Goal: Information Seeking & Learning: Learn about a topic

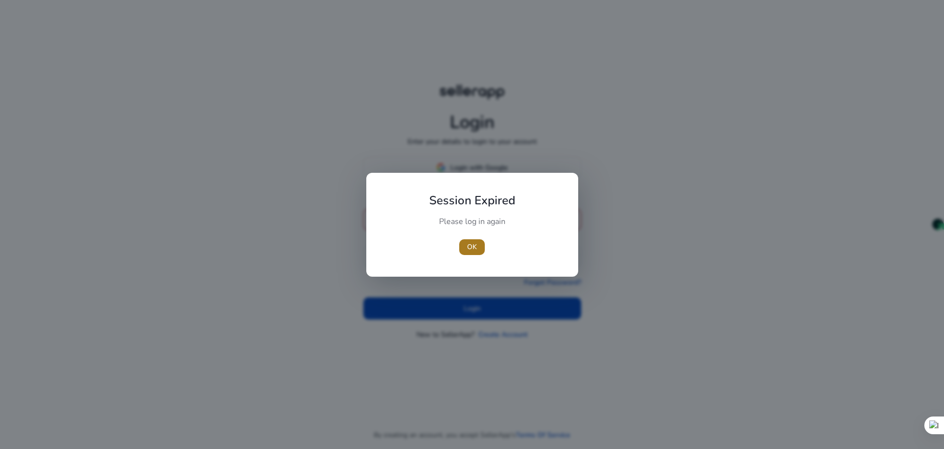
click at [475, 248] on span "OK" at bounding box center [472, 246] width 10 height 10
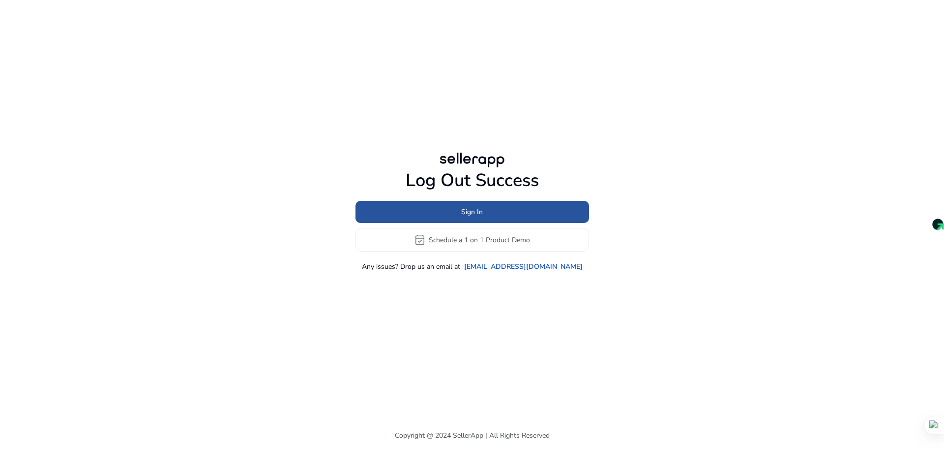
click at [473, 213] on span "Sign In" at bounding box center [472, 212] width 22 height 10
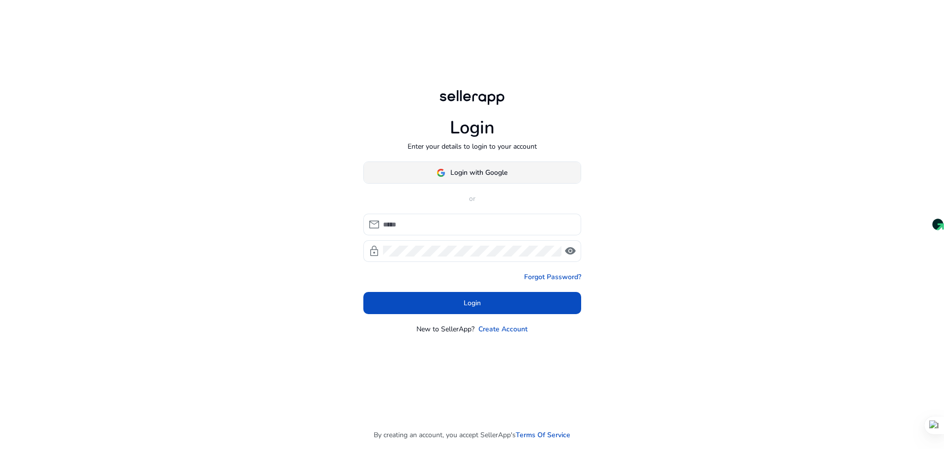
click at [474, 173] on span "Login with Google" at bounding box center [479, 172] width 57 height 10
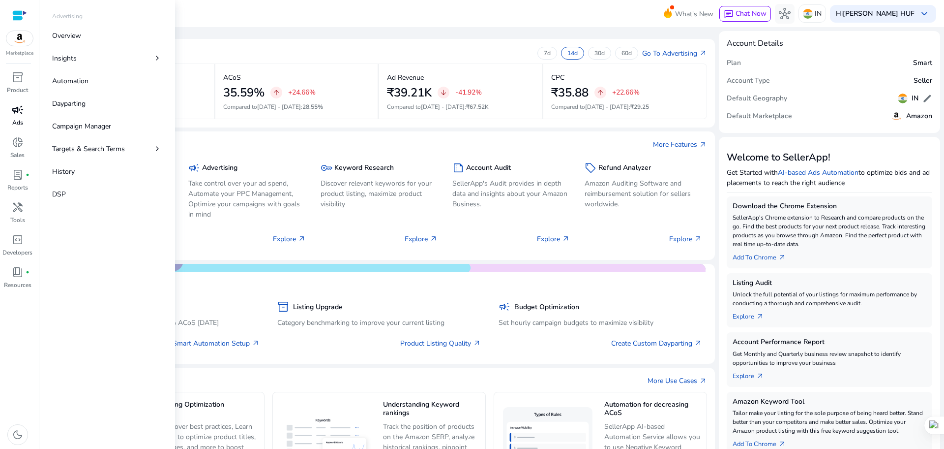
click at [15, 109] on span "campaign" at bounding box center [18, 110] width 12 height 12
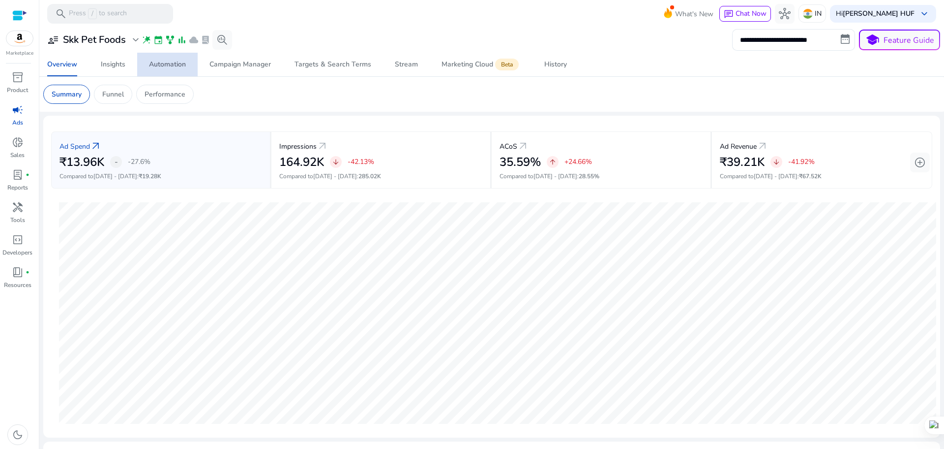
click at [167, 63] on div "Automation" at bounding box center [167, 64] width 37 height 7
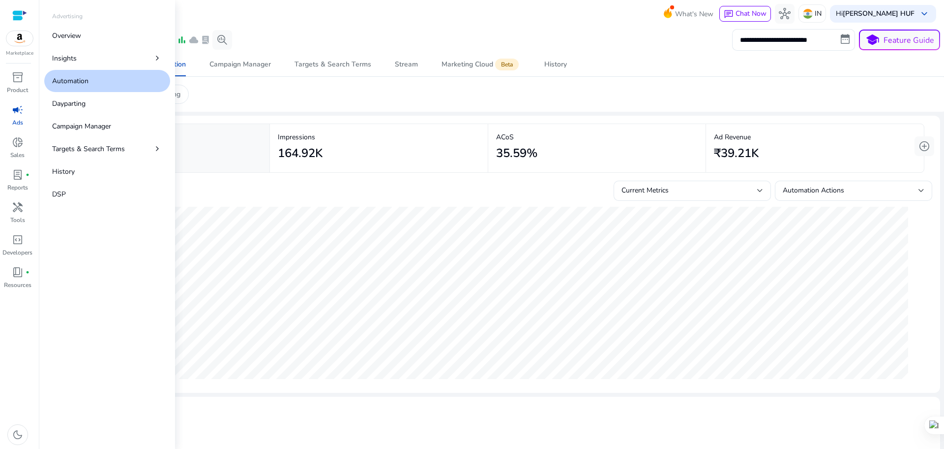
click at [94, 89] on link "Automation" at bounding box center [107, 81] width 126 height 22
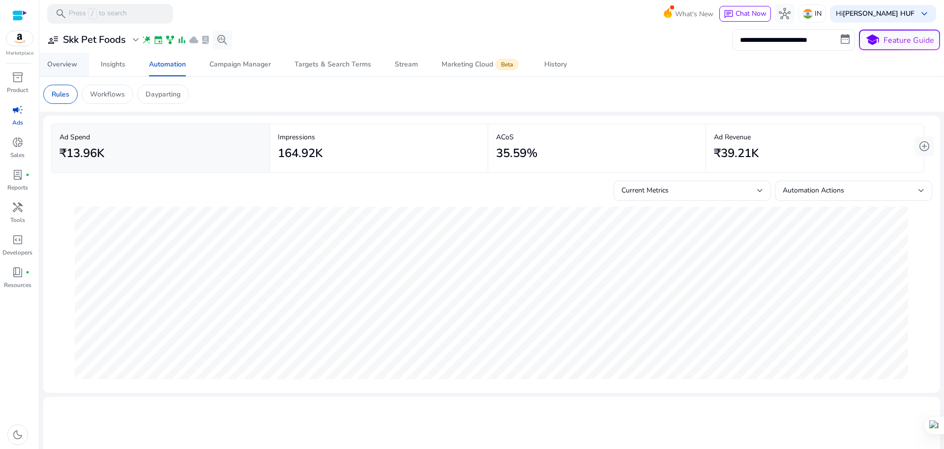
click at [61, 63] on div "Overview" at bounding box center [62, 64] width 30 height 7
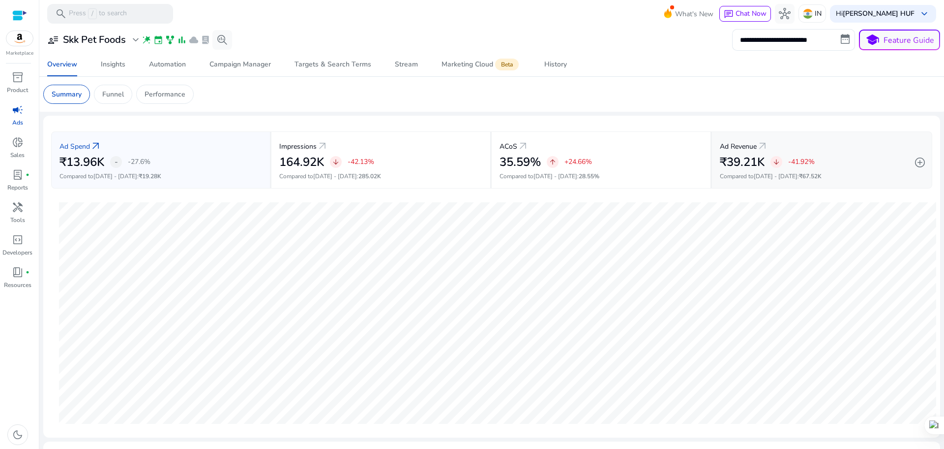
click at [852, 149] on div "Ad Revenue arrow_outward" at bounding box center [822, 146] width 204 height 18
click at [187, 62] on link "Automation" at bounding box center [167, 65] width 60 height 24
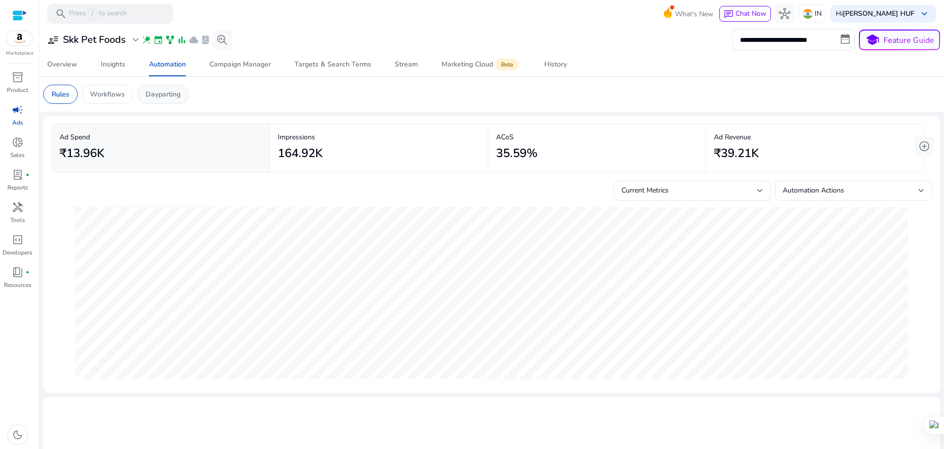
click at [152, 99] on div "Dayparting" at bounding box center [163, 94] width 52 height 19
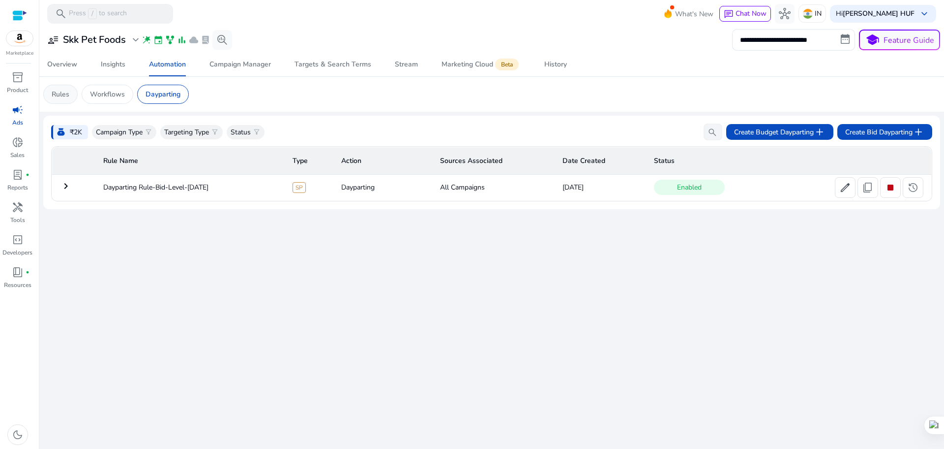
click at [71, 91] on div "Rules" at bounding box center [60, 94] width 34 height 19
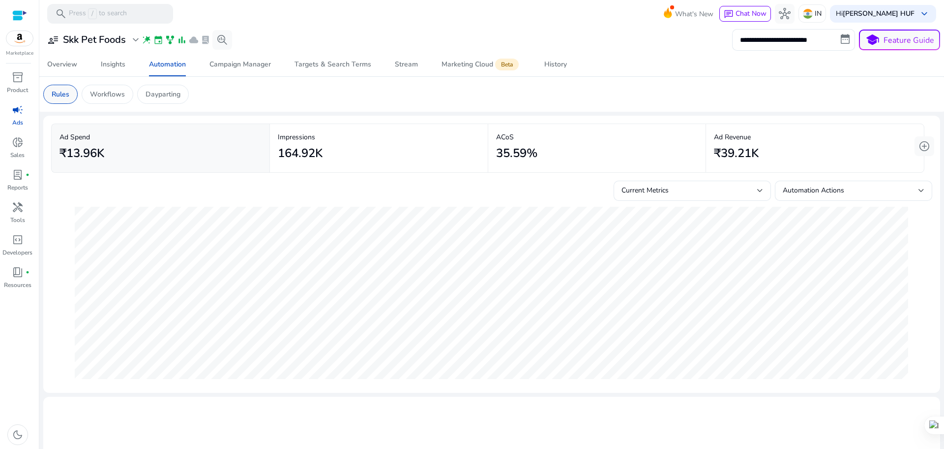
click at [65, 90] on p "Rules" at bounding box center [61, 94] width 18 height 10
click at [913, 186] on div "Automation Actions" at bounding box center [851, 190] width 136 height 11
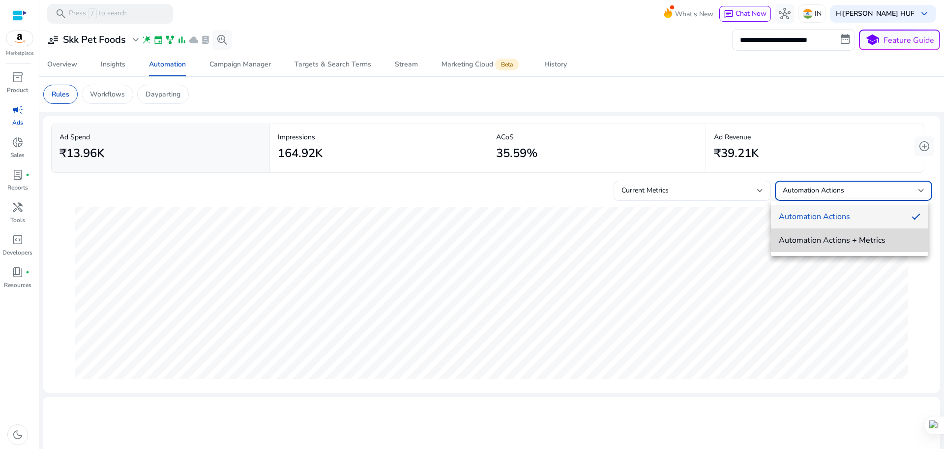
click at [871, 235] on span "Automation Actions + Metrics" at bounding box center [850, 240] width 142 height 11
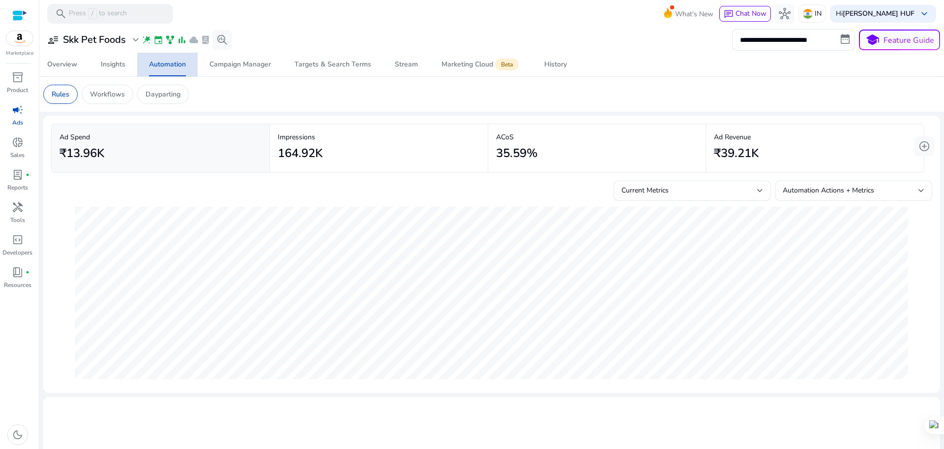
click at [179, 65] on div "Automation" at bounding box center [167, 64] width 37 height 7
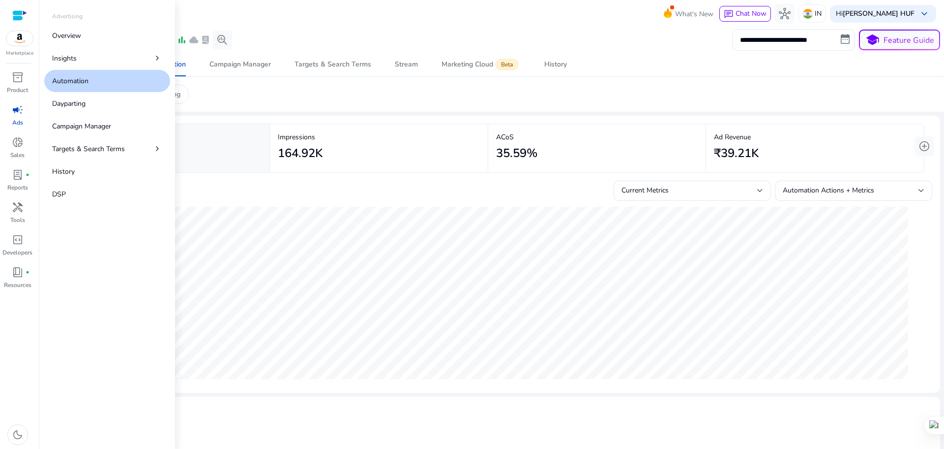
click at [19, 111] on span "campaign" at bounding box center [18, 110] width 12 height 12
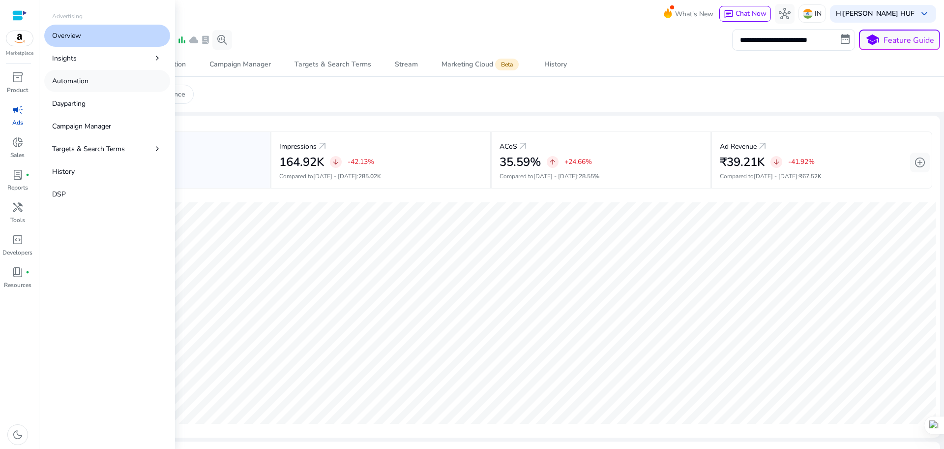
click at [72, 74] on link "Automation" at bounding box center [107, 81] width 126 height 22
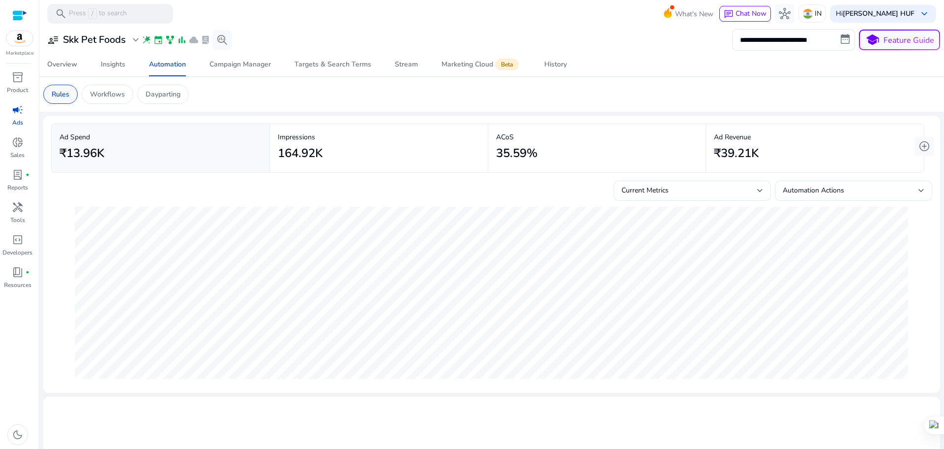
click at [67, 90] on p "Rules" at bounding box center [61, 94] width 18 height 10
click at [89, 154] on h2 "₹13.96K" at bounding box center [82, 153] width 45 height 14
click at [101, 95] on p "Workflows" at bounding box center [107, 94] width 35 height 10
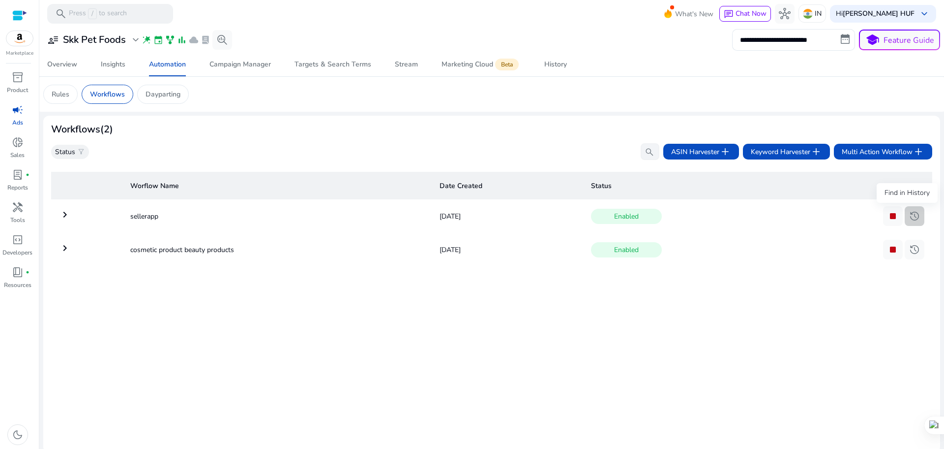
click at [909, 215] on span "history" at bounding box center [915, 216] width 12 height 12
click at [81, 129] on h3 "Workflows (2)" at bounding box center [82, 129] width 62 height 12
click at [61, 94] on p "Rules" at bounding box center [61, 94] width 18 height 10
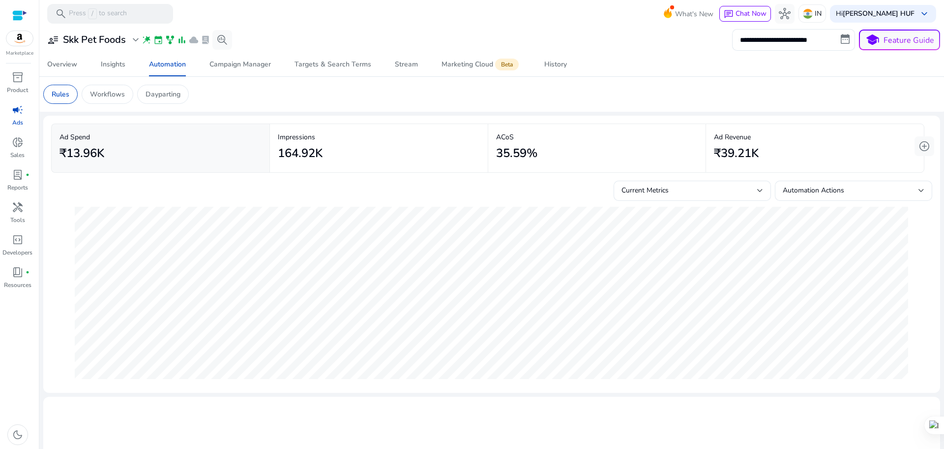
click at [89, 152] on h2 "₹13.96K" at bounding box center [82, 153] width 45 height 14
click at [354, 145] on div "164.92K" at bounding box center [379, 153] width 202 height 22
click at [925, 146] on span "add_circle" at bounding box center [925, 146] width 12 height 12
click at [142, 10] on div "search Press / to search" at bounding box center [110, 14] width 126 height 20
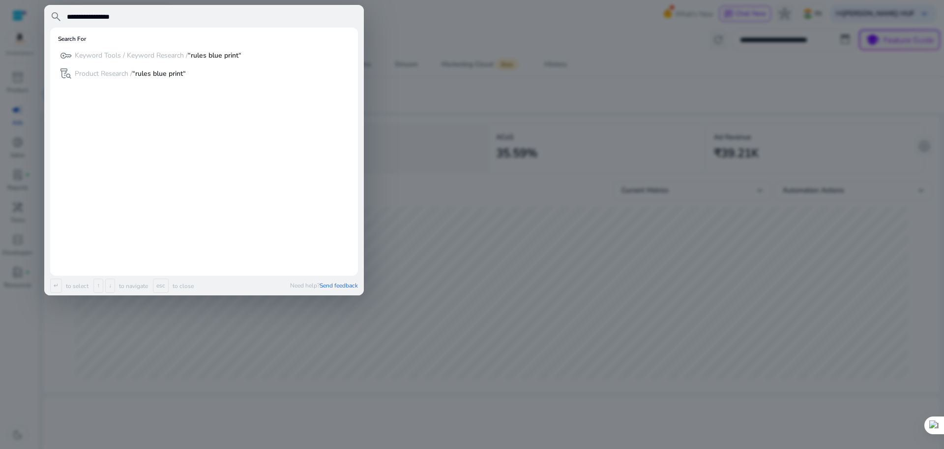
click at [99, 17] on input "**********" at bounding box center [212, 17] width 292 height 12
type input "**********"
click at [273, 18] on input "**********" at bounding box center [212, 17] width 292 height 12
click at [474, 41] on div at bounding box center [472, 224] width 944 height 449
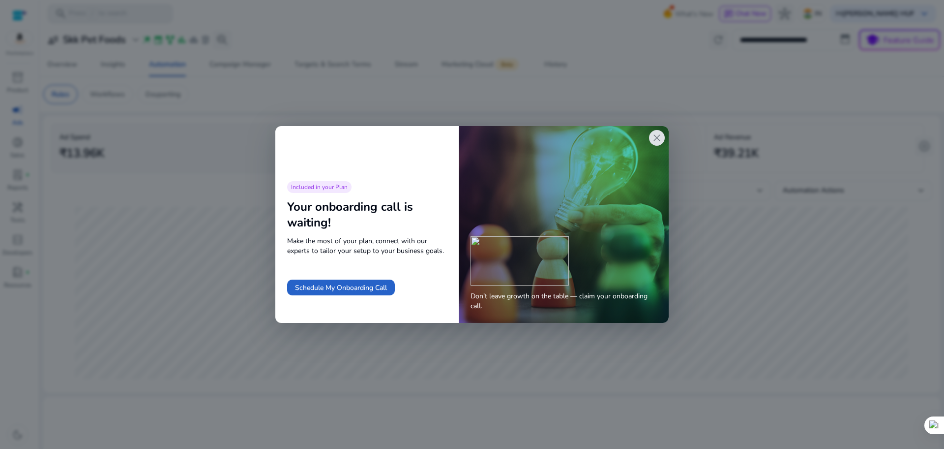
click at [660, 139] on span "close" at bounding box center [657, 138] width 12 height 12
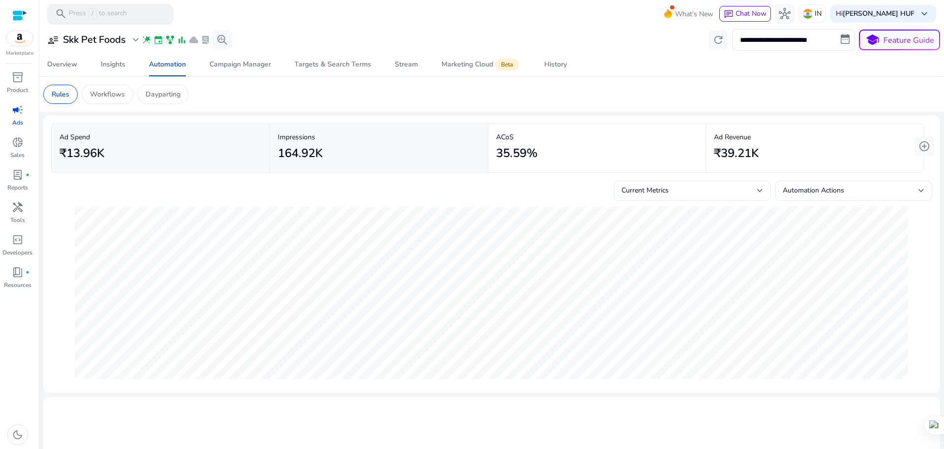
click at [60, 14] on span "search" at bounding box center [61, 14] width 12 height 12
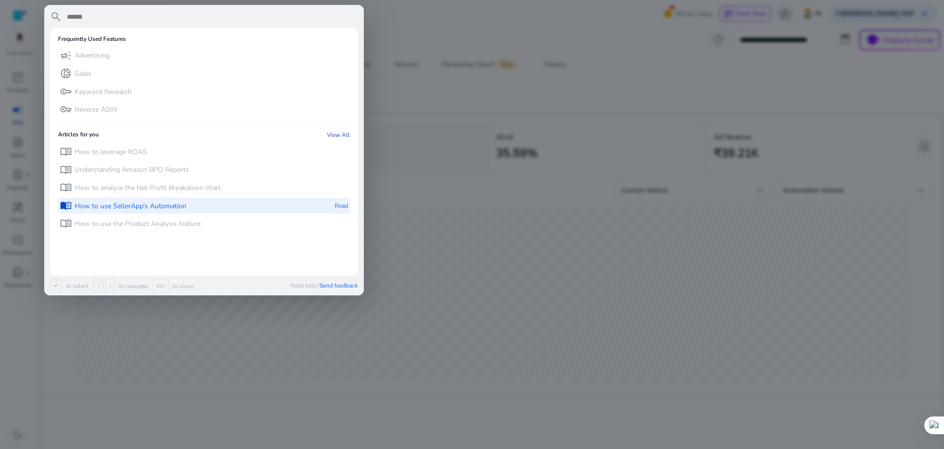
click at [157, 206] on p "How to use SellerApp’s Automation" at bounding box center [131, 206] width 112 height 10
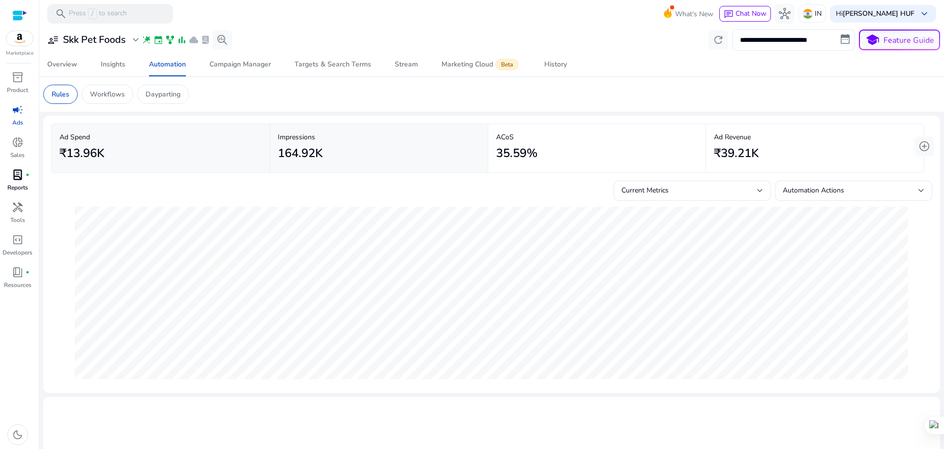
click at [25, 184] on p "Reports" at bounding box center [17, 187] width 21 height 9
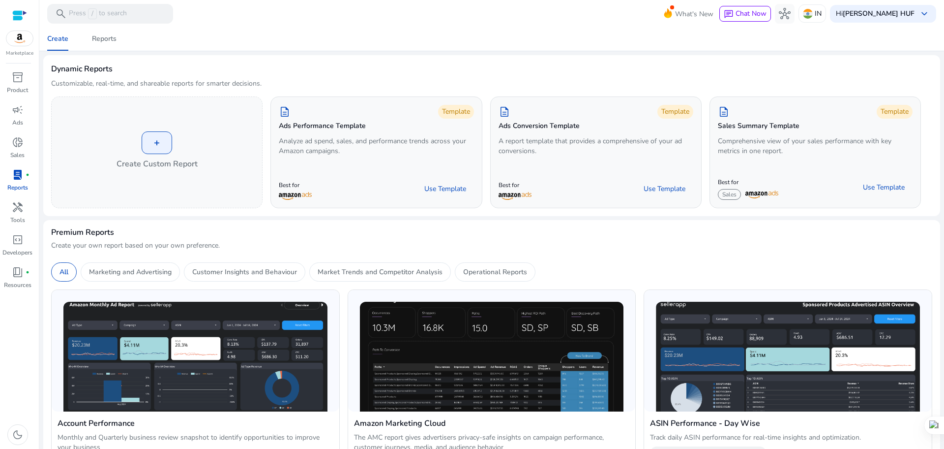
click at [26, 173] on span "fiber_manual_record" at bounding box center [28, 175] width 4 height 4
click at [20, 173] on span "lab_profile" at bounding box center [18, 175] width 12 height 12
click at [18, 120] on p "Ads" at bounding box center [17, 122] width 11 height 9
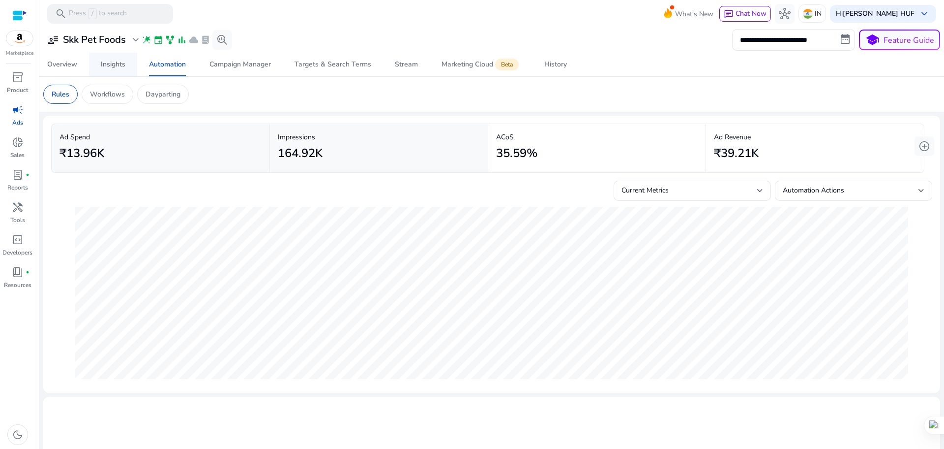
click at [102, 65] on div "Insights" at bounding box center [113, 64] width 25 height 7
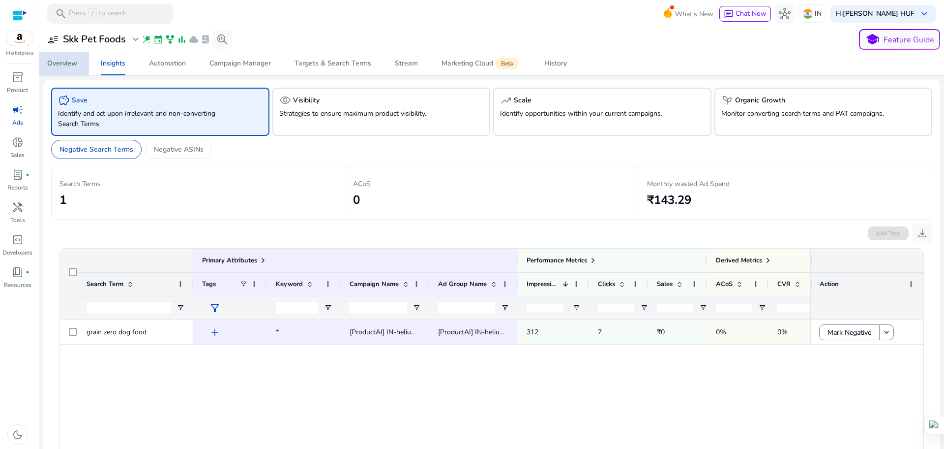
click at [78, 63] on link "Overview" at bounding box center [62, 64] width 54 height 24
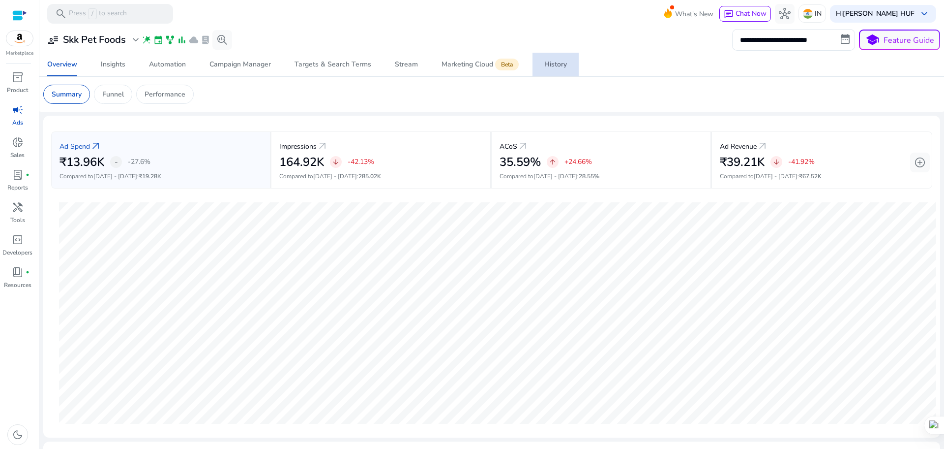
click at [552, 71] on span "History" at bounding box center [555, 65] width 23 height 24
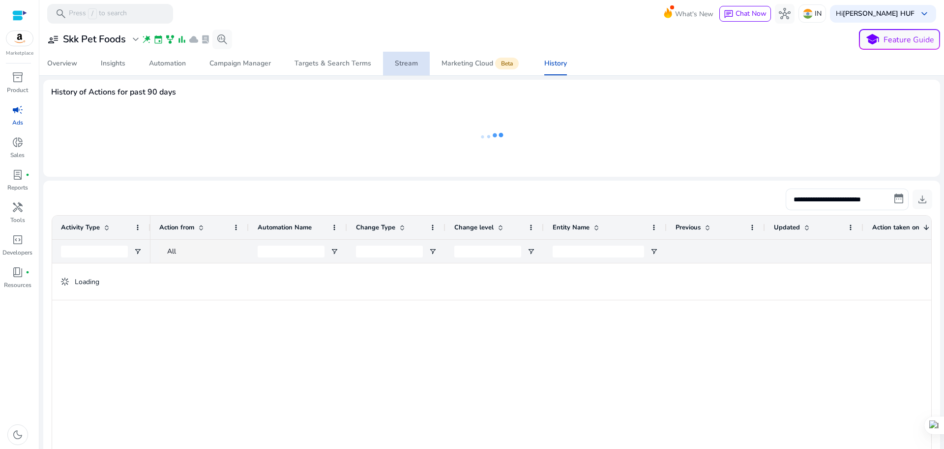
click at [400, 72] on span "Stream" at bounding box center [406, 64] width 23 height 24
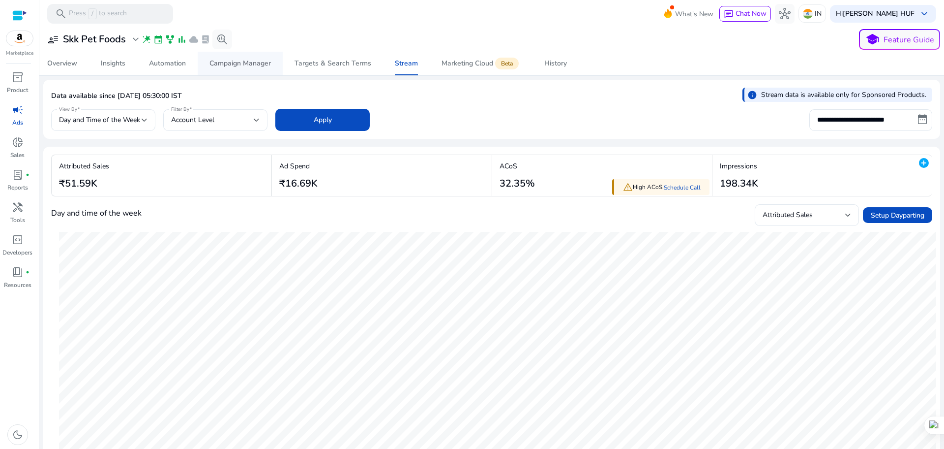
click at [243, 61] on div "Campaign Manager" at bounding box center [240, 63] width 61 height 7
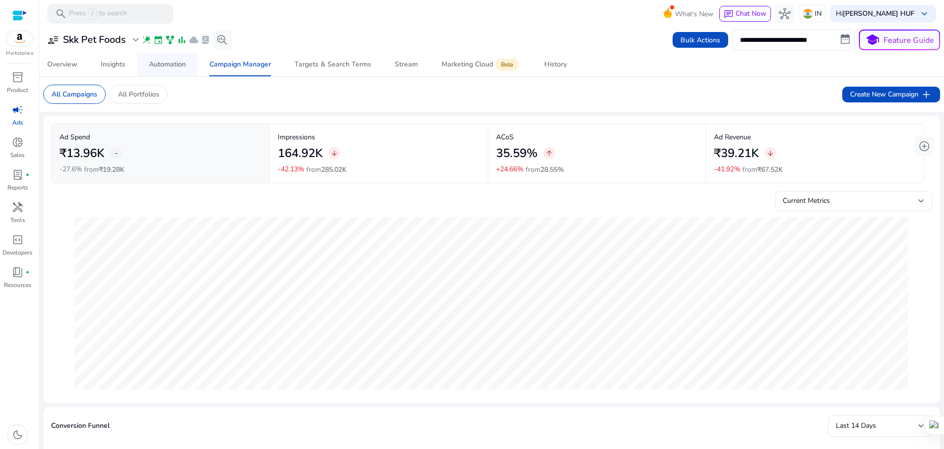
click at [189, 63] on link "Automation" at bounding box center [167, 65] width 60 height 24
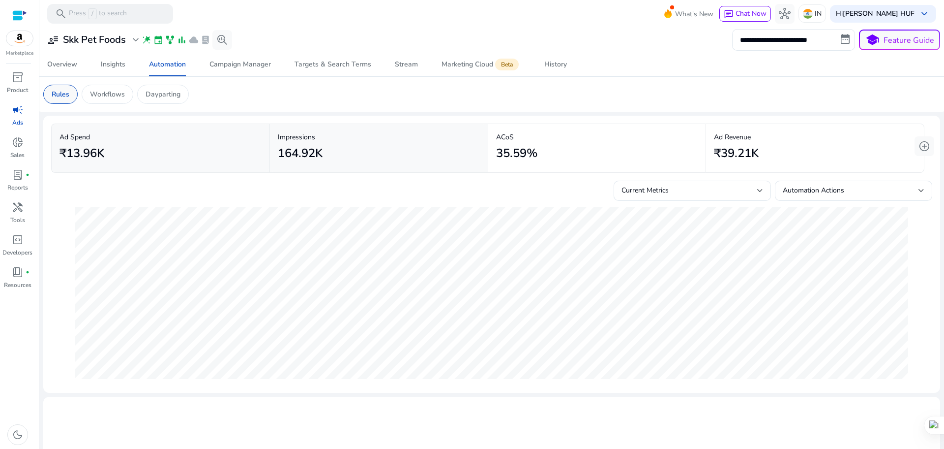
click at [64, 98] on p "Rules" at bounding box center [61, 94] width 18 height 10
click at [717, 186] on div "Current Metrics" at bounding box center [690, 190] width 136 height 11
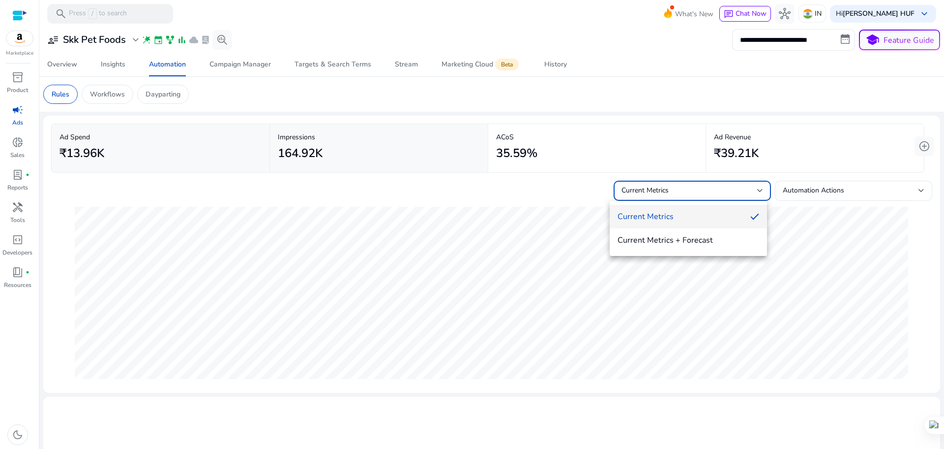
click at [791, 192] on div at bounding box center [472, 224] width 944 height 449
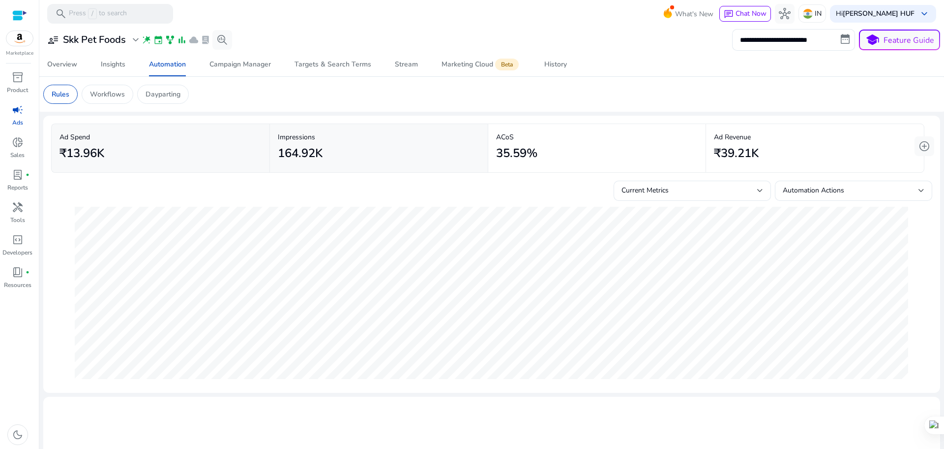
click at [791, 192] on span "Automation Actions" at bounding box center [813, 189] width 61 height 9
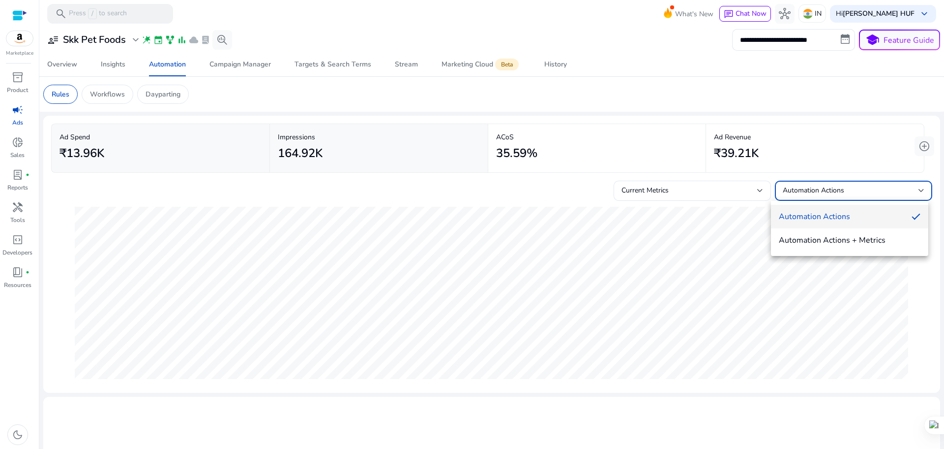
click at [919, 146] on div at bounding box center [472, 224] width 944 height 449
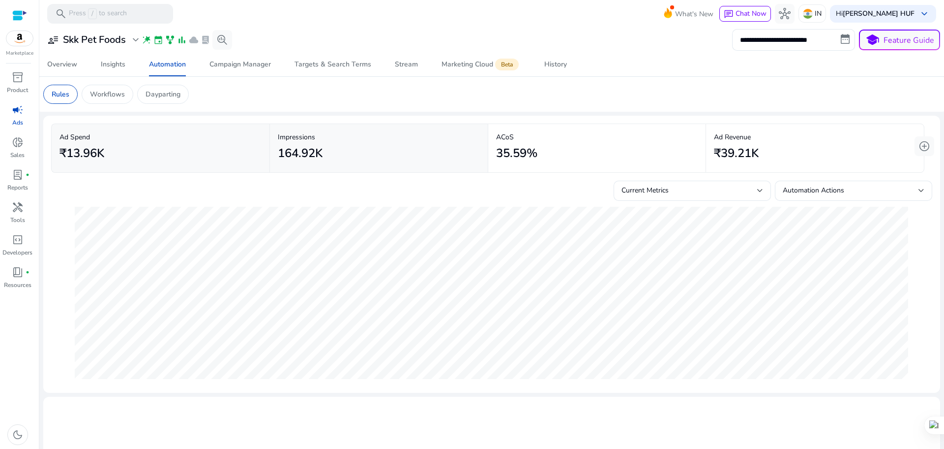
click at [320, 139] on p "Impressions" at bounding box center [379, 137] width 202 height 10
click at [147, 156] on div "₹13.96K" at bounding box center [161, 153] width 202 height 22
click at [722, 157] on h2 "₹39.21K" at bounding box center [736, 153] width 45 height 14
click at [466, 72] on span "Marketing Cloud Beta" at bounding box center [481, 65] width 79 height 24
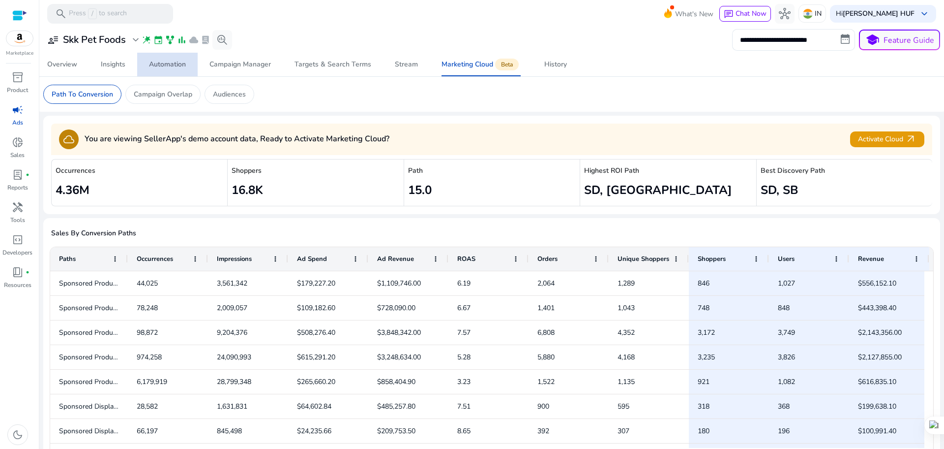
click at [151, 61] on div "Automation" at bounding box center [167, 64] width 37 height 7
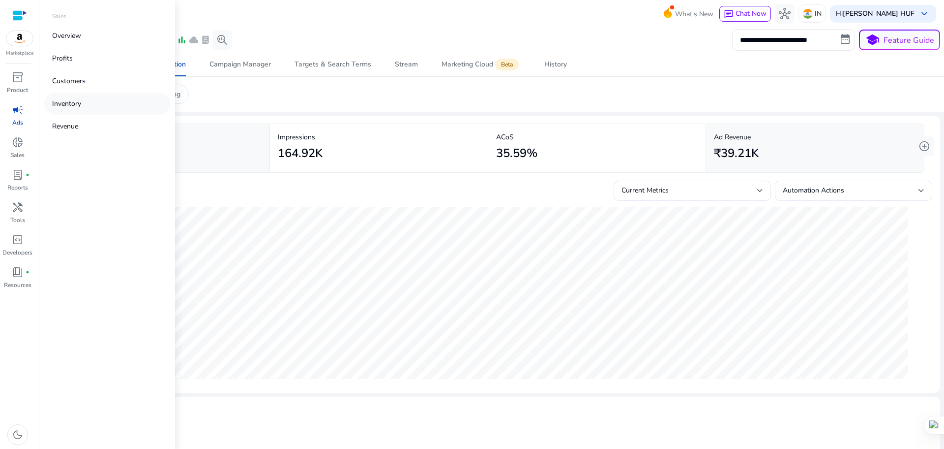
click at [70, 107] on p "Inventory" at bounding box center [66, 103] width 29 height 10
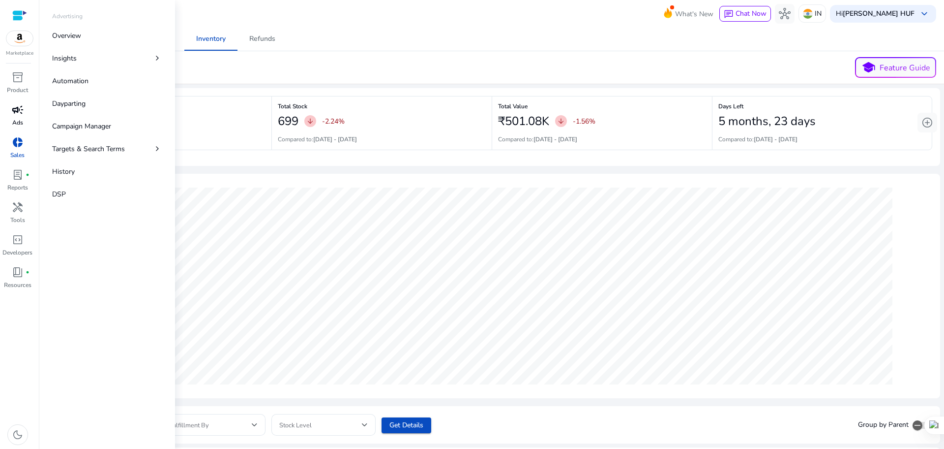
click at [21, 111] on span "campaign" at bounding box center [18, 110] width 12 height 12
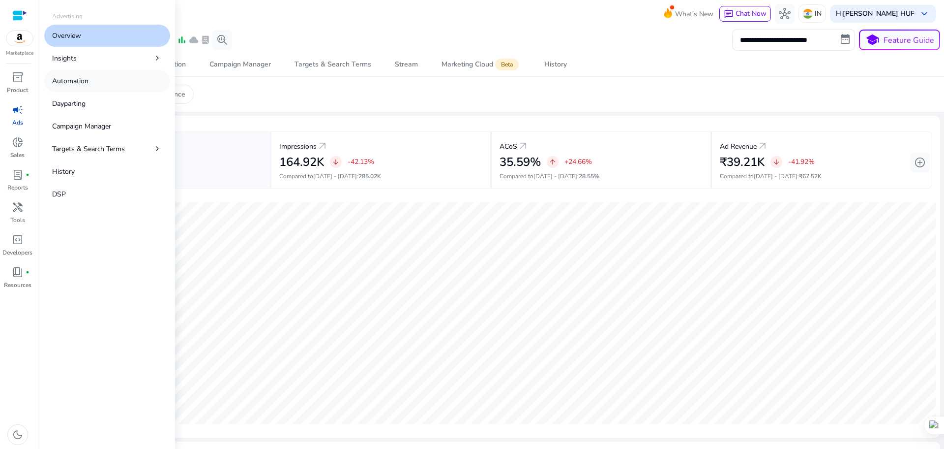
click at [82, 85] on p "Automation" at bounding box center [70, 81] width 36 height 10
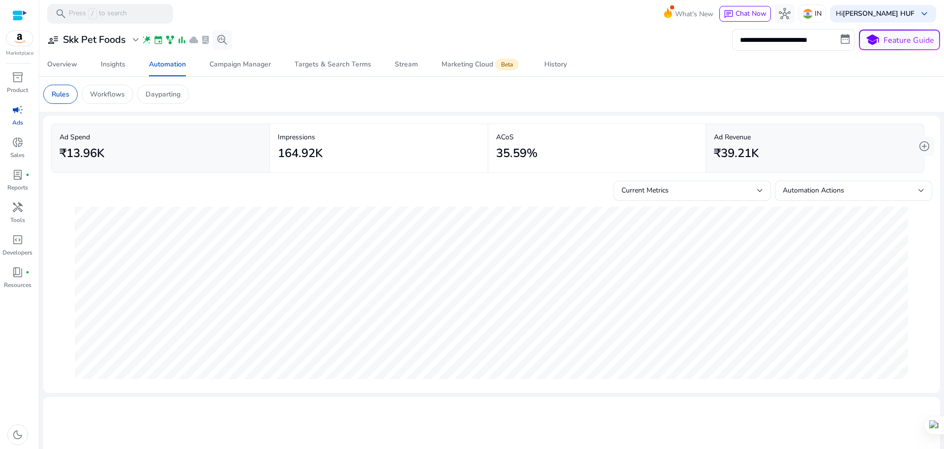
click at [21, 38] on img at bounding box center [19, 38] width 27 height 15
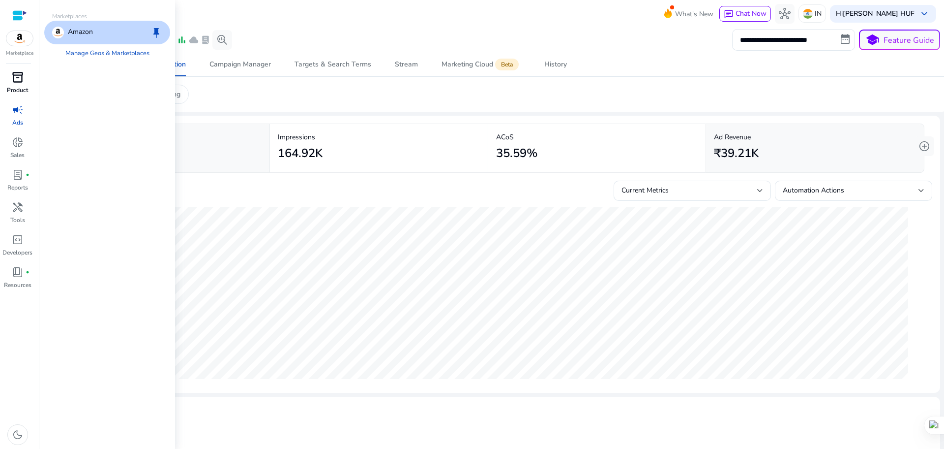
click at [17, 83] on span "inventory_2" at bounding box center [18, 77] width 12 height 12
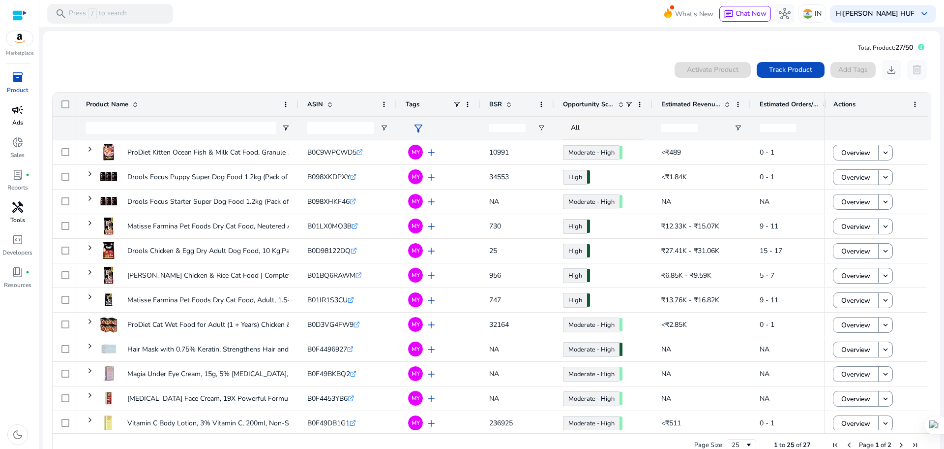
click at [12, 211] on span "handyman" at bounding box center [18, 207] width 12 height 12
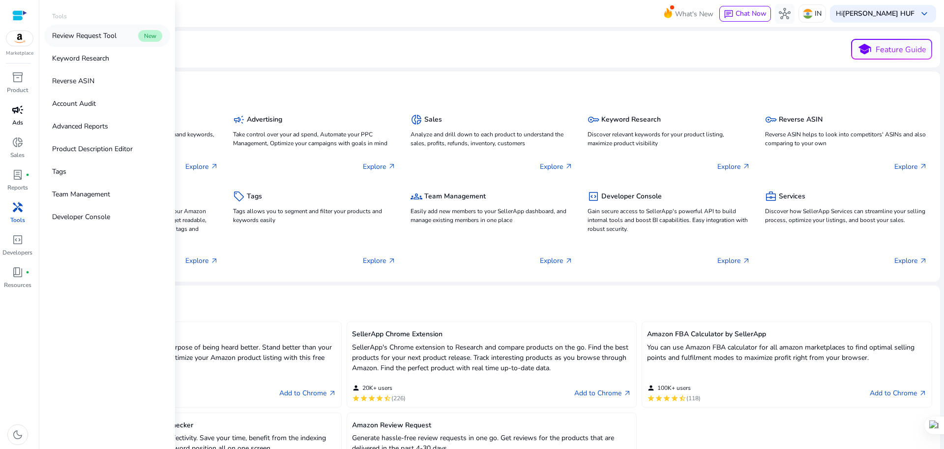
click at [73, 35] on p "Review Request Tool" at bounding box center [84, 35] width 64 height 10
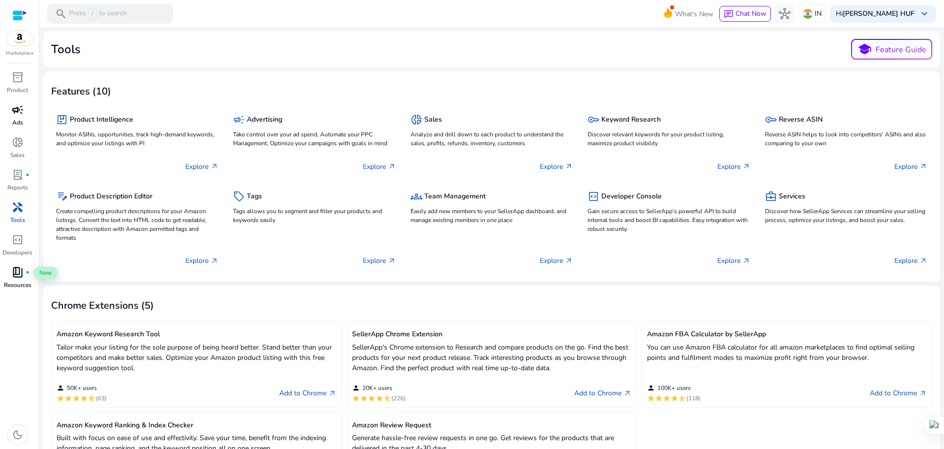
click at [19, 272] on span "book_4" at bounding box center [18, 272] width 12 height 12
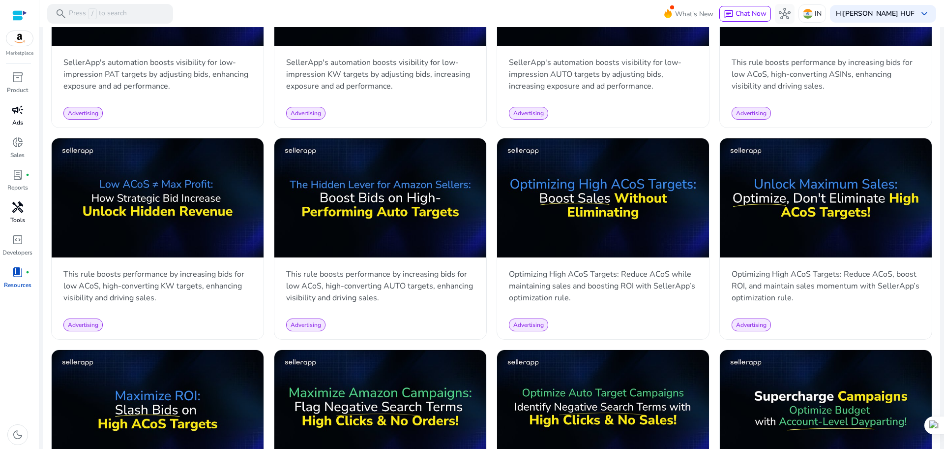
scroll to position [615, 0]
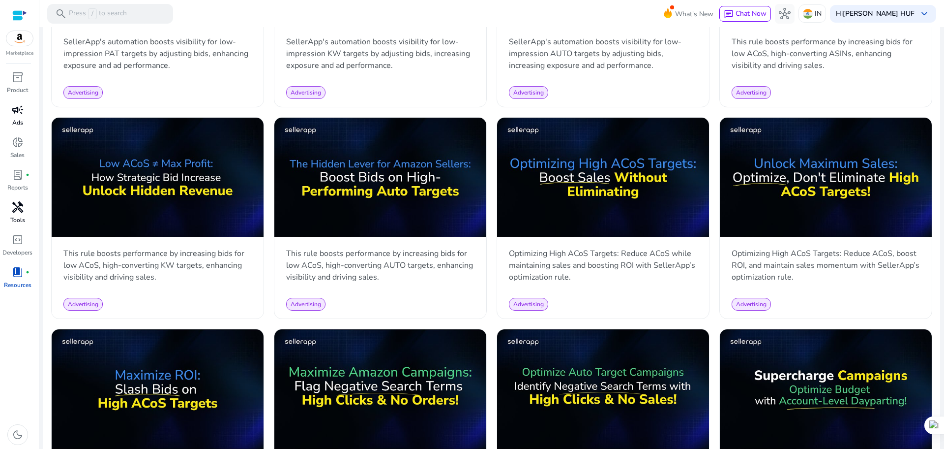
click at [13, 209] on span "handyman" at bounding box center [18, 207] width 12 height 12
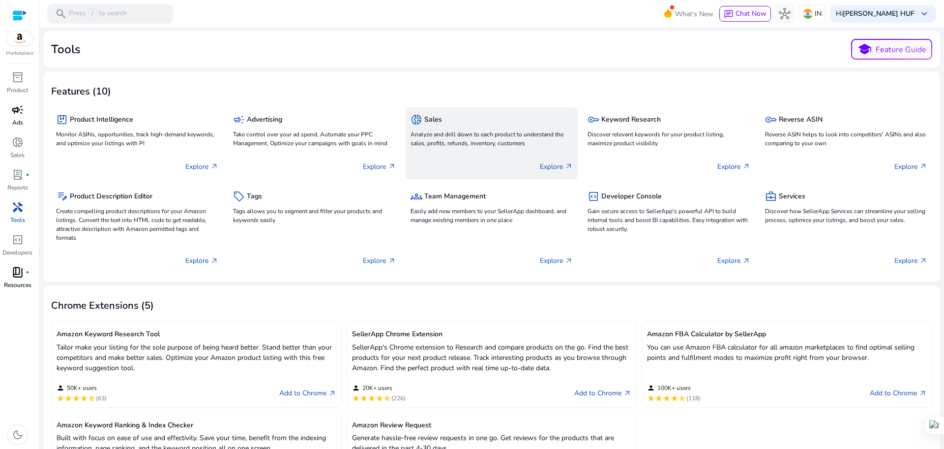
click at [476, 150] on div "Explore arrow_outward" at bounding box center [492, 162] width 162 height 25
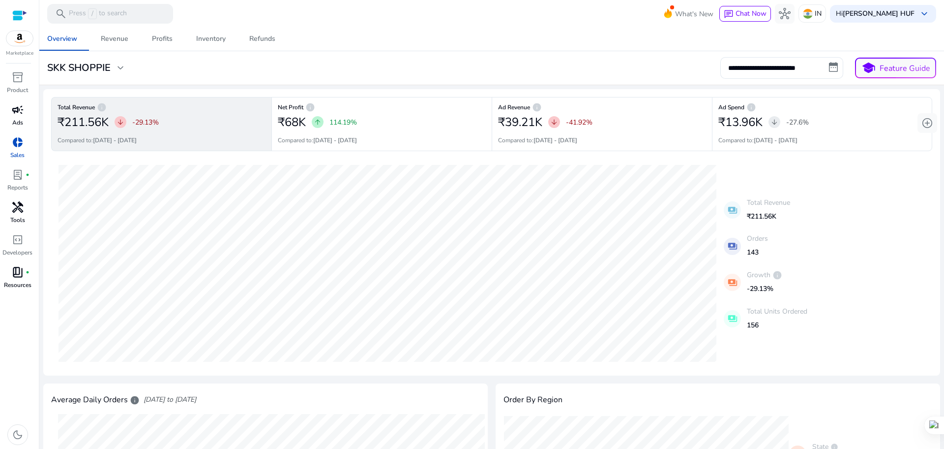
click at [16, 109] on span "campaign" at bounding box center [18, 110] width 12 height 12
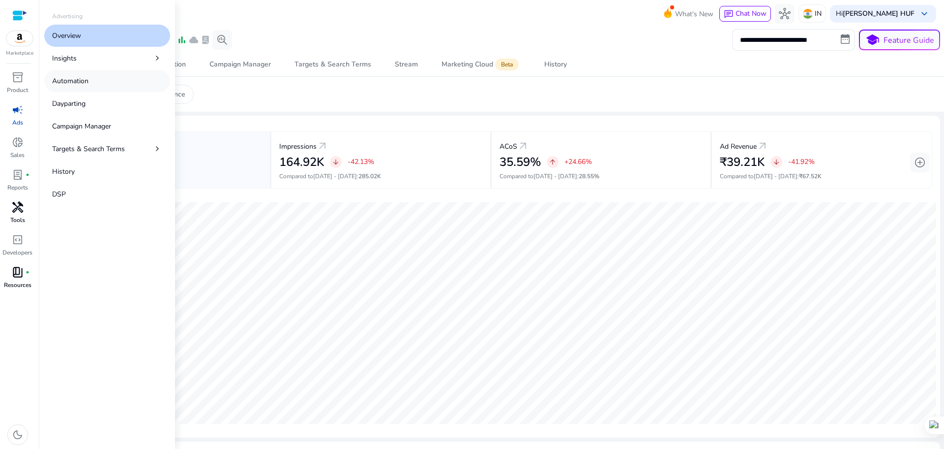
click at [79, 82] on p "Automation" at bounding box center [70, 81] width 36 height 10
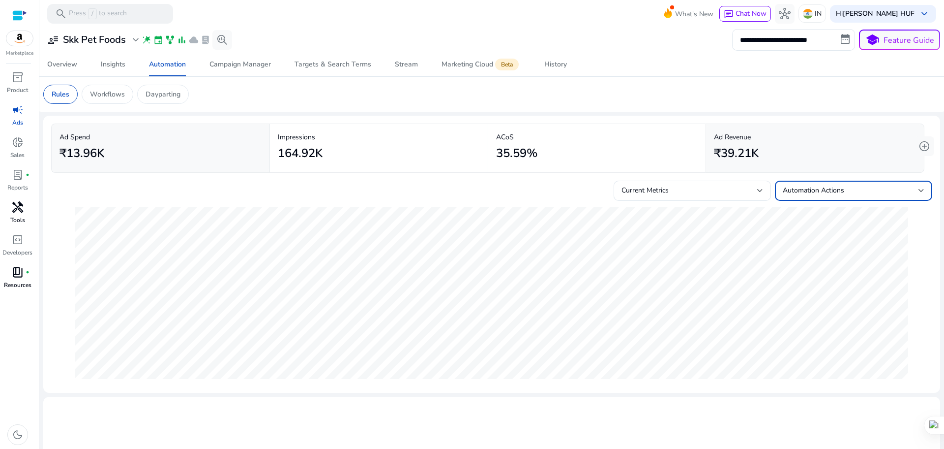
click at [783, 188] on span "Automation Actions" at bounding box center [813, 189] width 61 height 9
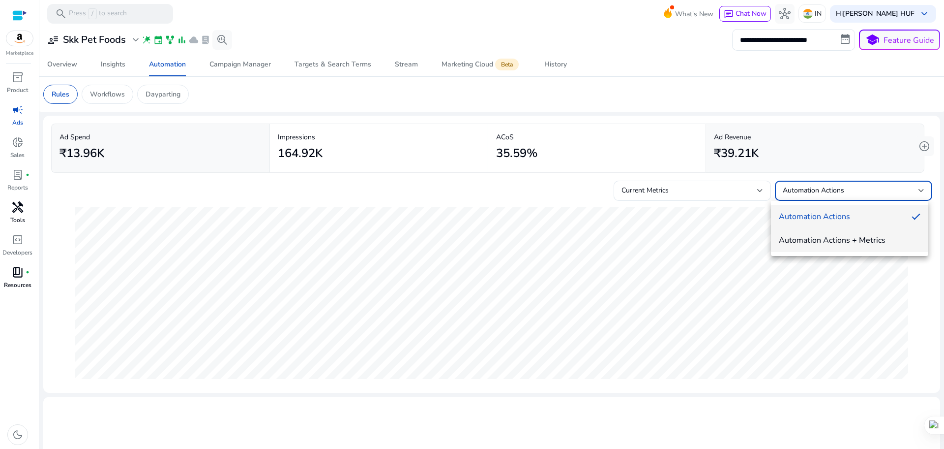
click at [791, 239] on span "Automation Actions + Metrics" at bounding box center [850, 240] width 142 height 11
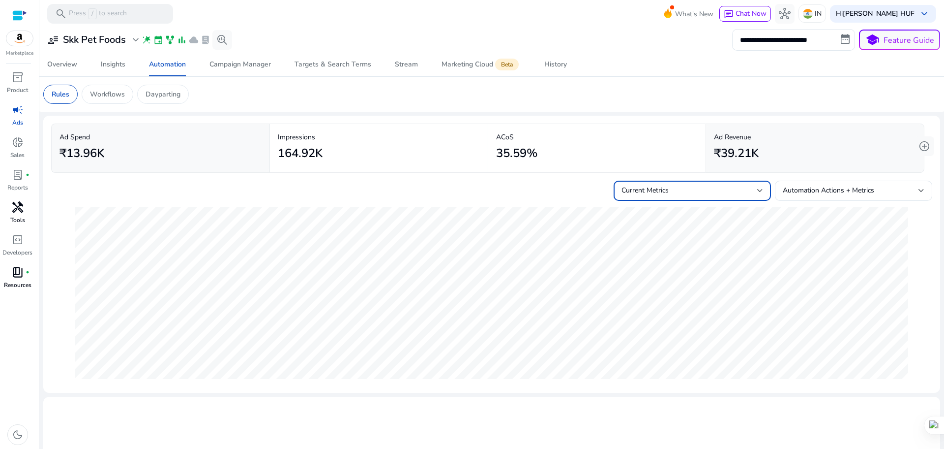
click at [694, 194] on div "Current Metrics" at bounding box center [690, 190] width 136 height 11
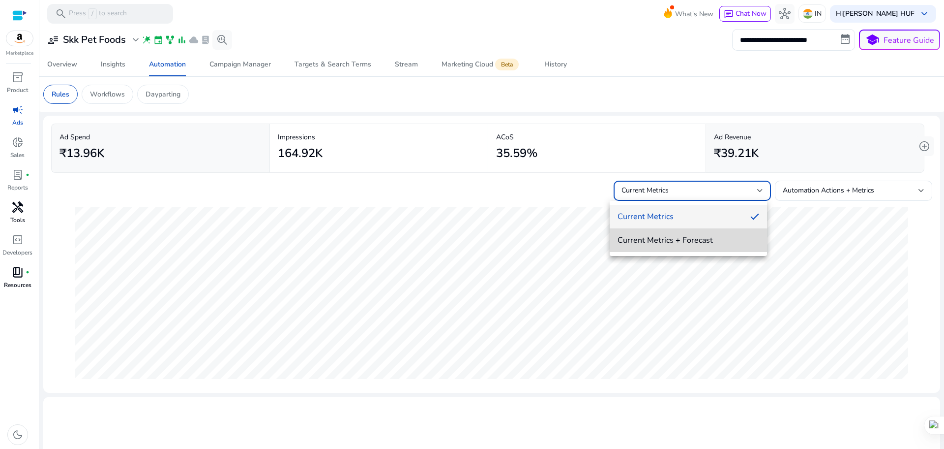
click at [679, 241] on span "Current Metrics + Forecast" at bounding box center [689, 240] width 142 height 11
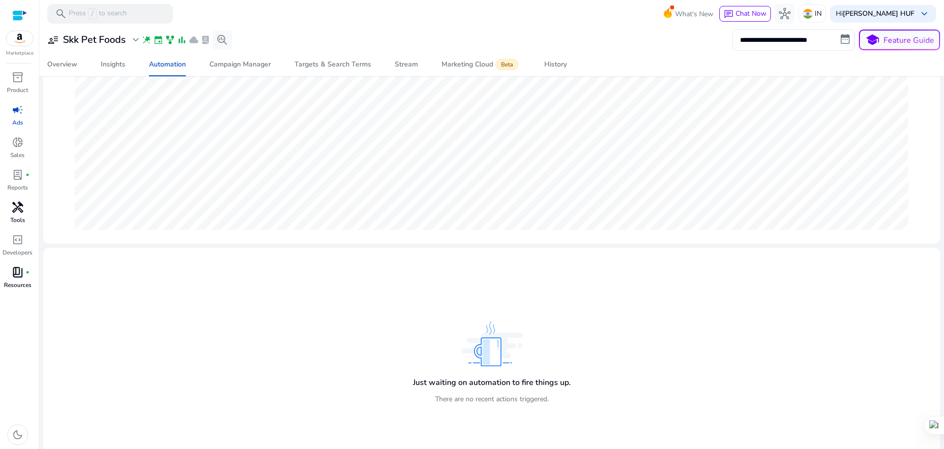
scroll to position [164, 0]
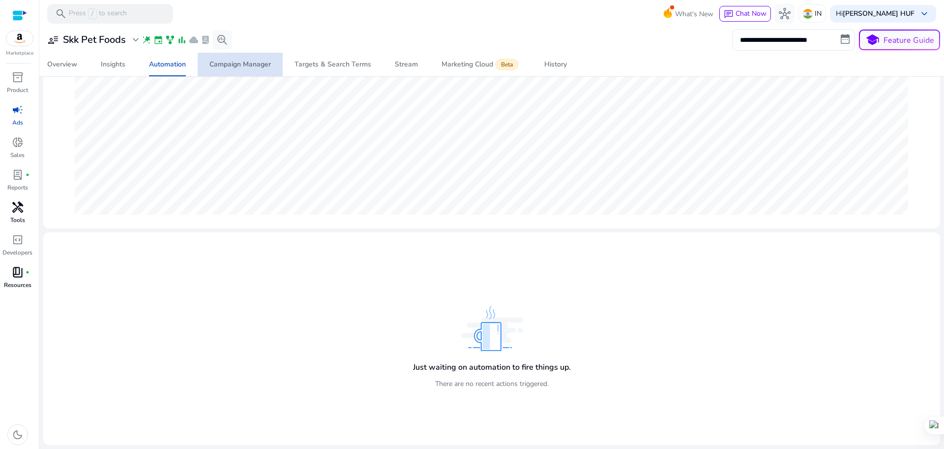
click at [227, 66] on div "Campaign Manager" at bounding box center [240, 64] width 61 height 7
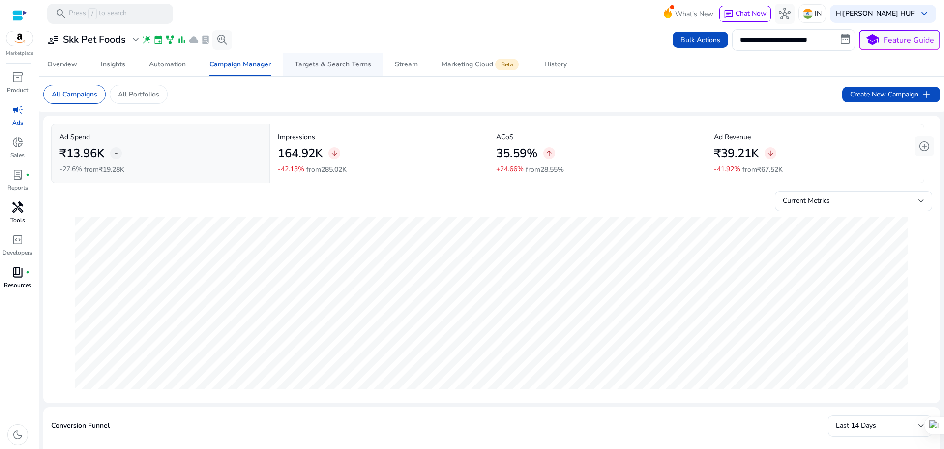
click at [313, 65] on div "Targets & Search Terms" at bounding box center [333, 64] width 77 height 7
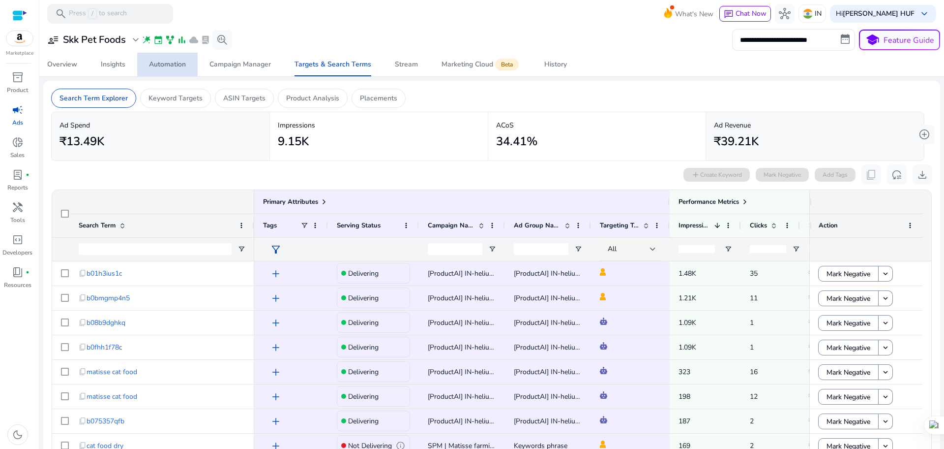
click at [161, 64] on div "Automation" at bounding box center [167, 64] width 37 height 7
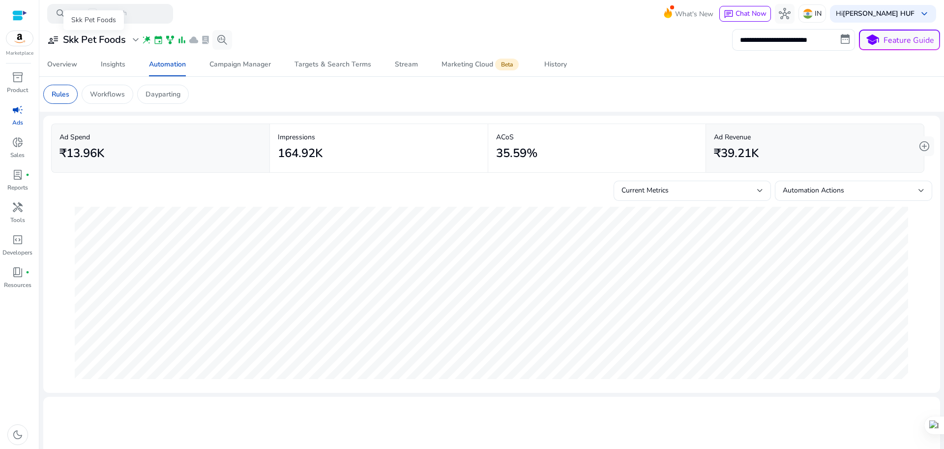
click at [137, 39] on span "expand_more" at bounding box center [136, 40] width 12 height 12
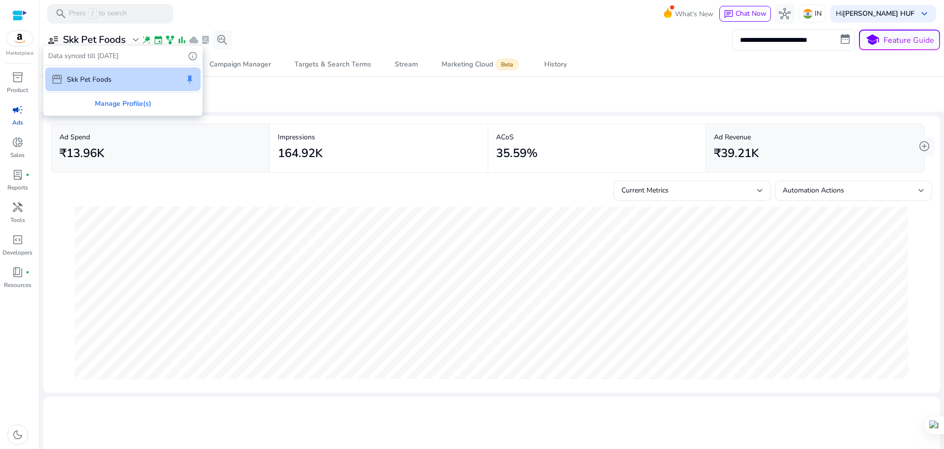
click at [148, 38] on div at bounding box center [472, 224] width 944 height 449
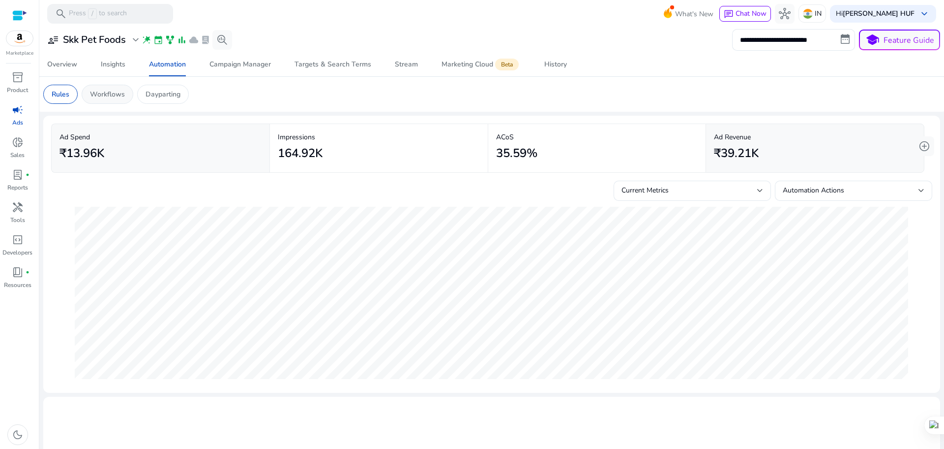
click at [107, 96] on p "Workflows" at bounding box center [107, 94] width 35 height 10
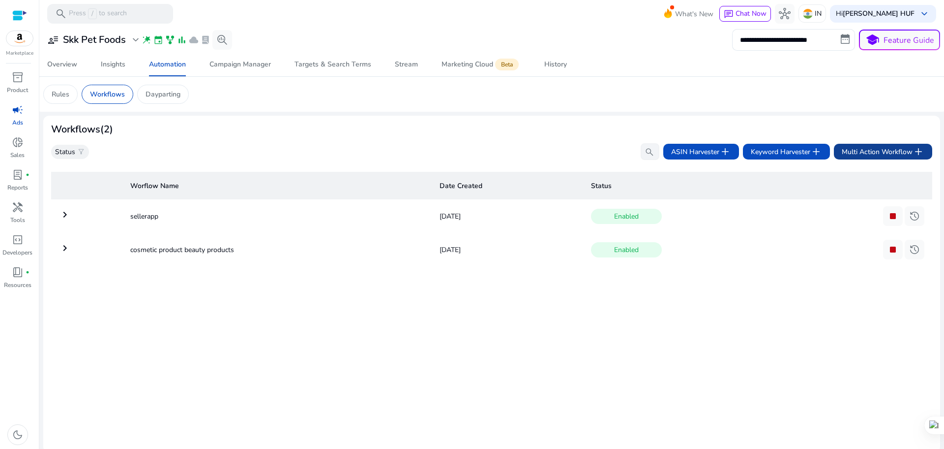
click at [865, 153] on span "Multi Action Workflow add" at bounding box center [883, 152] width 83 height 12
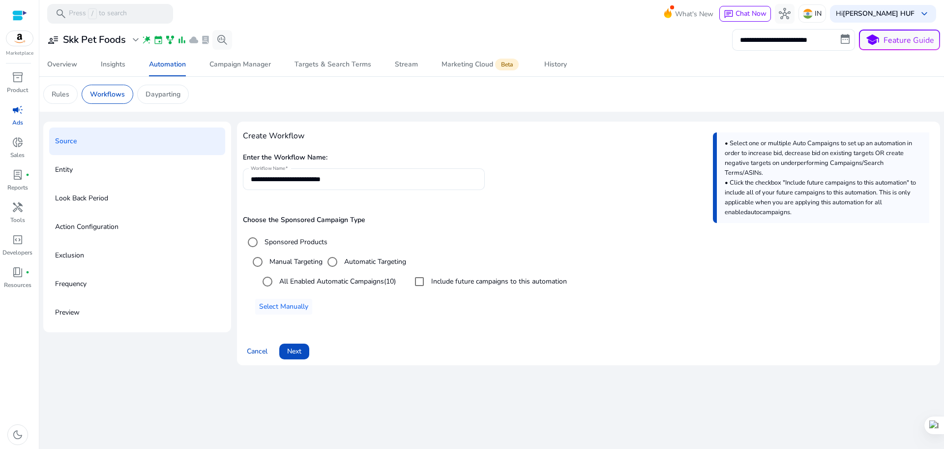
click at [71, 171] on p "Entity" at bounding box center [64, 170] width 18 height 16
click at [84, 202] on p "Look Back Period" at bounding box center [81, 198] width 53 height 16
click at [90, 230] on p "Action Configuration" at bounding box center [86, 227] width 63 height 16
click at [304, 354] on span at bounding box center [294, 351] width 30 height 24
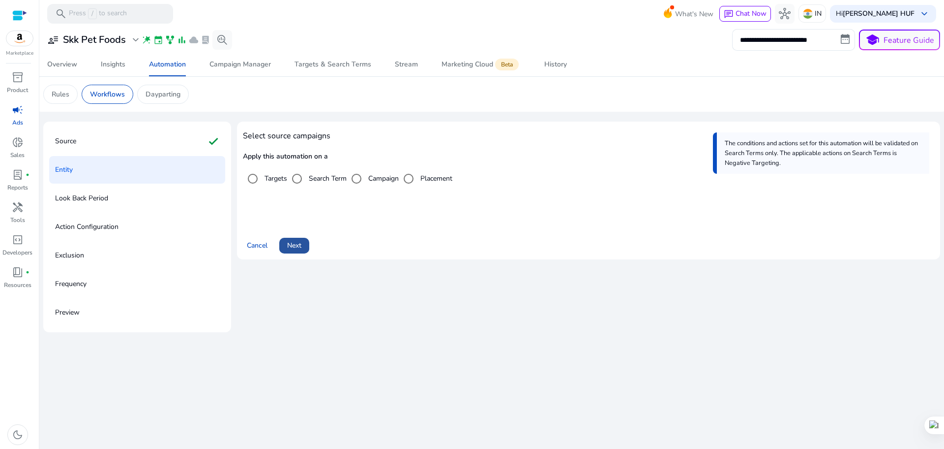
click at [302, 244] on span at bounding box center [294, 246] width 30 height 24
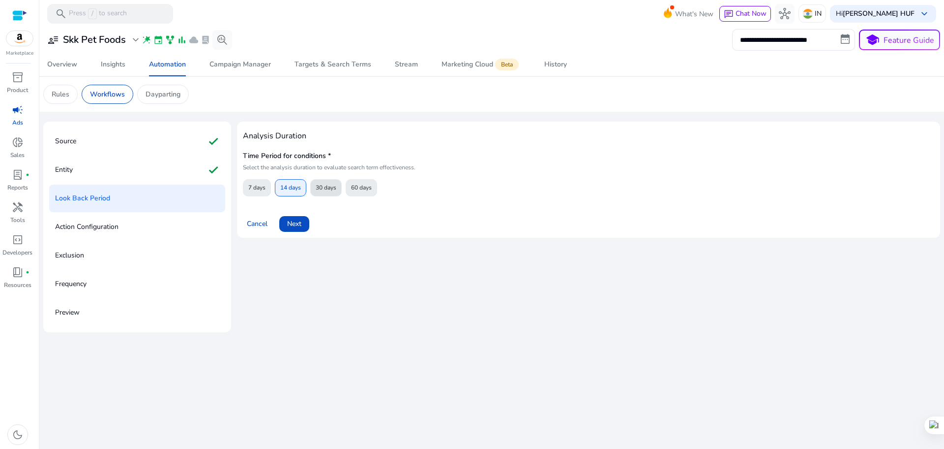
click at [319, 184] on span "30 days" at bounding box center [326, 187] width 21 height 17
click at [358, 188] on span "60 days" at bounding box center [361, 187] width 21 height 17
click at [294, 224] on span "Next" at bounding box center [294, 223] width 14 height 10
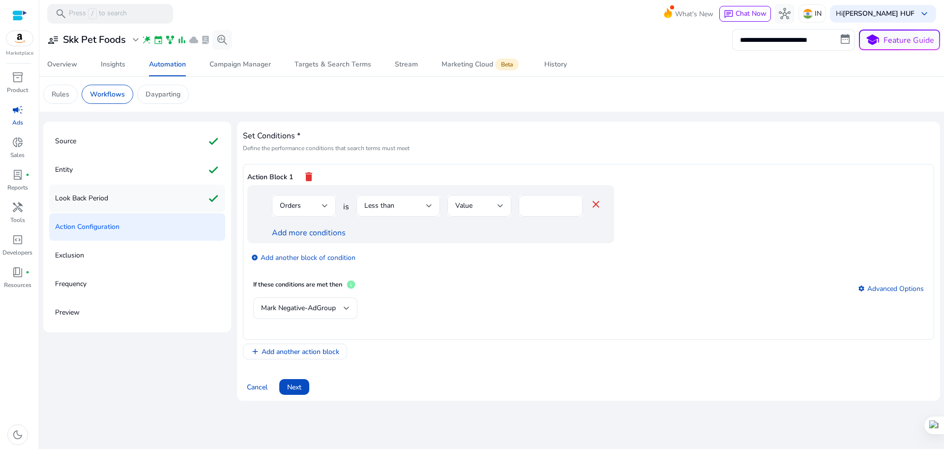
click at [70, 195] on p "Look Back Period" at bounding box center [81, 198] width 53 height 16
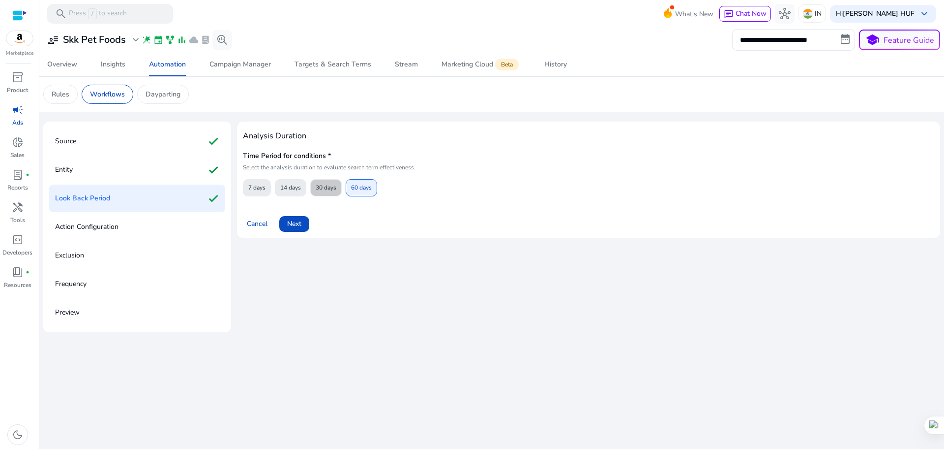
click at [333, 185] on span "30 days" at bounding box center [326, 187] width 21 height 17
click at [297, 226] on span "Next" at bounding box center [294, 223] width 14 height 10
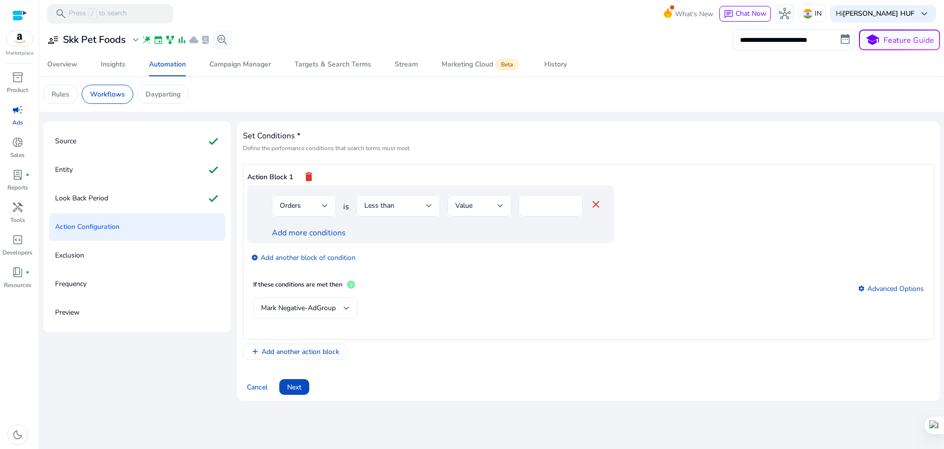
click at [347, 307] on div at bounding box center [347, 308] width 6 height 4
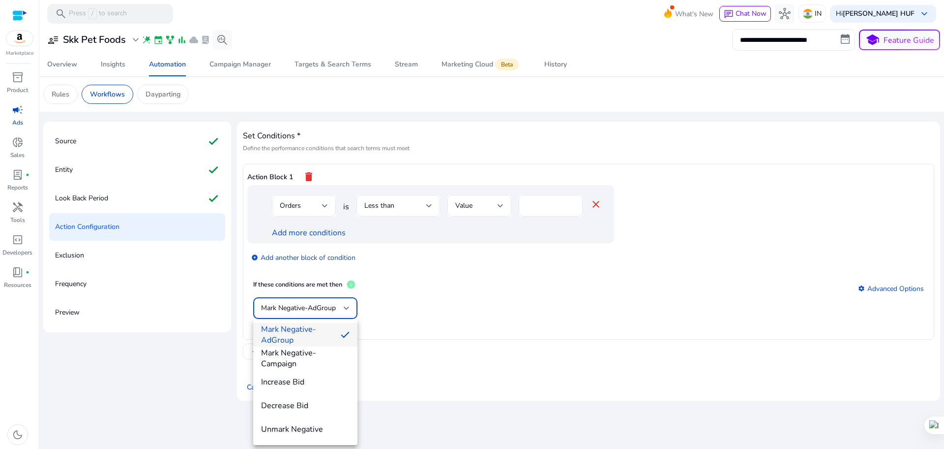
click at [329, 204] on div at bounding box center [472, 224] width 944 height 449
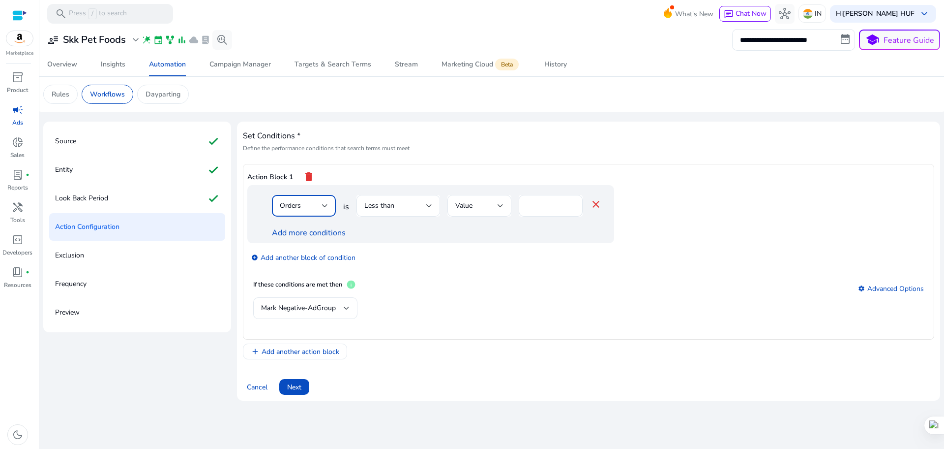
click at [325, 204] on div at bounding box center [325, 206] width 6 height 4
click at [397, 260] on div at bounding box center [472, 224] width 944 height 449
click at [394, 203] on div "Less than" at bounding box center [395, 205] width 62 height 11
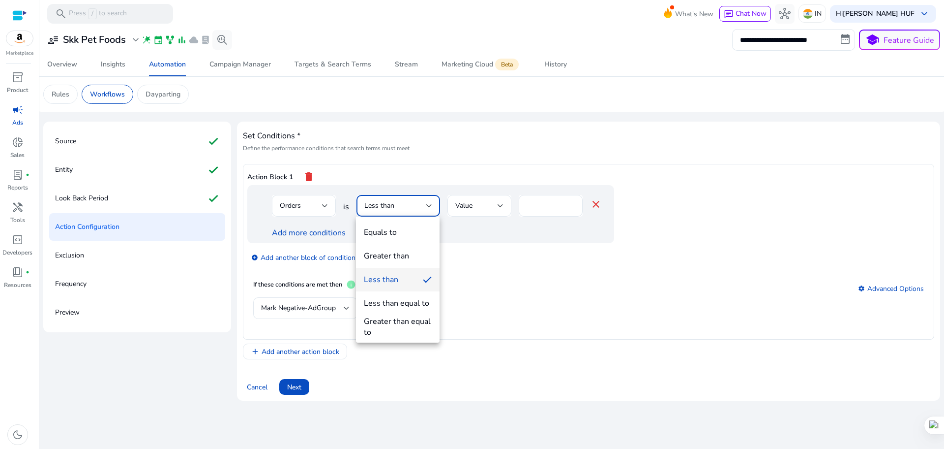
click at [455, 205] on div at bounding box center [472, 224] width 944 height 449
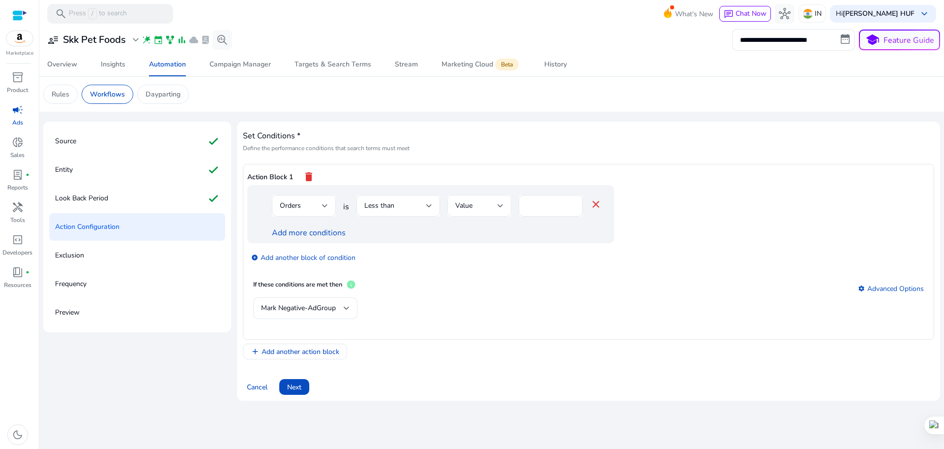
click at [465, 205] on span "Value" at bounding box center [463, 205] width 17 height 9
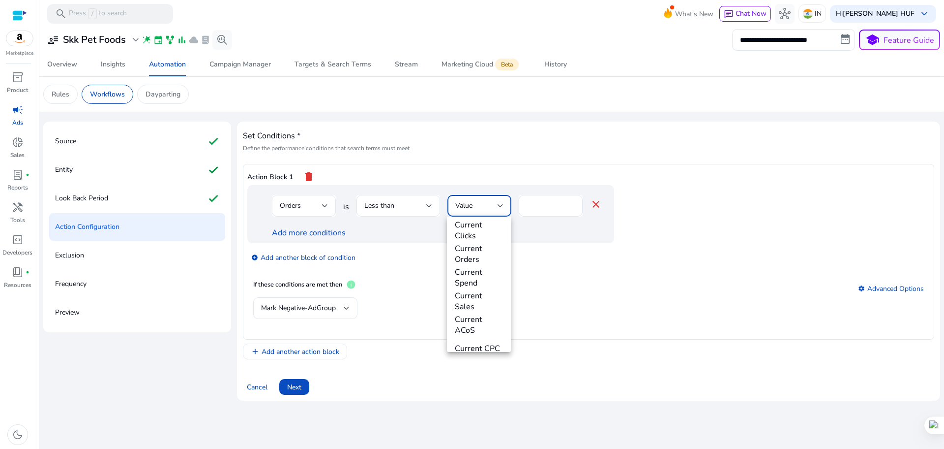
scroll to position [368, 0]
click at [418, 289] on div at bounding box center [472, 224] width 944 height 449
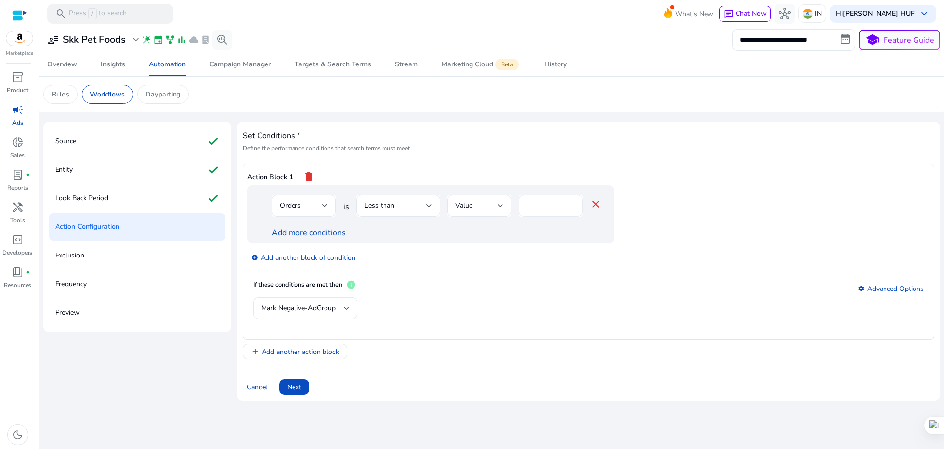
click at [553, 213] on div "*" at bounding box center [551, 206] width 48 height 22
click at [298, 308] on span "Mark Negative-AdGroup" at bounding box center [298, 307] width 75 height 9
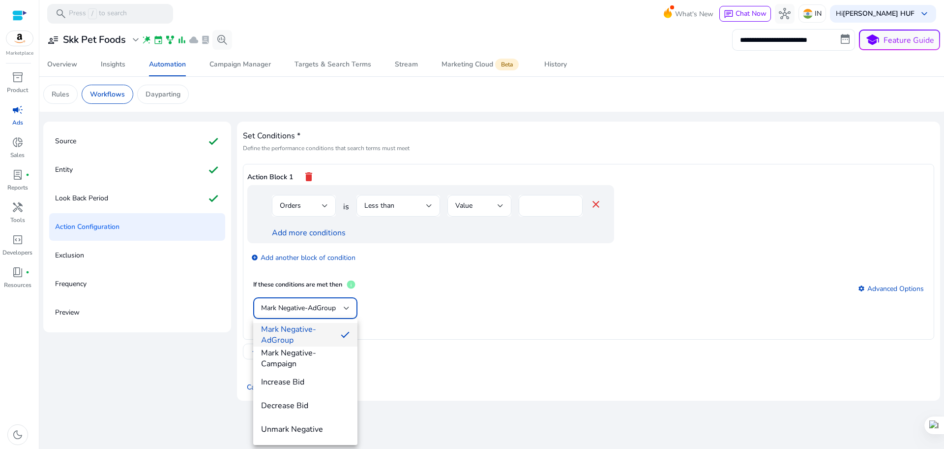
click at [451, 246] on div at bounding box center [472, 224] width 944 height 449
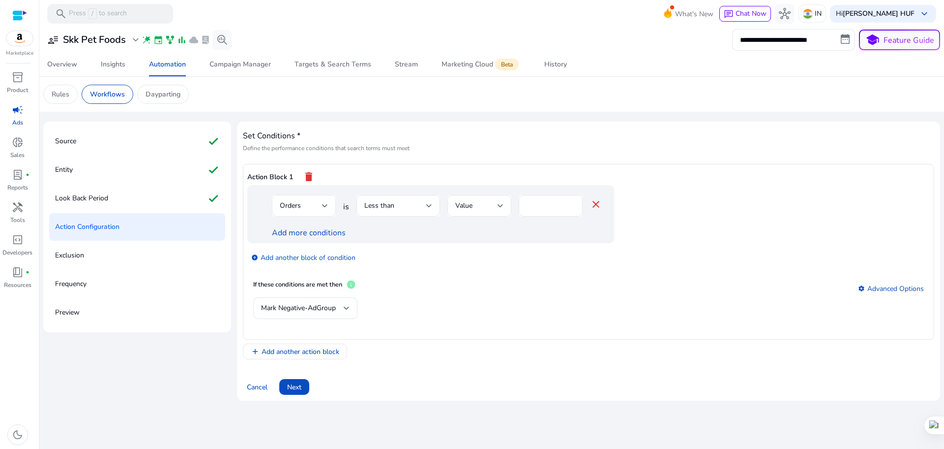
click at [325, 197] on div "Orders" at bounding box center [304, 206] width 48 height 22
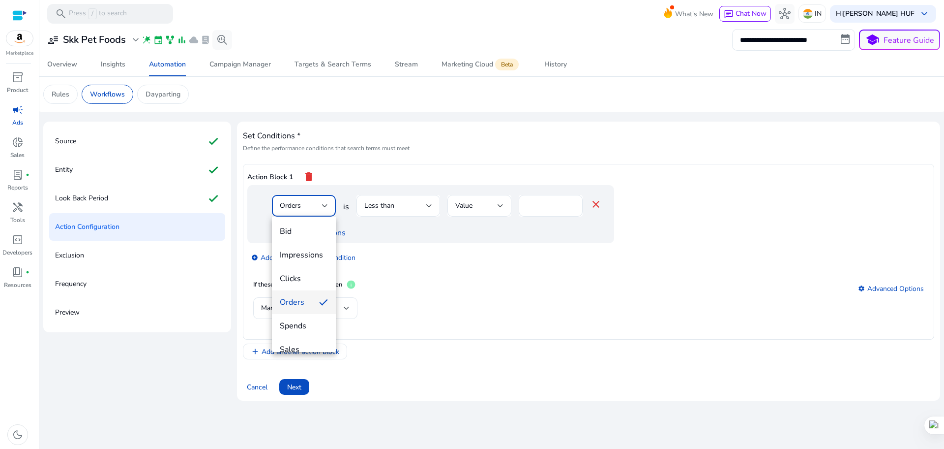
scroll to position [0, 0]
click at [538, 203] on div at bounding box center [472, 224] width 944 height 449
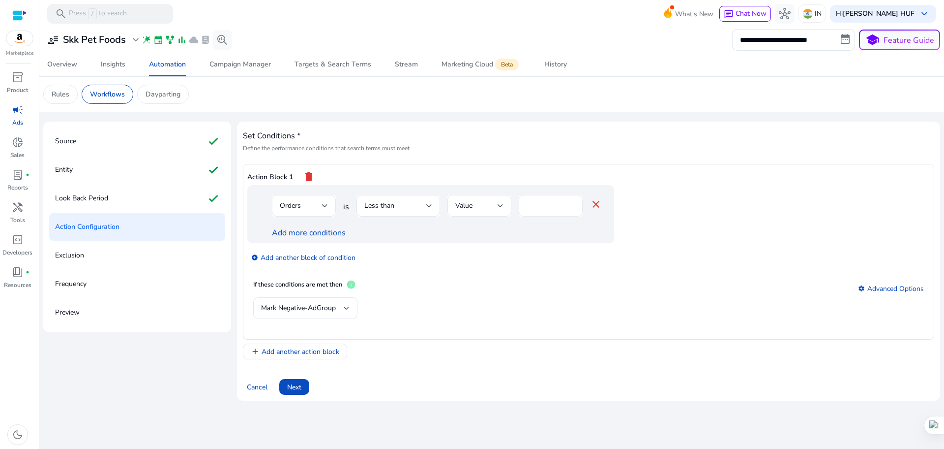
click at [572, 203] on input "*" at bounding box center [551, 205] width 48 height 11
click at [571, 207] on input "*" at bounding box center [551, 205] width 48 height 11
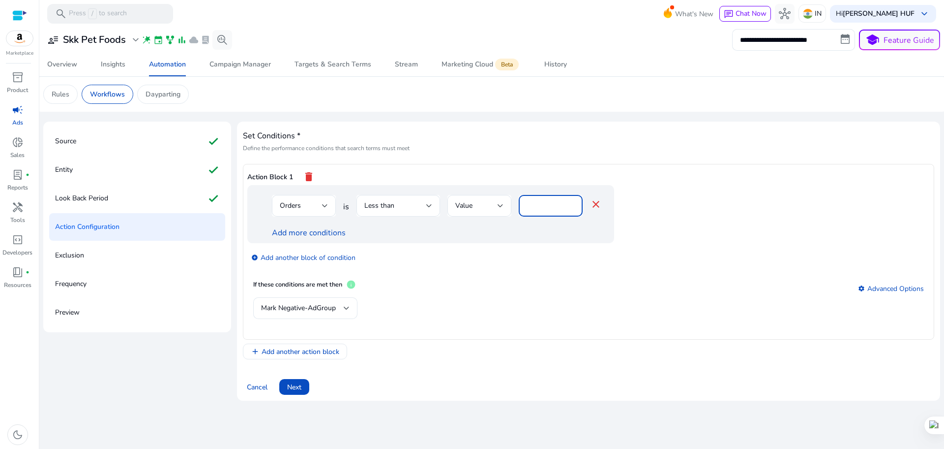
click at [571, 207] on input "*" at bounding box center [551, 205] width 48 height 11
type input "*"
click at [571, 207] on input "*" at bounding box center [551, 205] width 48 height 11
click at [509, 259] on div "add_circle Add another block of condition" at bounding box center [450, 257] width 406 height 28
click at [413, 202] on div "Less than" at bounding box center [395, 205] width 62 height 11
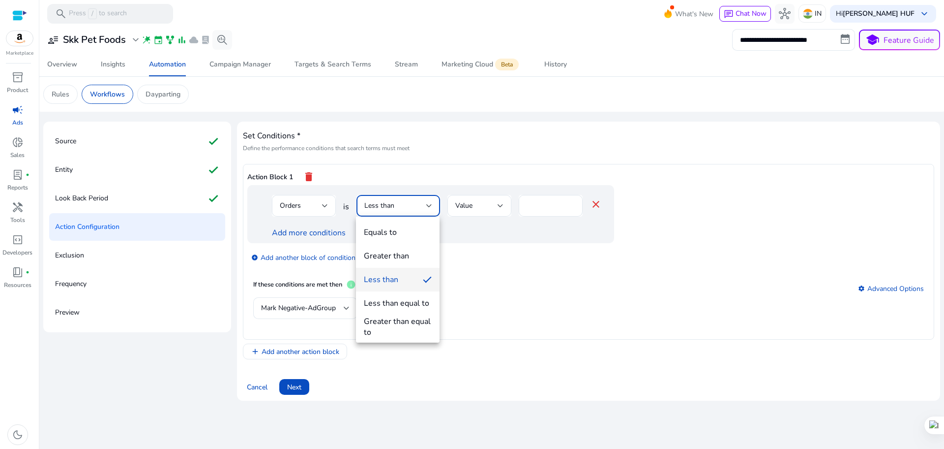
click at [469, 202] on div at bounding box center [472, 224] width 944 height 449
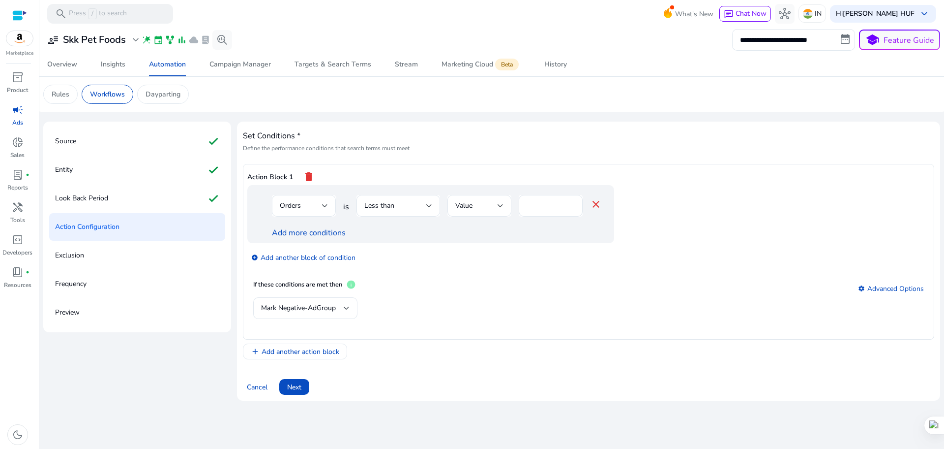
click at [469, 202] on span "Value" at bounding box center [463, 205] width 17 height 9
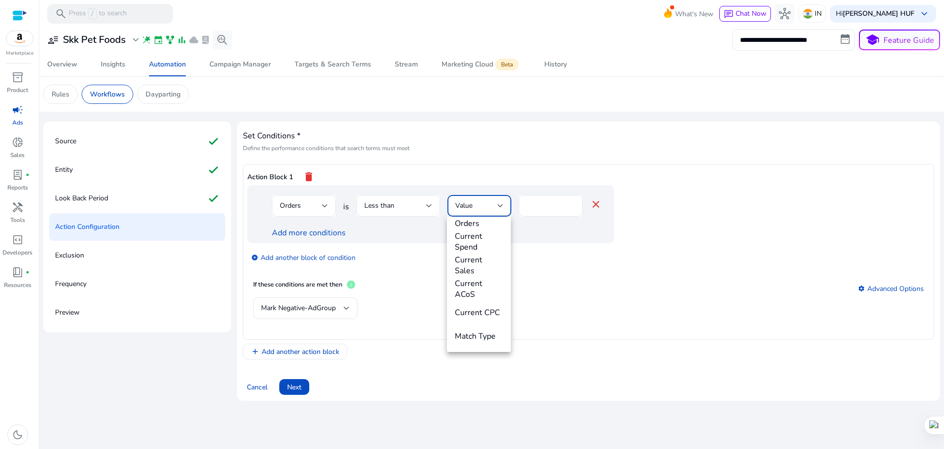
click at [533, 259] on div at bounding box center [472, 224] width 944 height 449
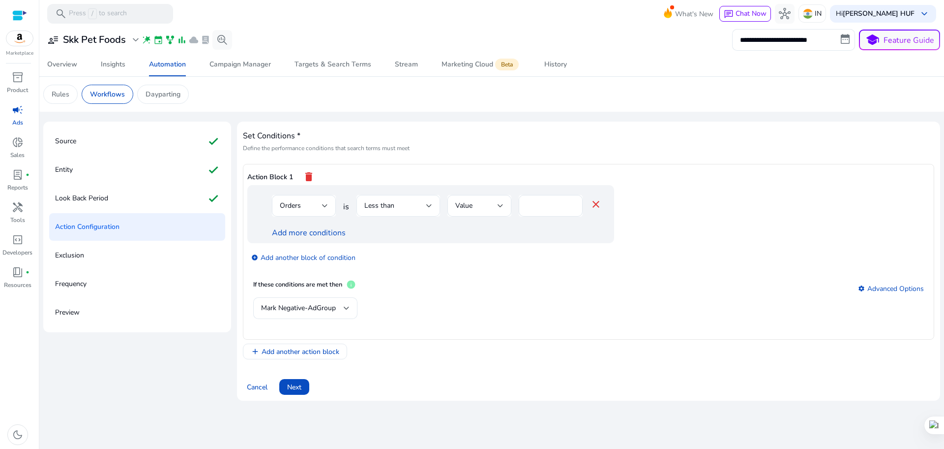
click at [417, 207] on div "Less than" at bounding box center [395, 205] width 62 height 11
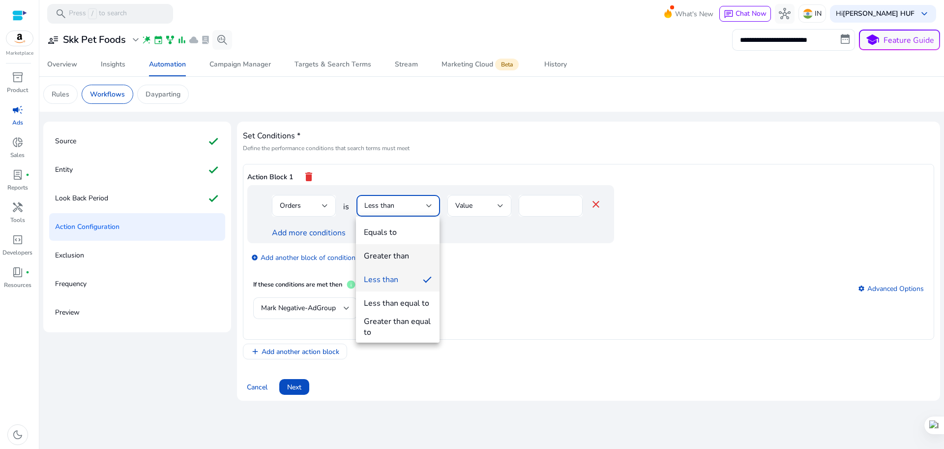
click at [398, 250] on div "Greater than" at bounding box center [386, 255] width 45 height 11
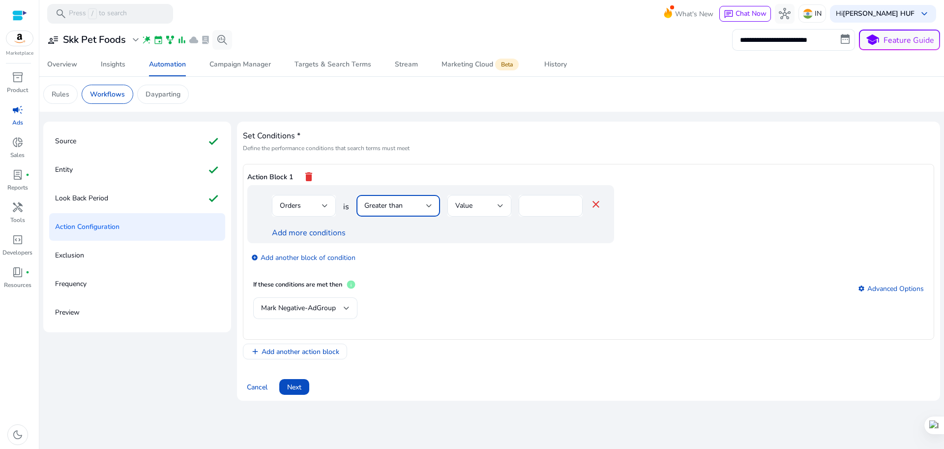
click at [396, 209] on span "Greater than" at bounding box center [383, 205] width 38 height 9
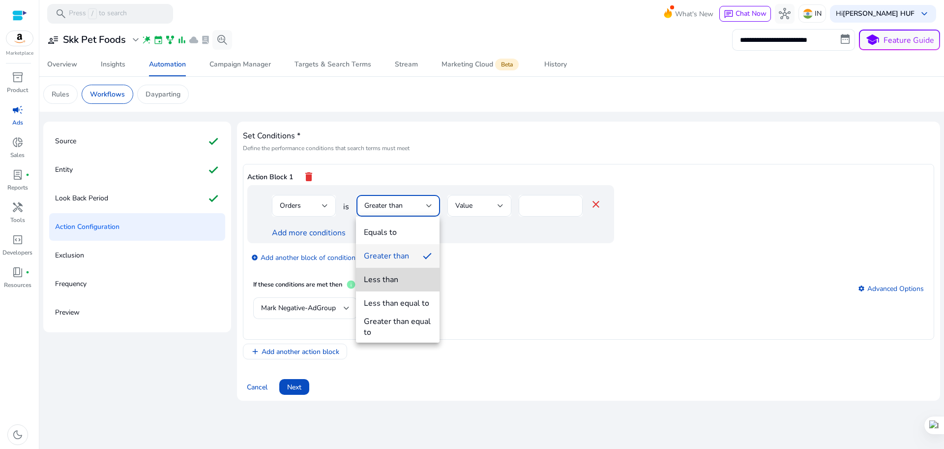
click at [405, 268] on mat-option "Less than" at bounding box center [398, 280] width 84 height 24
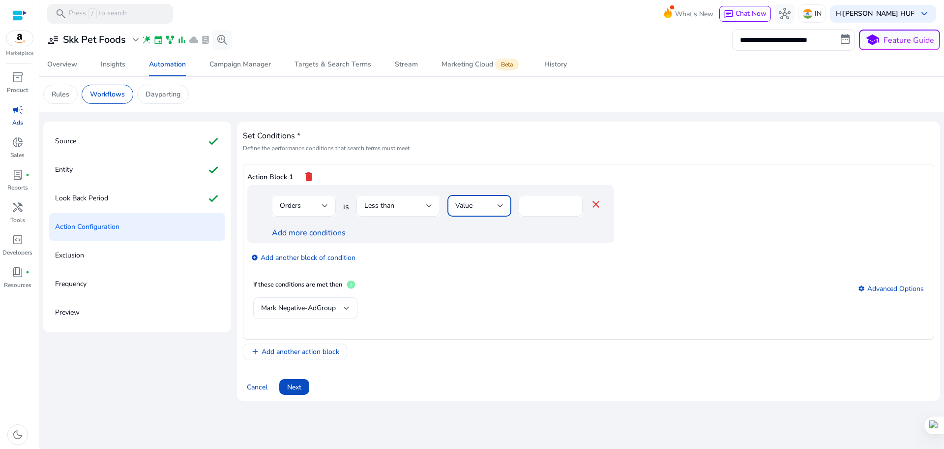
click at [491, 204] on div "Value" at bounding box center [476, 205] width 42 height 11
click at [471, 281] on mat-option "ACoS" at bounding box center [479, 275] width 64 height 24
click at [484, 203] on div "ACoS" at bounding box center [476, 205] width 42 height 11
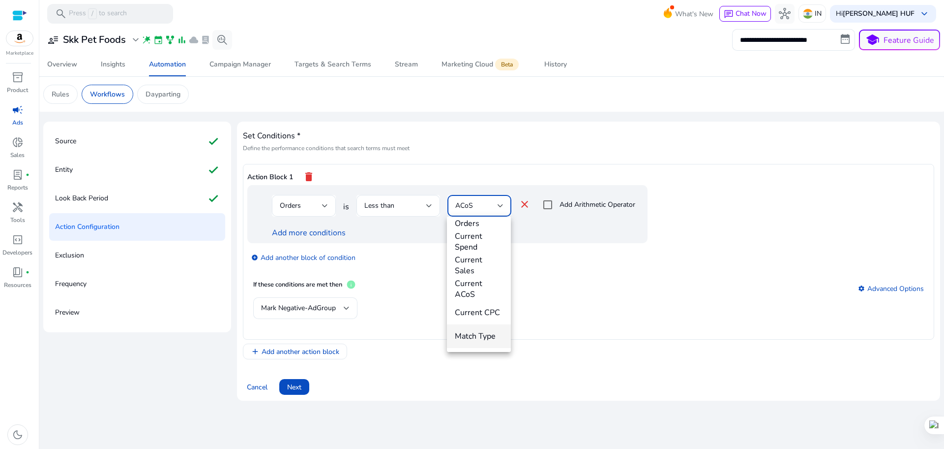
scroll to position [0, 0]
click at [470, 233] on span "Value" at bounding box center [479, 232] width 48 height 11
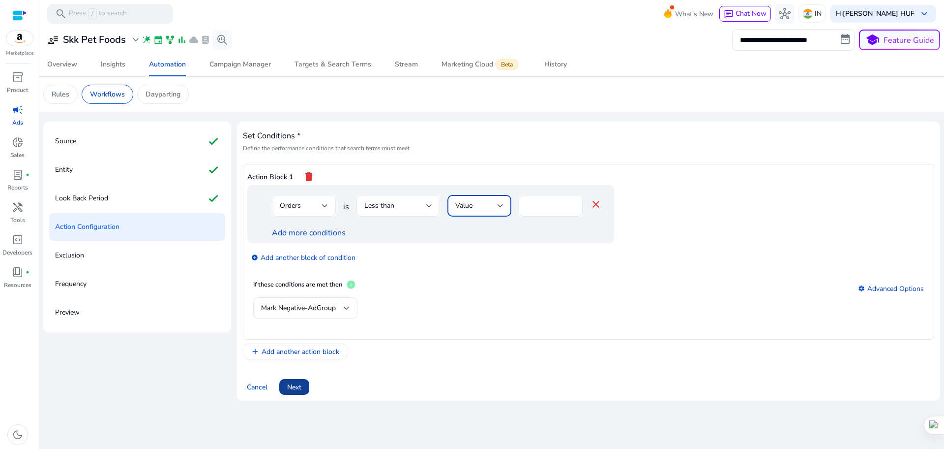
click at [286, 381] on span at bounding box center [294, 387] width 30 height 24
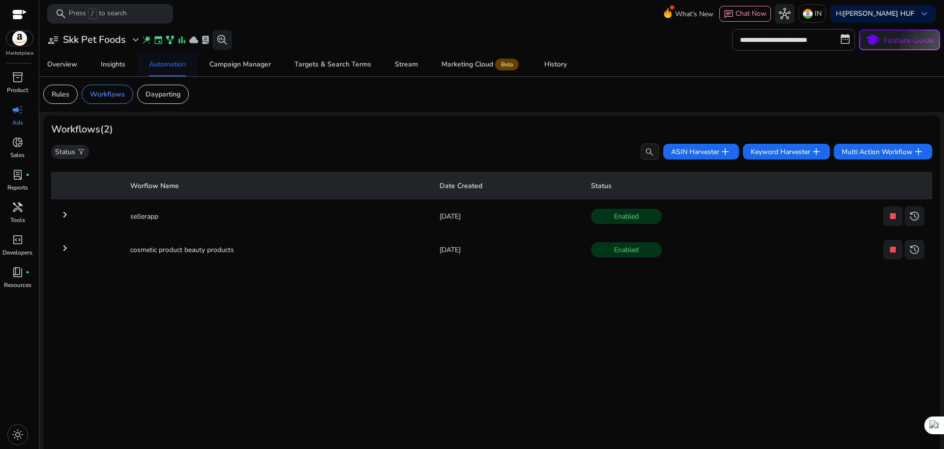
click at [159, 67] on div "Automation" at bounding box center [167, 64] width 37 height 7
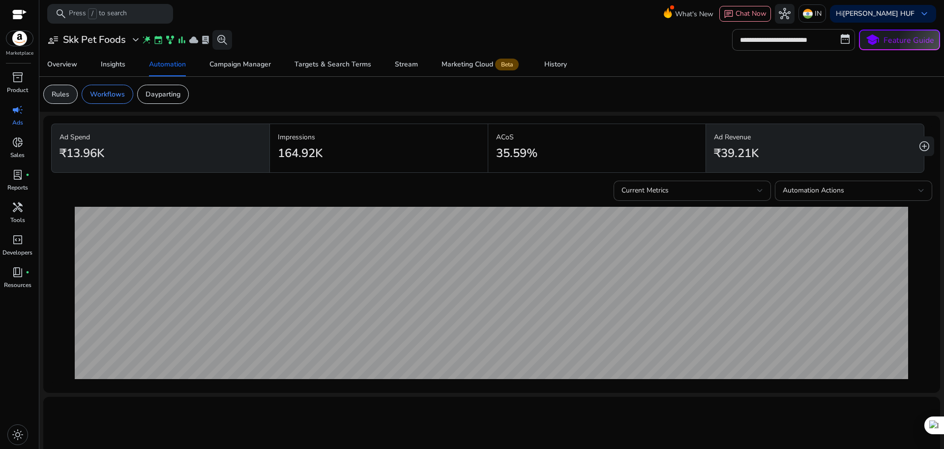
click at [66, 95] on p "Rules" at bounding box center [61, 94] width 18 height 10
click at [19, 433] on span "light_mode" at bounding box center [18, 434] width 12 height 12
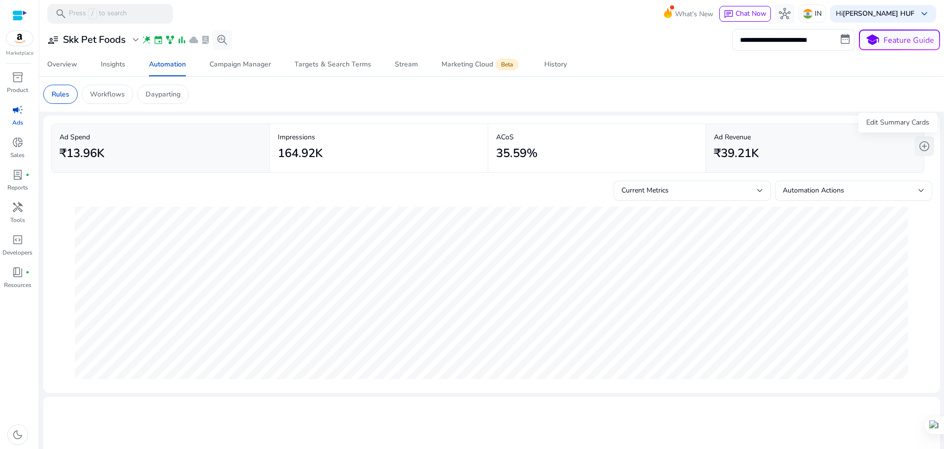
click at [921, 143] on span "add_circle" at bounding box center [925, 146] width 12 height 12
click at [227, 62] on div "Campaign Manager" at bounding box center [240, 64] width 61 height 7
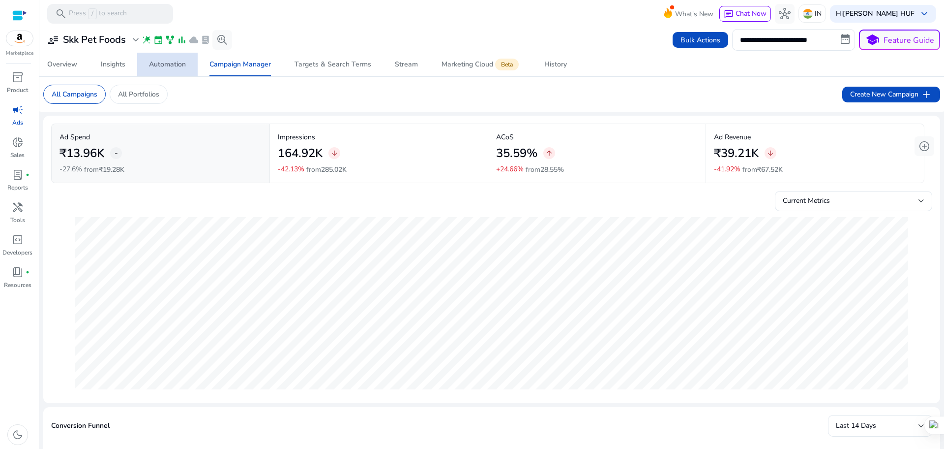
click at [176, 69] on span "Automation" at bounding box center [167, 65] width 37 height 24
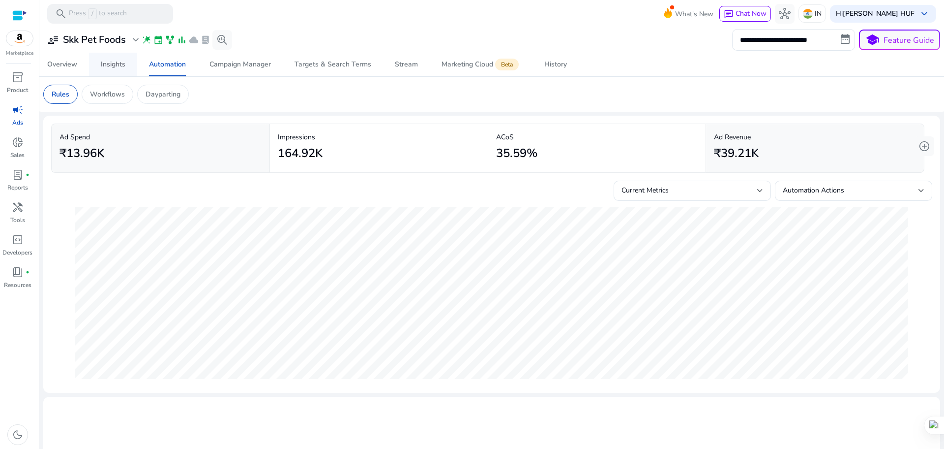
click at [96, 61] on link "Insights" at bounding box center [113, 65] width 48 height 24
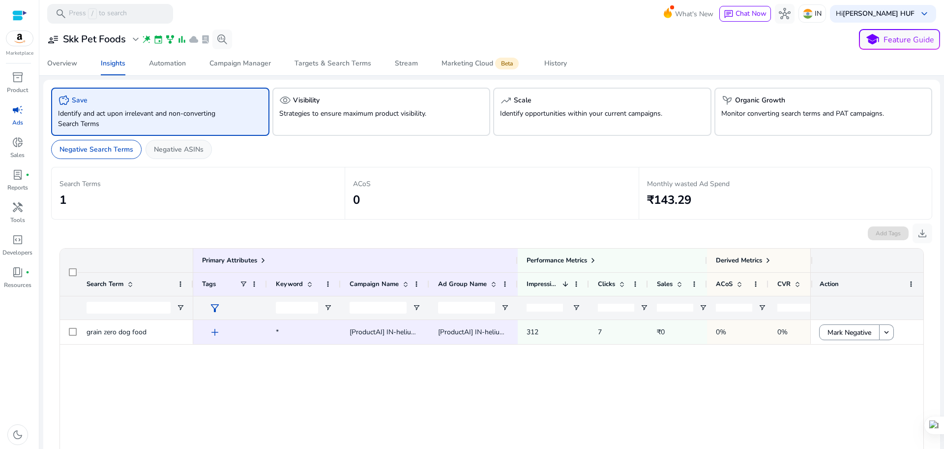
click at [176, 151] on p "Negative ASINs" at bounding box center [179, 149] width 50 height 10
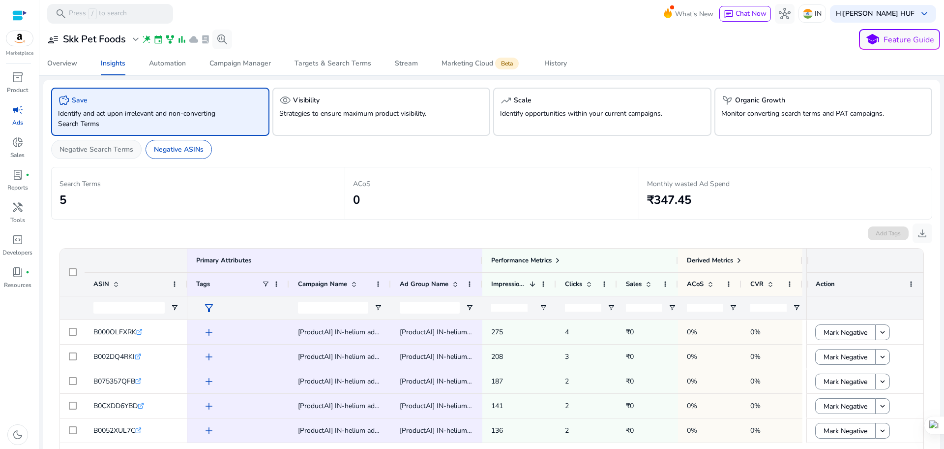
click at [112, 142] on div "Negative Search Terms" at bounding box center [96, 149] width 90 height 19
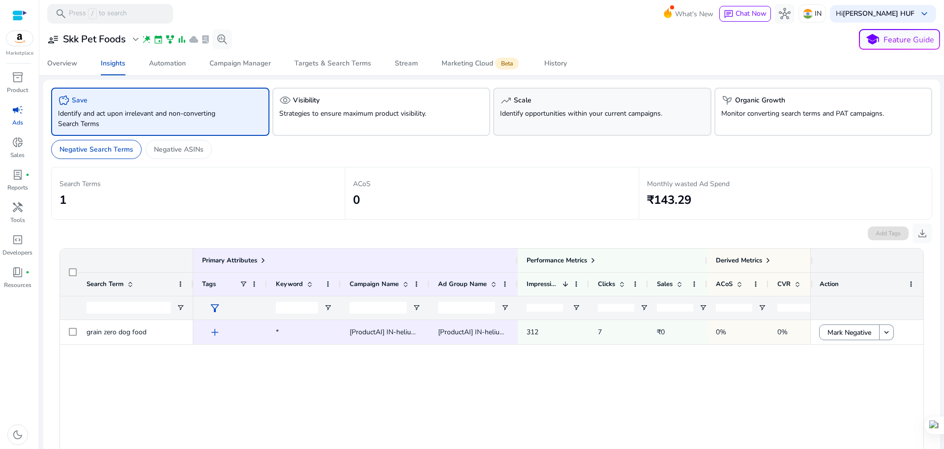
click at [558, 106] on div "trending_up Scale" at bounding box center [602, 100] width 205 height 12
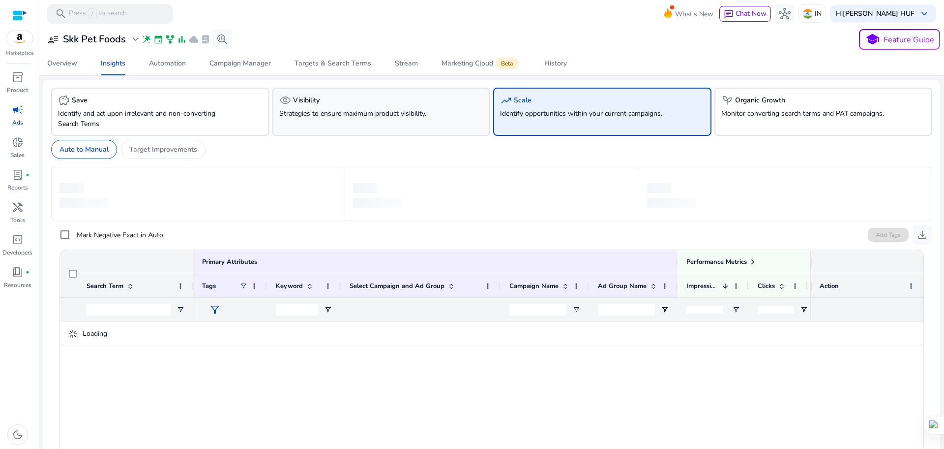
click at [465, 115] on div "visibility Visibility Strategies to ensure maximum product visibility." at bounding box center [381, 112] width 218 height 48
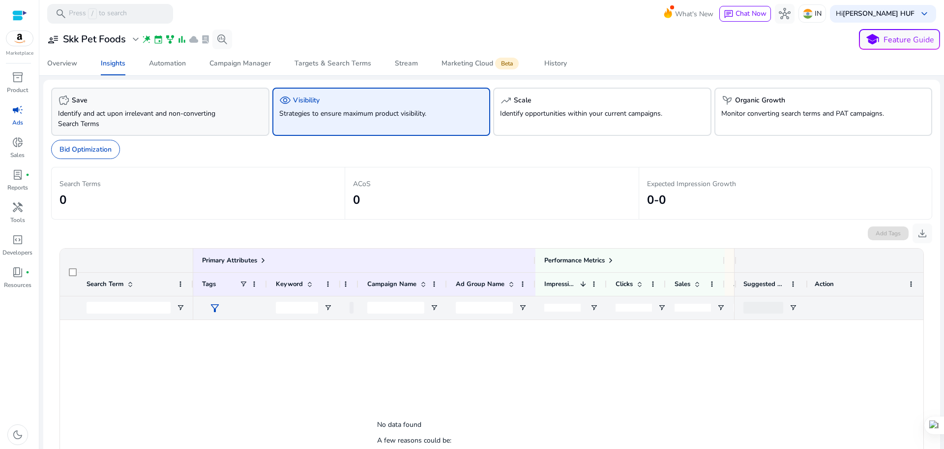
click at [162, 99] on div "savings Save" at bounding box center [160, 100] width 205 height 12
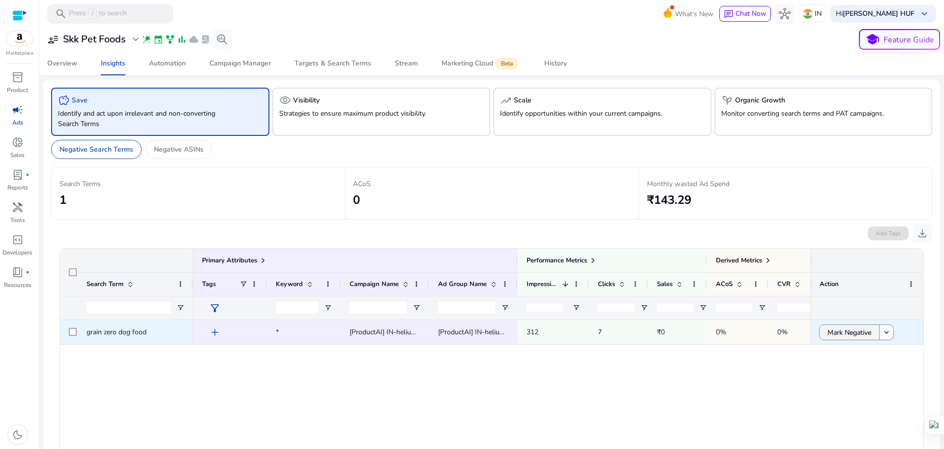
click at [840, 334] on span "Mark Negative" at bounding box center [850, 332] width 44 height 20
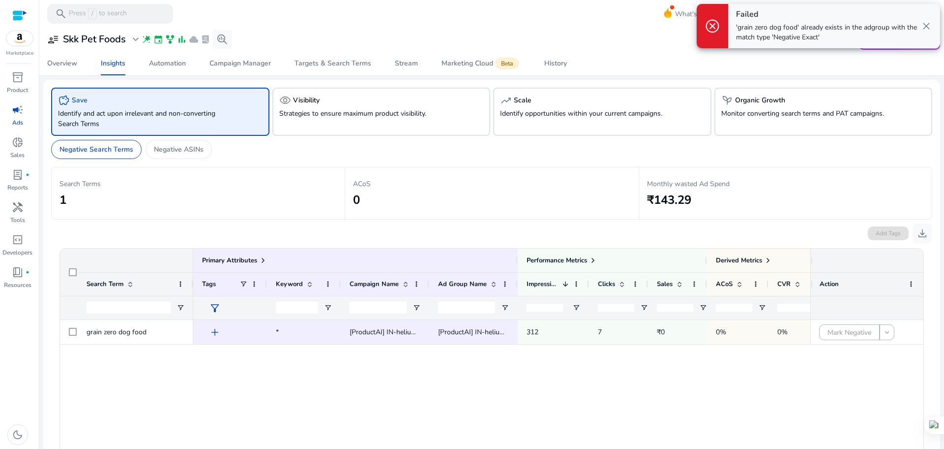
click at [923, 25] on span "close" at bounding box center [927, 26] width 12 height 12
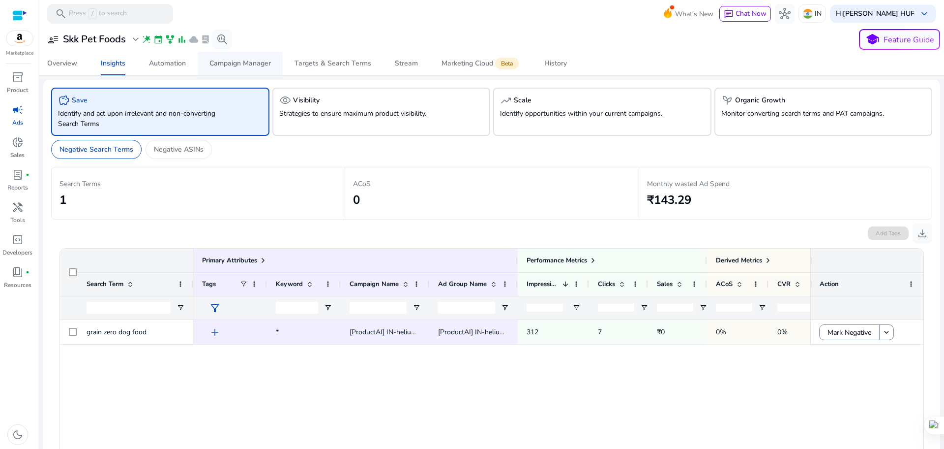
click at [210, 65] on div "Campaign Manager" at bounding box center [240, 63] width 61 height 7
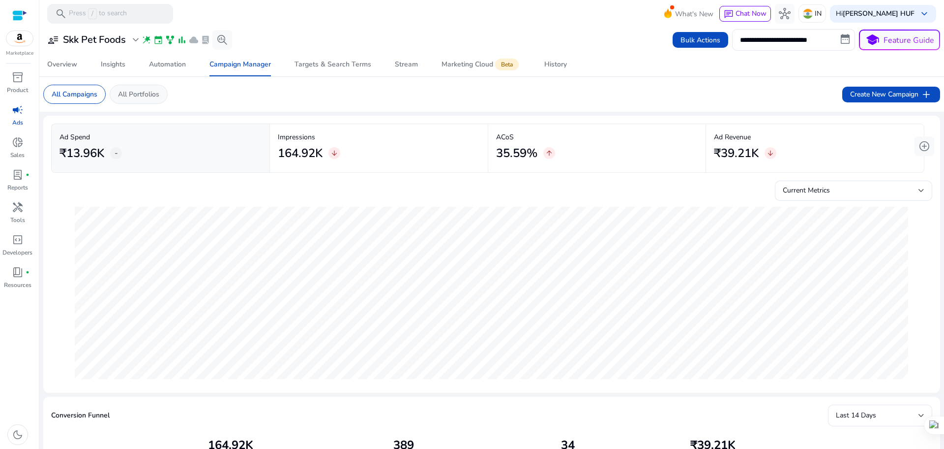
click at [143, 95] on p "All Portfolios" at bounding box center [138, 94] width 41 height 10
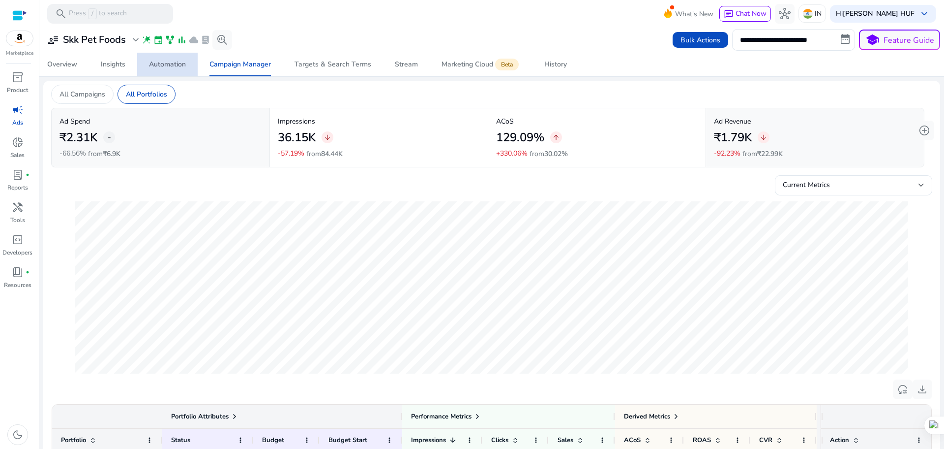
click at [169, 72] on span "Automation" at bounding box center [167, 65] width 37 height 24
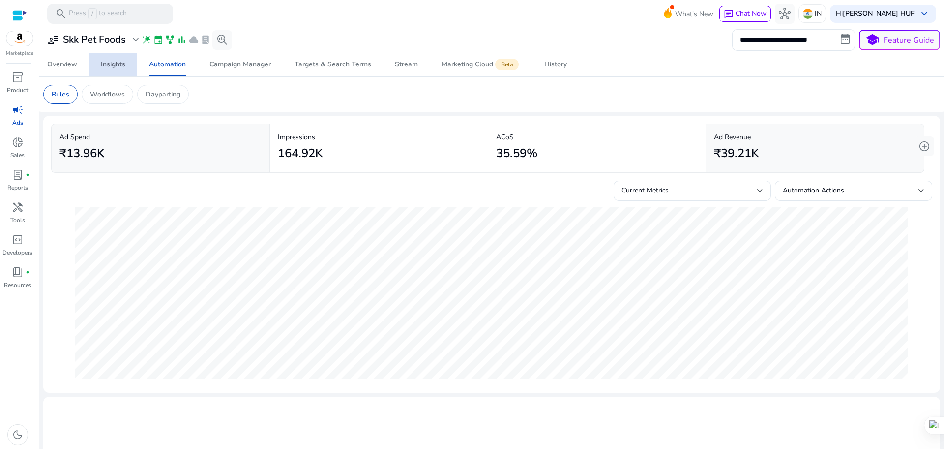
click at [114, 58] on span "Insights" at bounding box center [113, 65] width 25 height 24
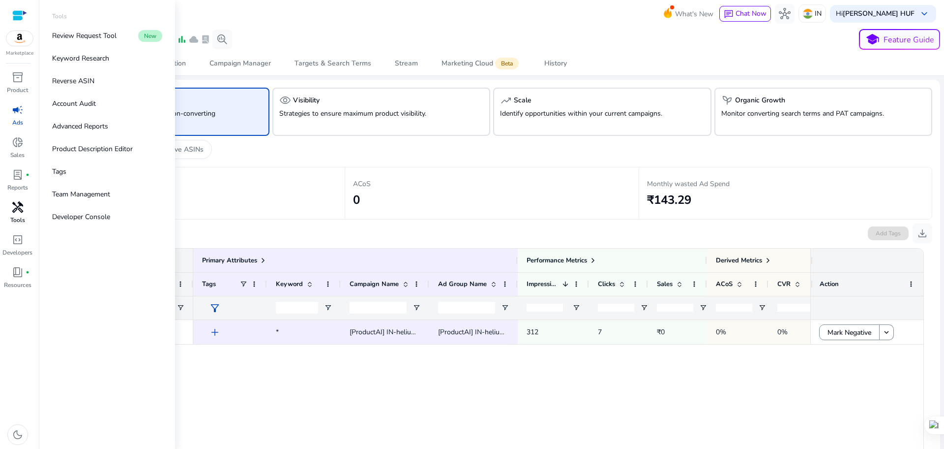
click at [13, 207] on span "handyman" at bounding box center [18, 207] width 12 height 12
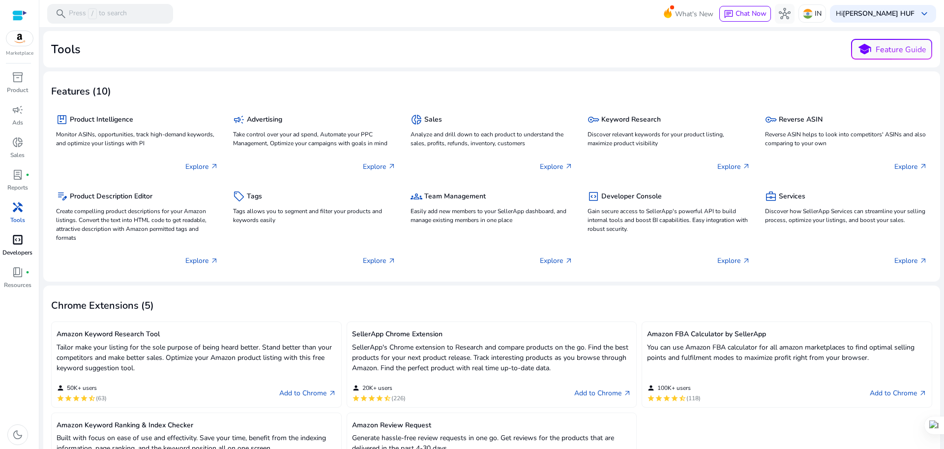
click at [13, 243] on span "code_blocks" at bounding box center [18, 240] width 12 height 12
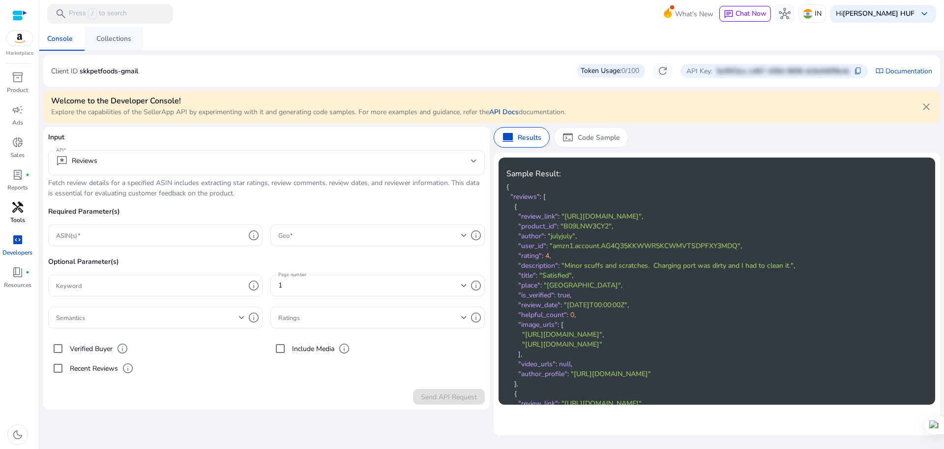
click at [105, 39] on div "Collections" at bounding box center [113, 38] width 35 height 7
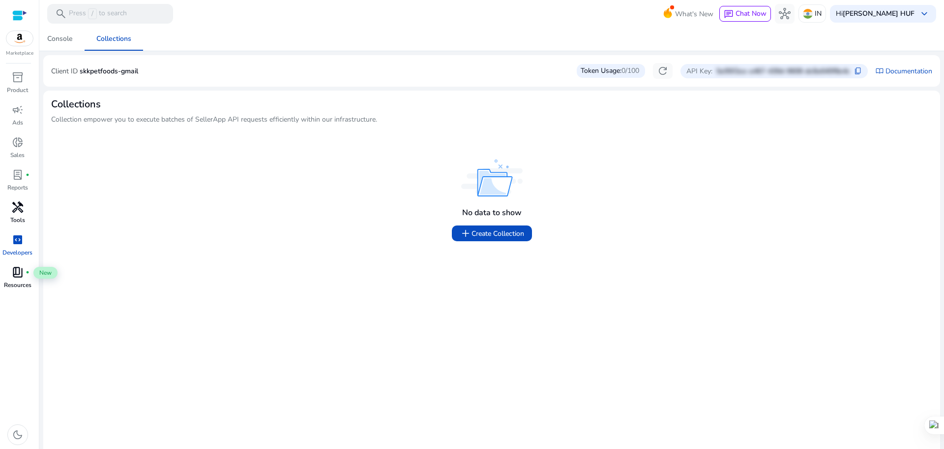
click at [13, 273] on span "book_4" at bounding box center [18, 272] width 12 height 12
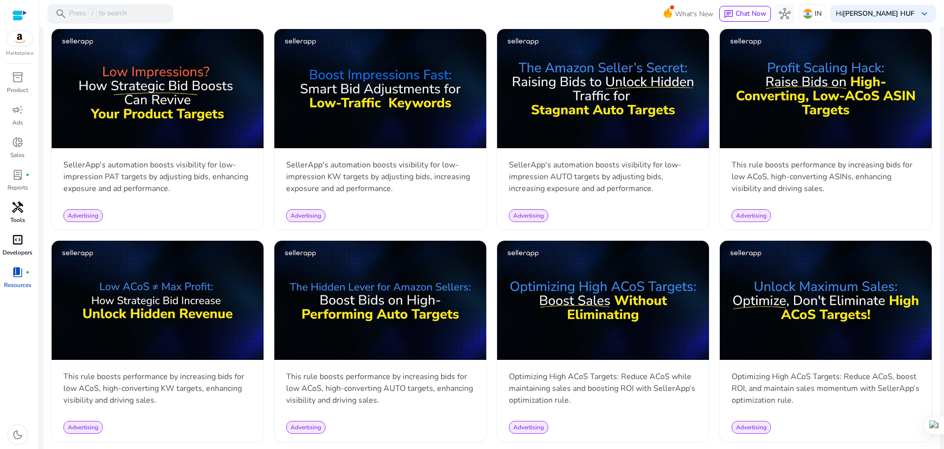
scroll to position [615, 0]
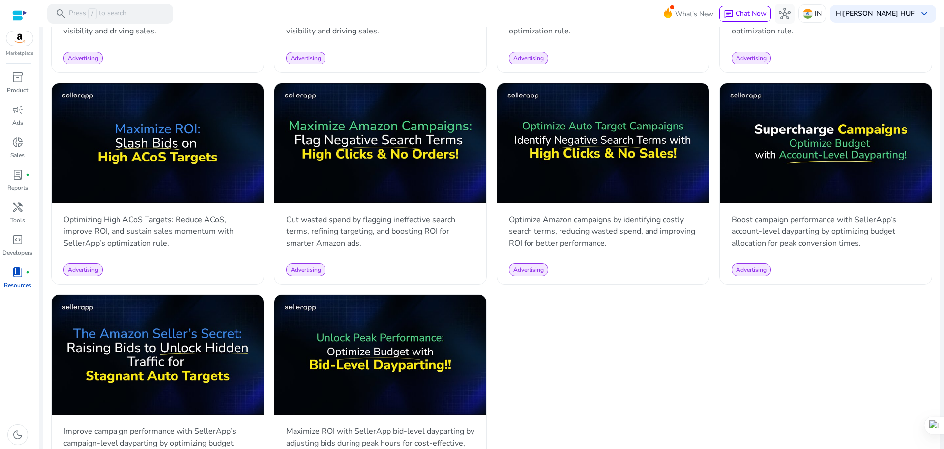
scroll to position [922, 0]
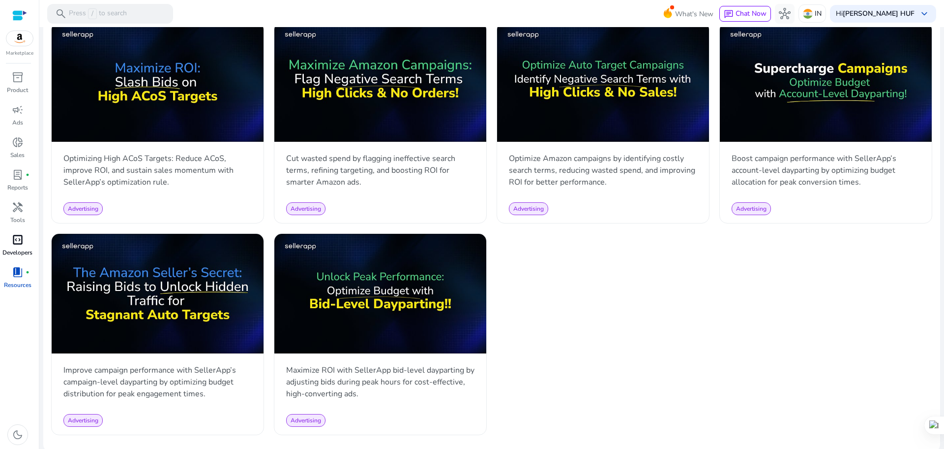
click at [20, 243] on span "code_blocks" at bounding box center [18, 240] width 12 height 12
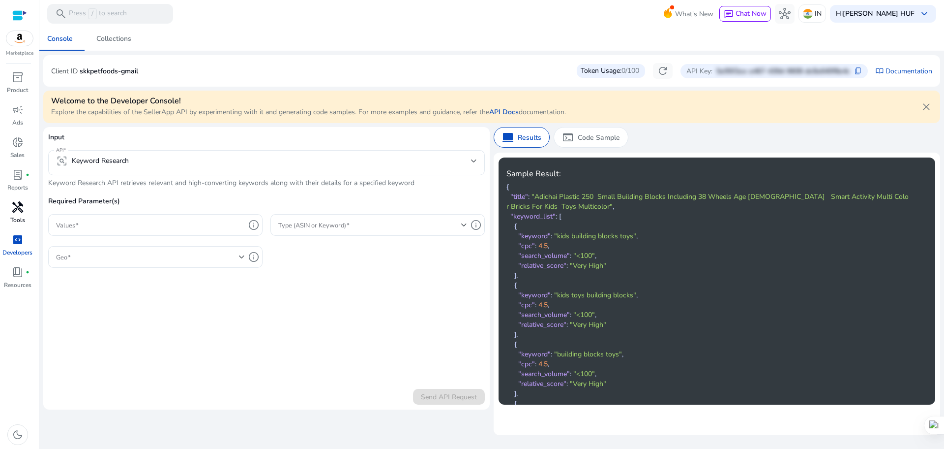
click at [17, 214] on div "handyman" at bounding box center [18, 207] width 28 height 16
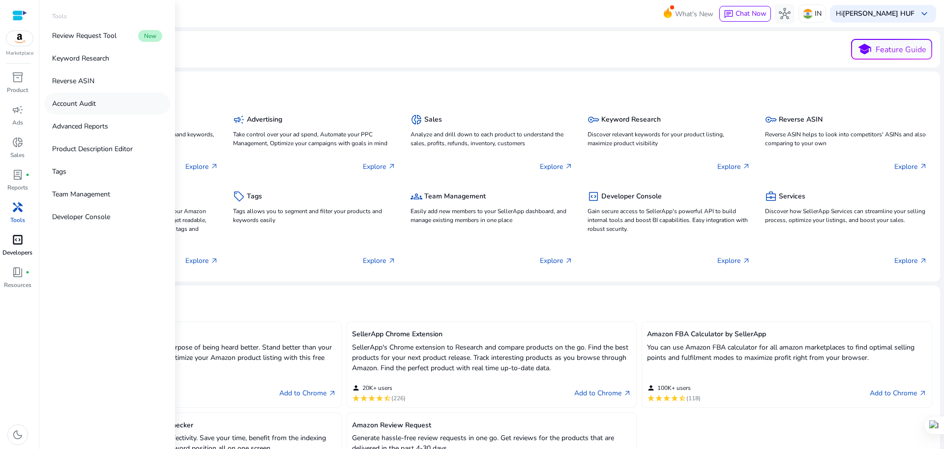
click at [80, 104] on p "Account Audit" at bounding box center [74, 103] width 44 height 10
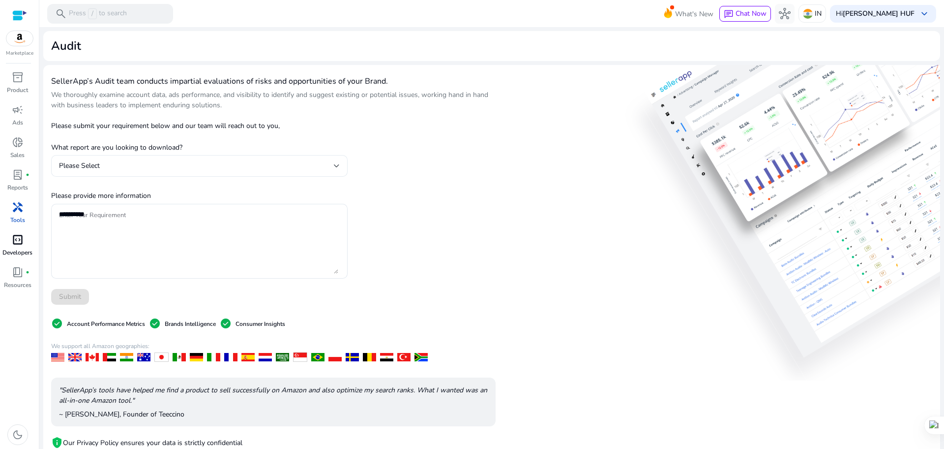
click at [211, 172] on div "Please Select" at bounding box center [199, 166] width 281 height 22
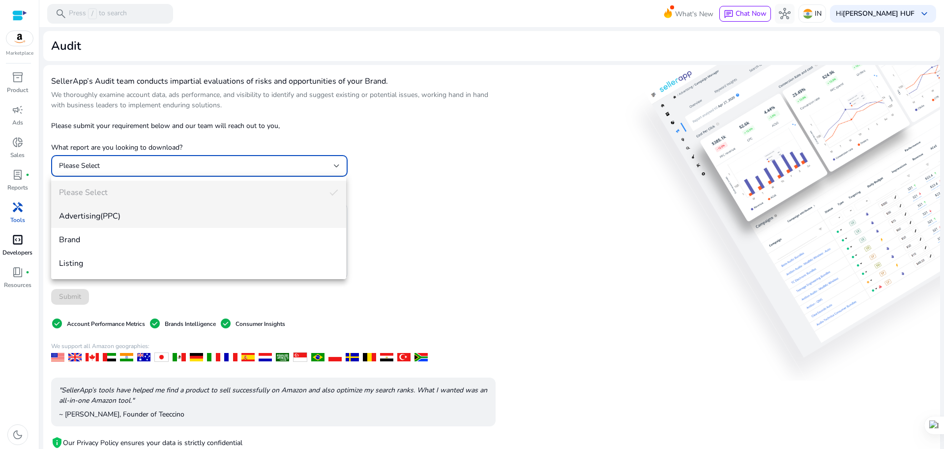
click at [168, 219] on span "Advertising(PPC)" at bounding box center [198, 215] width 279 height 11
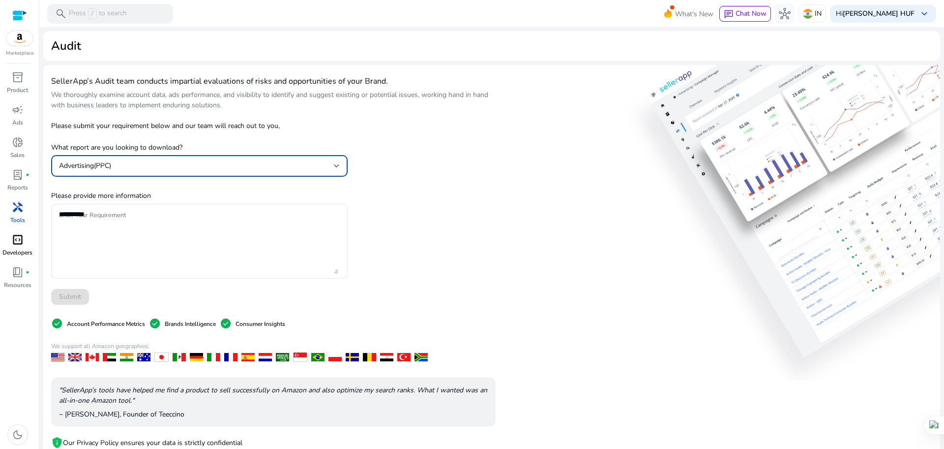
click at [186, 160] on div "Advertising(PPC)" at bounding box center [196, 165] width 275 height 11
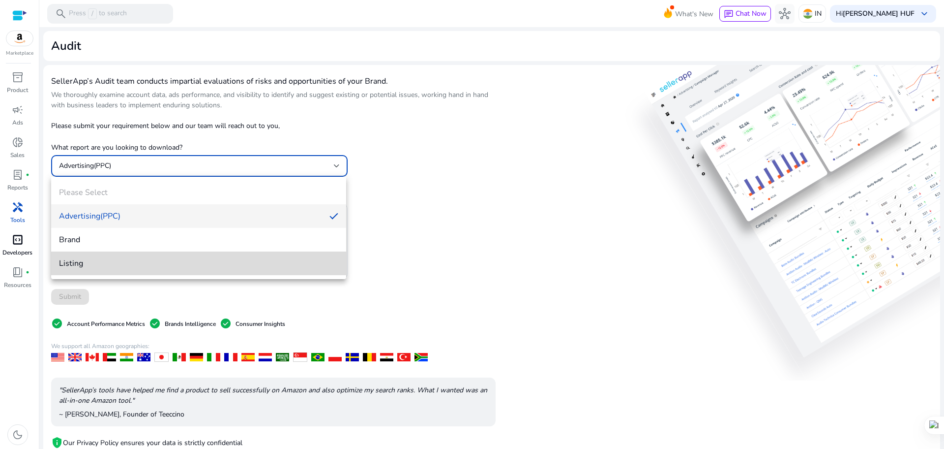
click at [133, 257] on mat-option "Listing" at bounding box center [198, 263] width 295 height 24
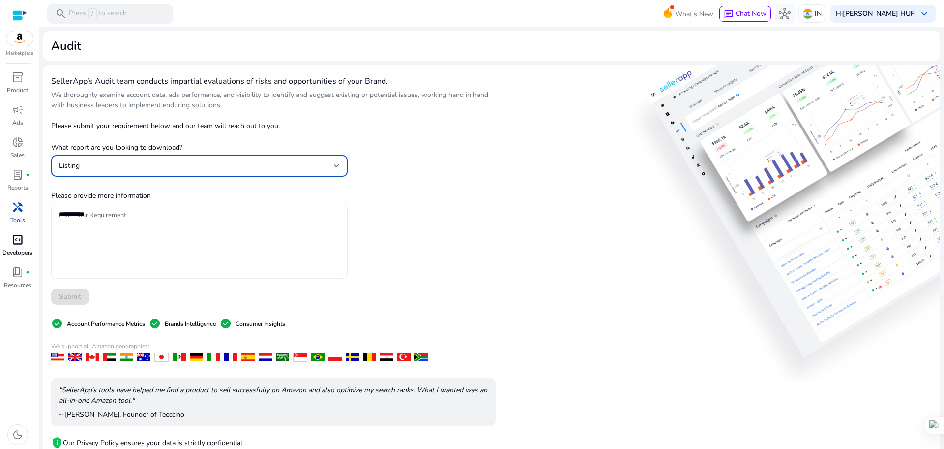
click at [214, 225] on textarea "Enter Your Requirement" at bounding box center [198, 241] width 279 height 65
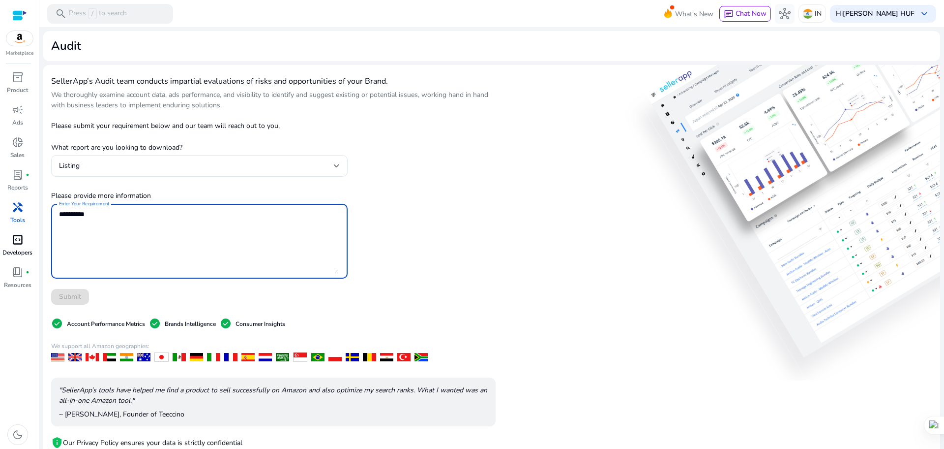
paste textarea "**********"
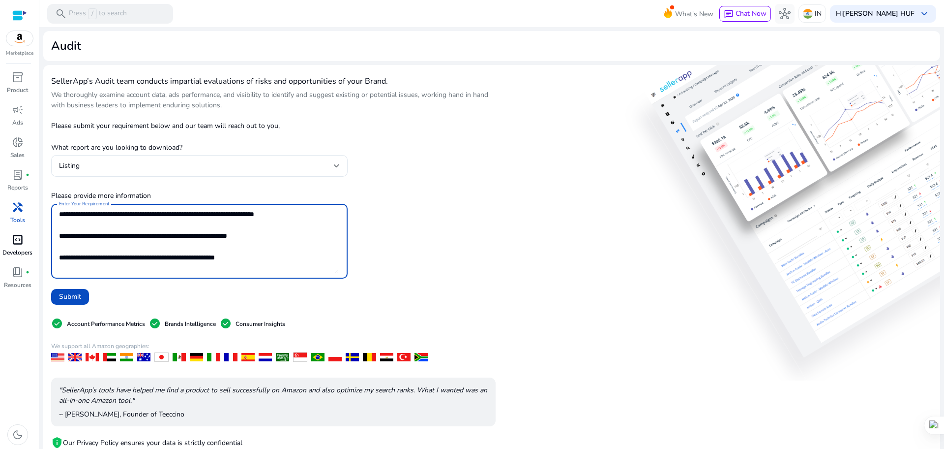
scroll to position [118, 0]
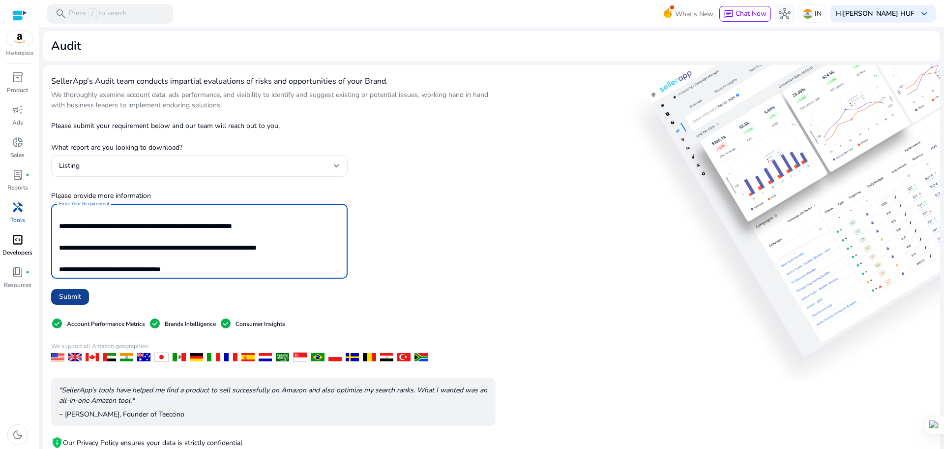
type textarea "**********"
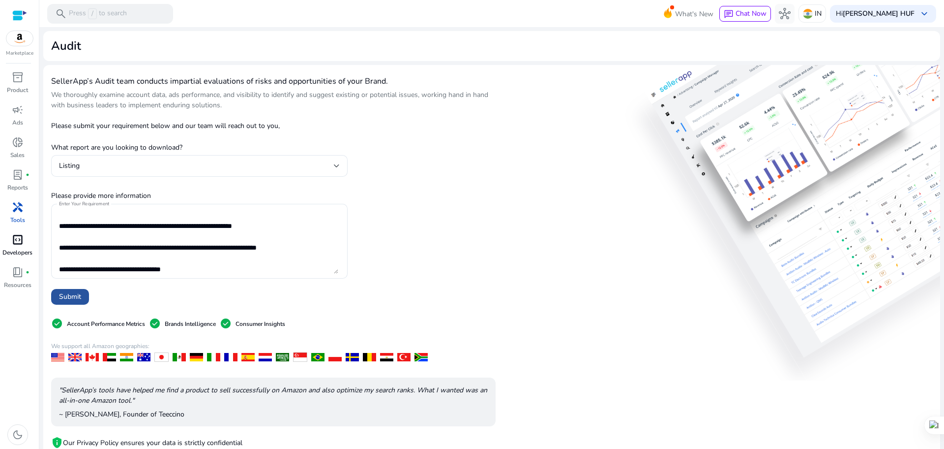
click at [63, 303] on span at bounding box center [70, 297] width 38 height 24
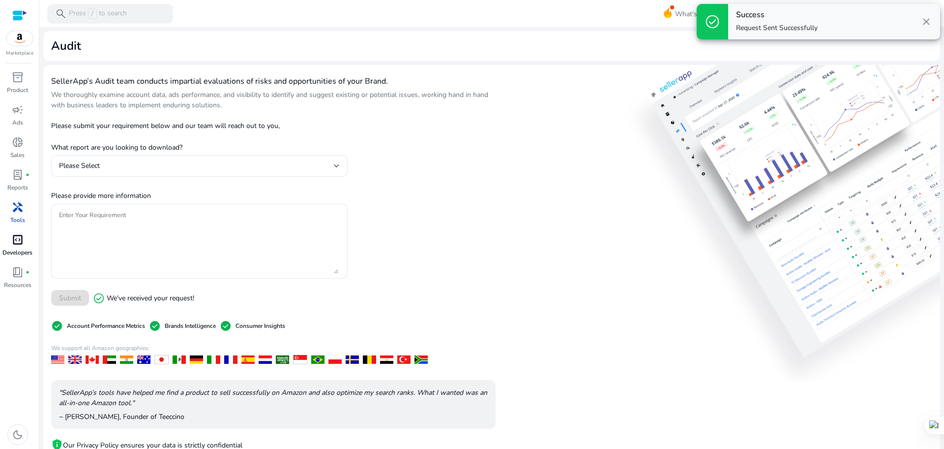
scroll to position [61, 0]
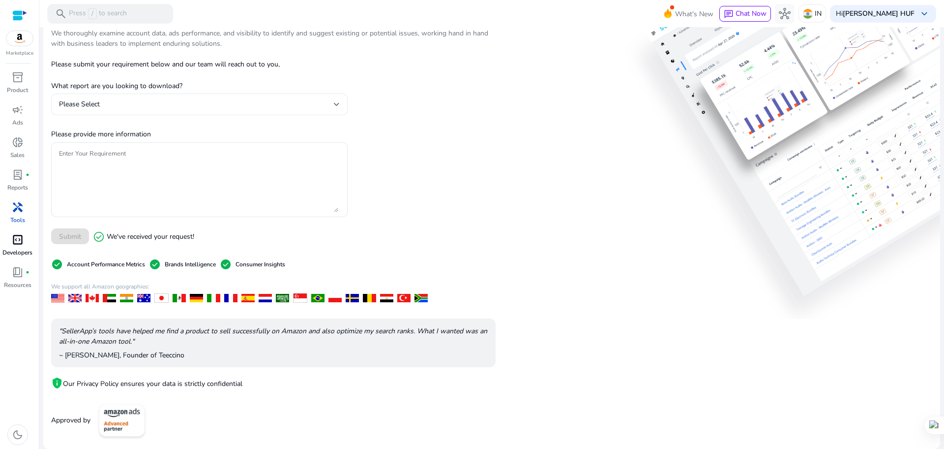
click at [209, 112] on div "Please Select" at bounding box center [199, 104] width 281 height 22
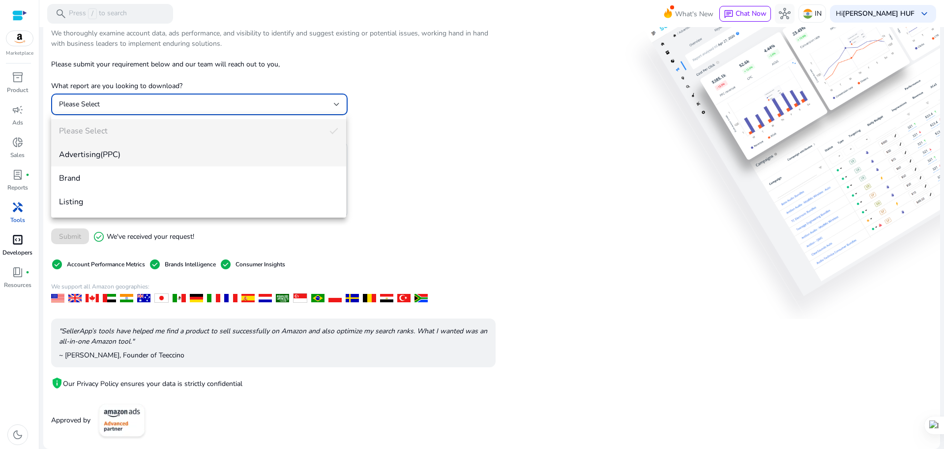
click at [150, 160] on mat-option "Advertising(PPC)" at bounding box center [198, 155] width 295 height 24
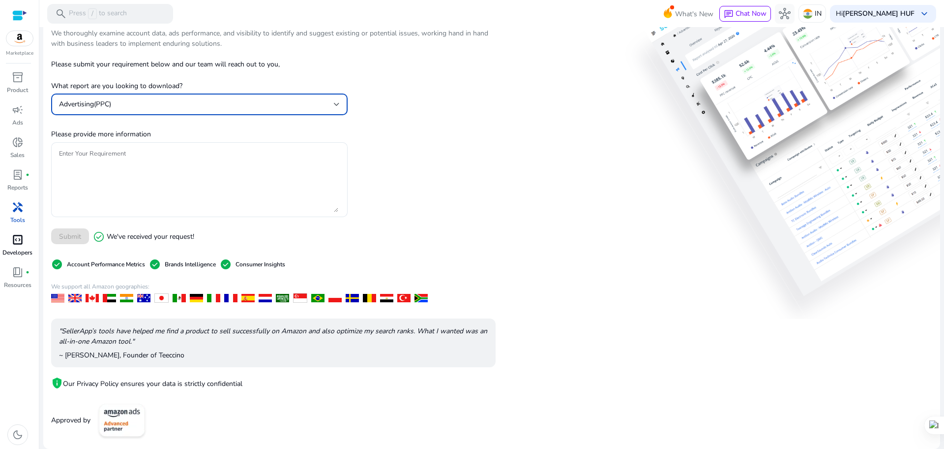
click at [571, 189] on div "SellerApp’s Audit team conducts impartial evaluations of risks and opportunitie…" at bounding box center [491, 225] width 897 height 445
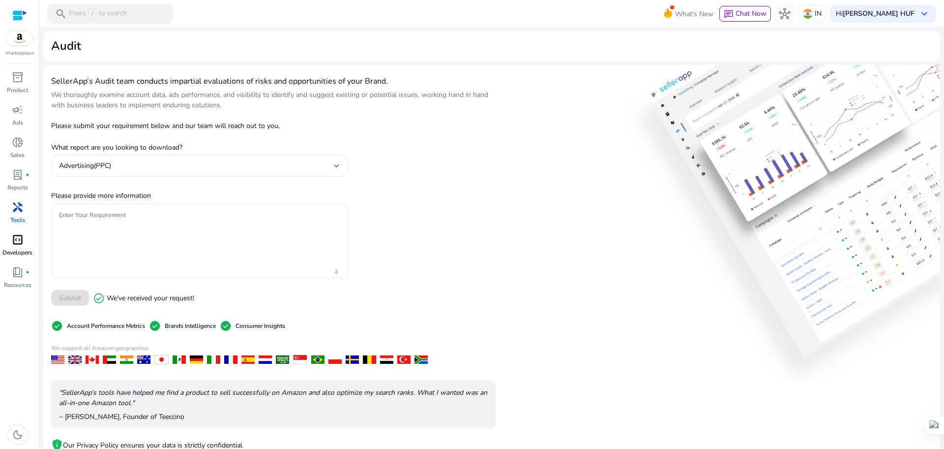
click at [124, 211] on textarea "Enter Your Requirement" at bounding box center [198, 241] width 279 height 65
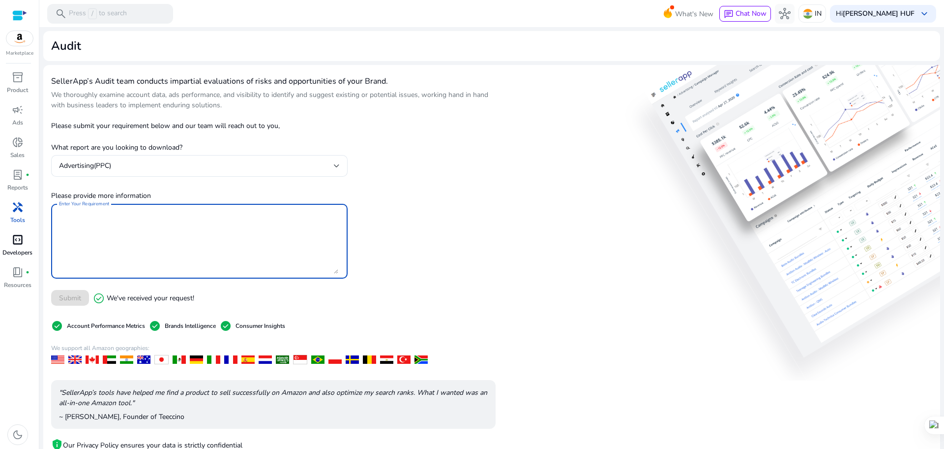
paste textarea "**********"
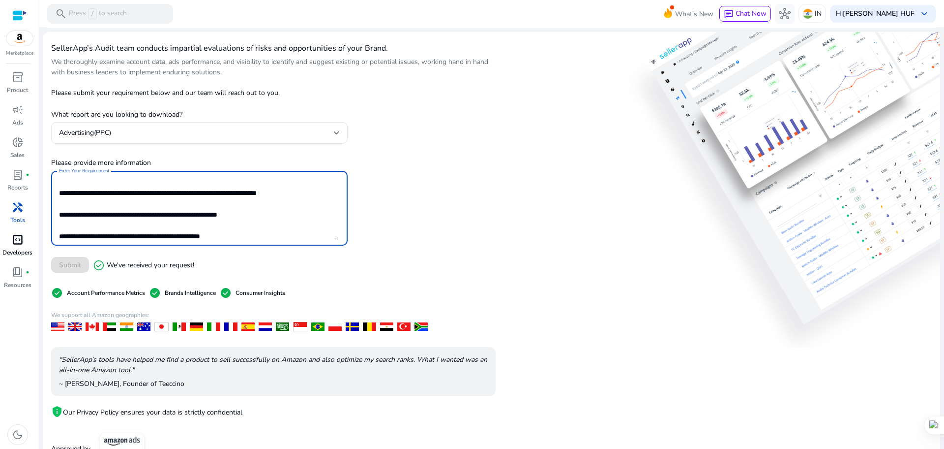
scroll to position [61, 0]
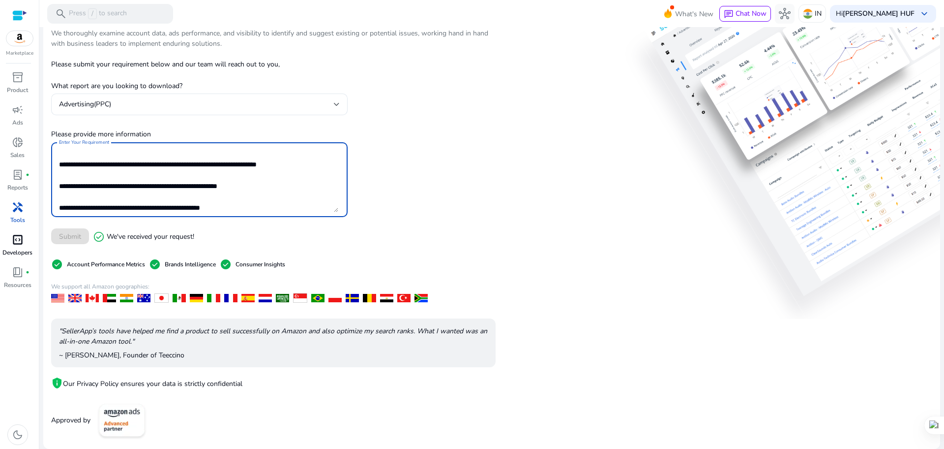
type textarea "**********"
click at [71, 239] on div "Submit check_circle We've received your request!" at bounding box center [199, 236] width 297 height 18
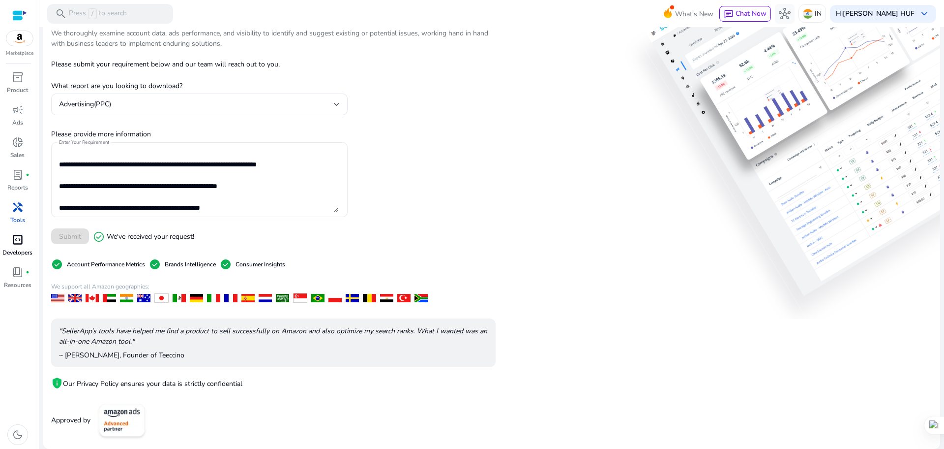
click at [278, 206] on textarea "Enter Your Requirement" at bounding box center [198, 179] width 279 height 65
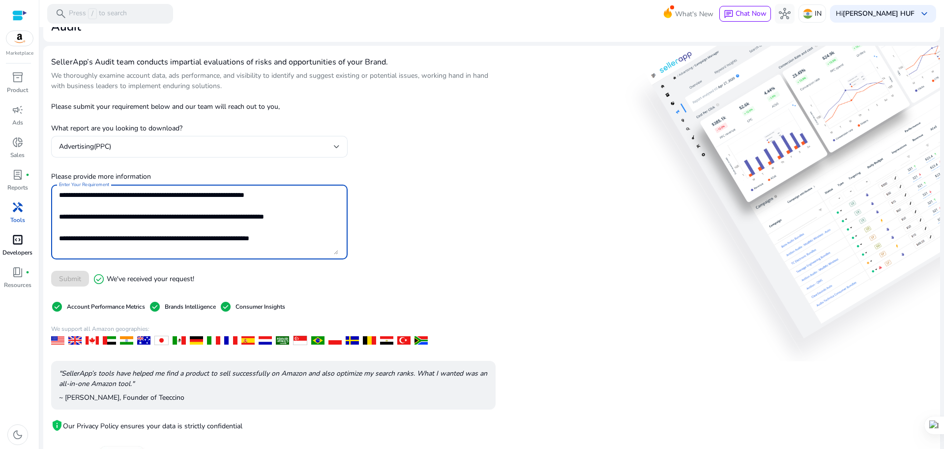
scroll to position [0, 0]
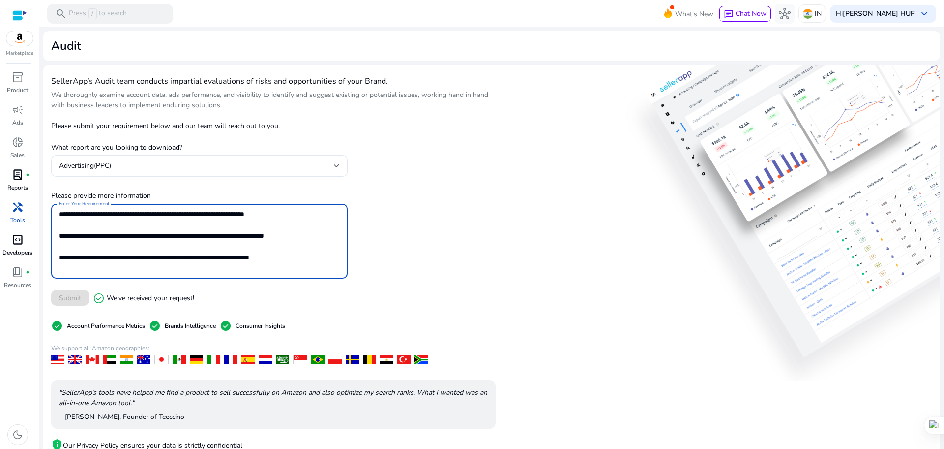
click at [18, 172] on span "lab_profile" at bounding box center [18, 175] width 12 height 12
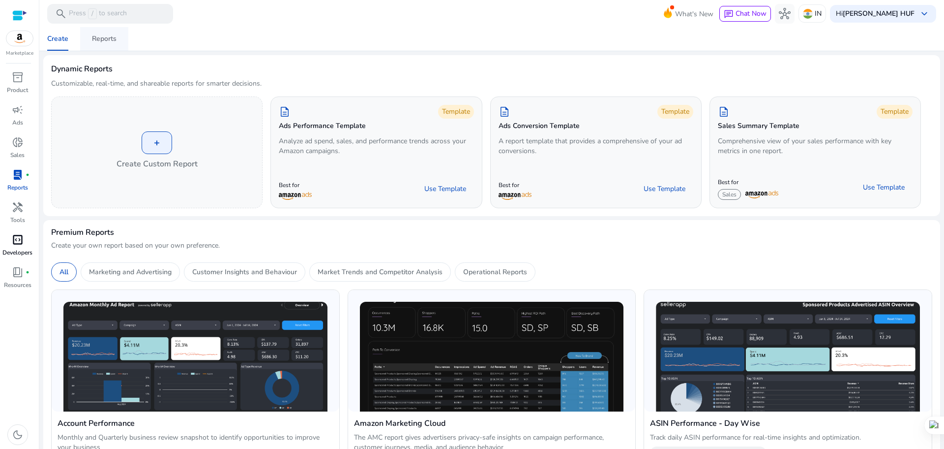
click at [102, 39] on div "Reports" at bounding box center [104, 38] width 25 height 7
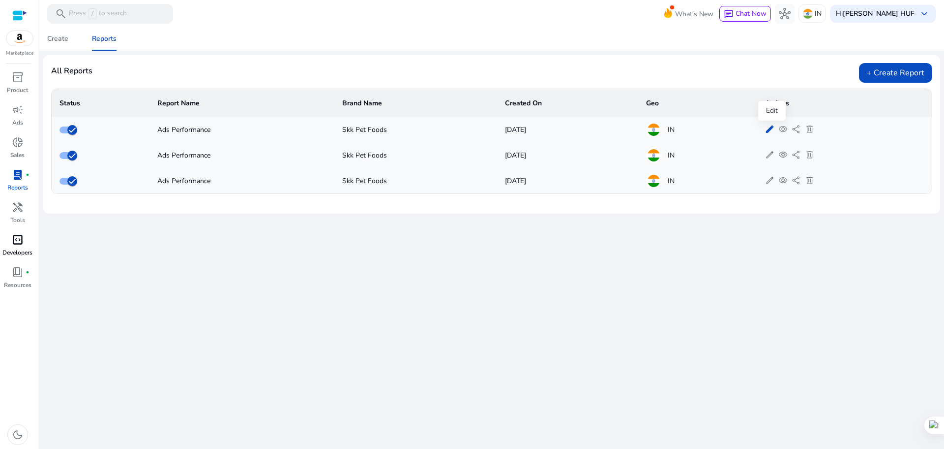
click at [773, 129] on span "edit" at bounding box center [769, 128] width 9 height 9
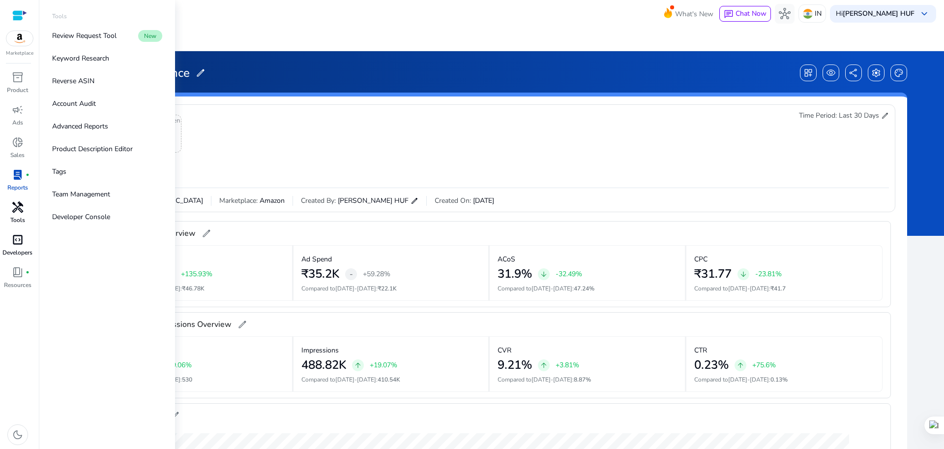
click at [17, 207] on span "handyman" at bounding box center [18, 207] width 12 height 12
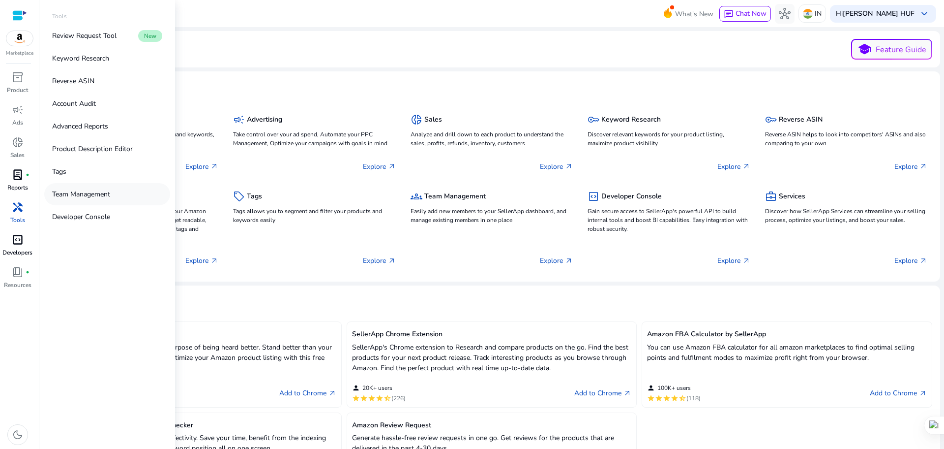
click at [88, 193] on p "Team Management" at bounding box center [81, 194] width 58 height 10
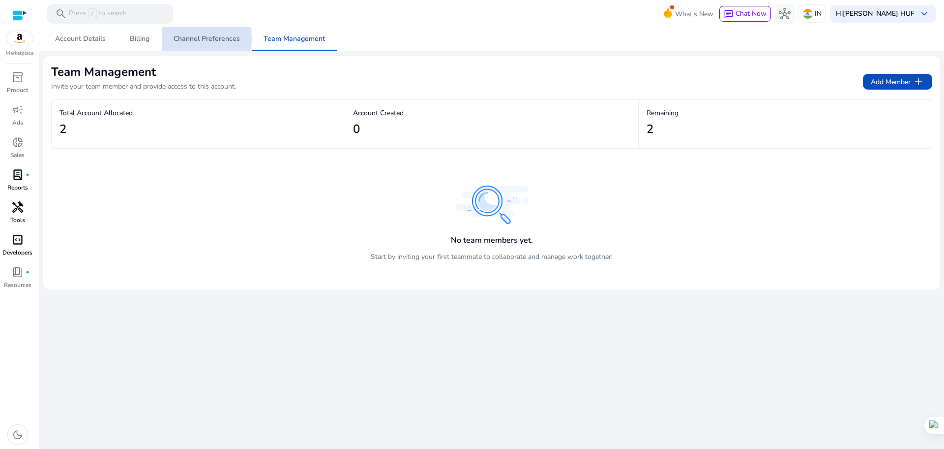
click at [205, 39] on span "Channel Preferences" at bounding box center [207, 38] width 66 height 7
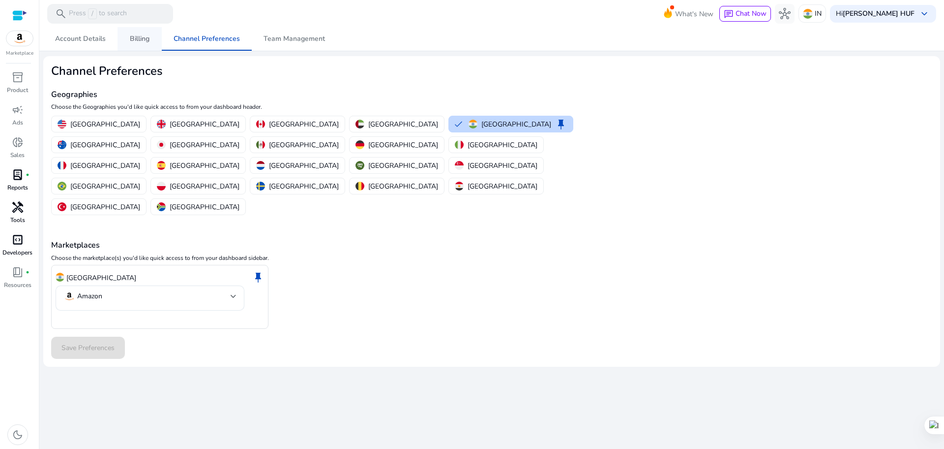
click at [149, 41] on link "Billing" at bounding box center [140, 39] width 44 height 24
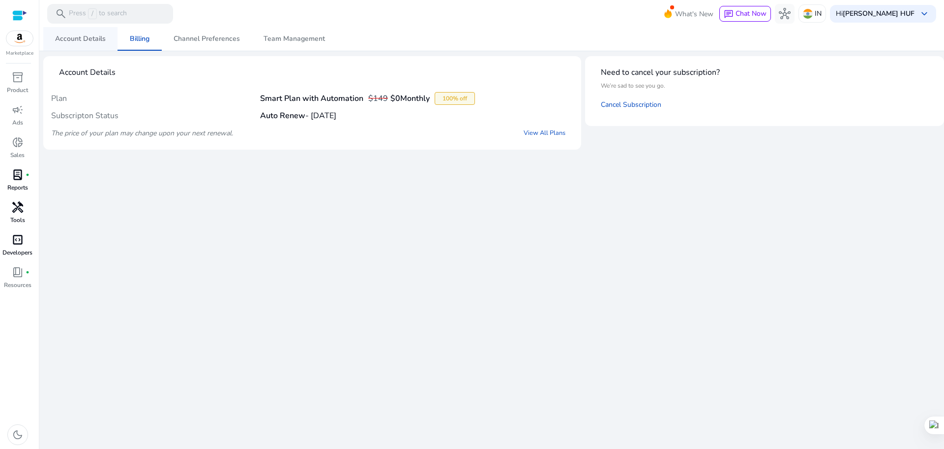
click at [64, 40] on span "Account Details" at bounding box center [80, 38] width 51 height 7
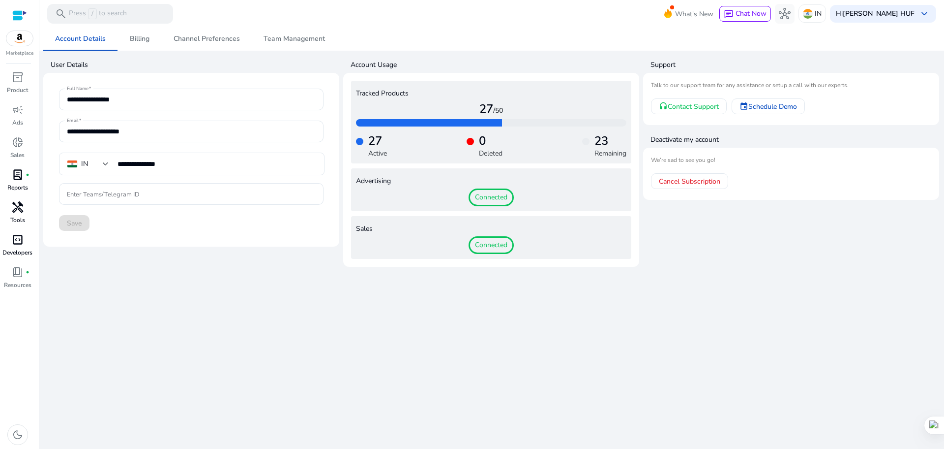
click at [483, 198] on span "Connected" at bounding box center [491, 197] width 45 height 18
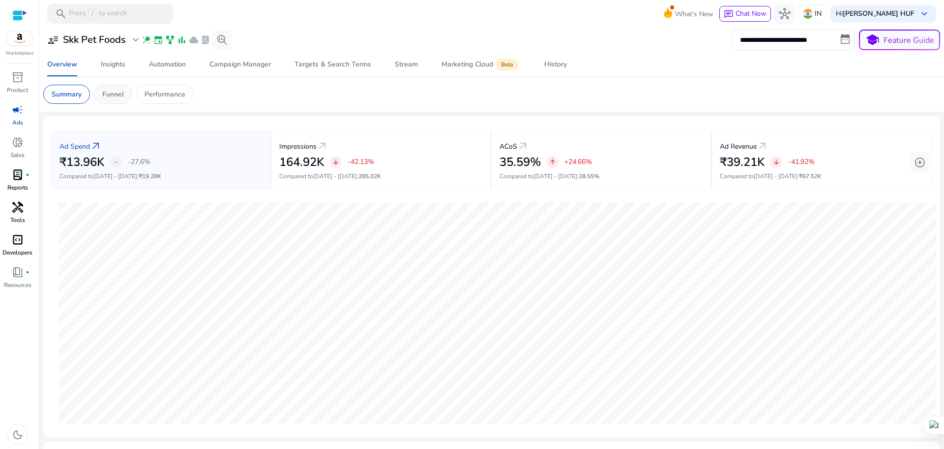
click at [121, 95] on p "Funnel" at bounding box center [113, 94] width 22 height 10
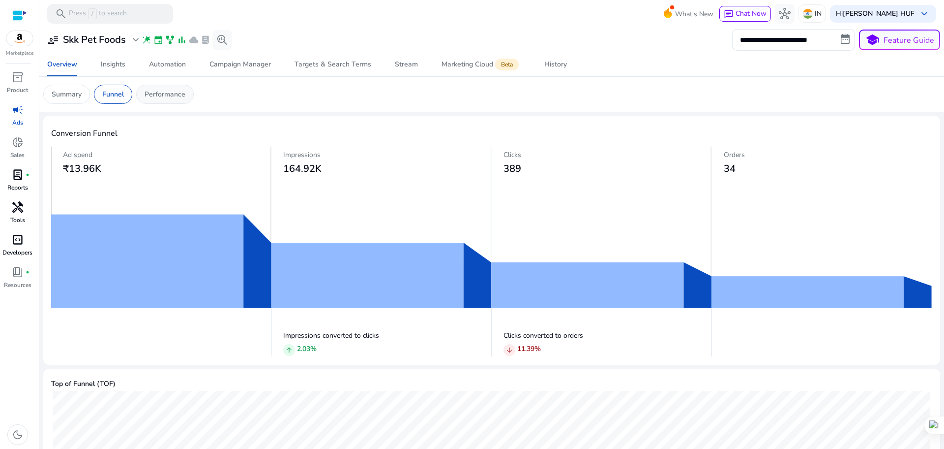
click at [168, 91] on p "Performance" at bounding box center [165, 94] width 41 height 10
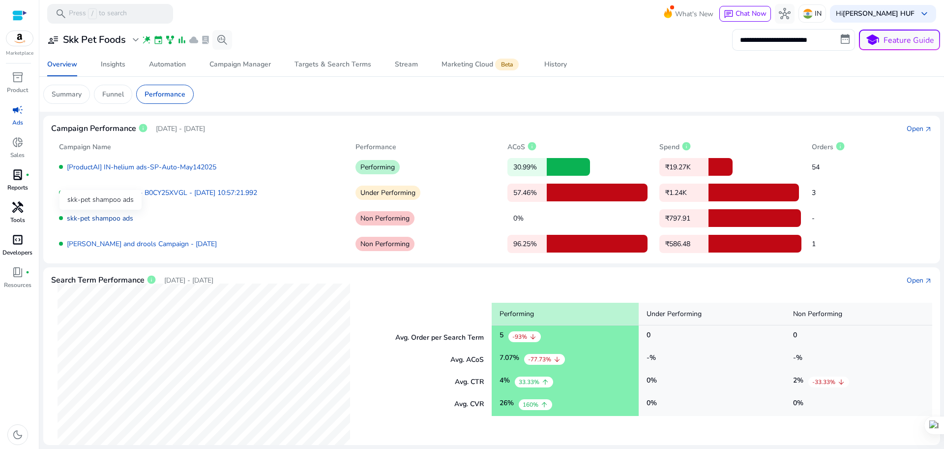
click at [81, 219] on link "skk-pet shampoo ads" at bounding box center [100, 217] width 66 height 9
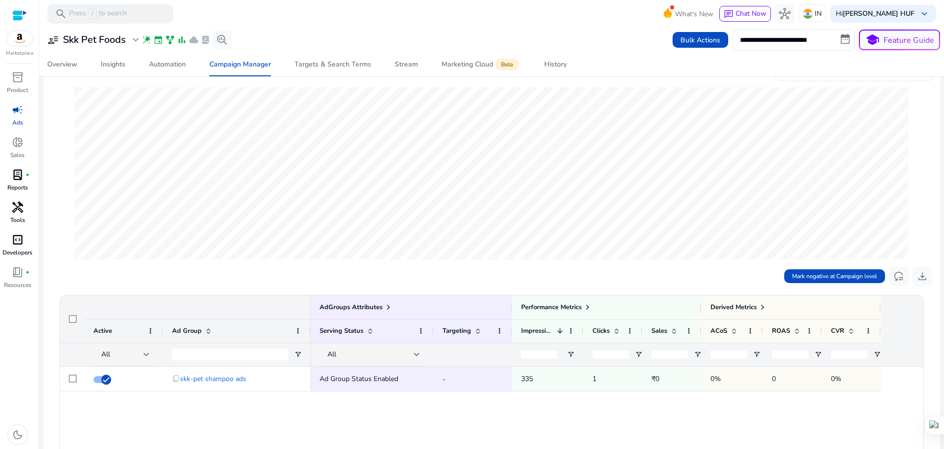
scroll to position [246, 0]
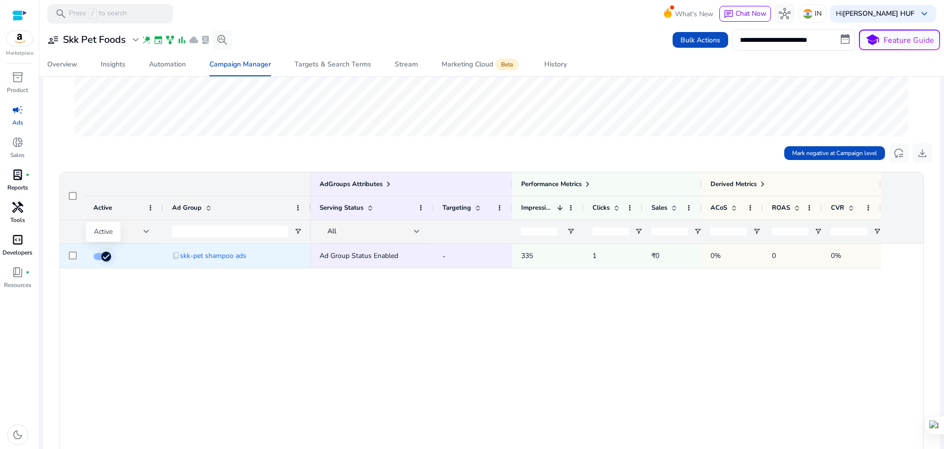
click at [104, 257] on icon "button" at bounding box center [106, 256] width 9 height 9
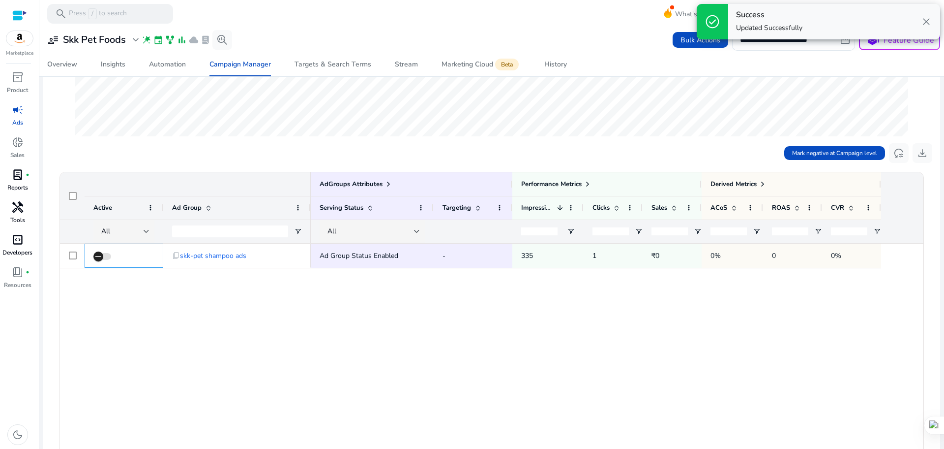
scroll to position [0, 0]
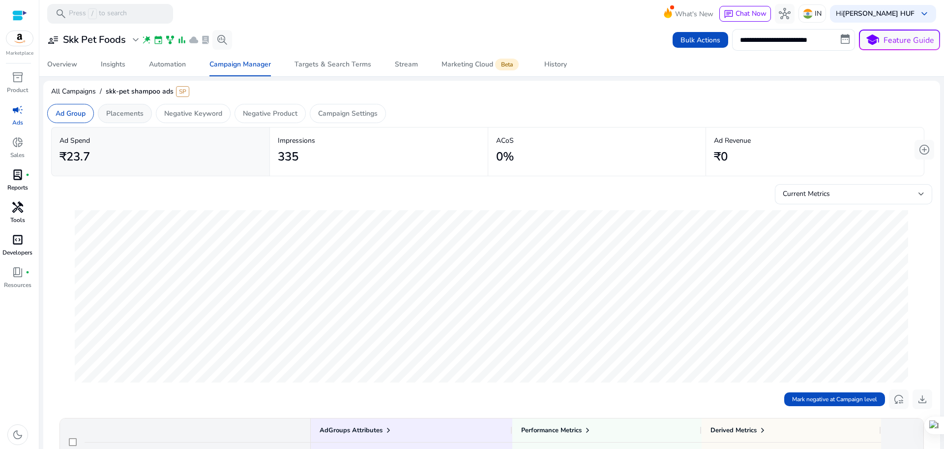
click at [117, 116] on p "Placements" at bounding box center [124, 113] width 37 height 10
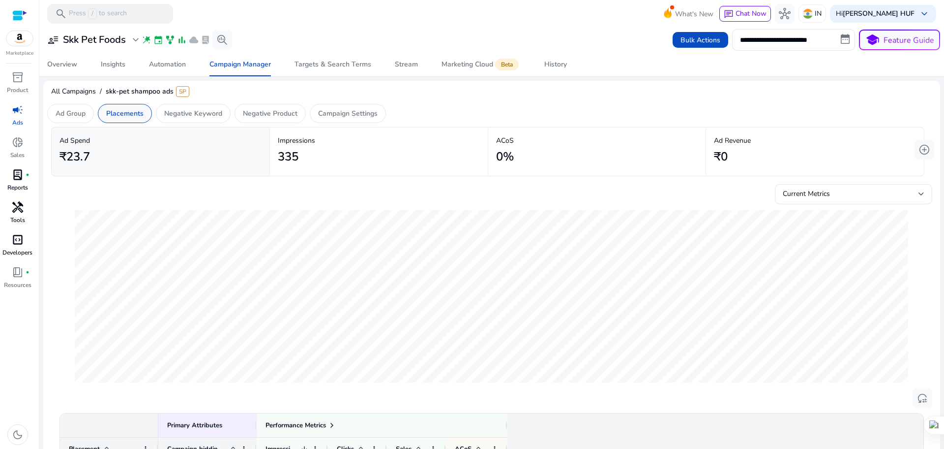
click at [125, 117] on p "Placements" at bounding box center [124, 113] width 37 height 10
click at [204, 110] on p "Negative Keyword" at bounding box center [193, 113] width 58 height 10
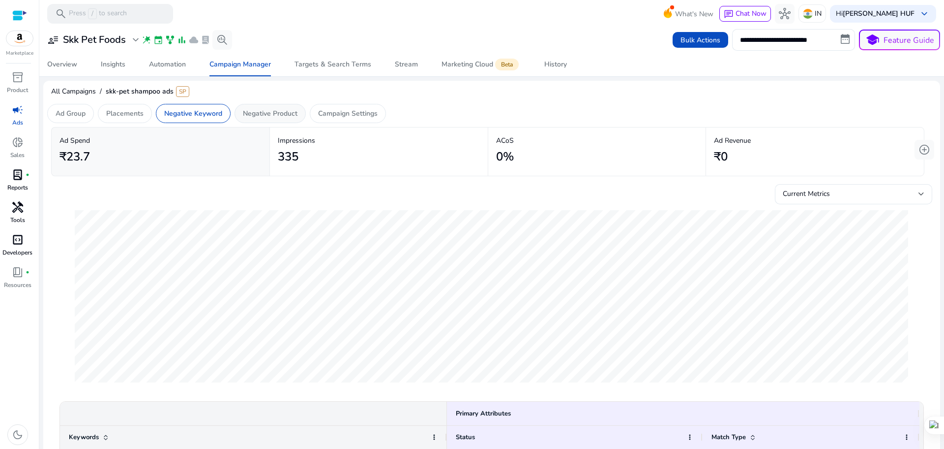
click at [279, 117] on p "Negative Product" at bounding box center [270, 113] width 55 height 10
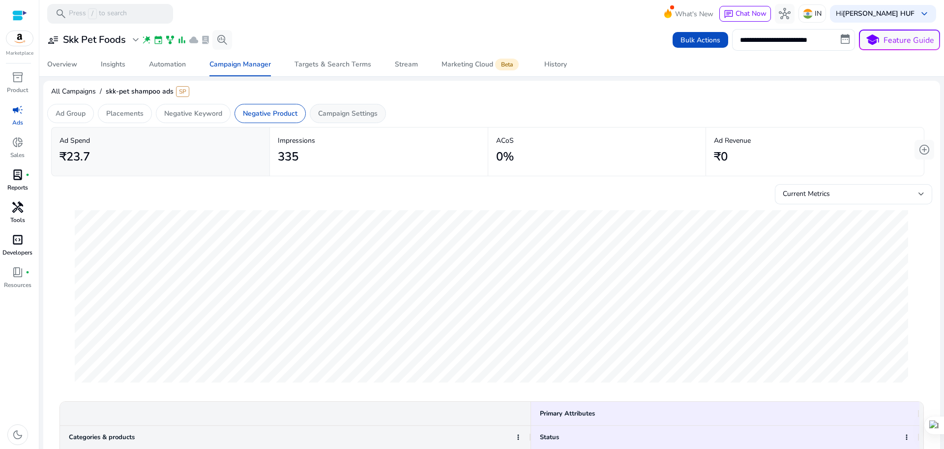
click at [345, 114] on p "Campaign Settings" at bounding box center [348, 113] width 60 height 10
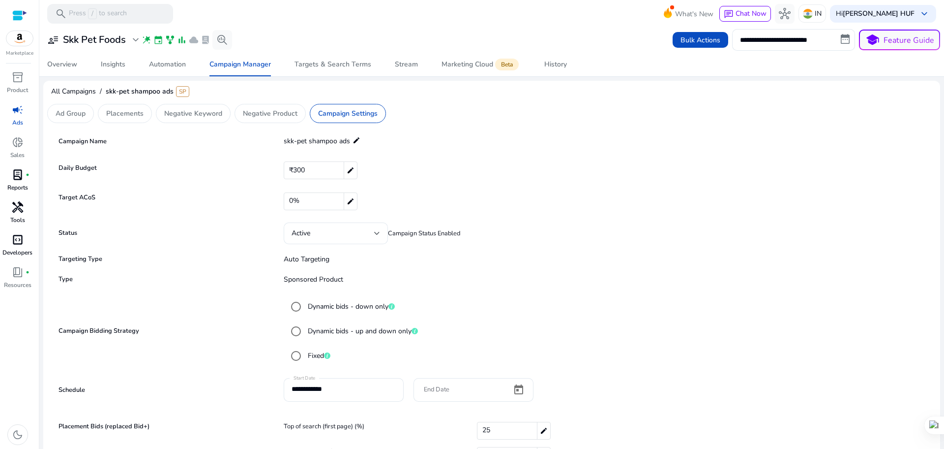
scroll to position [53, 0]
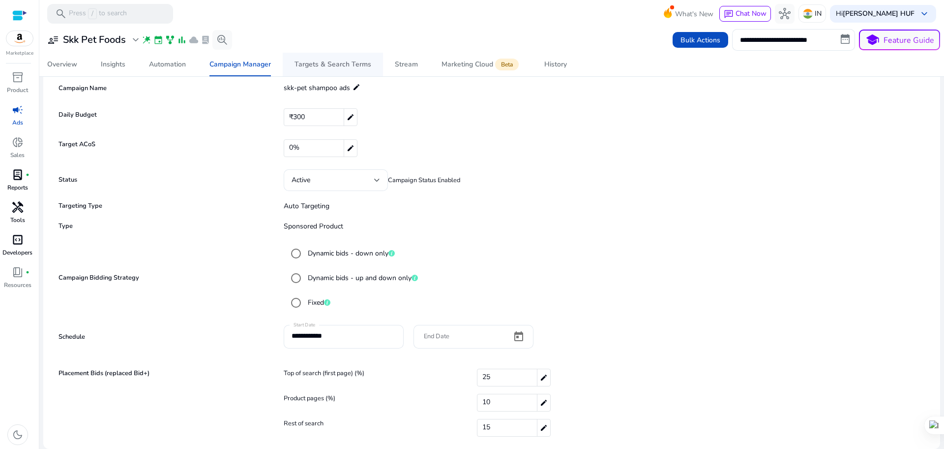
click at [335, 66] on div "Targets & Search Terms" at bounding box center [333, 64] width 77 height 7
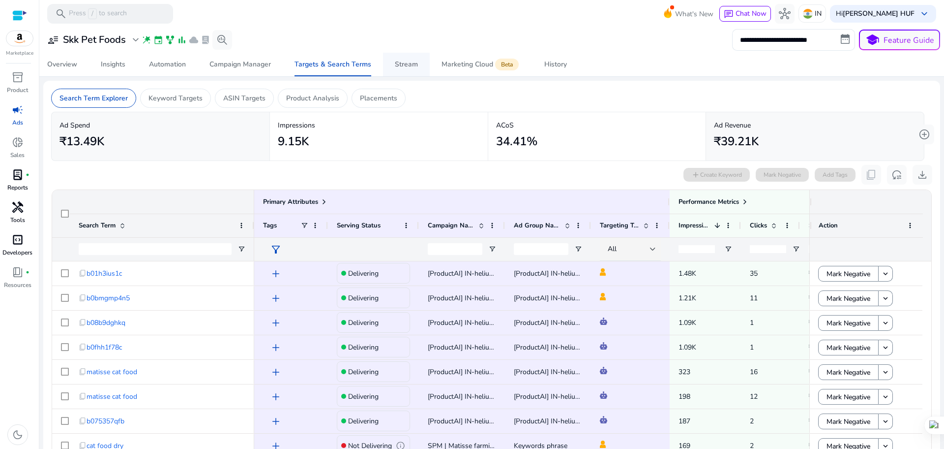
click at [408, 67] on div "Stream" at bounding box center [406, 64] width 23 height 7
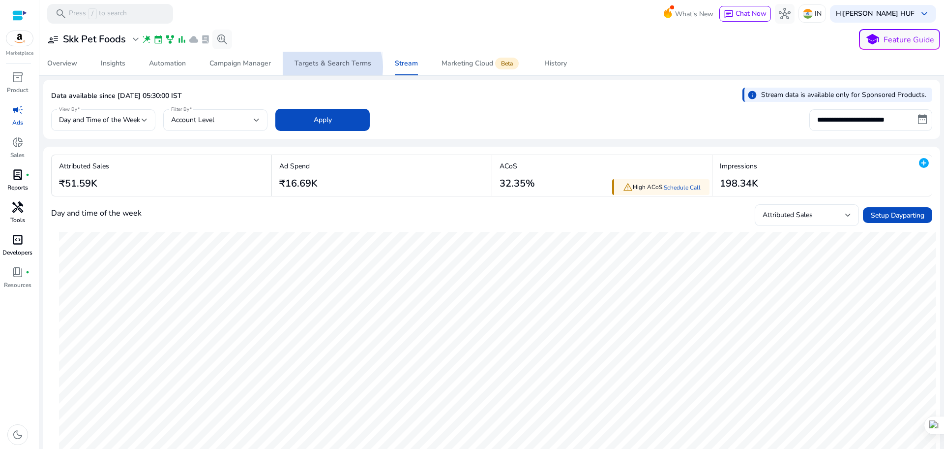
click at [330, 67] on div "Targets & Search Terms" at bounding box center [333, 63] width 77 height 7
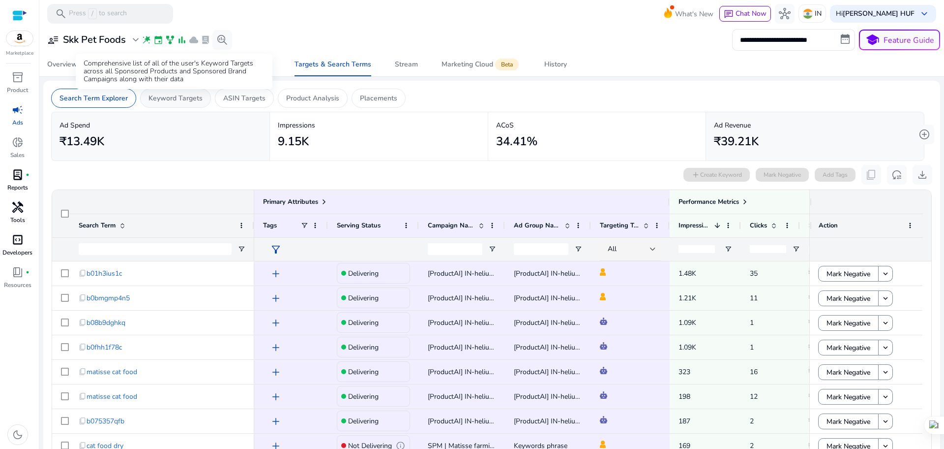
click at [172, 102] on p "Keyword Targets" at bounding box center [176, 98] width 54 height 10
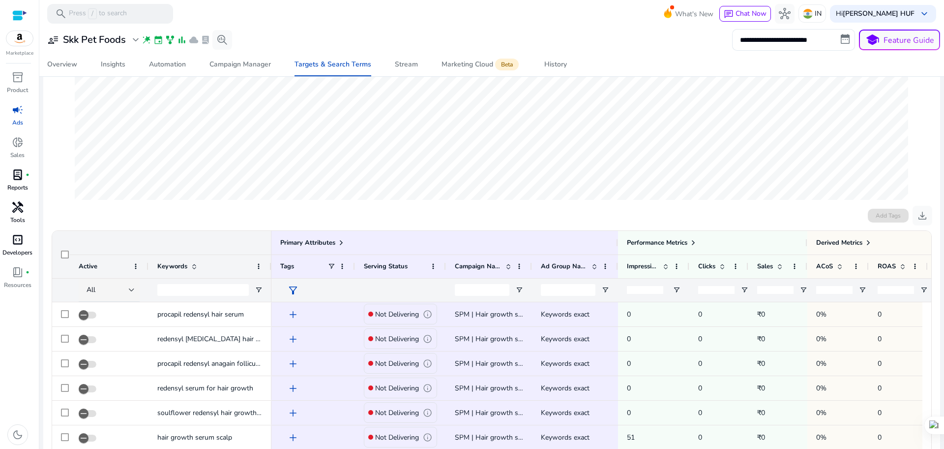
scroll to position [246, 0]
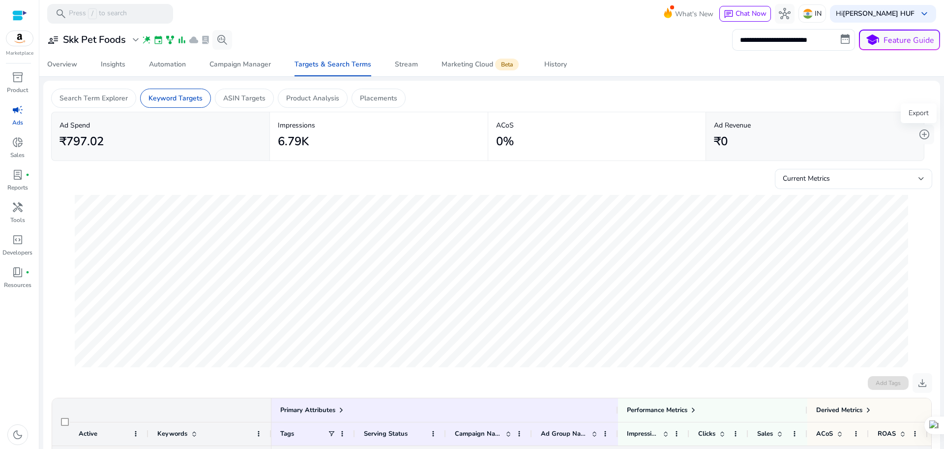
scroll to position [246, 0]
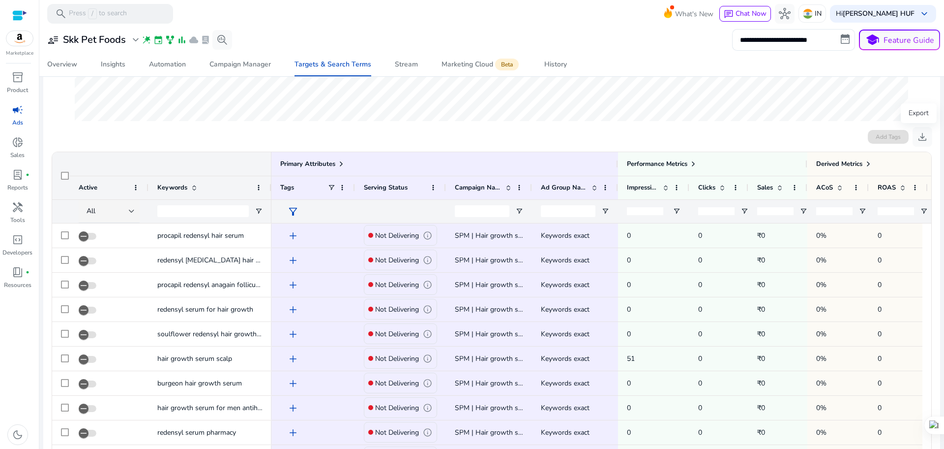
click at [918, 136] on span "download" at bounding box center [923, 137] width 12 height 12
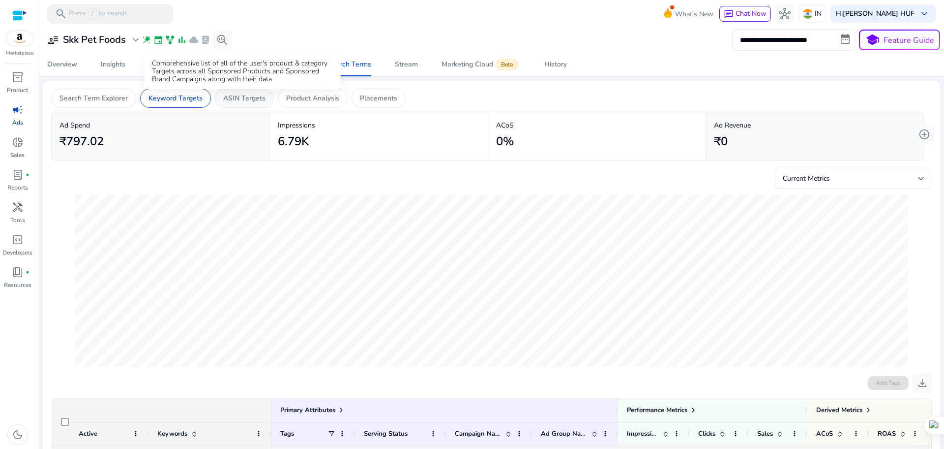
click at [241, 98] on p "ASIN Targets" at bounding box center [244, 98] width 42 height 10
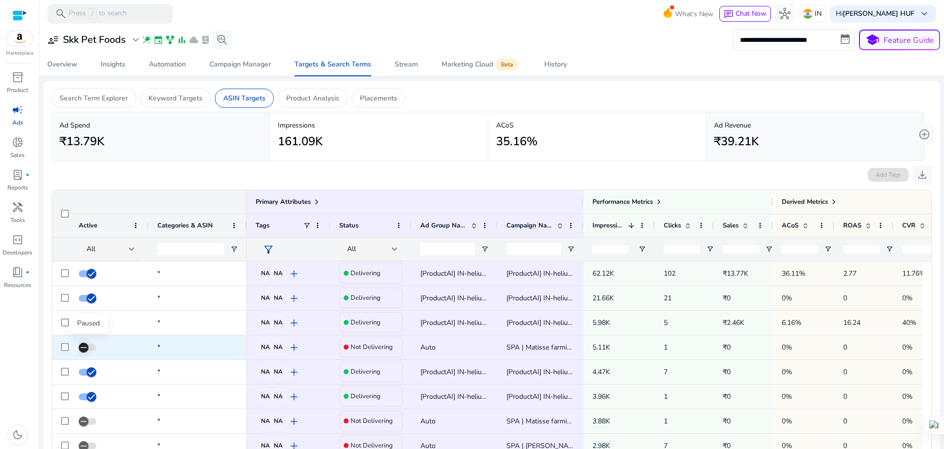
click at [82, 347] on icon "button" at bounding box center [83, 347] width 9 height 9
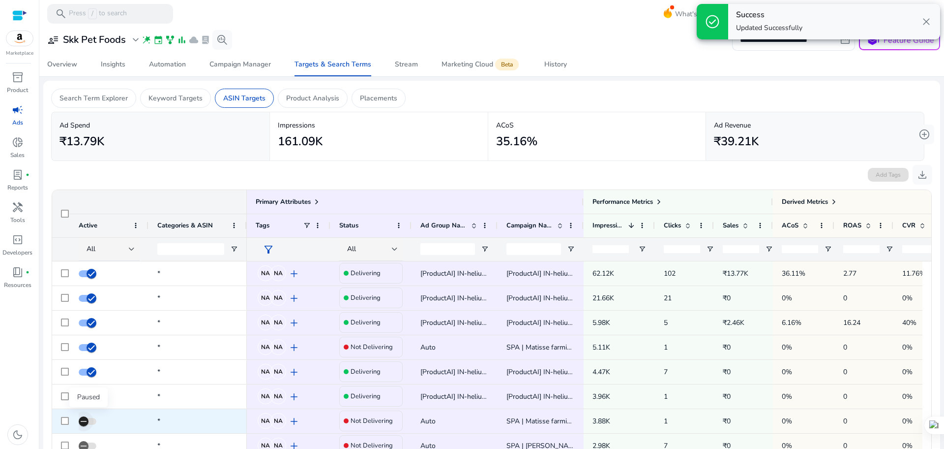
click at [84, 421] on icon "button" at bounding box center [83, 421] width 9 height 9
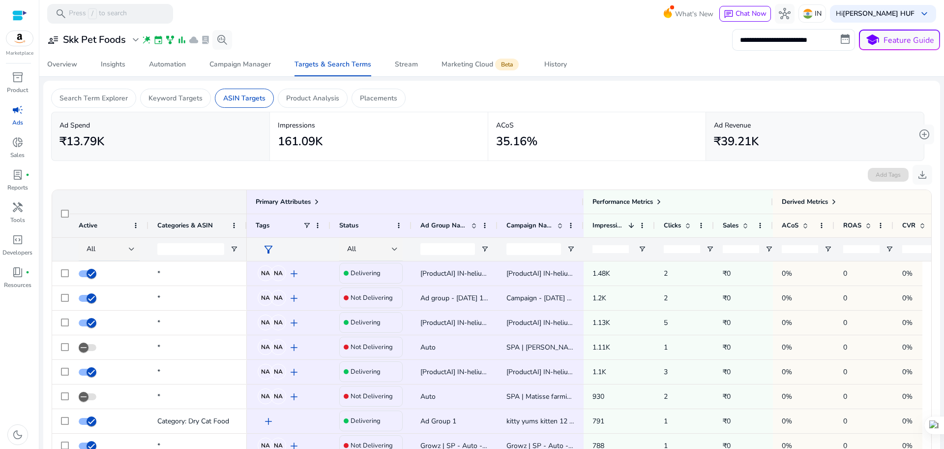
scroll to position [123, 0]
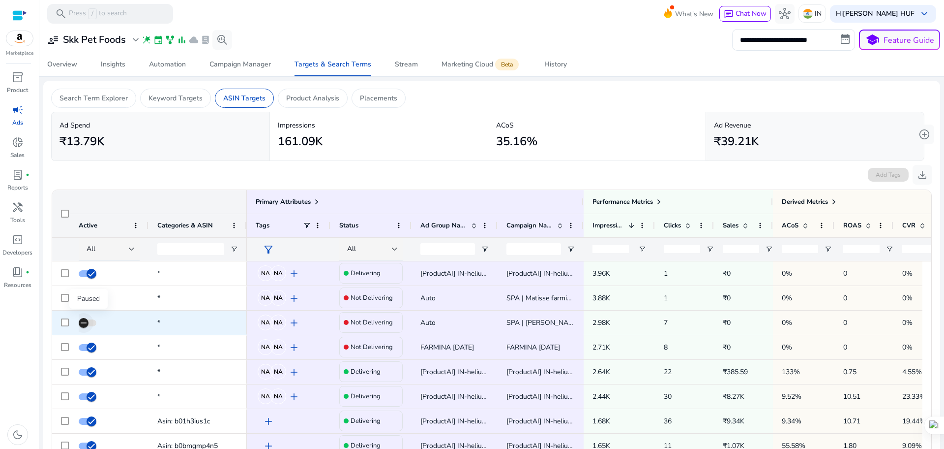
click at [88, 324] on icon "button" at bounding box center [83, 322] width 9 height 9
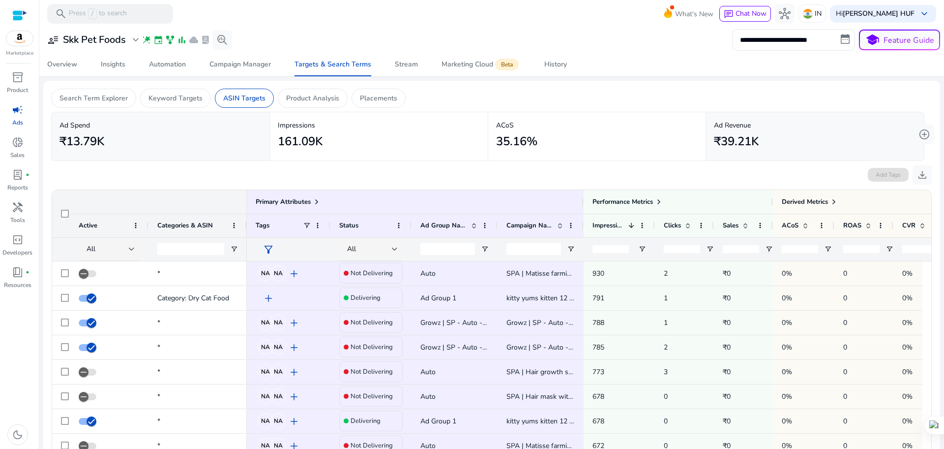
scroll to position [615, 0]
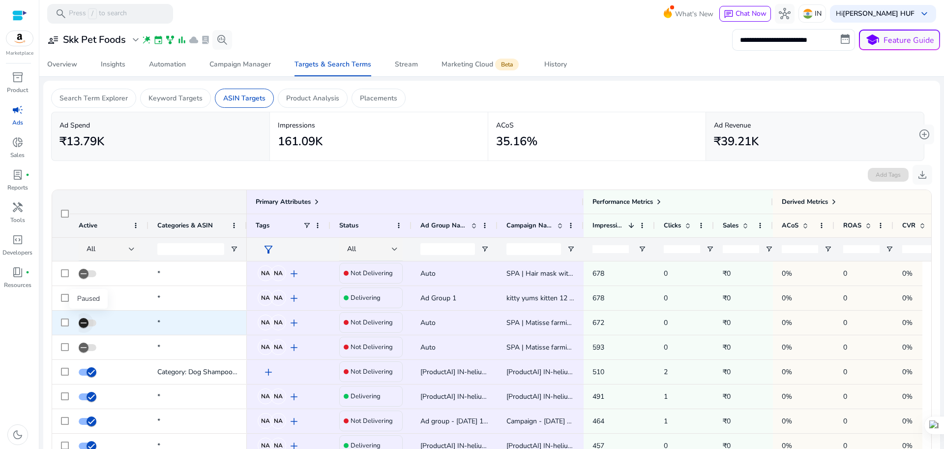
click at [87, 325] on icon "button" at bounding box center [83, 322] width 9 height 9
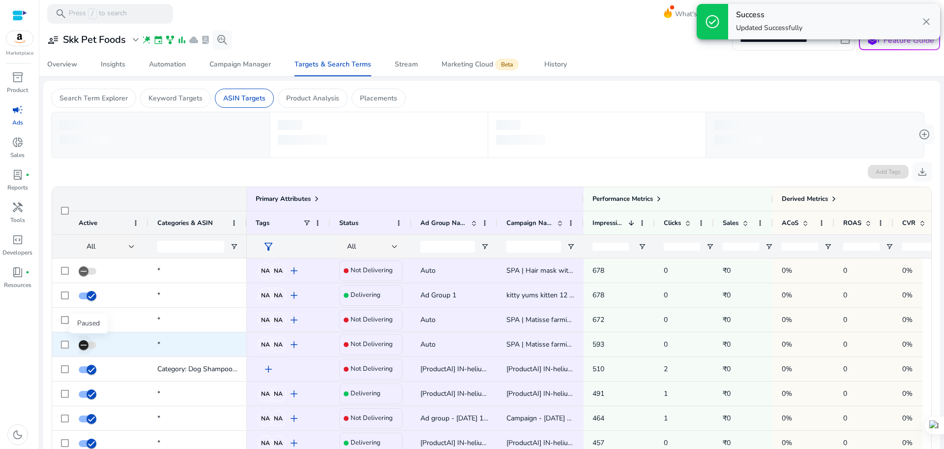
click at [82, 348] on icon "button" at bounding box center [83, 344] width 9 height 9
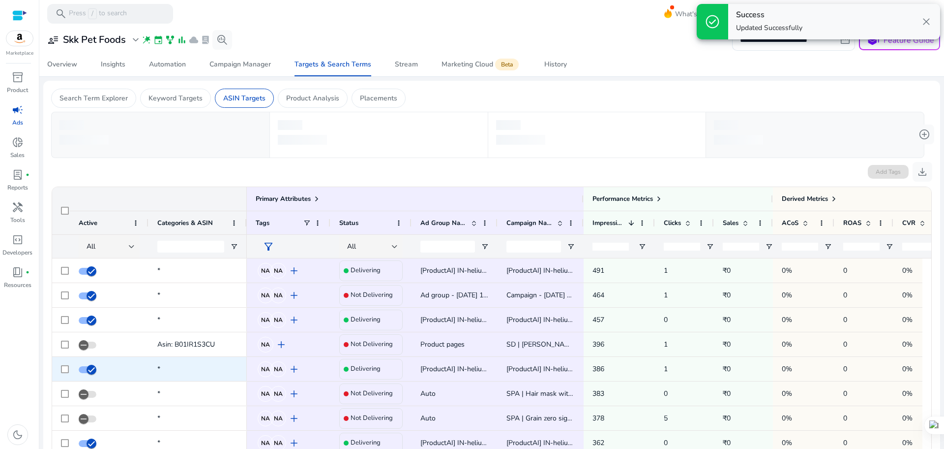
scroll to position [861, 0]
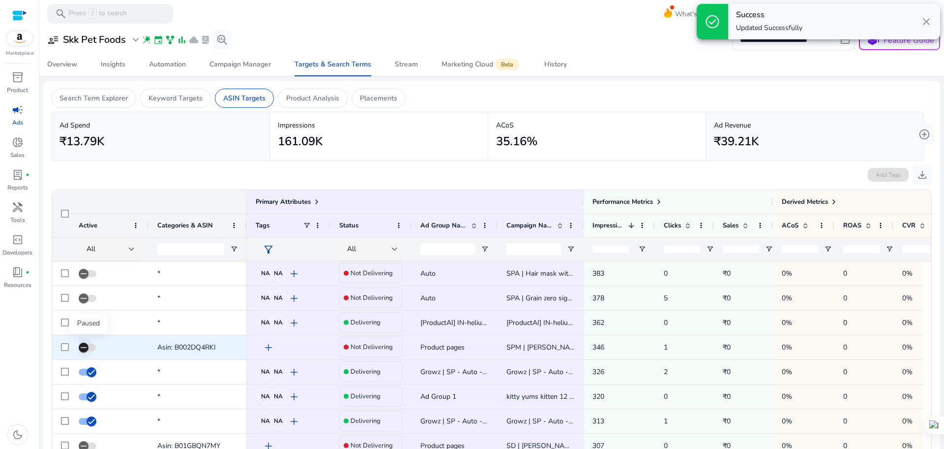
click at [79, 347] on icon "button" at bounding box center [83, 347] width 9 height 9
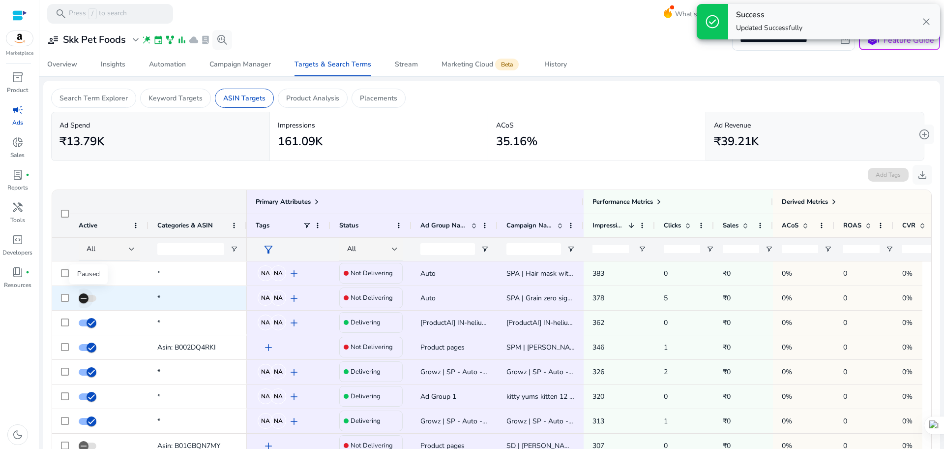
click at [83, 297] on icon "button" at bounding box center [83, 298] width 9 height 9
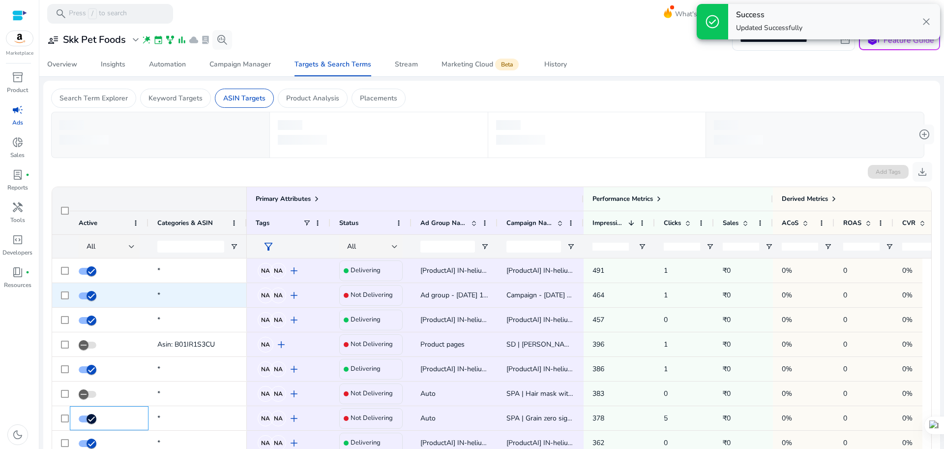
scroll to position [738, 0]
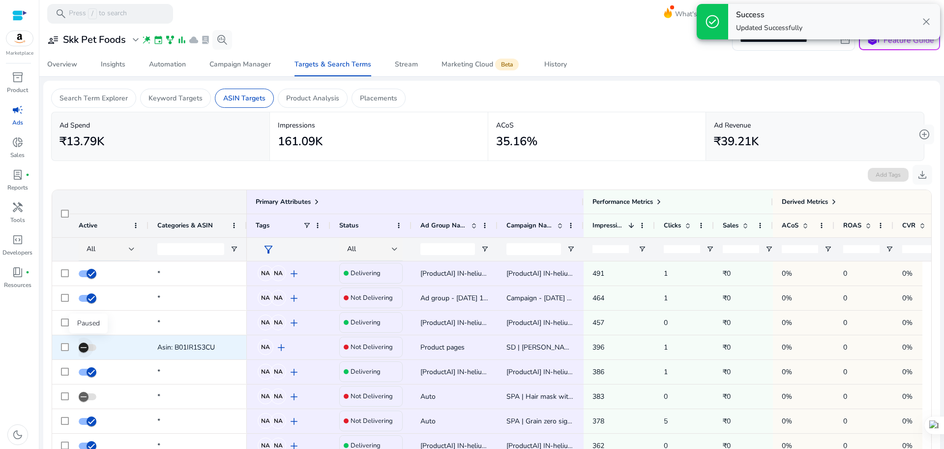
click at [84, 348] on icon "button" at bounding box center [83, 347] width 9 height 9
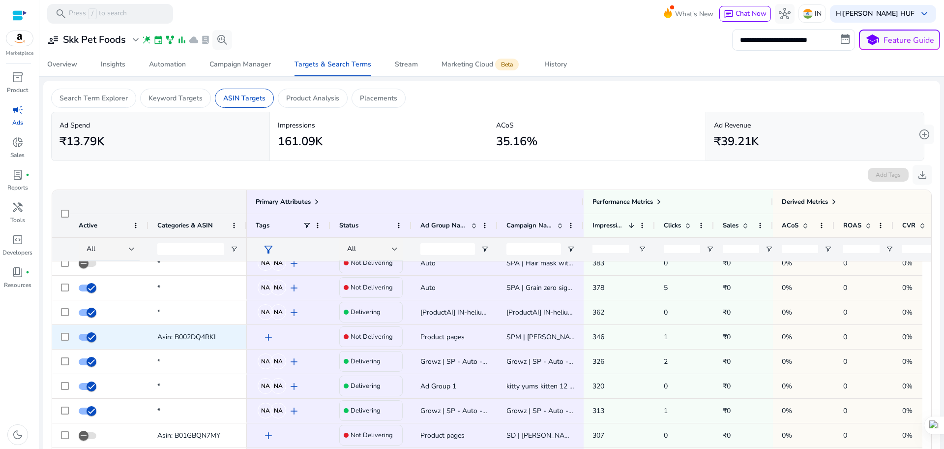
scroll to position [119, 0]
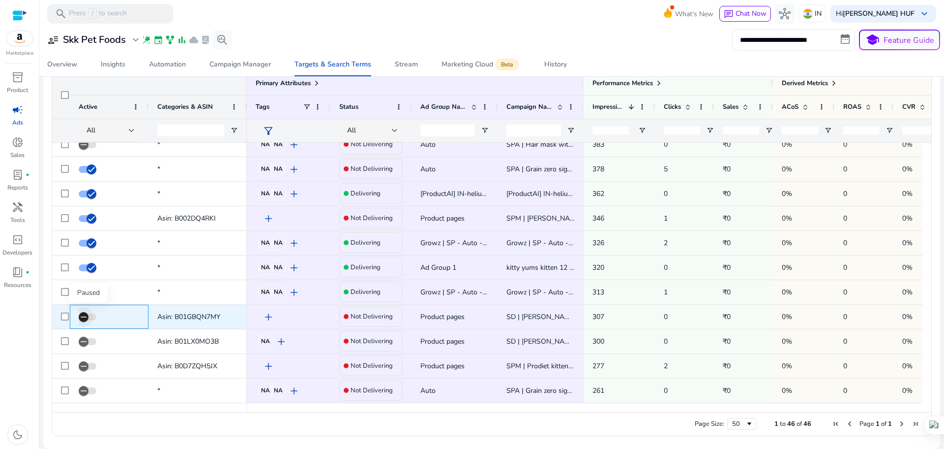
click at [82, 315] on icon "button" at bounding box center [83, 316] width 9 height 9
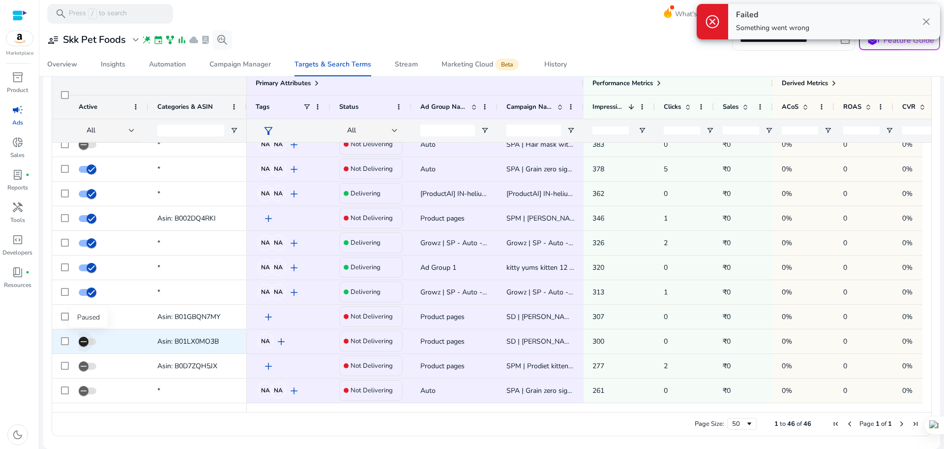
click at [80, 344] on icon "button" at bounding box center [83, 341] width 9 height 9
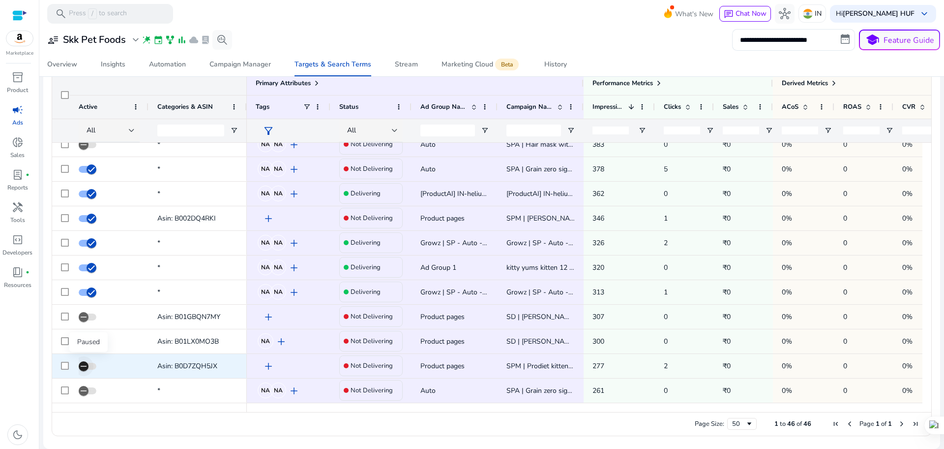
click at [82, 365] on icon "button" at bounding box center [83, 365] width 9 height 9
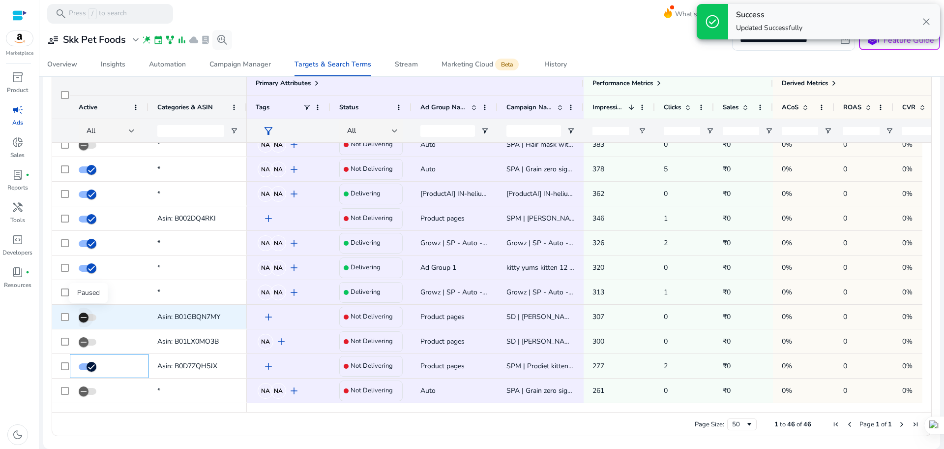
scroll to position [116, 0]
click at [86, 319] on icon "button" at bounding box center [83, 317] width 9 height 9
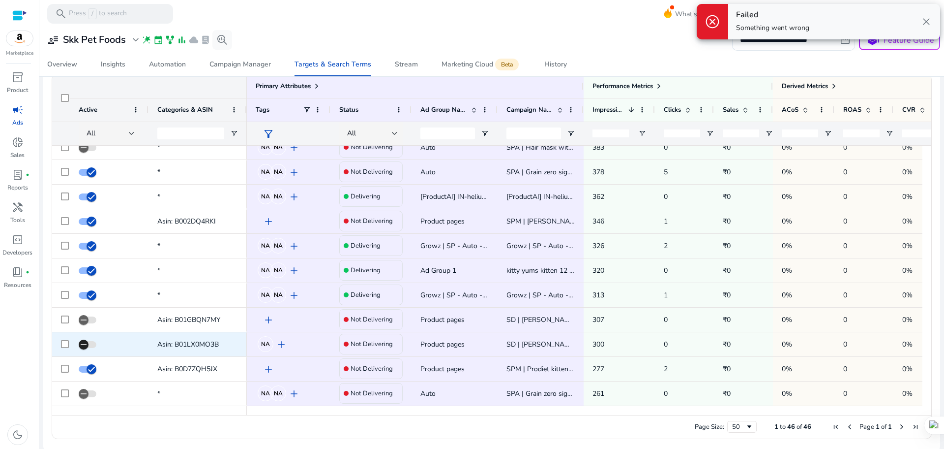
click at [84, 347] on icon "button" at bounding box center [83, 344] width 9 height 9
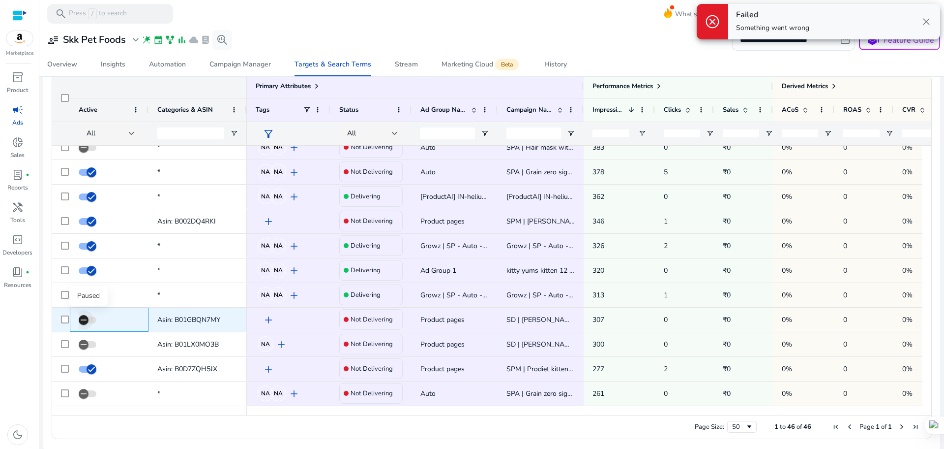
click at [87, 322] on icon "button" at bounding box center [83, 319] width 9 height 9
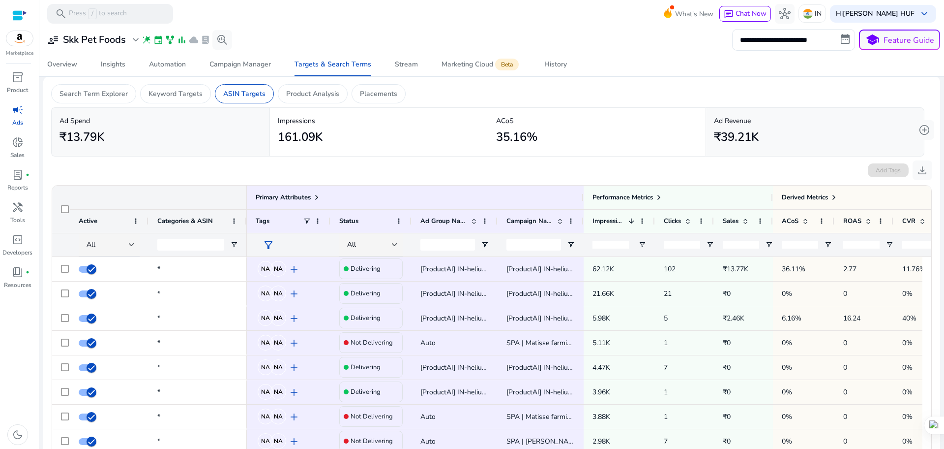
scroll to position [0, 0]
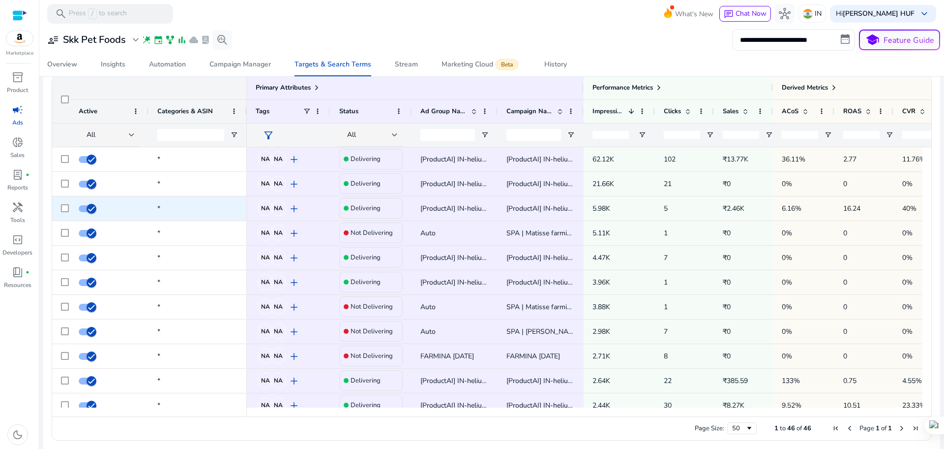
scroll to position [119, 0]
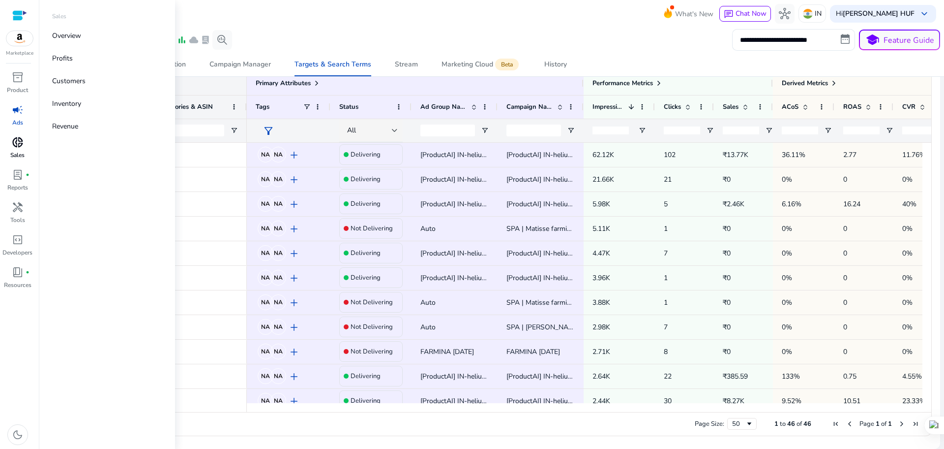
click at [16, 142] on span "donut_small" at bounding box center [18, 142] width 12 height 12
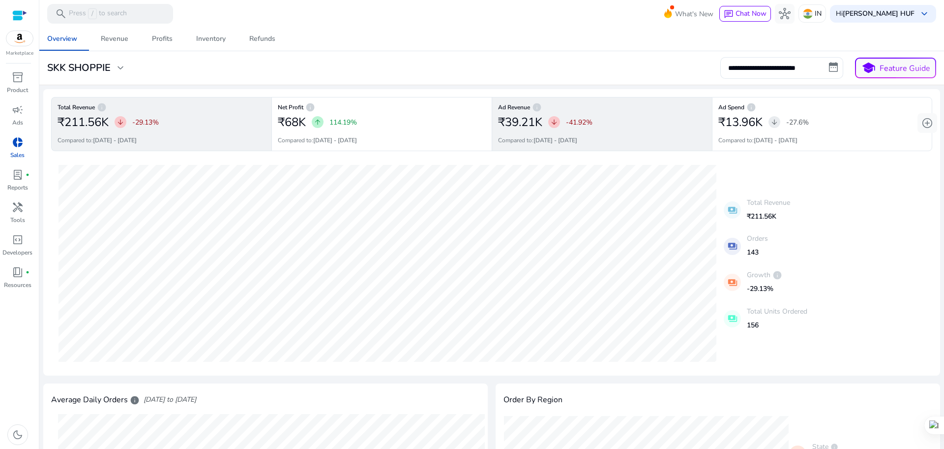
click at [552, 122] on span "arrow_downward" at bounding box center [554, 122] width 8 height 8
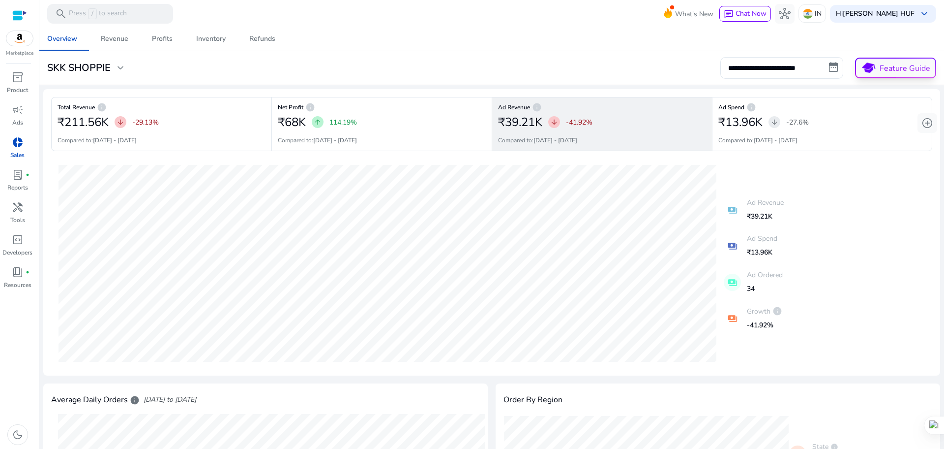
click at [872, 68] on span "school" at bounding box center [868, 67] width 17 height 17
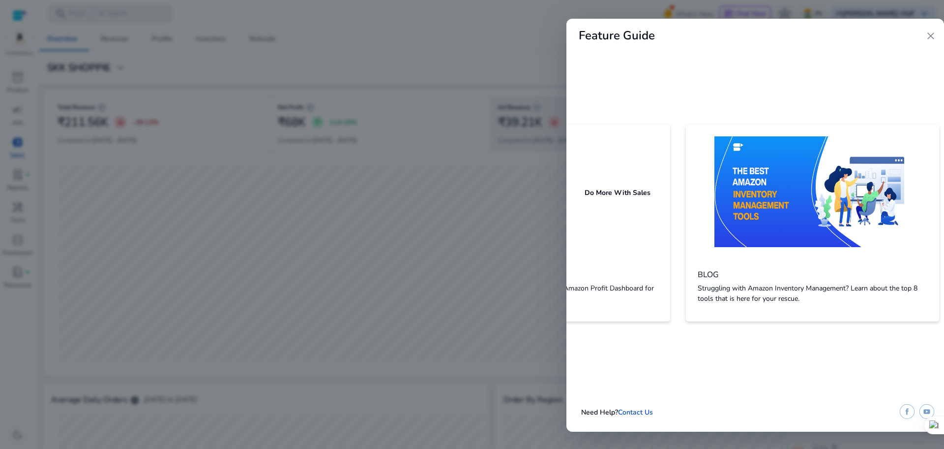
scroll to position [0, 715]
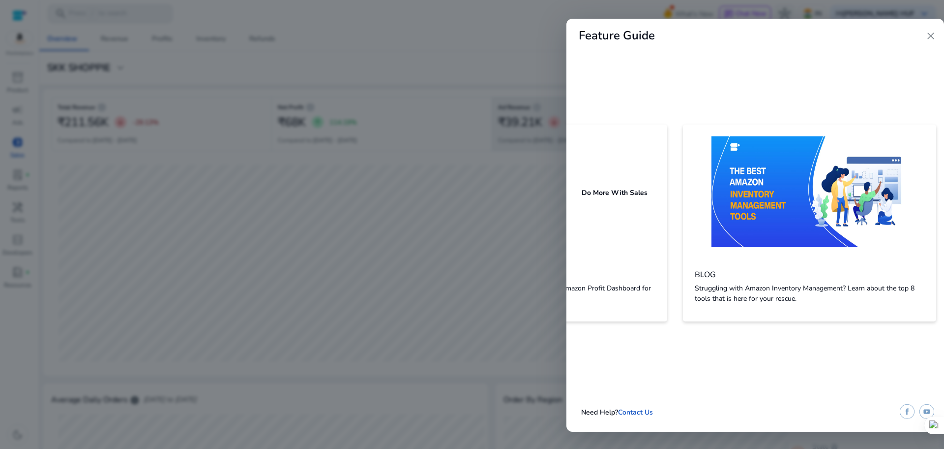
click at [932, 38] on span "close" at bounding box center [931, 36] width 12 height 12
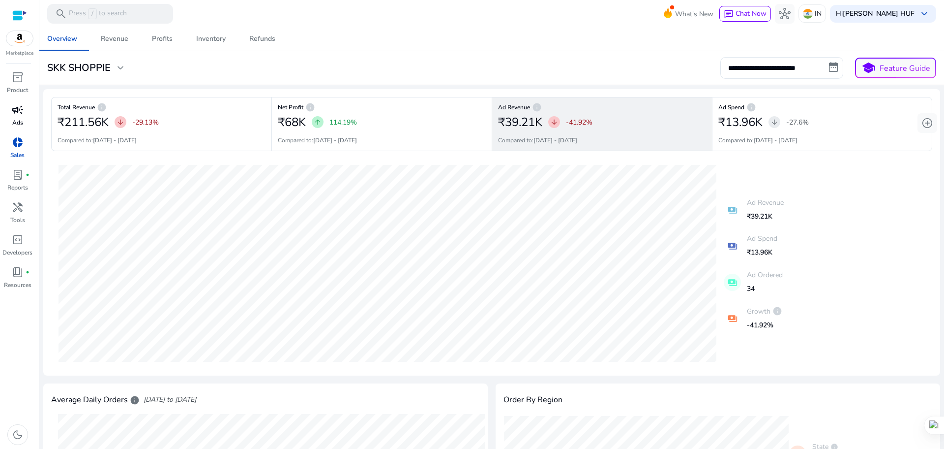
click at [23, 116] on span "campaign" at bounding box center [18, 110] width 12 height 12
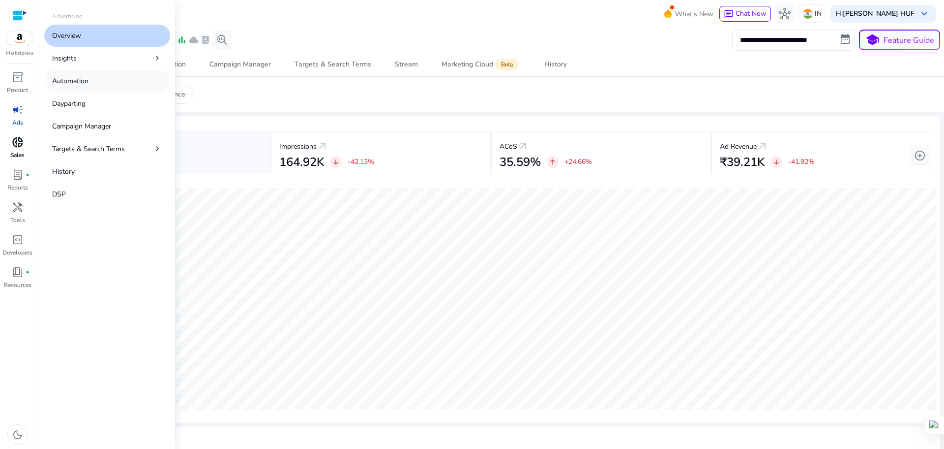
click at [75, 83] on p "Automation" at bounding box center [70, 81] width 36 height 10
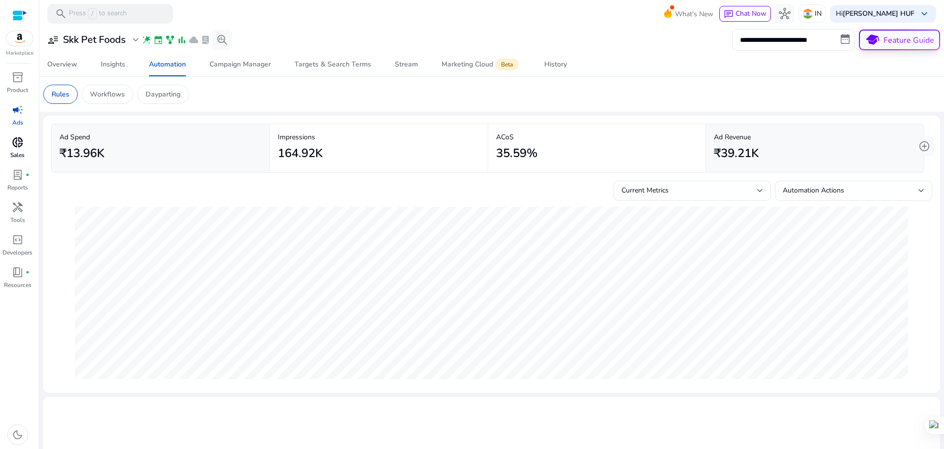
click at [888, 43] on p "Feature Guide" at bounding box center [909, 40] width 51 height 12
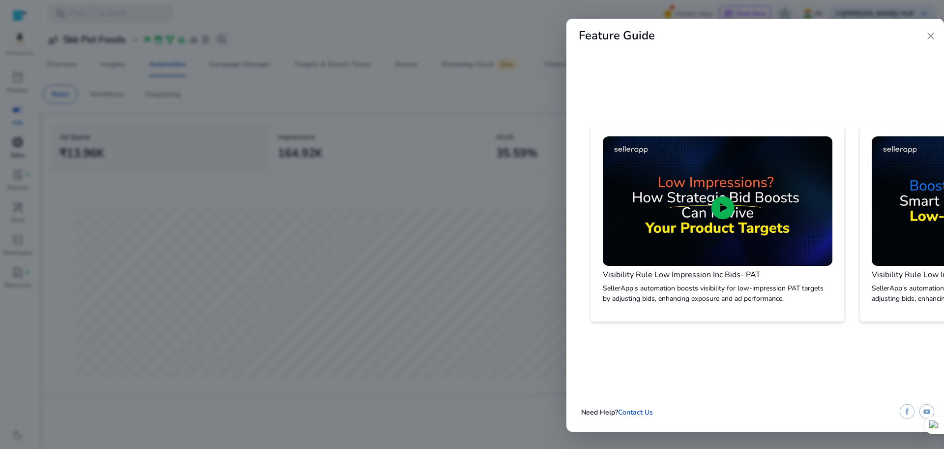
click at [932, 37] on span "close" at bounding box center [931, 36] width 12 height 12
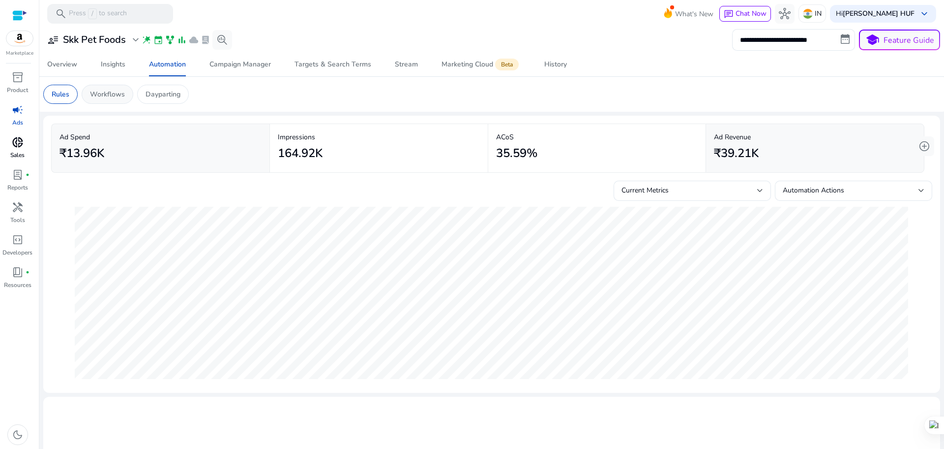
click at [102, 97] on p "Workflows" at bounding box center [107, 94] width 35 height 10
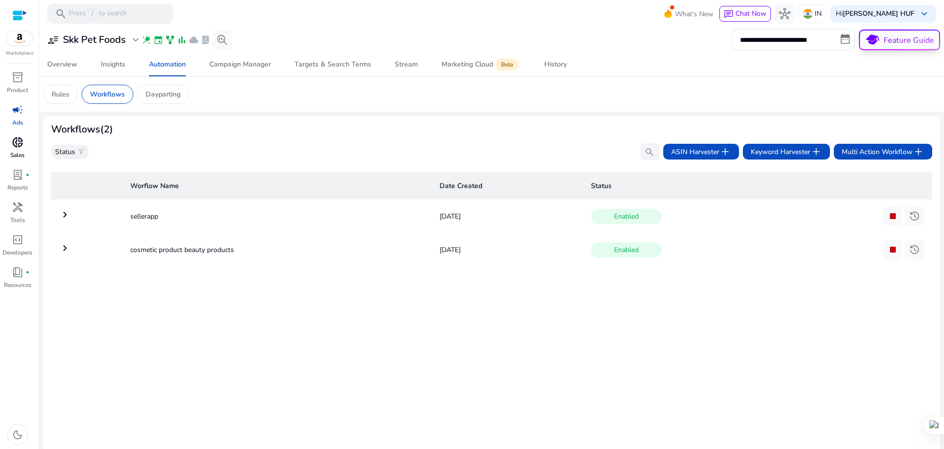
click at [893, 39] on p "Feature Guide" at bounding box center [909, 40] width 51 height 12
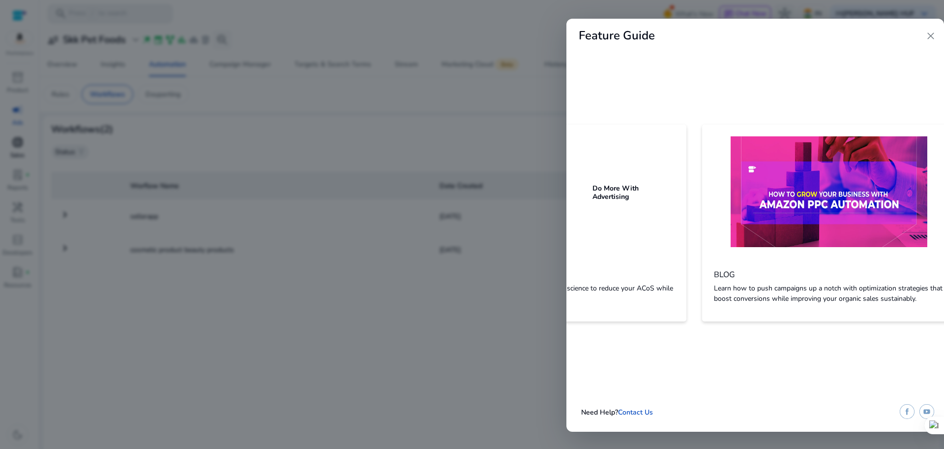
scroll to position [0, 2598]
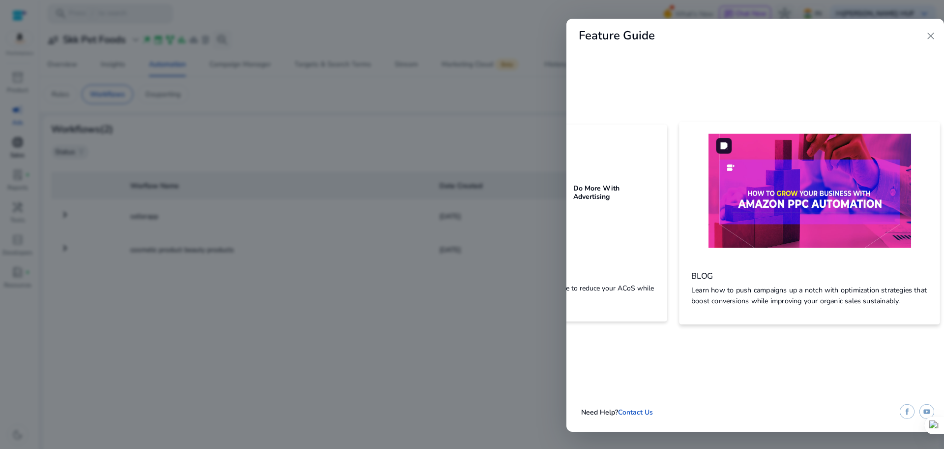
click at [819, 212] on img at bounding box center [810, 191] width 203 height 114
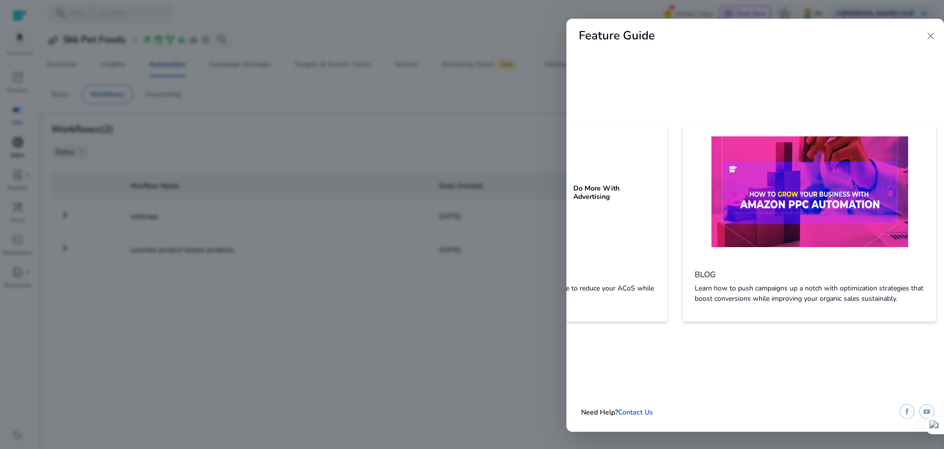
click at [934, 38] on span "close" at bounding box center [931, 36] width 12 height 12
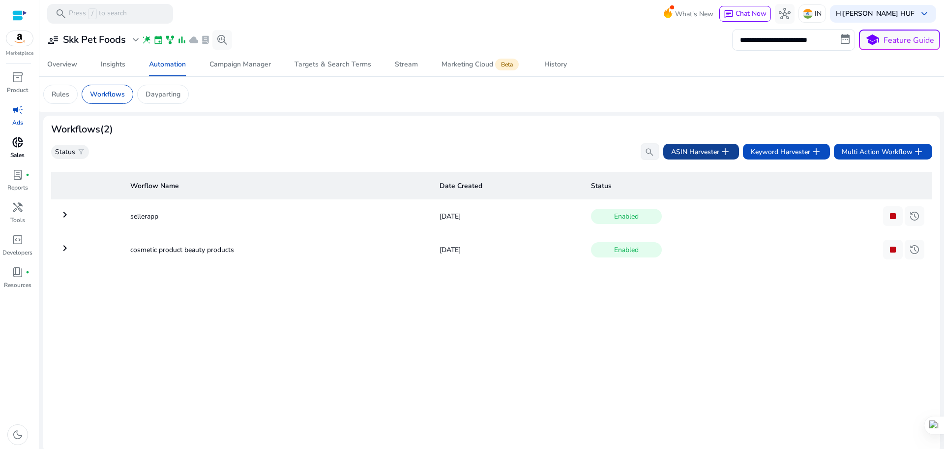
click at [696, 152] on span "ASIN Harvester add" at bounding box center [701, 152] width 60 height 12
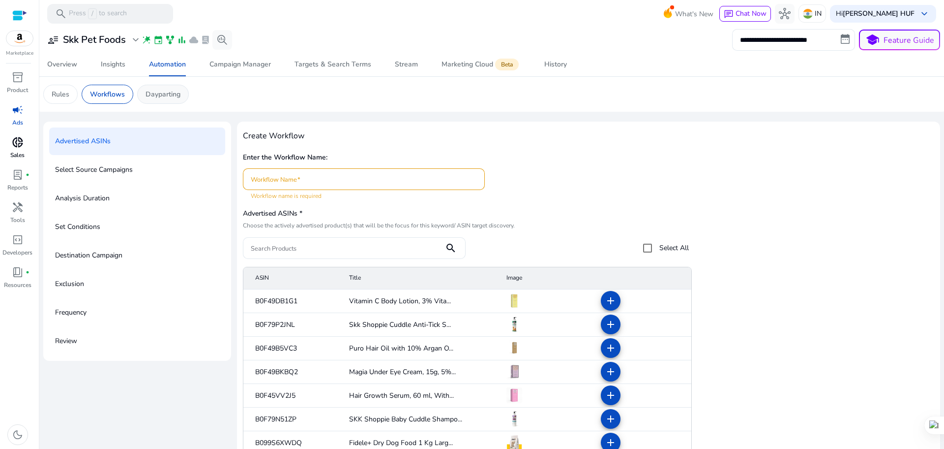
click at [161, 93] on p "Dayparting" at bounding box center [163, 94] width 35 height 10
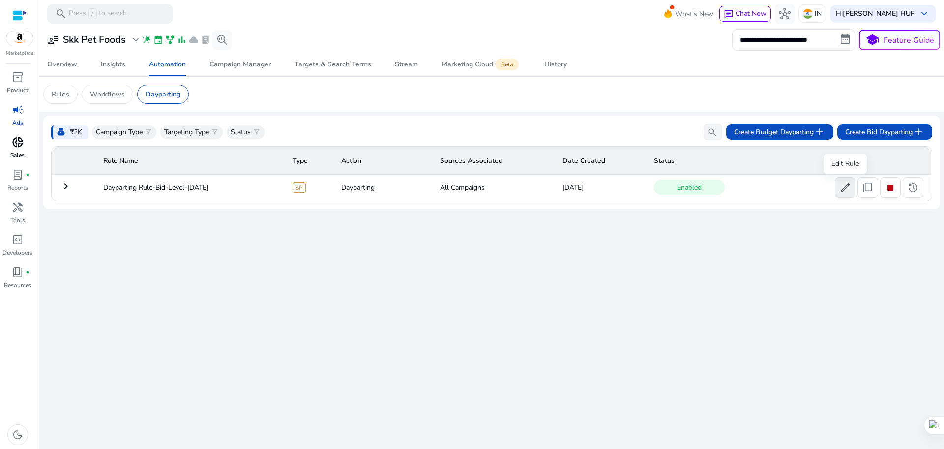
click at [846, 186] on span "edit" at bounding box center [846, 187] width 12 height 12
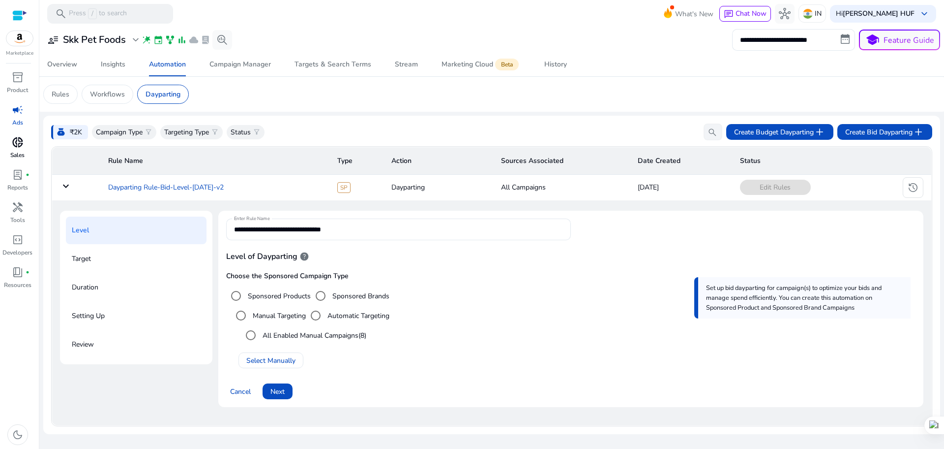
click at [179, 190] on td "Dayparting Rule-Bid-Level-[DATE]-v2" at bounding box center [214, 188] width 229 height 26
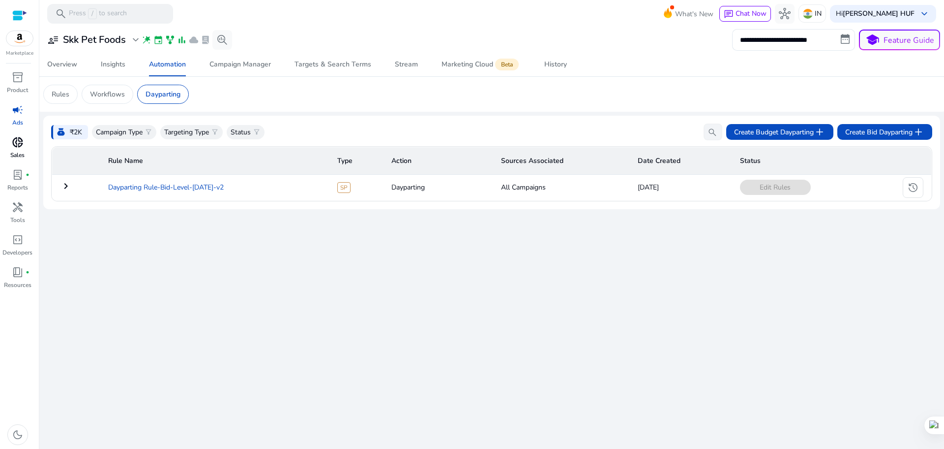
click at [179, 190] on td "Dayparting Rule-Bid-Level-[DATE]-v2" at bounding box center [214, 188] width 229 height 26
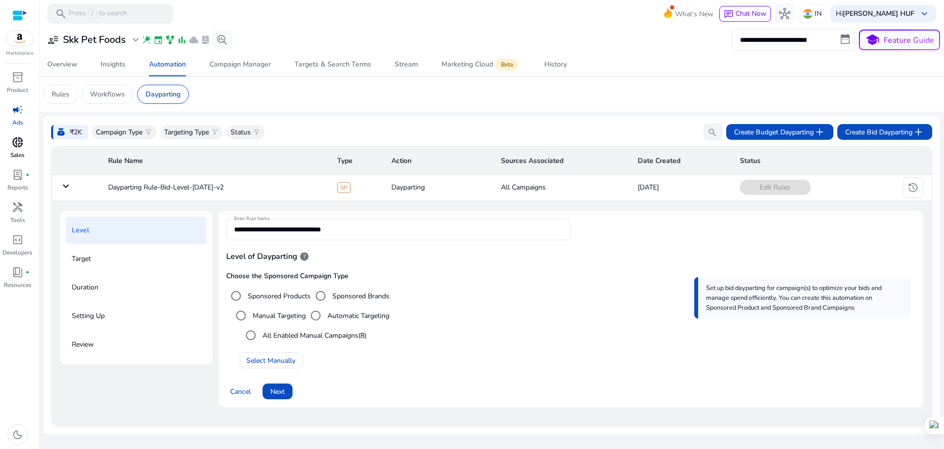
click at [63, 183] on mat-icon "keyboard_arrow_down" at bounding box center [66, 186] width 12 height 12
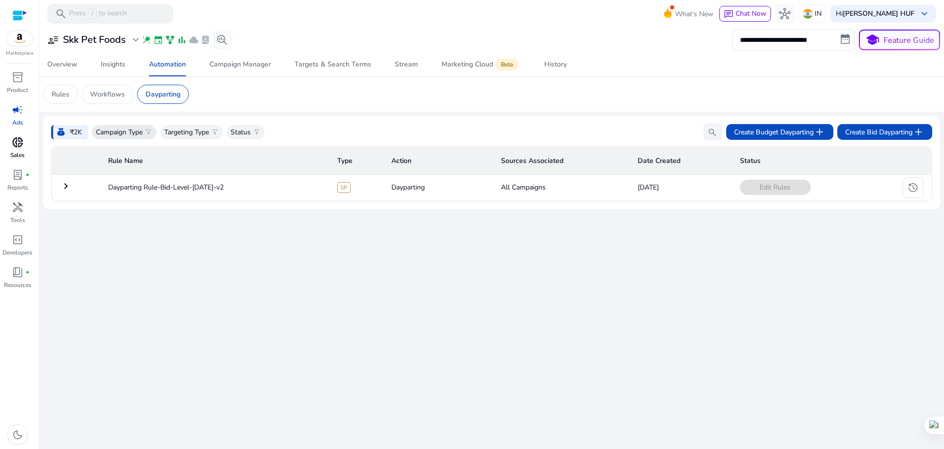
click at [119, 135] on p "Campaign Type" at bounding box center [119, 132] width 47 height 10
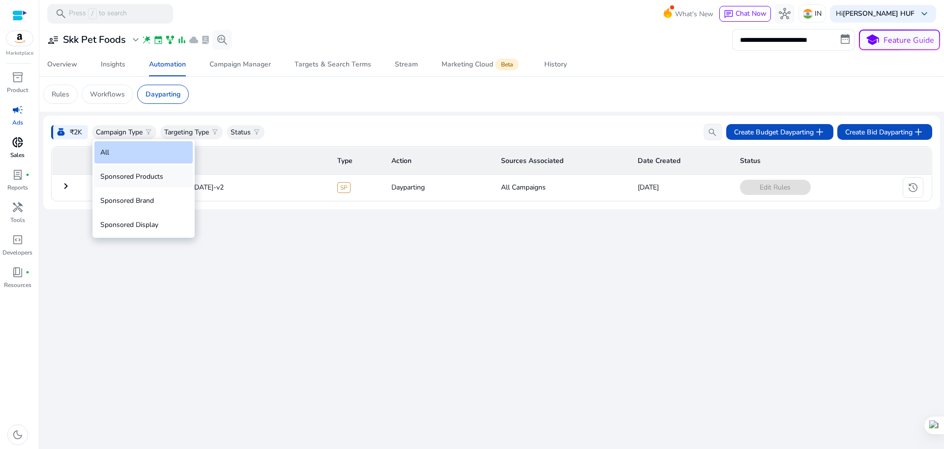
click at [118, 176] on div "Sponsored Products" at bounding box center [143, 176] width 98 height 22
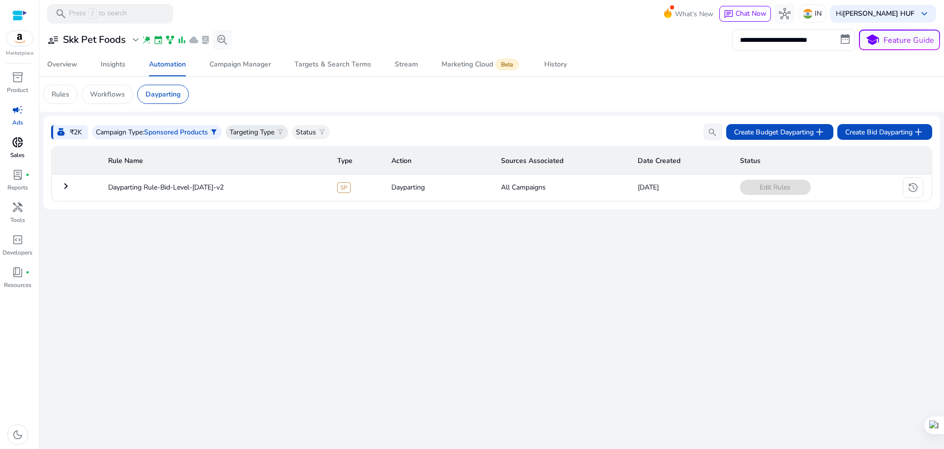
click at [257, 134] on p "Targeting Type" at bounding box center [252, 132] width 45 height 10
click at [256, 153] on div "All" at bounding box center [280, 152] width 98 height 22
click at [306, 129] on p "Status" at bounding box center [306, 132] width 20 height 10
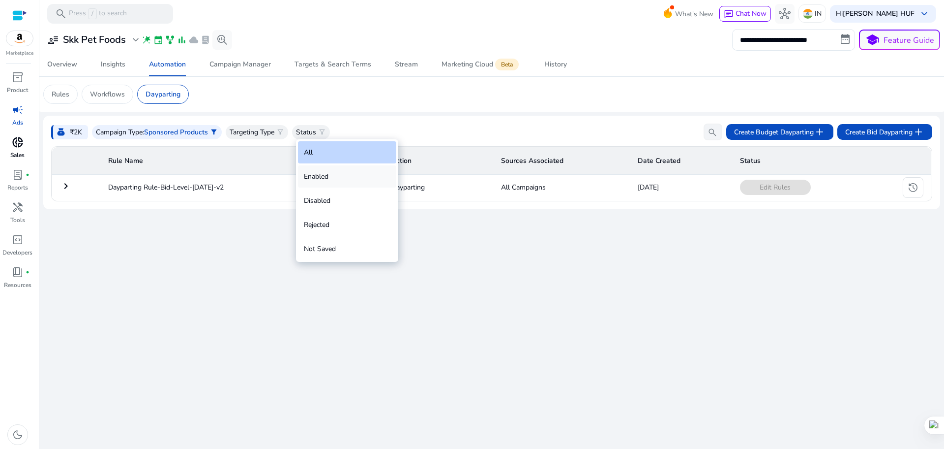
click at [320, 179] on div "Enabled" at bounding box center [347, 176] width 98 height 22
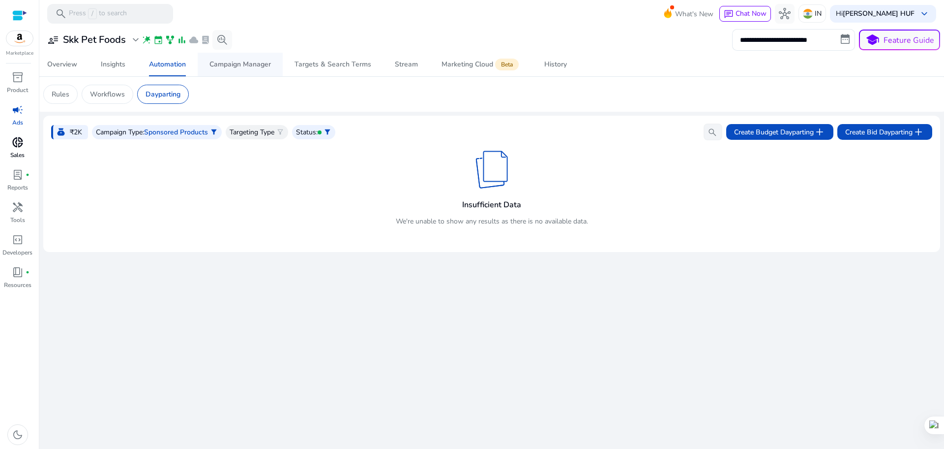
click at [228, 64] on div "Campaign Manager" at bounding box center [240, 64] width 61 height 7
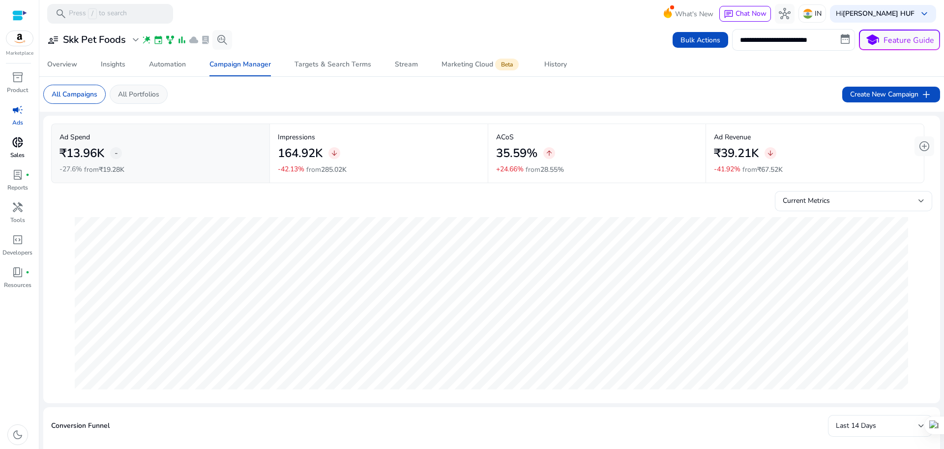
click at [141, 92] on p "All Portfolios" at bounding box center [138, 94] width 41 height 10
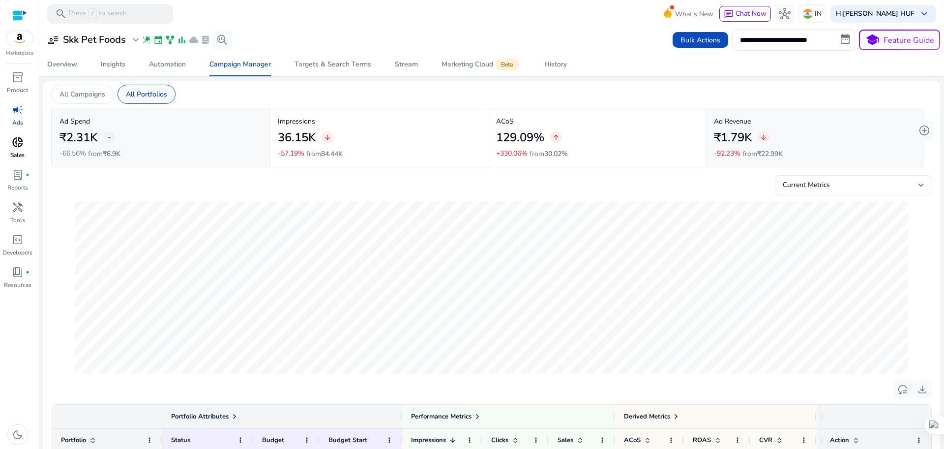
click at [140, 92] on p "All Portfolios" at bounding box center [146, 94] width 41 height 10
click at [84, 97] on p "All Campaigns" at bounding box center [83, 94] width 46 height 10
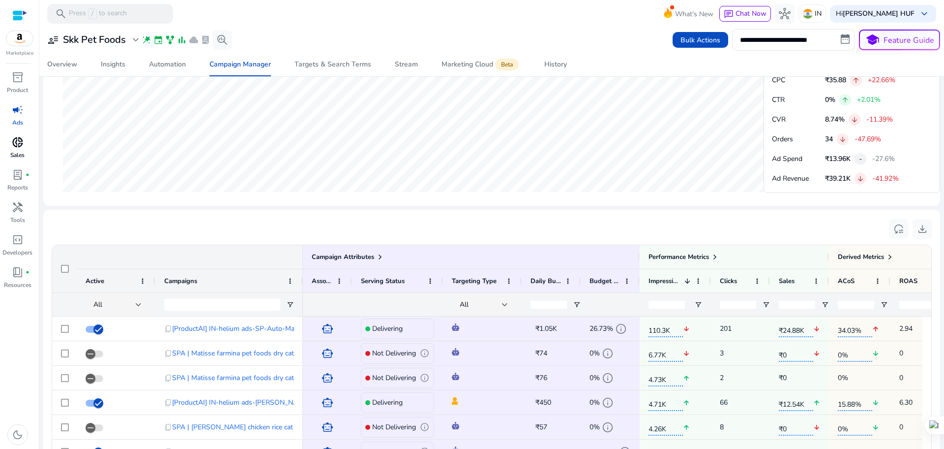
scroll to position [615, 0]
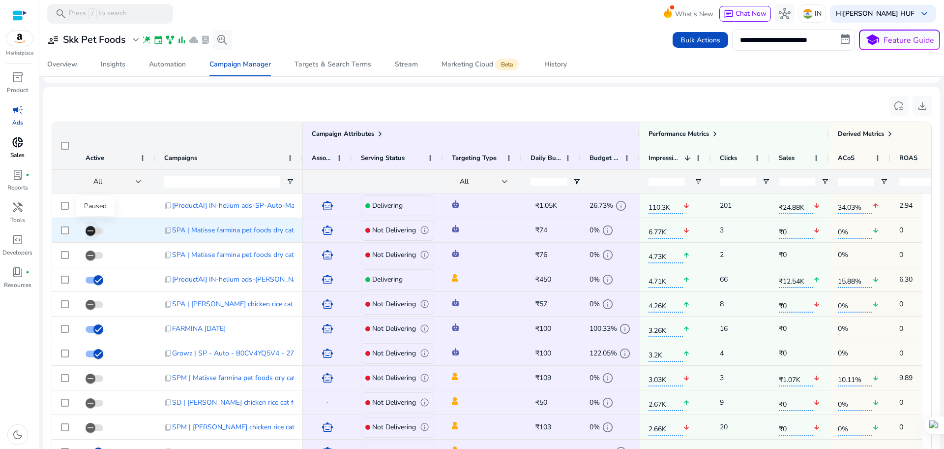
click at [90, 232] on icon "button" at bounding box center [90, 230] width 9 height 9
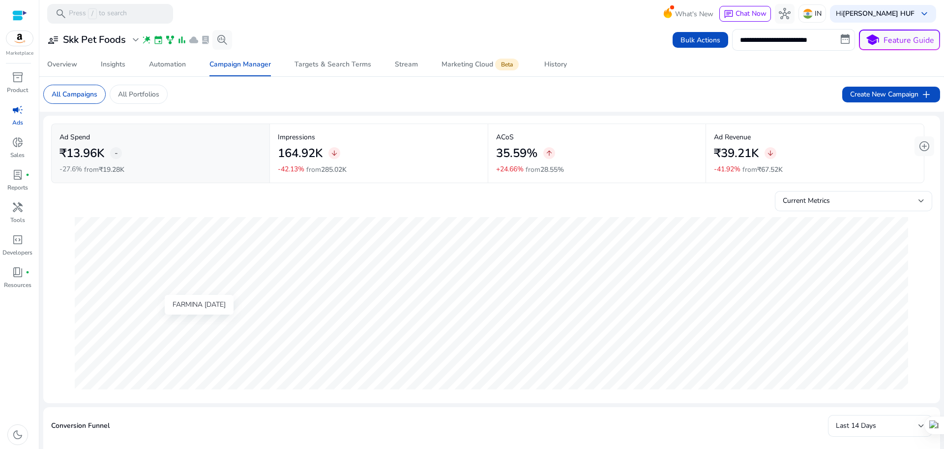
scroll to position [615, 0]
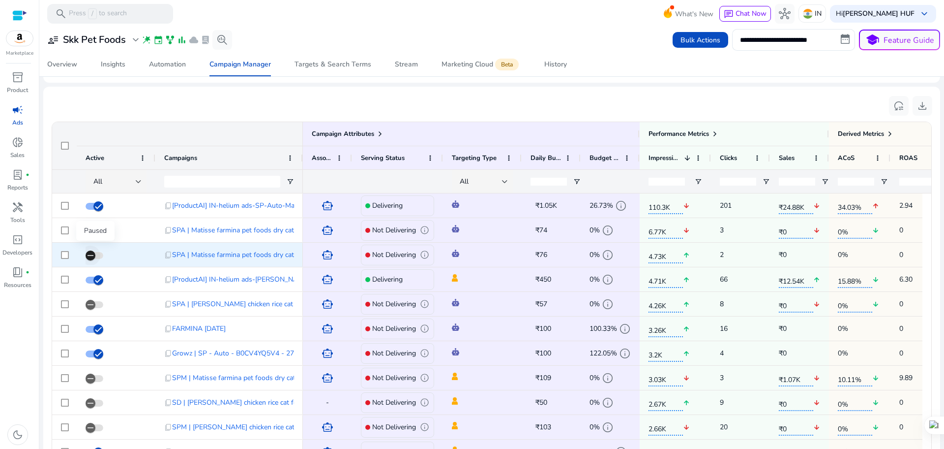
click at [93, 257] on icon "button" at bounding box center [90, 255] width 9 height 9
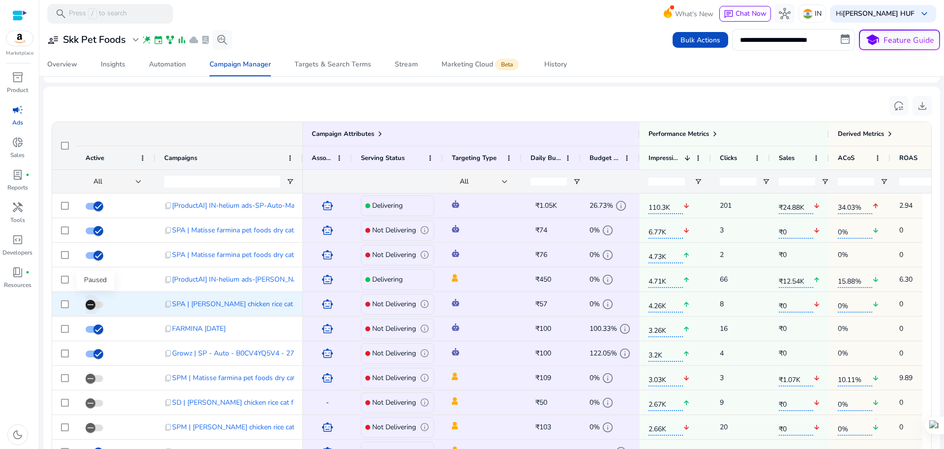
click at [90, 304] on icon "button" at bounding box center [91, 304] width 6 height 1
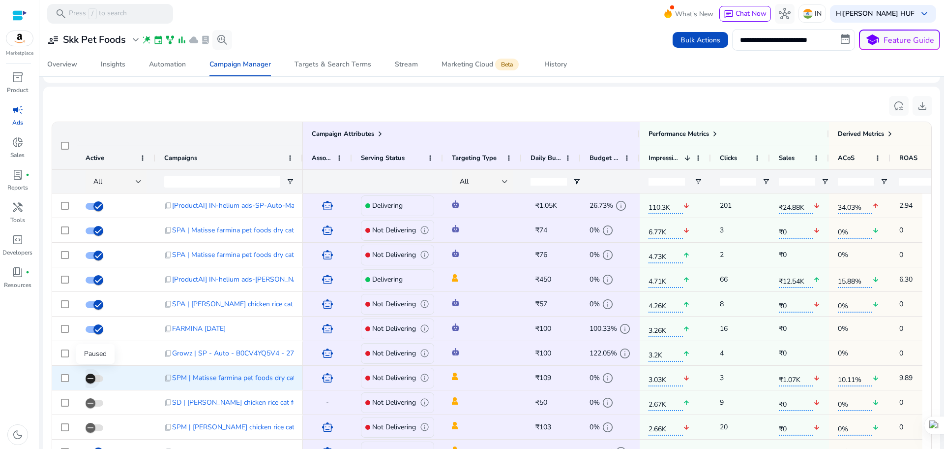
click at [94, 379] on icon "button" at bounding box center [90, 378] width 9 height 9
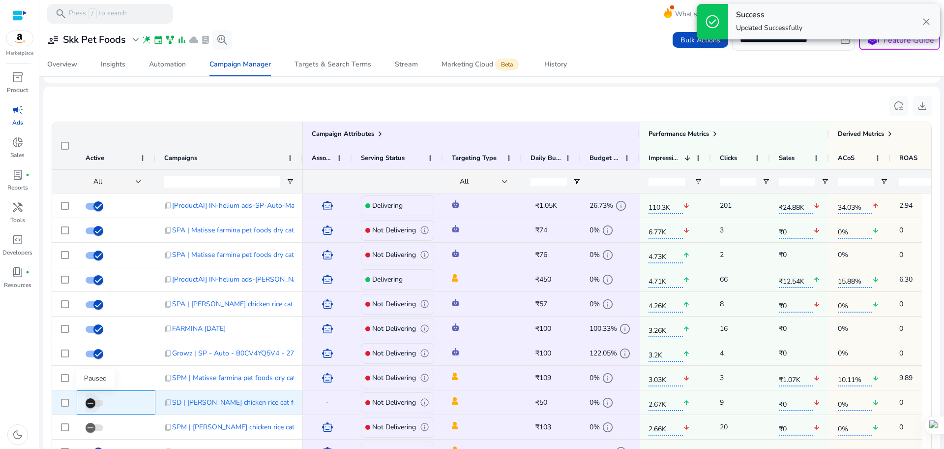
click at [87, 402] on icon "button" at bounding box center [90, 402] width 9 height 9
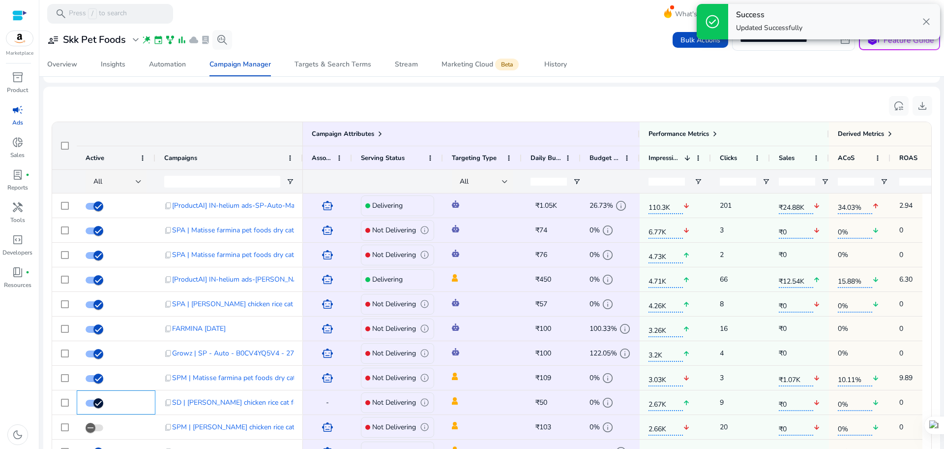
scroll to position [123, 0]
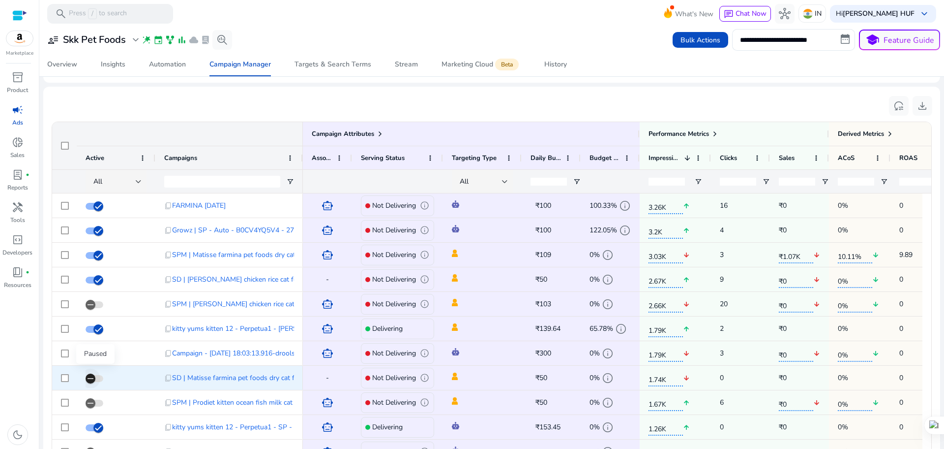
click at [87, 379] on icon "button" at bounding box center [90, 378] width 9 height 9
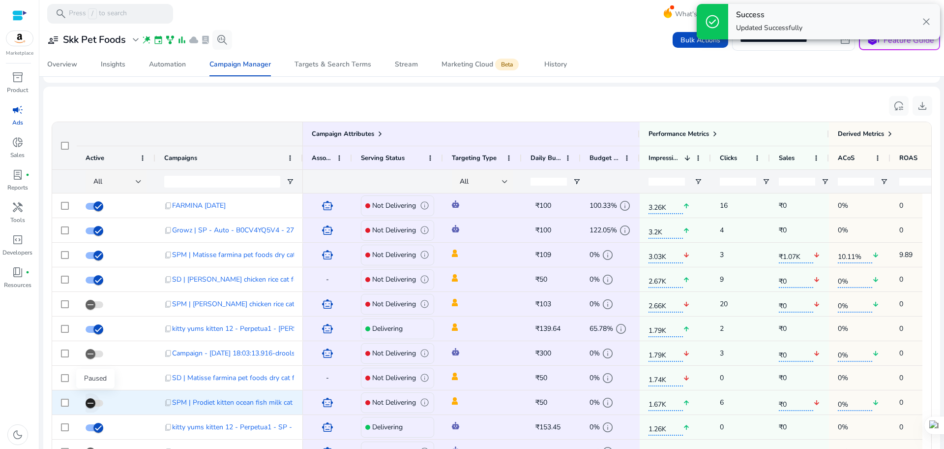
click at [93, 404] on icon "button" at bounding box center [90, 402] width 9 height 9
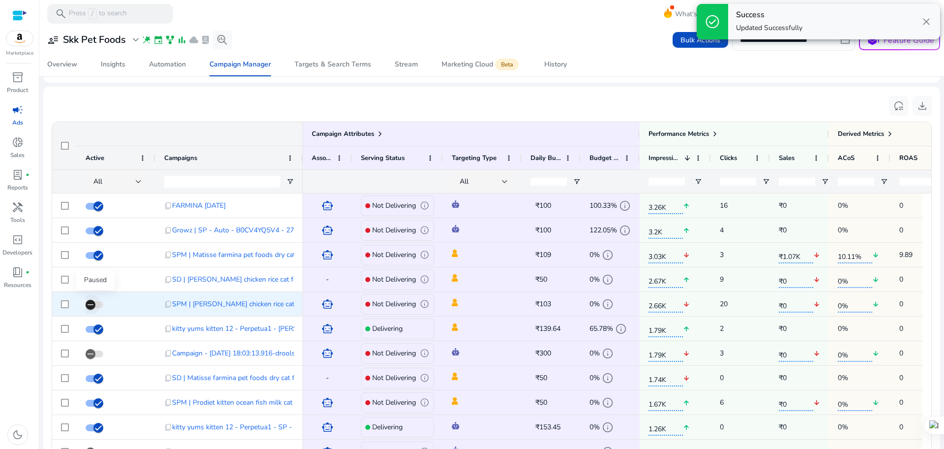
click at [89, 301] on icon "button" at bounding box center [90, 304] width 9 height 9
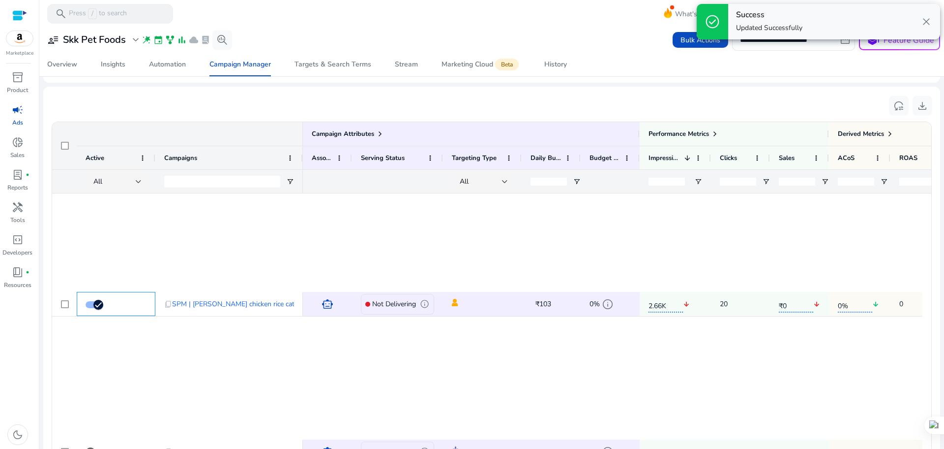
scroll to position [615, 0]
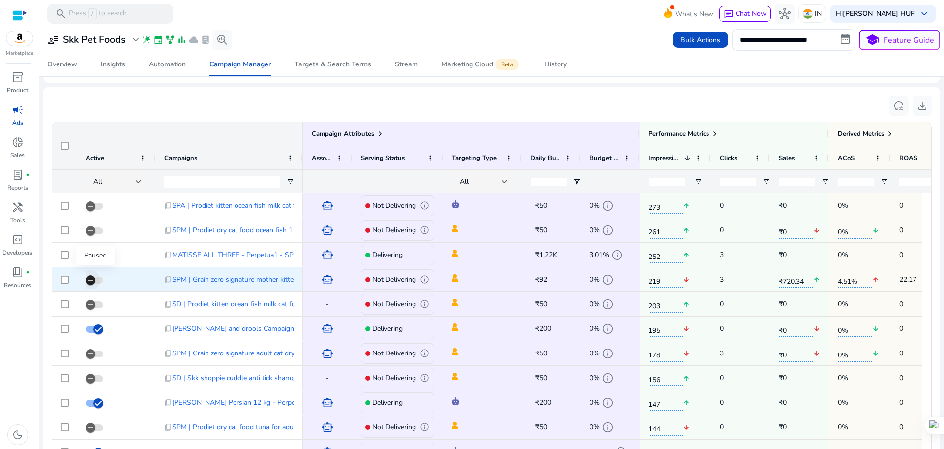
click at [87, 283] on icon "button" at bounding box center [90, 279] width 9 height 9
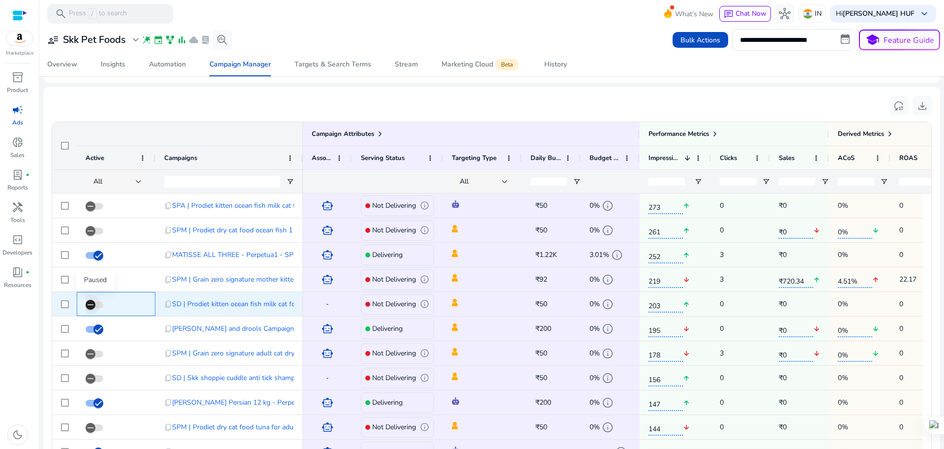
click at [89, 306] on icon "button" at bounding box center [90, 304] width 9 height 9
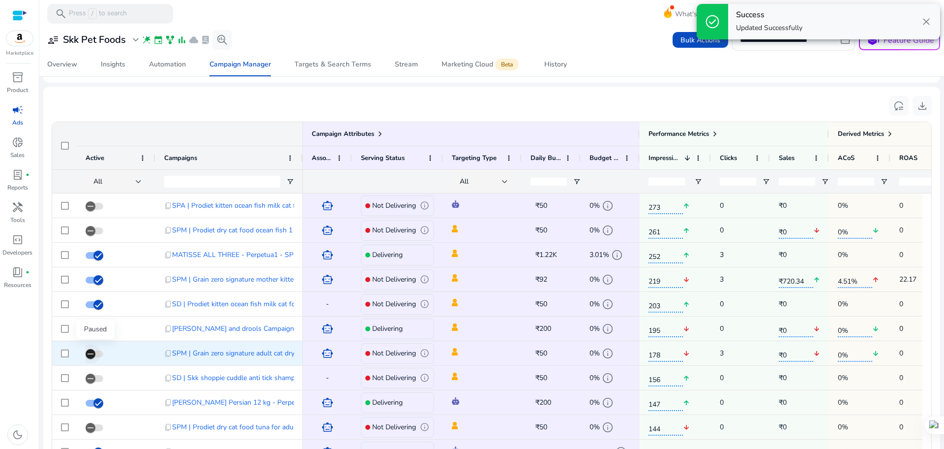
click at [90, 353] on icon "button" at bounding box center [91, 353] width 6 height 1
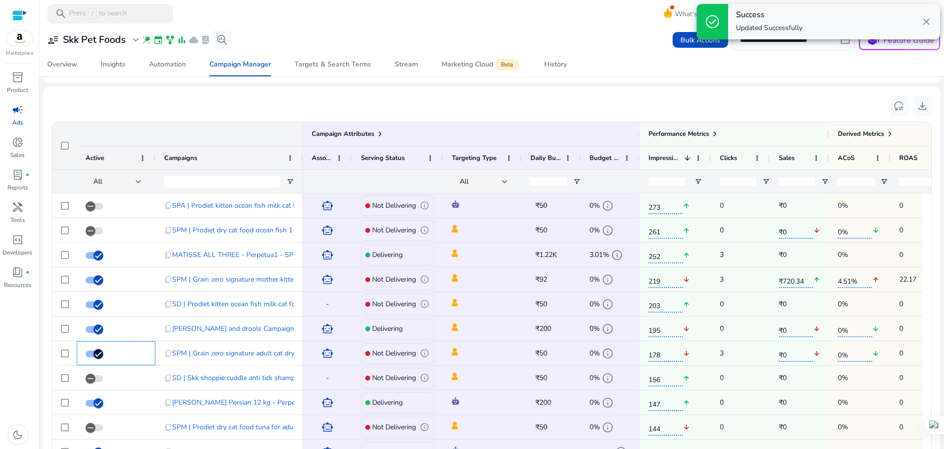
scroll to position [861, 0]
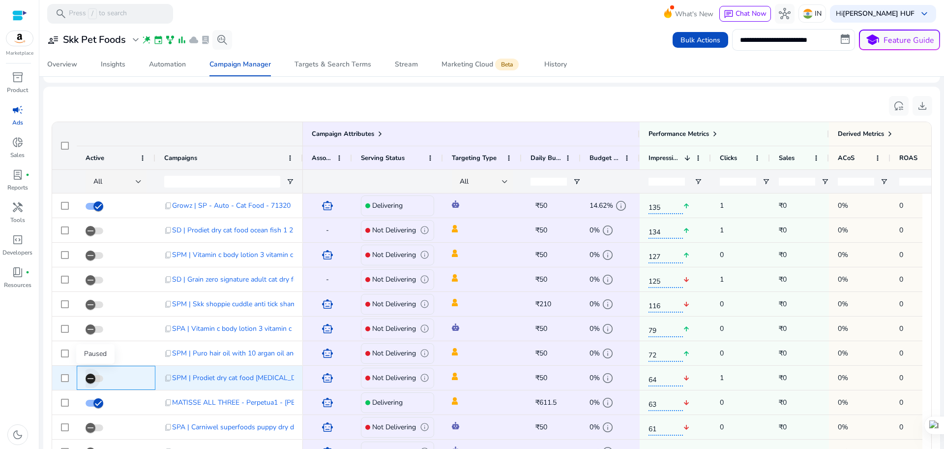
click at [87, 380] on icon "button" at bounding box center [90, 378] width 9 height 9
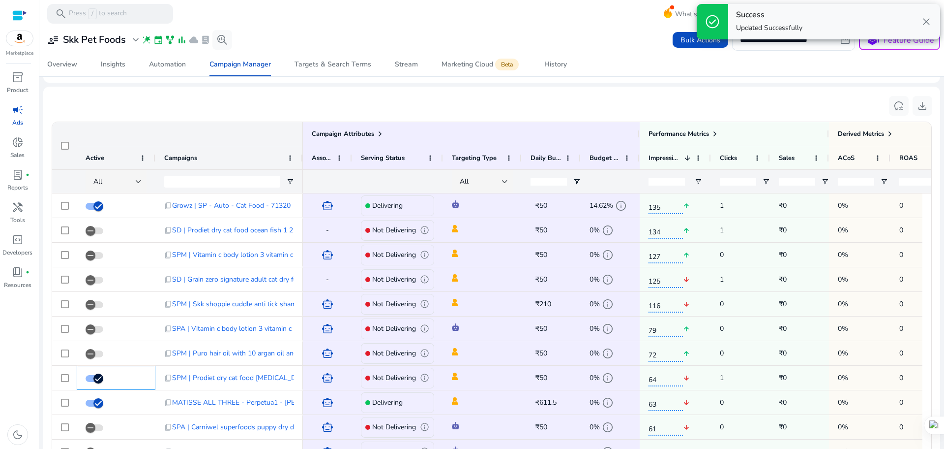
scroll to position [969, 0]
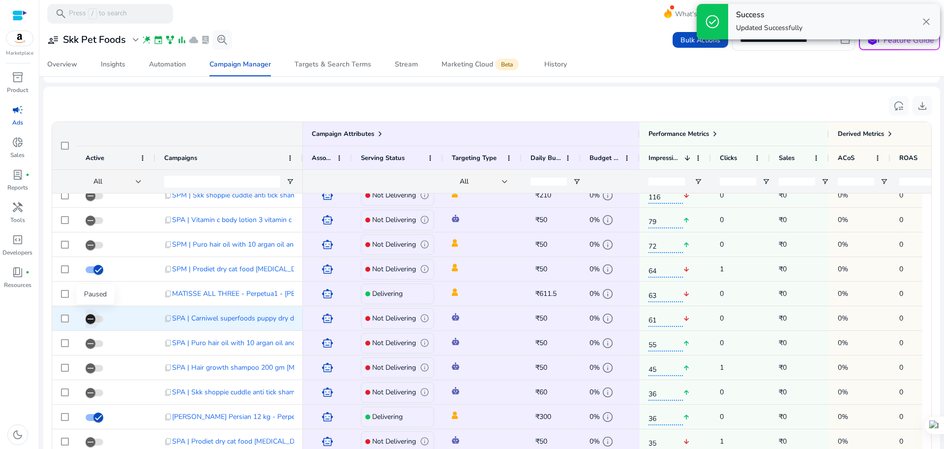
click at [90, 319] on icon "button" at bounding box center [91, 318] width 6 height 1
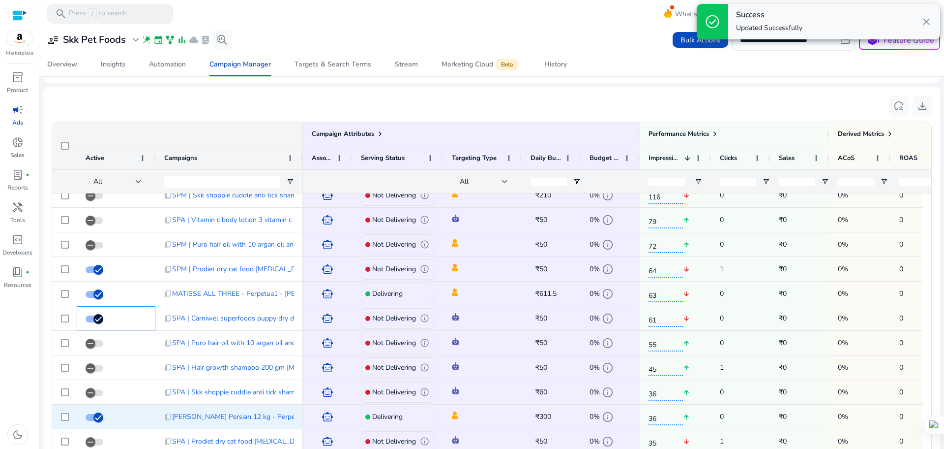
scroll to position [665, 0]
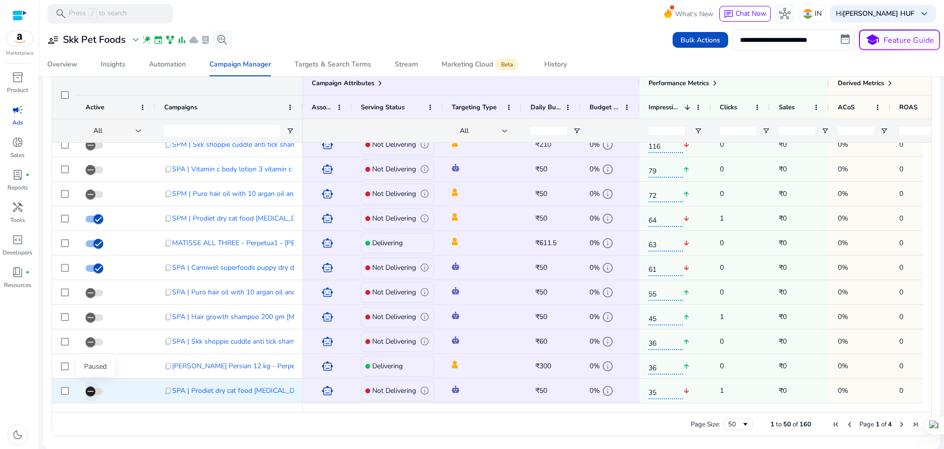
click at [91, 392] on icon "button" at bounding box center [90, 391] width 9 height 9
click at [319, 65] on div "Targets & Search Terms" at bounding box center [333, 64] width 77 height 7
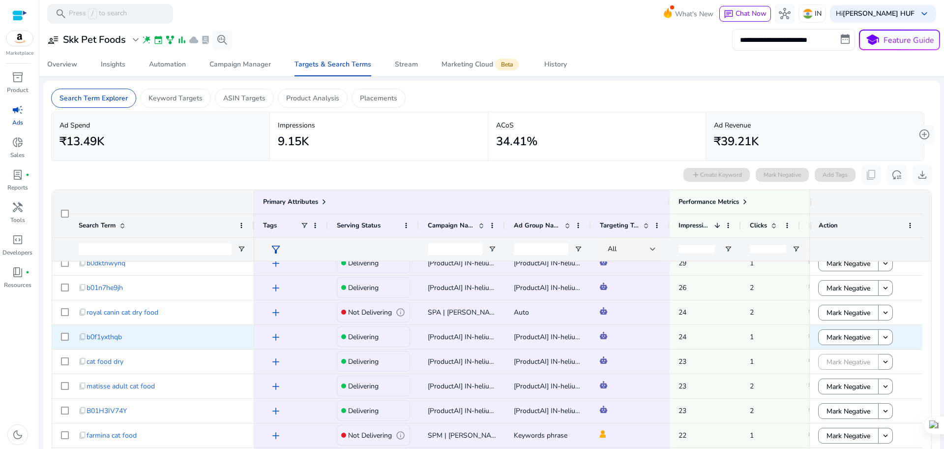
scroll to position [119, 0]
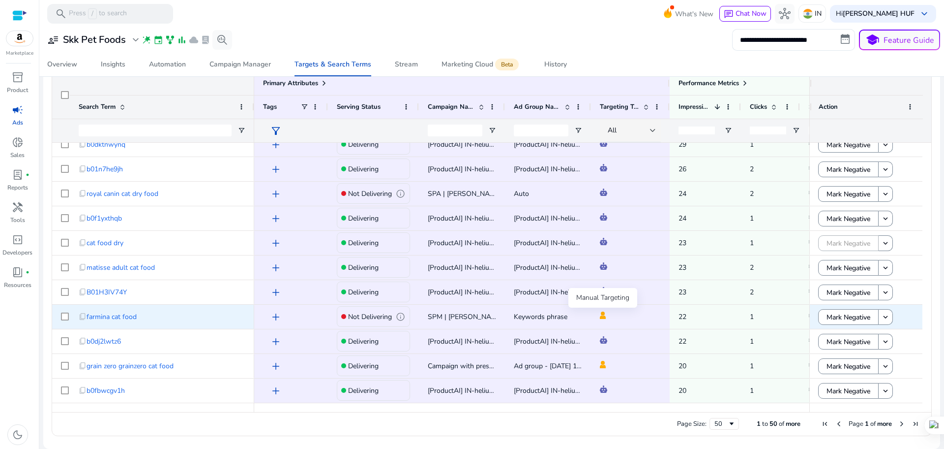
click at [603, 313] on img at bounding box center [603, 314] width 6 height 7
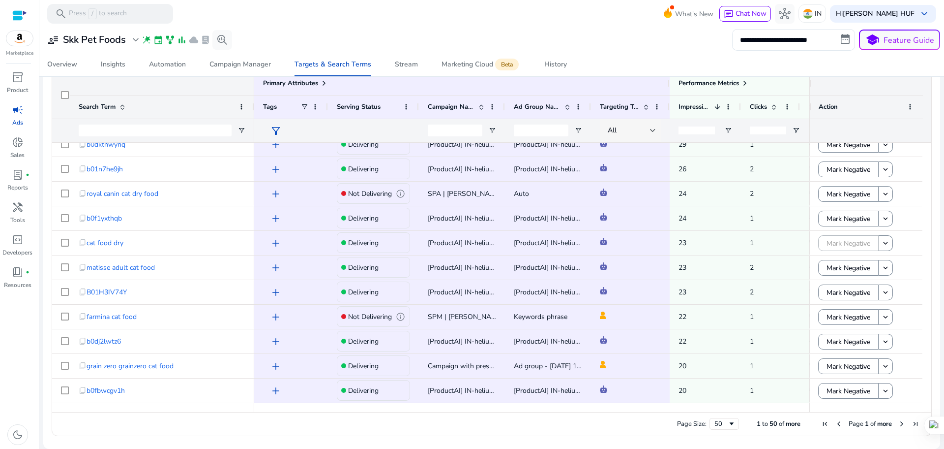
click at [622, 134] on div "All" at bounding box center [629, 130] width 42 height 11
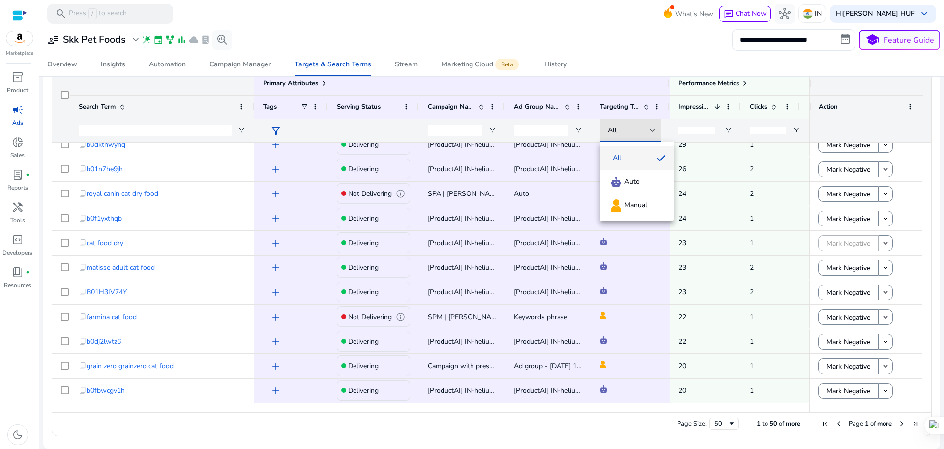
click at [601, 59] on div at bounding box center [472, 224] width 944 height 449
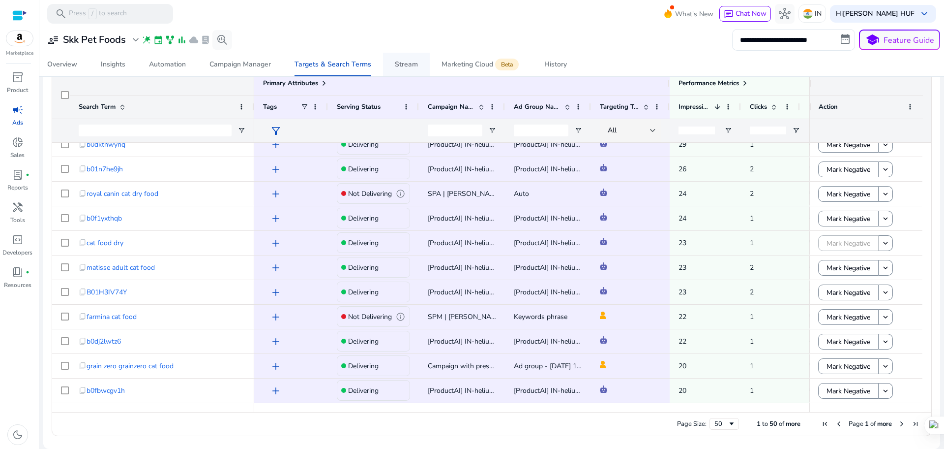
click at [413, 69] on span "Stream" at bounding box center [406, 65] width 23 height 24
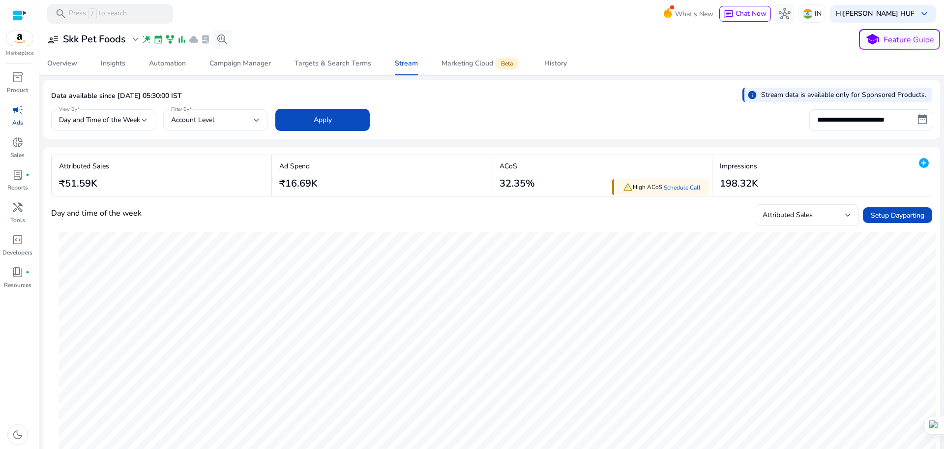
click at [243, 123] on div "Account Level" at bounding box center [212, 120] width 83 height 11
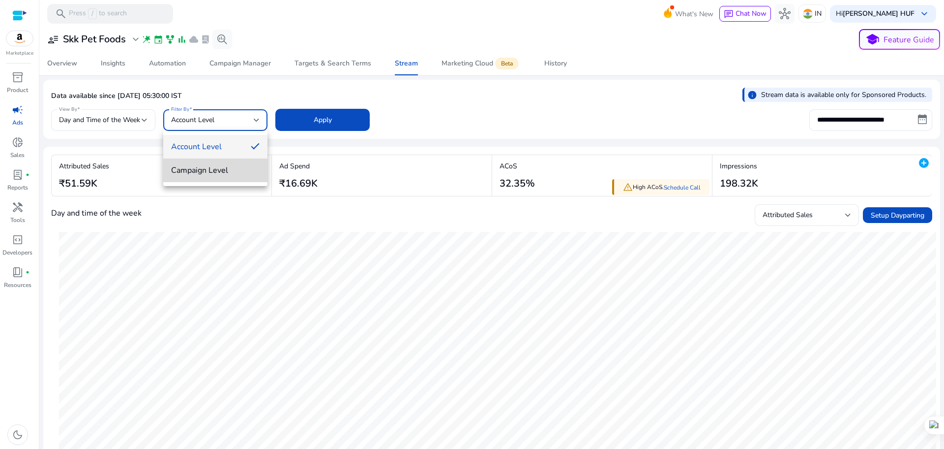
click at [229, 170] on span "Campaign Level" at bounding box center [215, 170] width 89 height 11
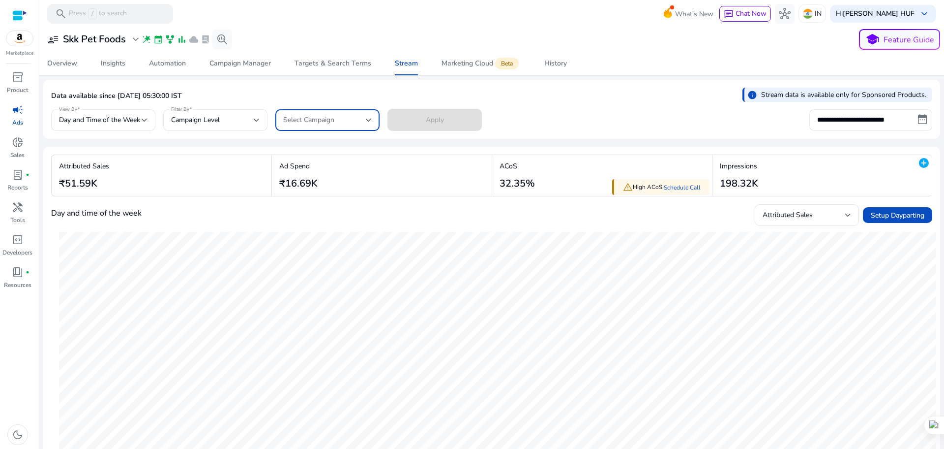
click at [344, 120] on div "Select Campaign" at bounding box center [324, 120] width 83 height 11
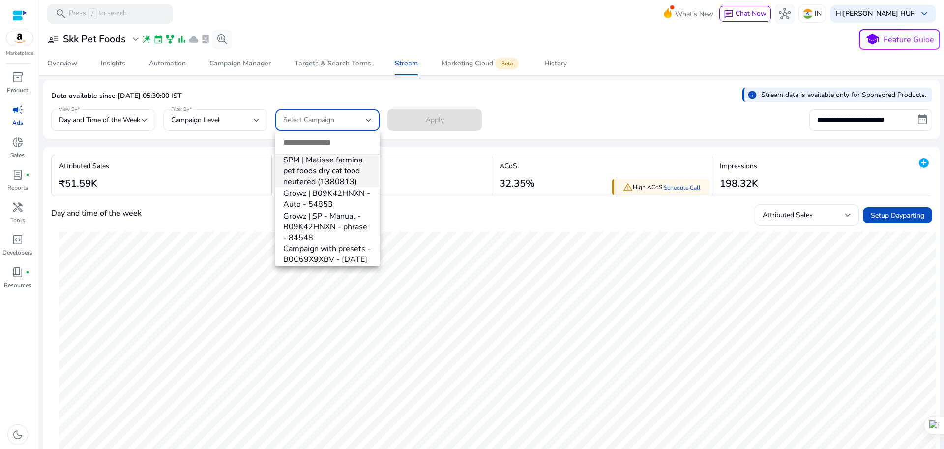
click at [253, 120] on div at bounding box center [472, 224] width 944 height 449
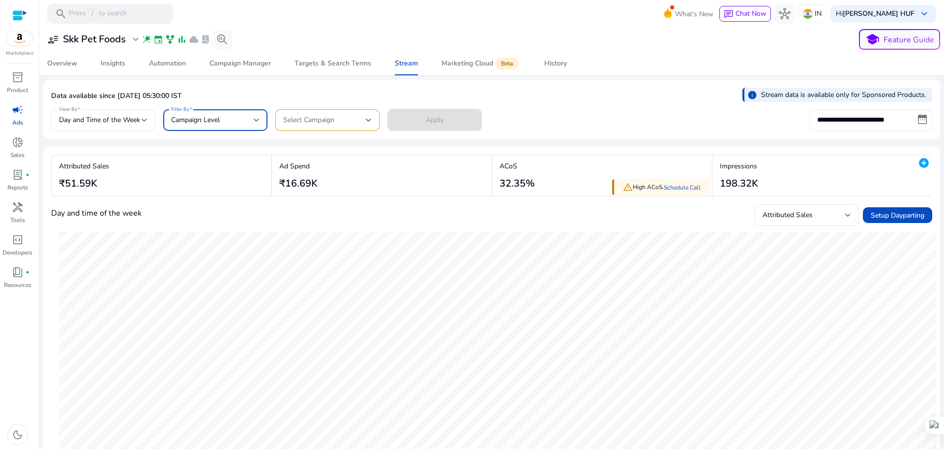
click at [232, 120] on div "Campaign Level" at bounding box center [212, 120] width 83 height 11
click at [209, 143] on span "Account Level" at bounding box center [215, 146] width 89 height 11
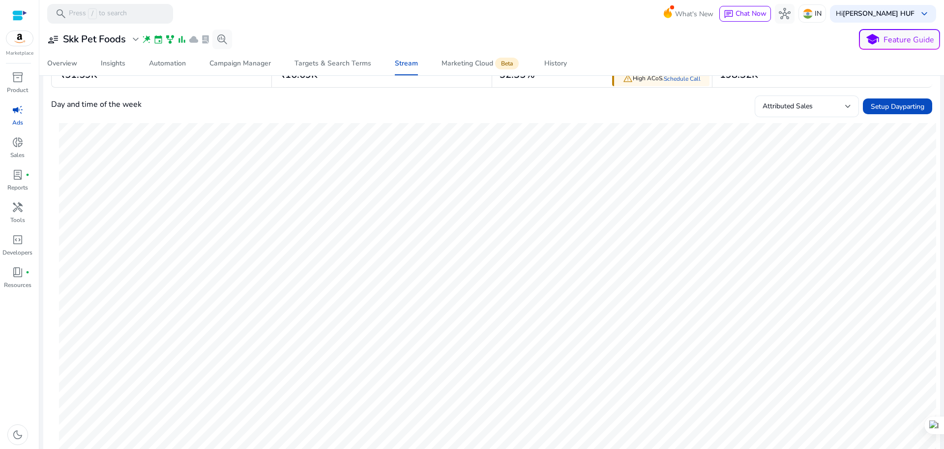
scroll to position [123, 0]
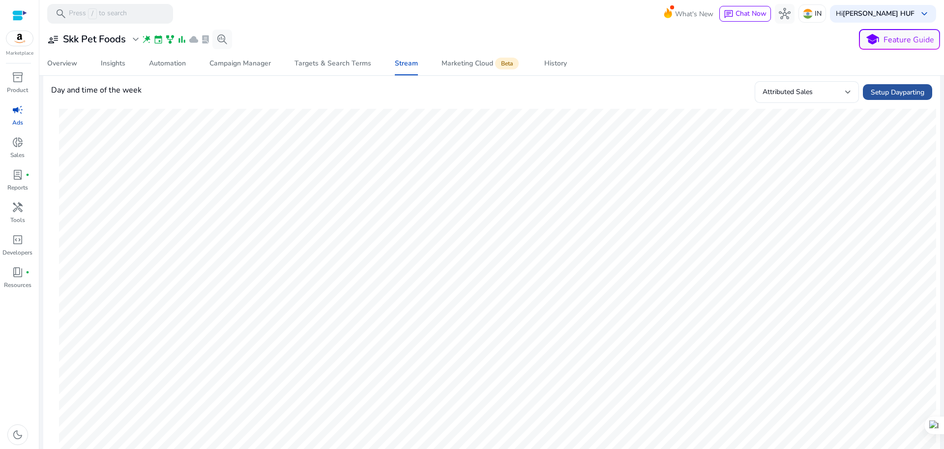
click at [894, 90] on span "Setup Dayparting" at bounding box center [898, 92] width 54 height 10
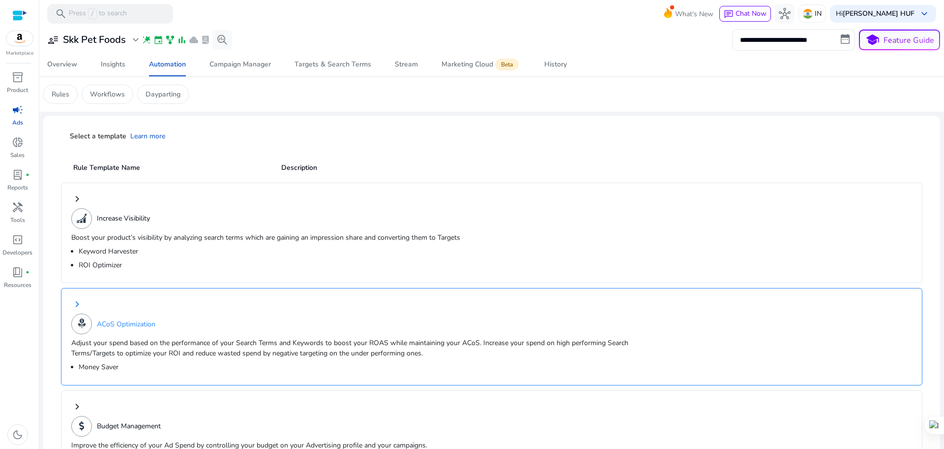
click at [195, 339] on p "Adjust your spend based on the performance of your Search Terms and Keywords to…" at bounding box center [365, 347] width 589 height 21
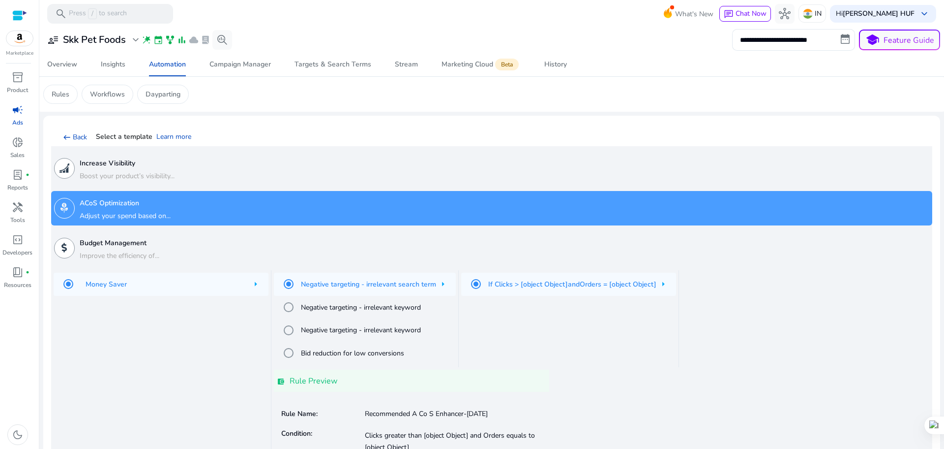
click at [105, 208] on div "ACoS Optimization Adjust your spend based on..." at bounding box center [125, 208] width 91 height 31
click at [106, 208] on div "ACoS Optimization Adjust your spend based on..." at bounding box center [125, 208] width 91 height 31
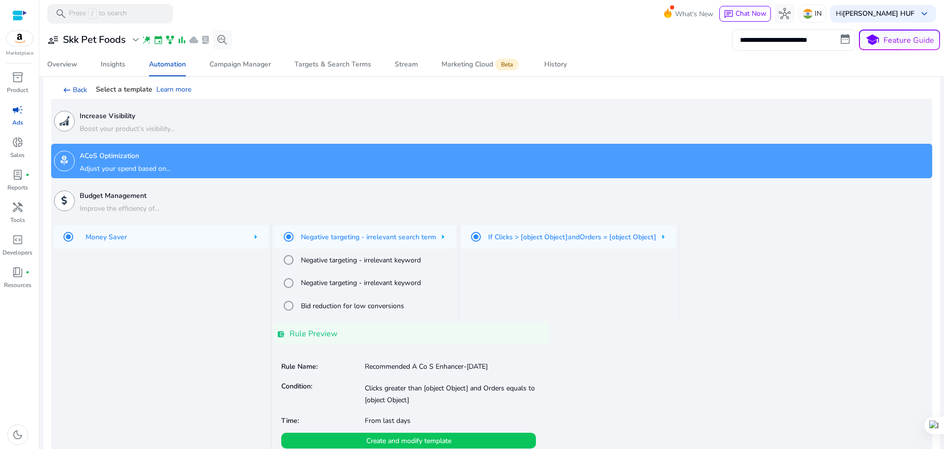
scroll to position [82, 0]
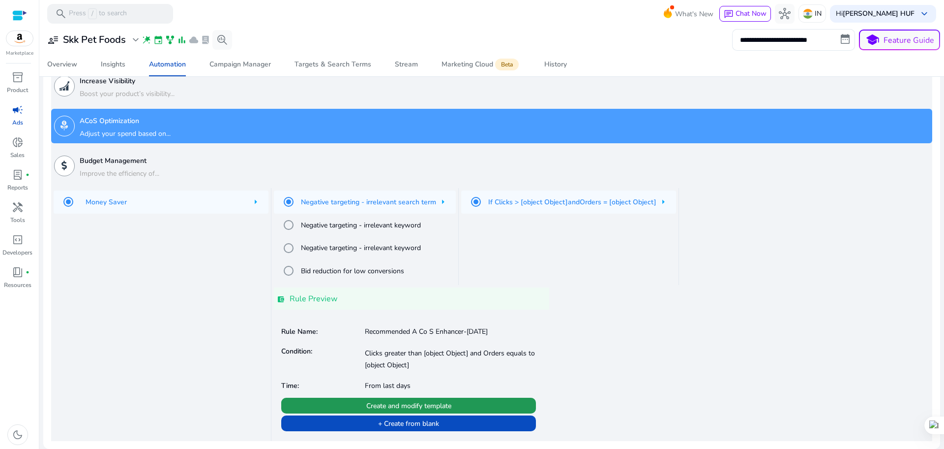
click at [414, 406] on span "Create and modify template" at bounding box center [408, 405] width 85 height 10
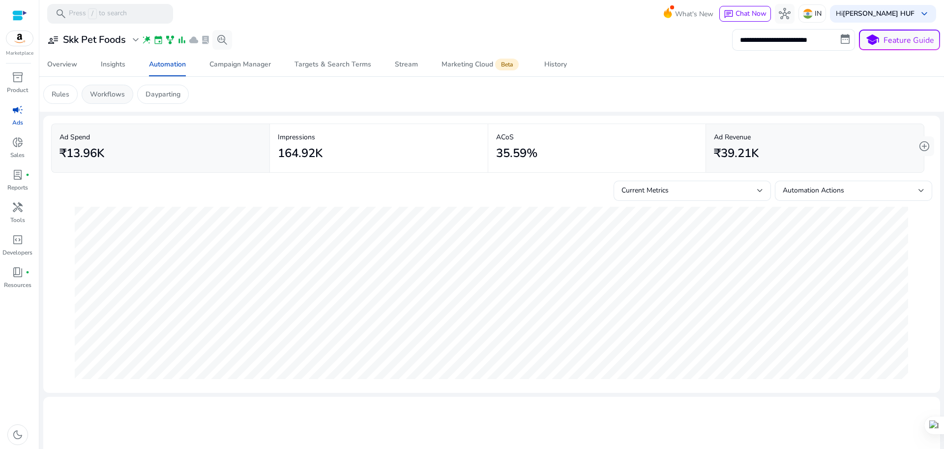
click at [117, 96] on p "Workflows" at bounding box center [107, 94] width 35 height 10
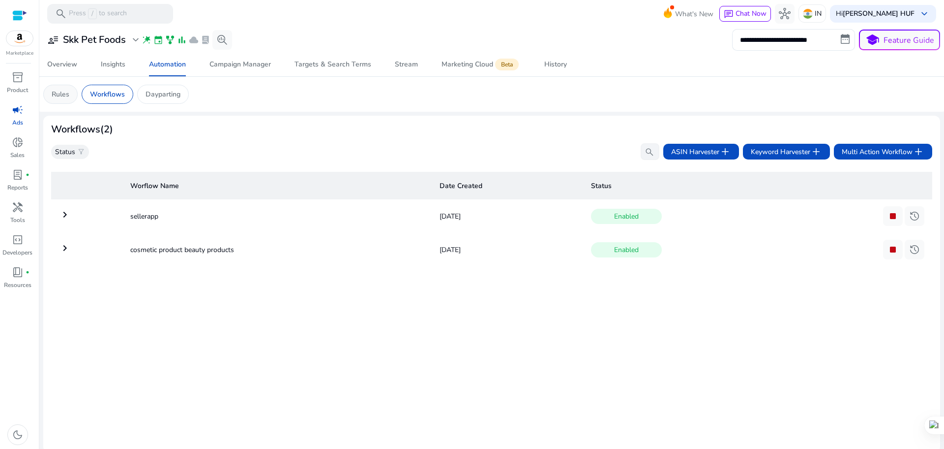
click at [65, 100] on div "Rules" at bounding box center [60, 94] width 34 height 19
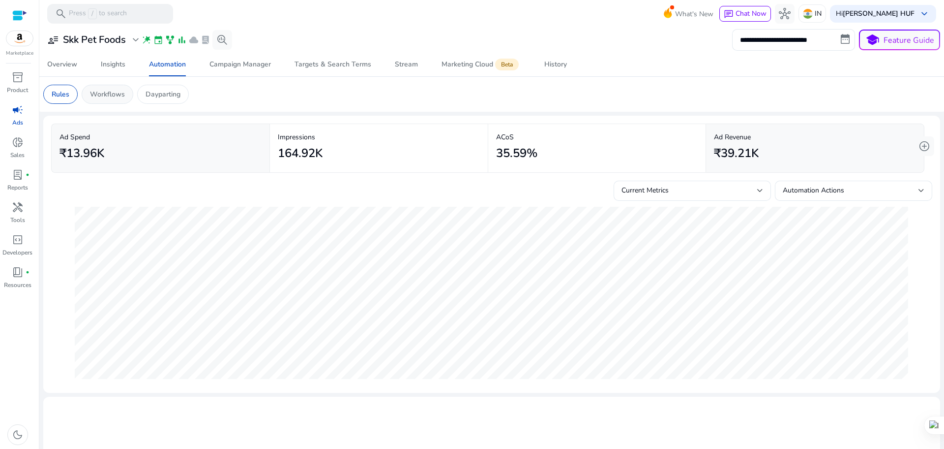
click at [99, 93] on p "Workflows" at bounding box center [107, 94] width 35 height 10
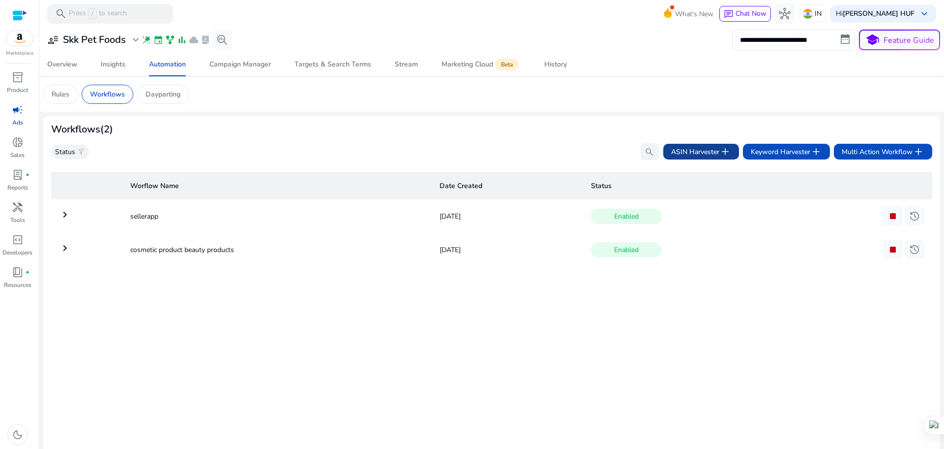
click at [705, 152] on span "ASIN Harvester add" at bounding box center [701, 152] width 60 height 12
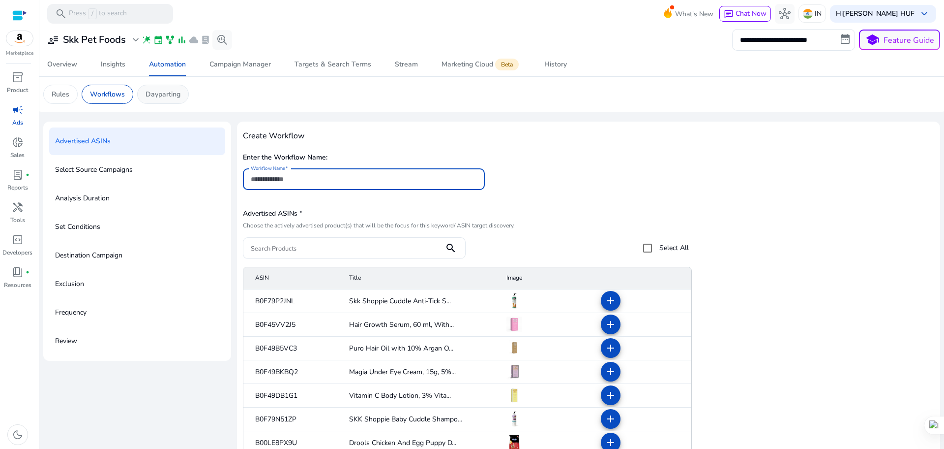
click at [158, 97] on p "Dayparting" at bounding box center [163, 94] width 35 height 10
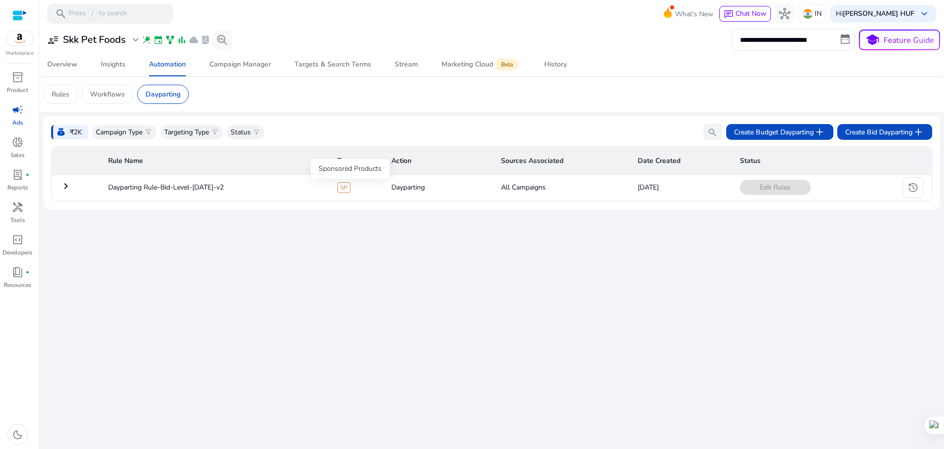
click at [348, 185] on span "SP" at bounding box center [343, 187] width 13 height 11
click at [768, 191] on span "Edit Rules" at bounding box center [775, 187] width 71 height 15
click at [115, 132] on p "Campaign Type" at bounding box center [119, 132] width 47 height 10
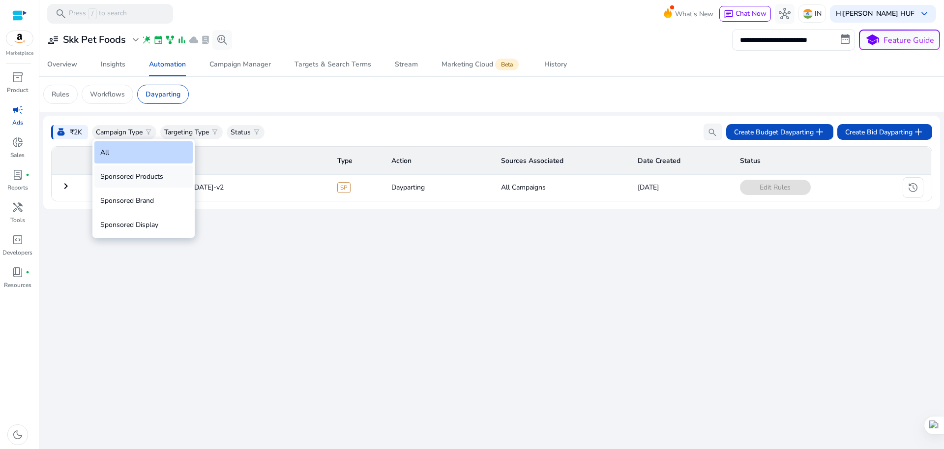
click at [118, 177] on div "Sponsored Products" at bounding box center [143, 176] width 98 height 22
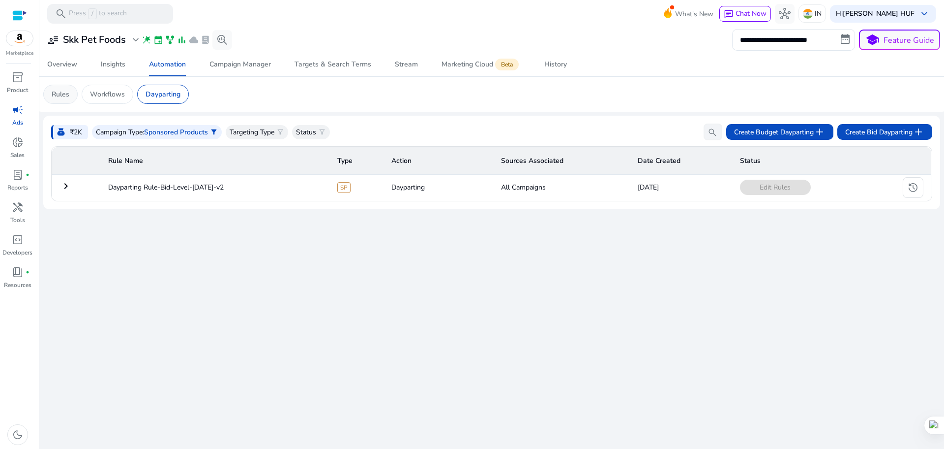
click at [60, 96] on p "Rules" at bounding box center [61, 94] width 18 height 10
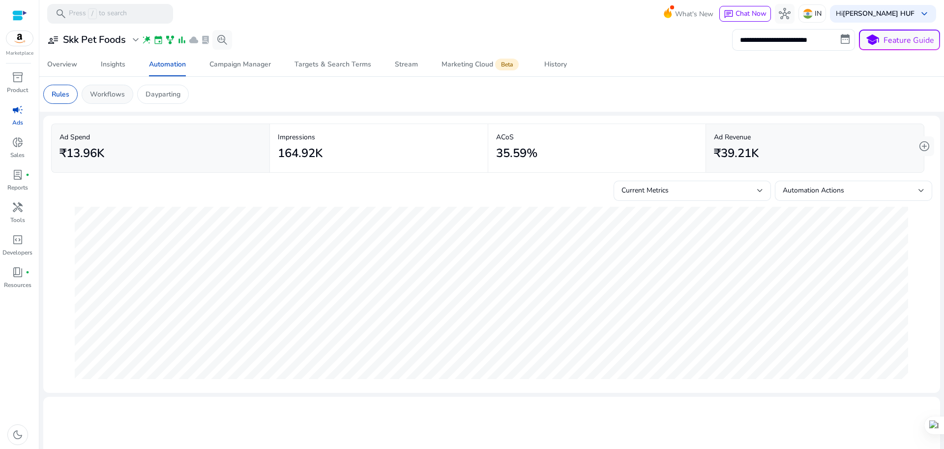
click at [92, 92] on p "Workflows" at bounding box center [107, 94] width 35 height 10
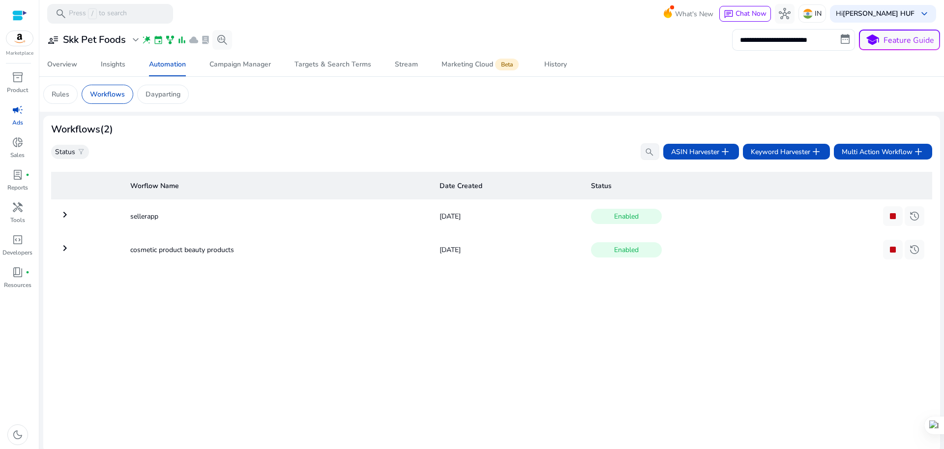
click at [445, 215] on td "[DATE]" at bounding box center [507, 216] width 151 height 26
click at [145, 216] on td "sellerapp" at bounding box center [276, 216] width 309 height 26
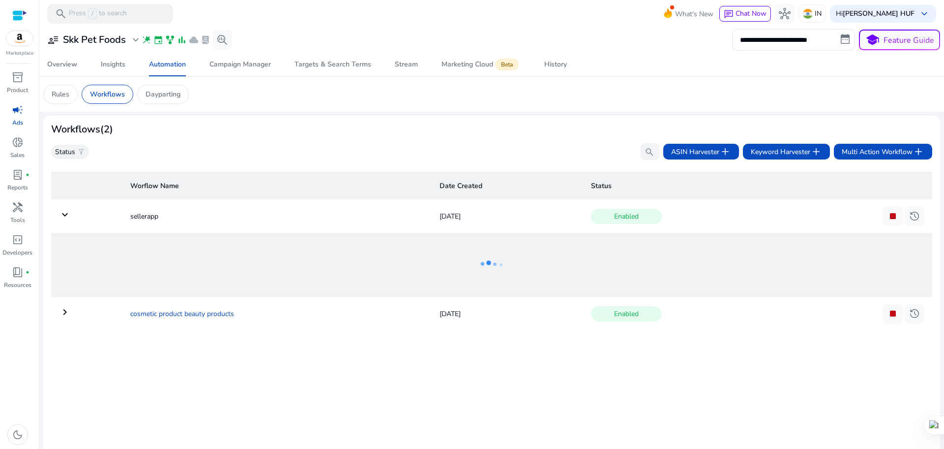
scroll to position [4, 0]
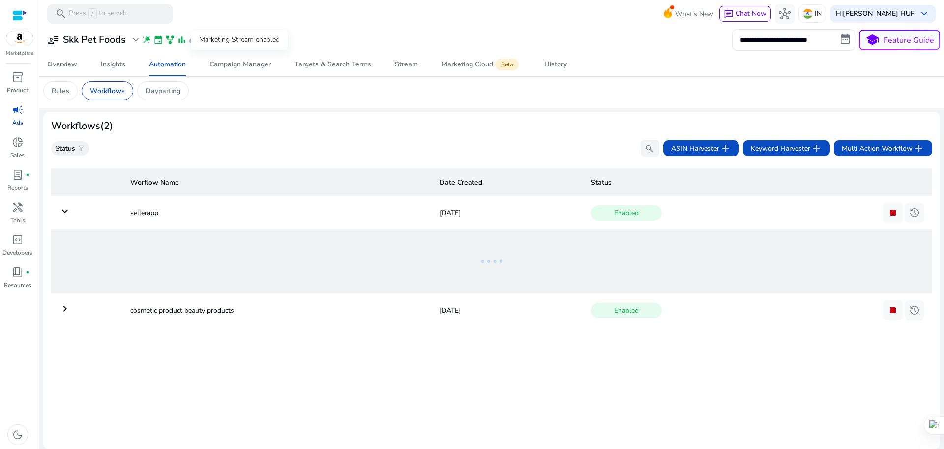
click at [180, 41] on span "bar_chart" at bounding box center [182, 40] width 10 height 10
click at [181, 40] on span "bar_chart" at bounding box center [182, 40] width 10 height 10
click at [21, 145] on span "donut_small" at bounding box center [18, 142] width 12 height 12
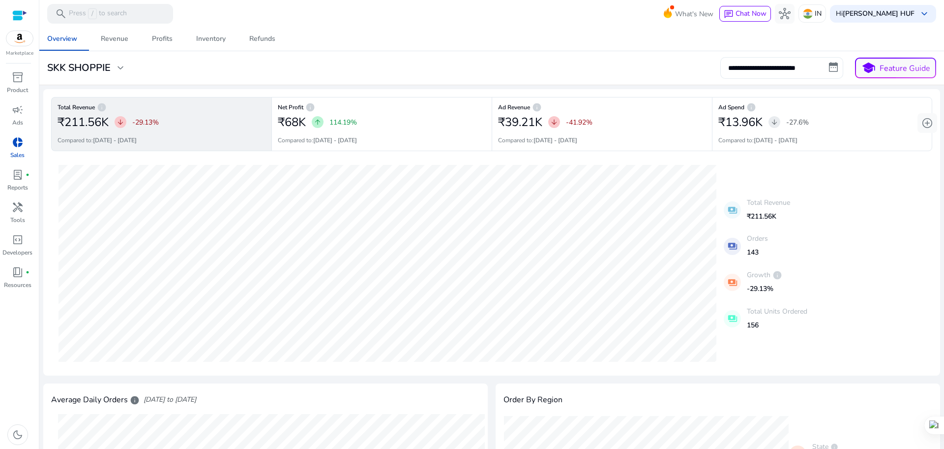
click at [828, 65] on input "**********" at bounding box center [782, 68] width 123 height 22
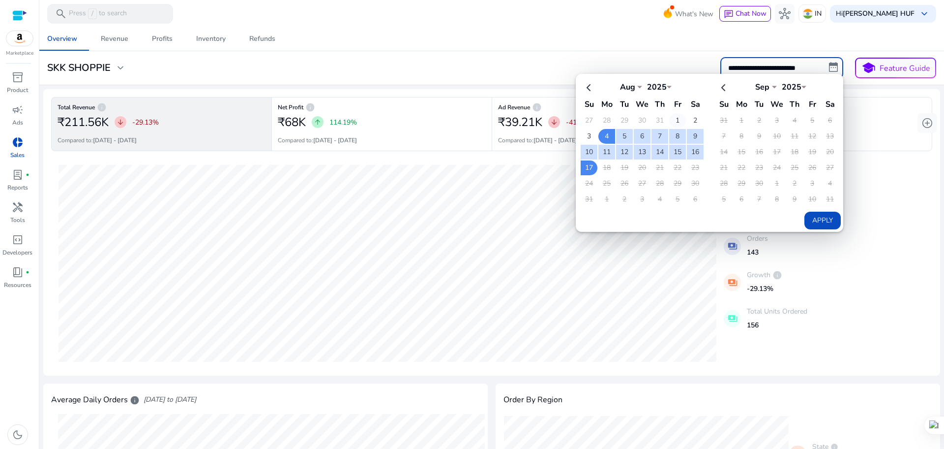
click at [676, 116] on td "1" at bounding box center [677, 120] width 17 height 15
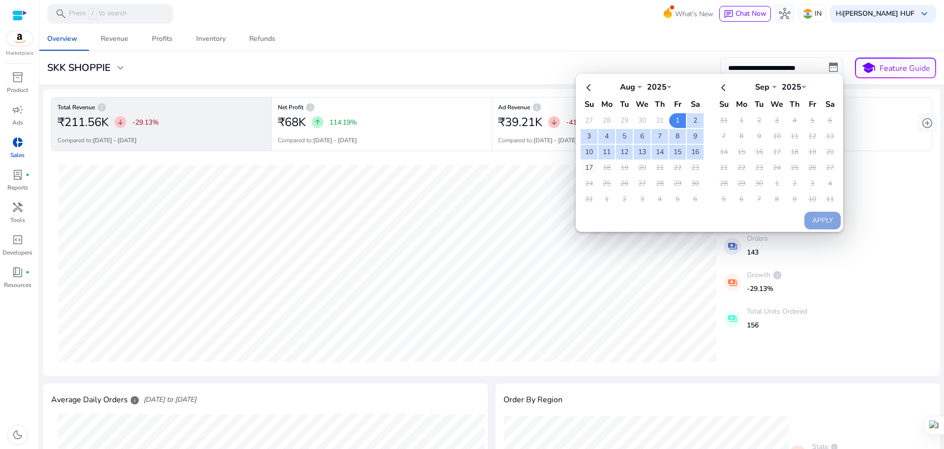
click at [589, 167] on td "17" at bounding box center [589, 167] width 17 height 15
click at [828, 219] on button "Apply" at bounding box center [823, 220] width 36 height 18
type input "**********"
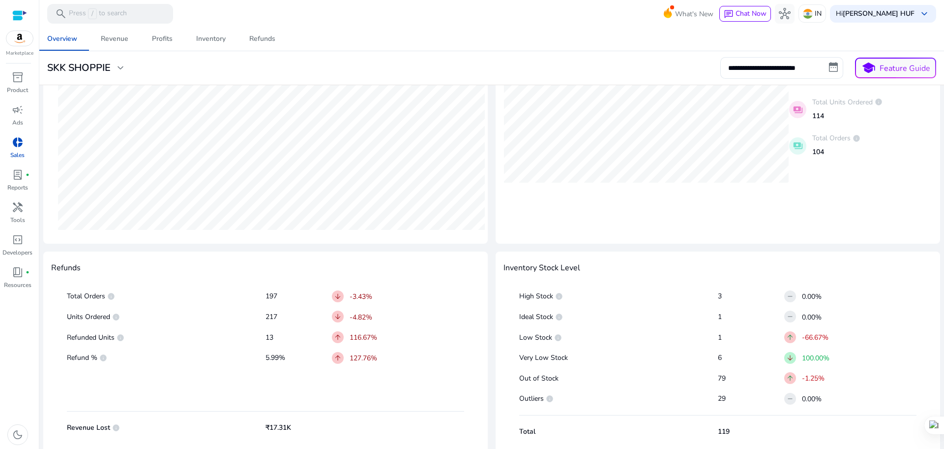
scroll to position [387, 0]
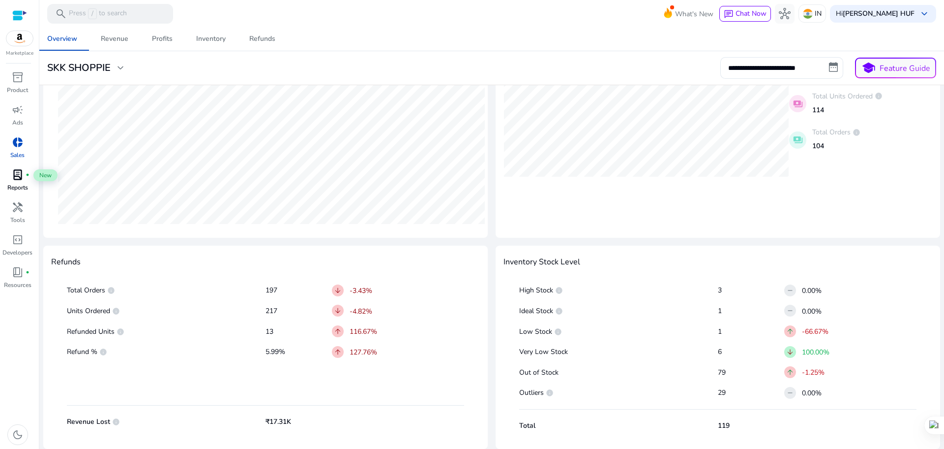
click at [16, 173] on span "lab_profile" at bounding box center [18, 175] width 12 height 12
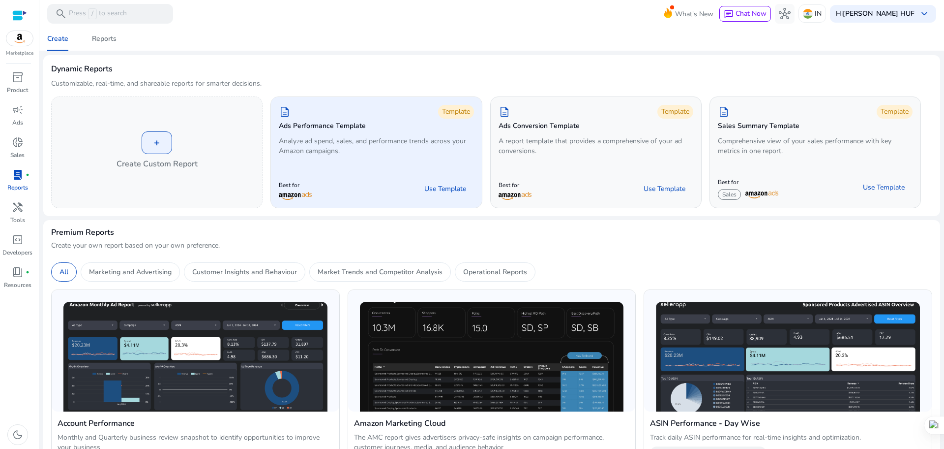
click at [324, 140] on p "Analyze ad spend, sales, and performance trends across your Amazon campaigns." at bounding box center [376, 146] width 195 height 20
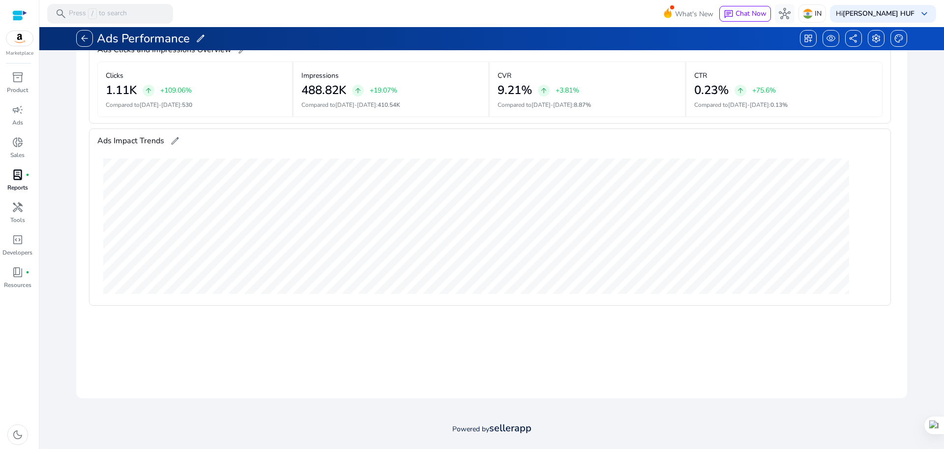
scroll to position [251, 0]
click at [838, 148] on span at bounding box center [840, 145] width 24 height 24
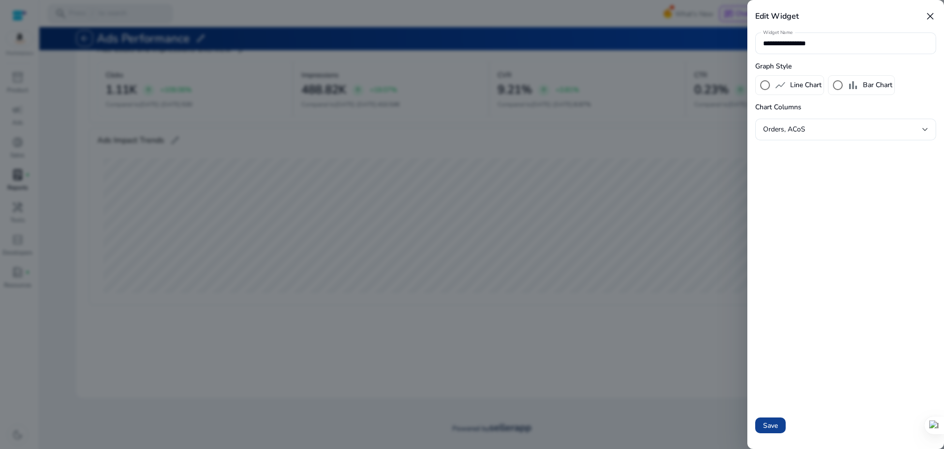
click at [765, 423] on span "Save" at bounding box center [770, 425] width 15 height 10
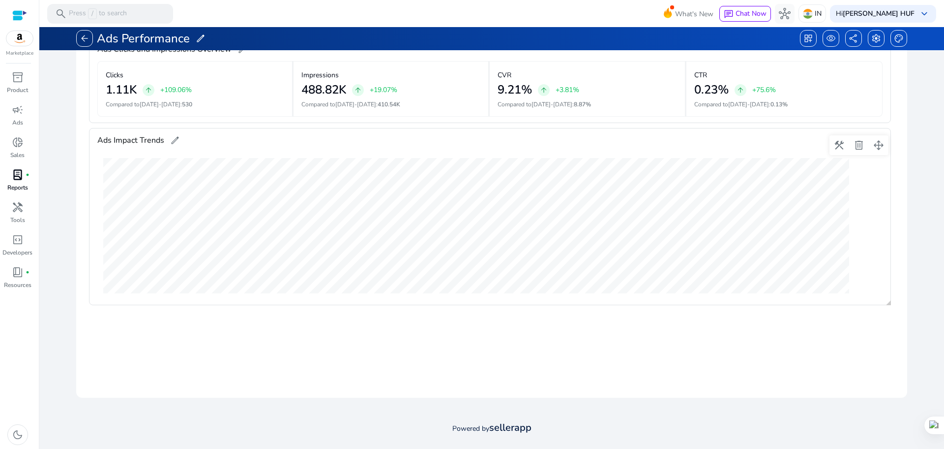
click at [174, 141] on span "edit" at bounding box center [175, 140] width 10 height 10
click at [285, 151] on div "Ads Impact Trends edit [DATE]-27 Orders 2 ACoS 66.25%" at bounding box center [490, 216] width 802 height 177
click at [826, 40] on span "visibility" at bounding box center [831, 38] width 10 height 10
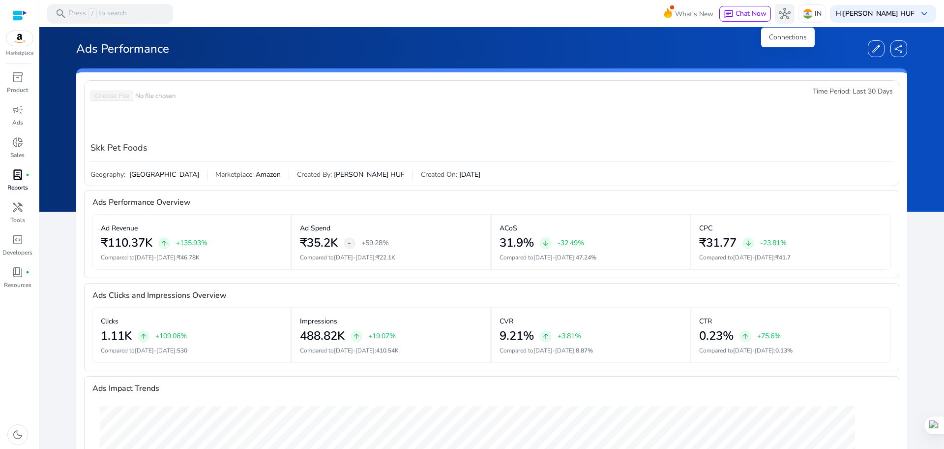
click at [791, 14] on span "hub" at bounding box center [785, 14] width 12 height 12
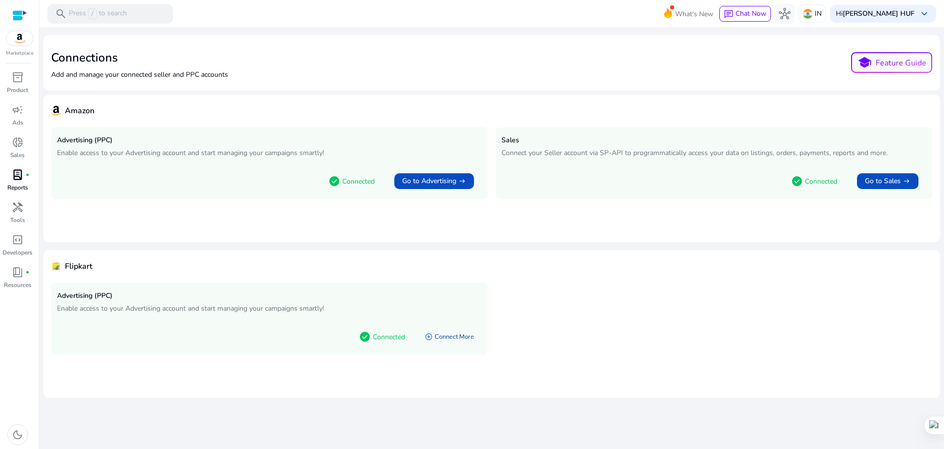
click at [458, 337] on link "add_circle Connect More" at bounding box center [449, 337] width 65 height 18
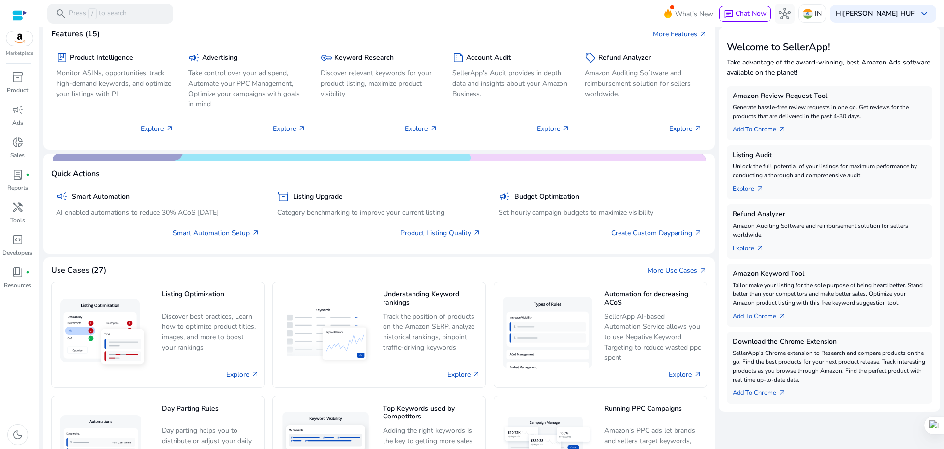
scroll to position [123, 0]
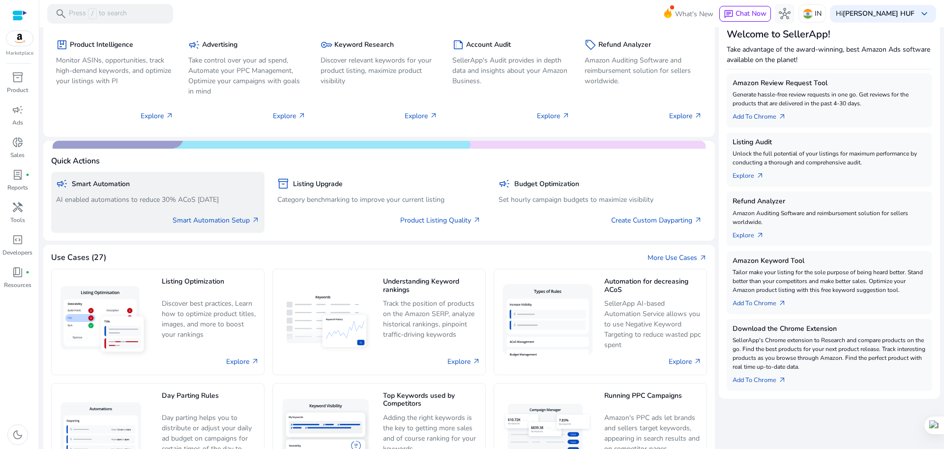
click at [88, 190] on div "campaign Smart Automation" at bounding box center [158, 184] width 204 height 14
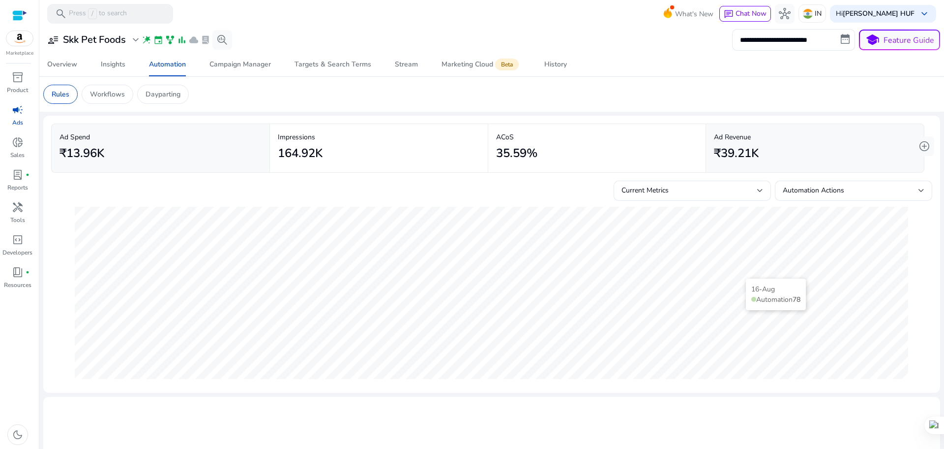
scroll to position [123, 0]
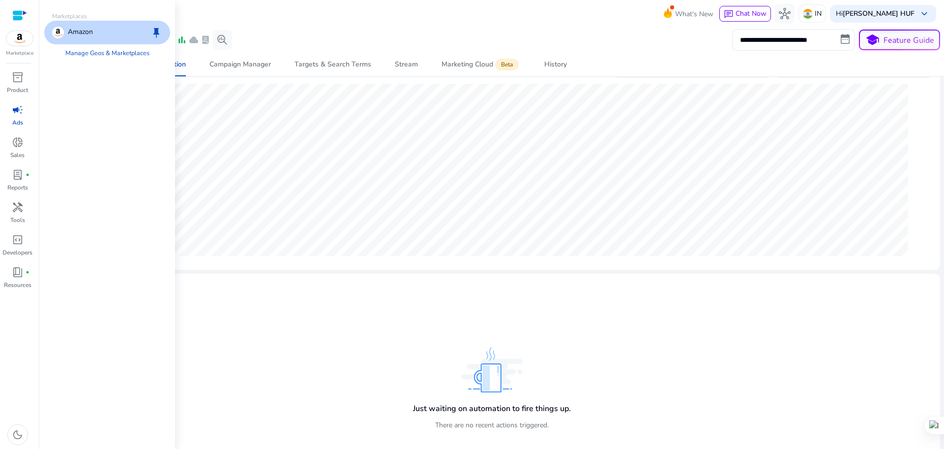
click at [23, 39] on img at bounding box center [19, 38] width 27 height 15
click at [83, 31] on p "Amazon" at bounding box center [80, 33] width 25 height 12
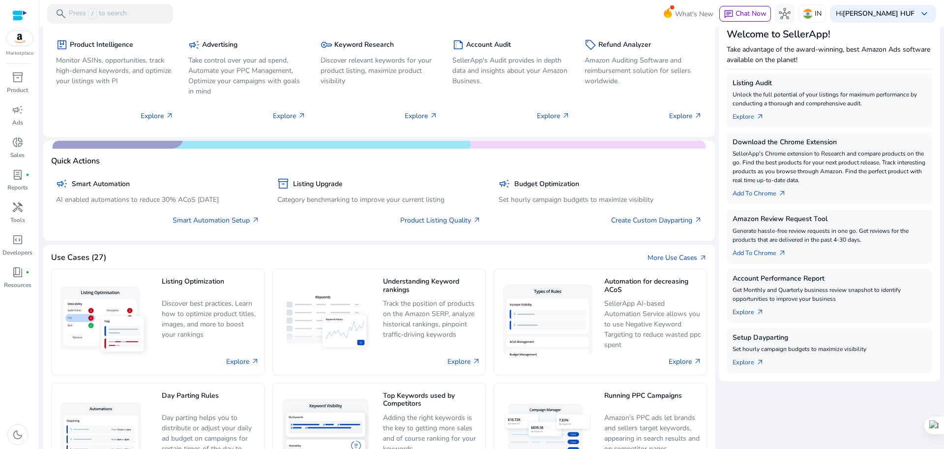
scroll to position [175, 0]
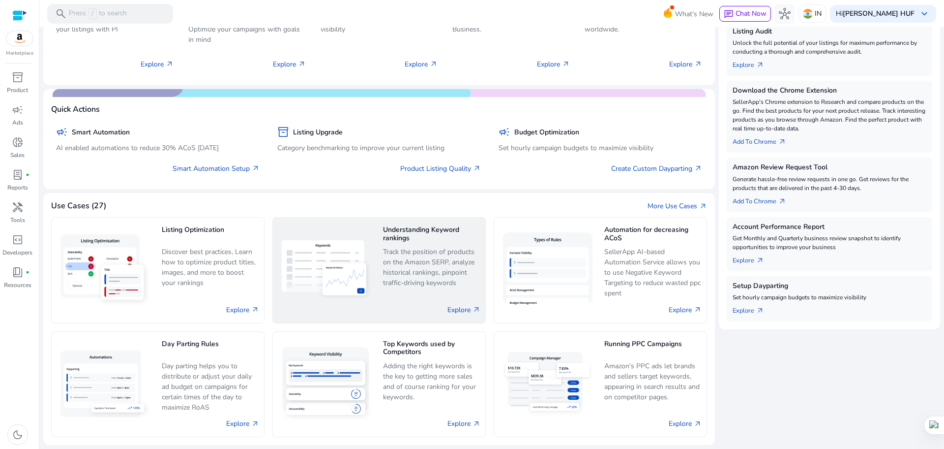
click at [431, 249] on p "Track the position of products on the Amazon SERP, analyze historical rankings,…" at bounding box center [431, 267] width 97 height 42
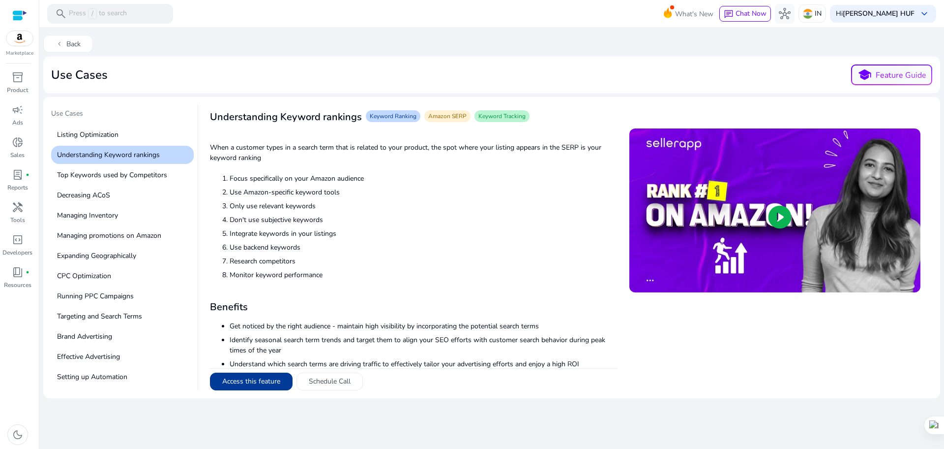
click at [268, 385] on button "Access this feature" at bounding box center [251, 381] width 83 height 18
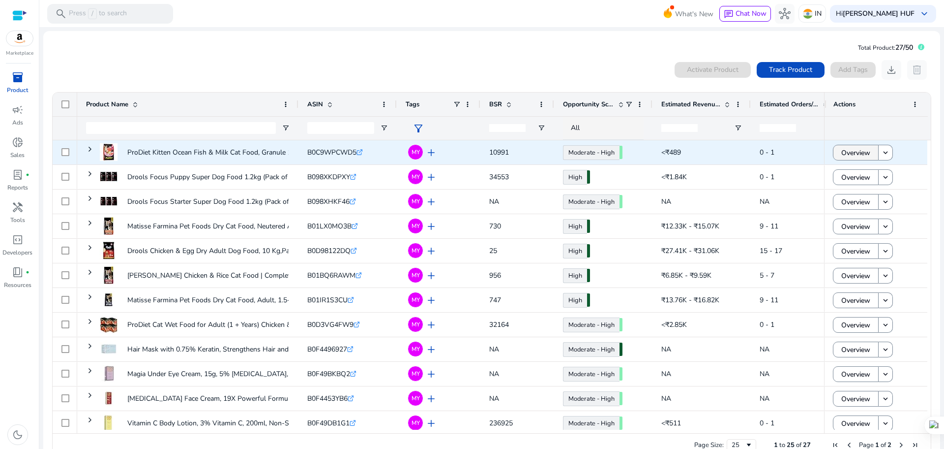
click at [862, 153] on span "Overview" at bounding box center [856, 153] width 29 height 20
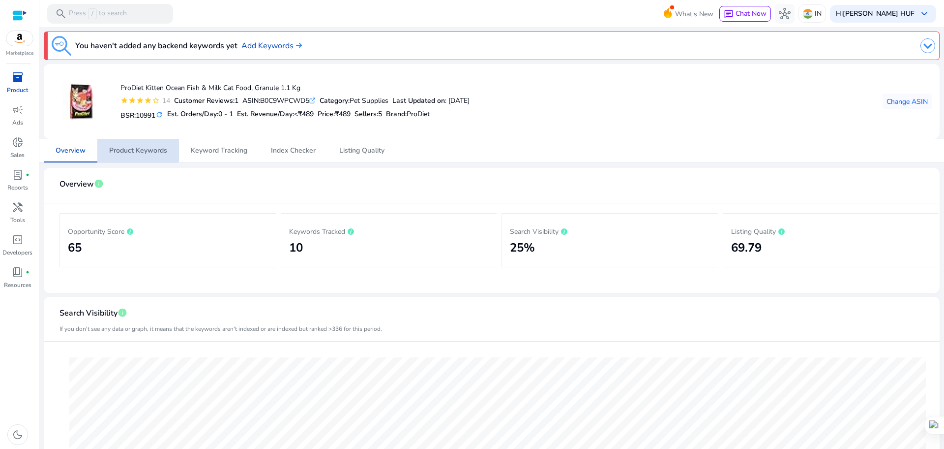
click at [133, 149] on span "Product Keywords" at bounding box center [138, 150] width 58 height 7
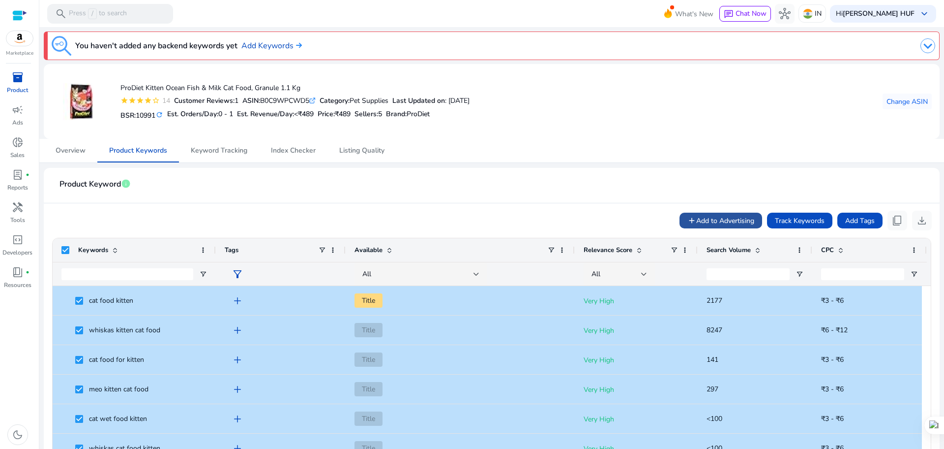
click at [719, 222] on span "Add to Advertising" at bounding box center [725, 220] width 58 height 10
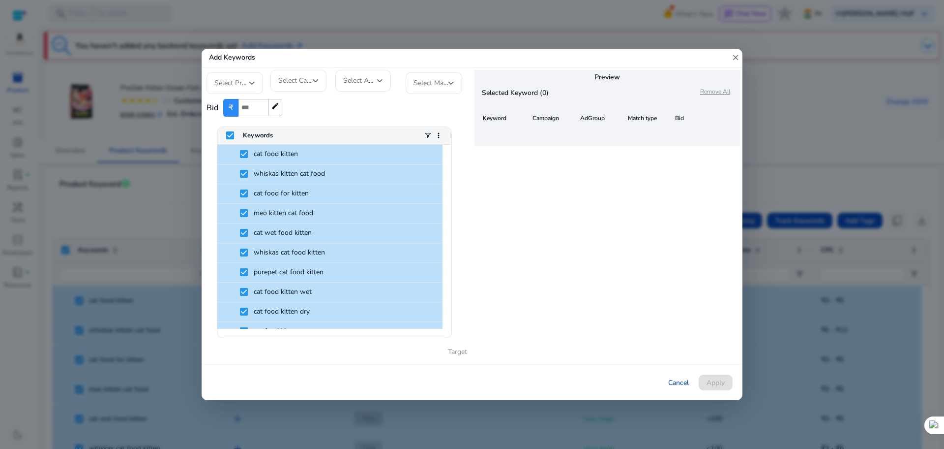
click at [237, 84] on span "Select Profile" at bounding box center [234, 82] width 41 height 9
click at [239, 107] on span "Skk Pet Foods" at bounding box center [243, 109] width 58 height 11
click at [284, 80] on span "Select Campaign" at bounding box center [303, 80] width 51 height 9
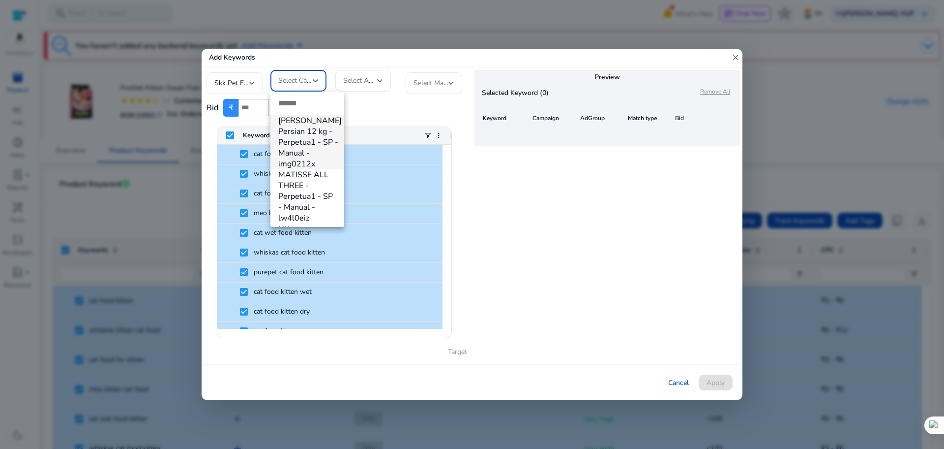
click at [735, 60] on div at bounding box center [472, 224] width 944 height 449
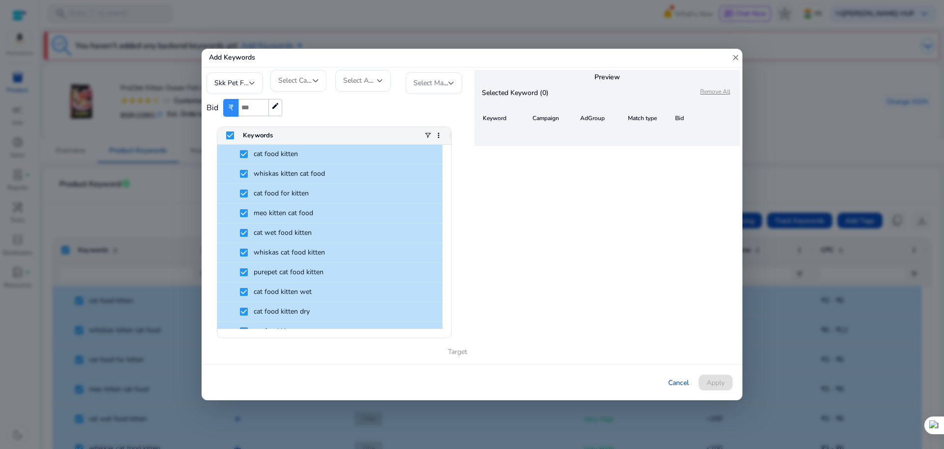
click at [735, 56] on mat-icon "close" at bounding box center [735, 58] width 9 height 18
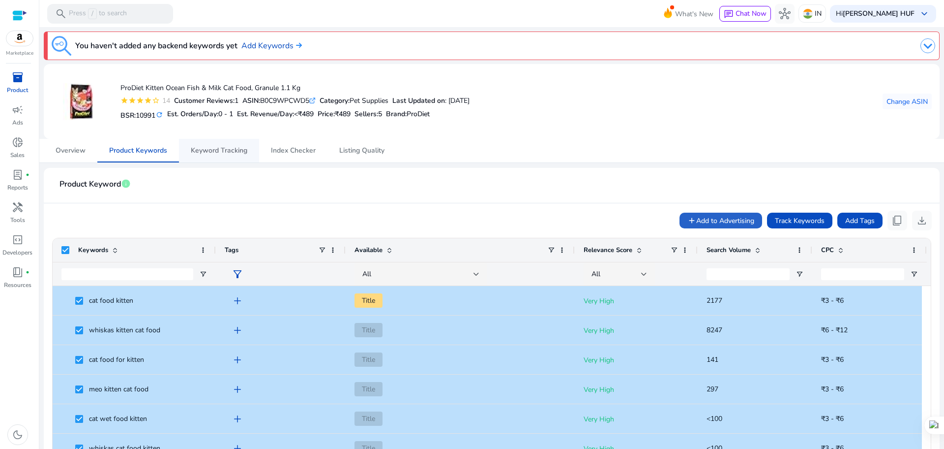
click at [210, 149] on span "Keyword Tracking" at bounding box center [219, 150] width 57 height 7
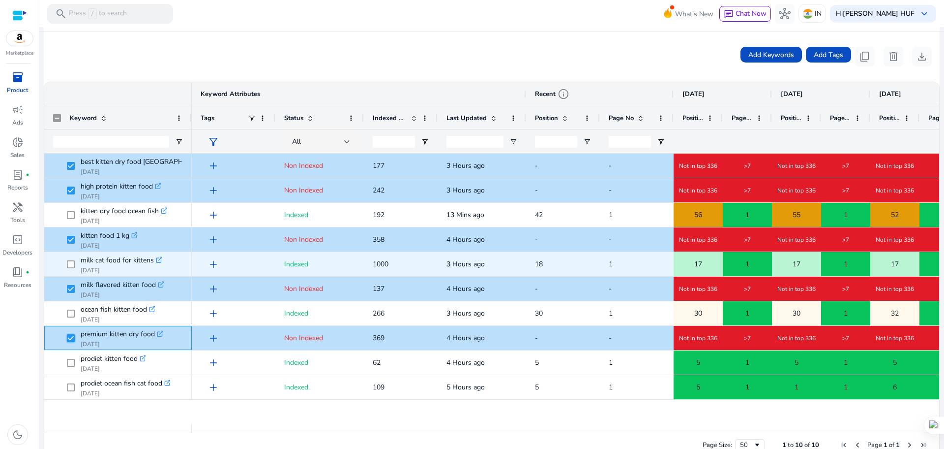
scroll to position [180, 0]
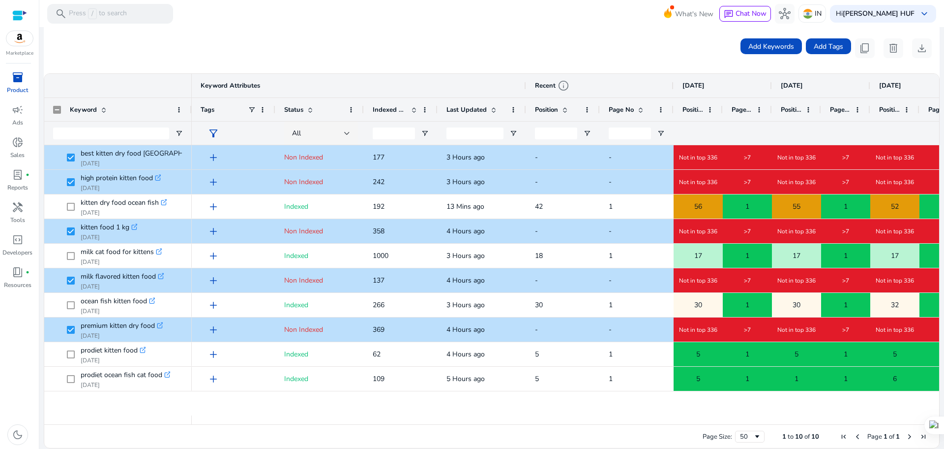
click at [898, 136] on div at bounding box center [894, 132] width 31 height 23
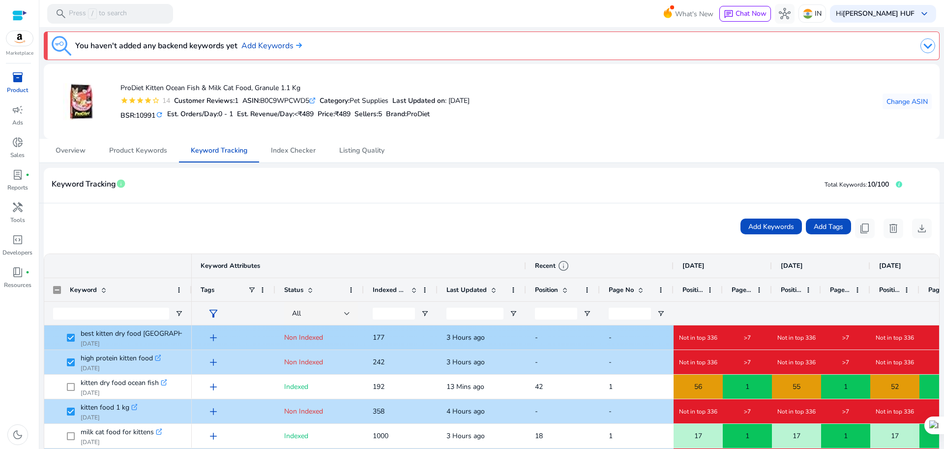
scroll to position [180, 0]
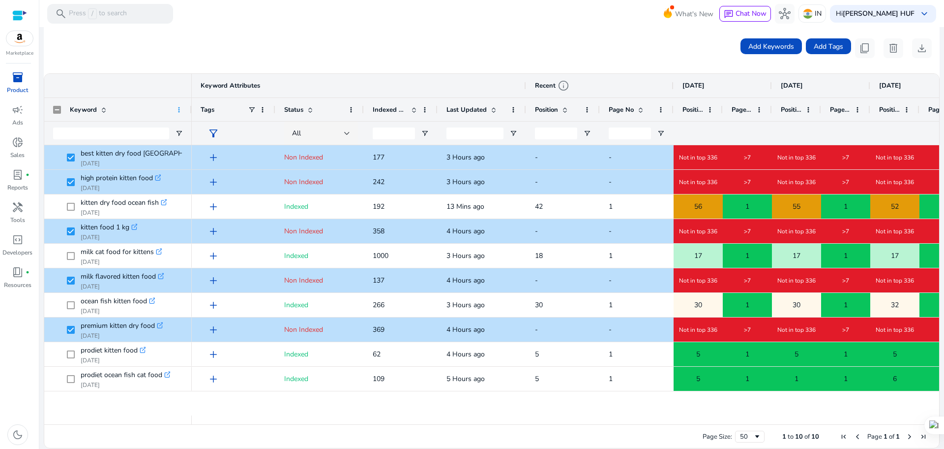
click at [178, 108] on span at bounding box center [179, 110] width 8 height 8
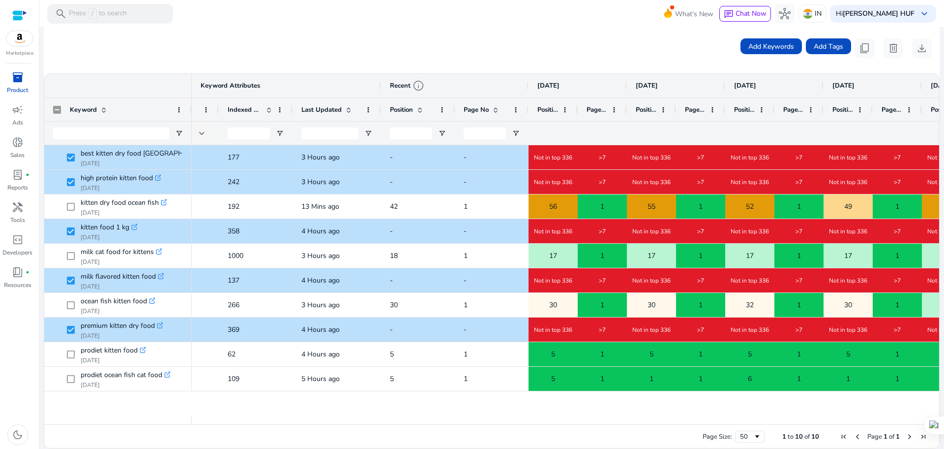
scroll to position [0, 0]
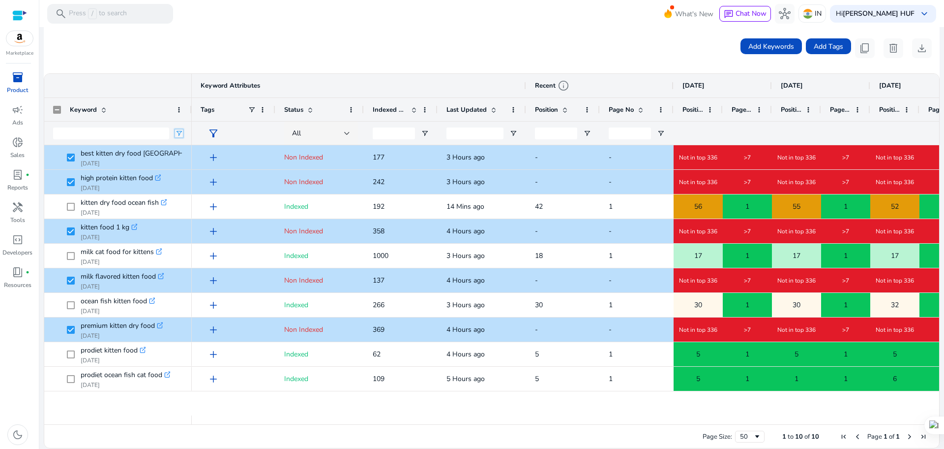
click at [180, 133] on span "Open Filter Menu" at bounding box center [179, 133] width 8 height 8
click at [216, 152] on div "Contains" at bounding box center [214, 151] width 60 height 7
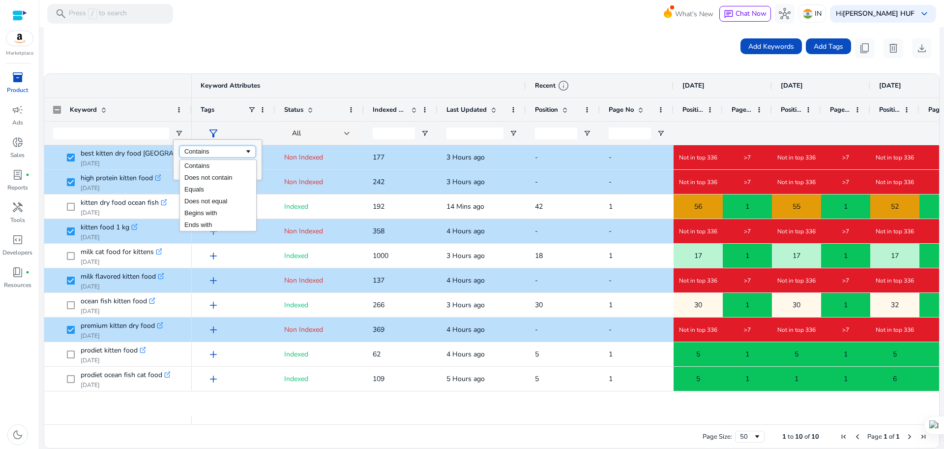
click at [263, 62] on div "Add Keywords Add Tags content_copy delete download" at bounding box center [492, 48] width 896 height 50
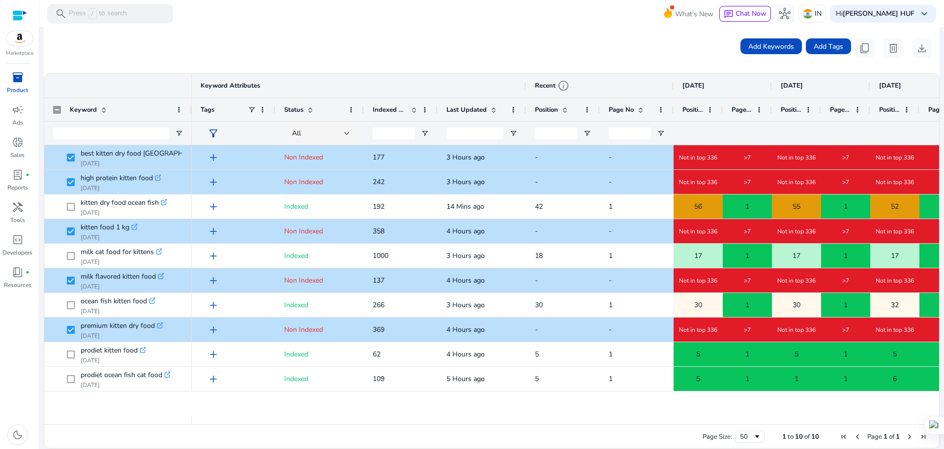
click at [214, 133] on span "filter_alt" at bounding box center [214, 133] width 12 height 12
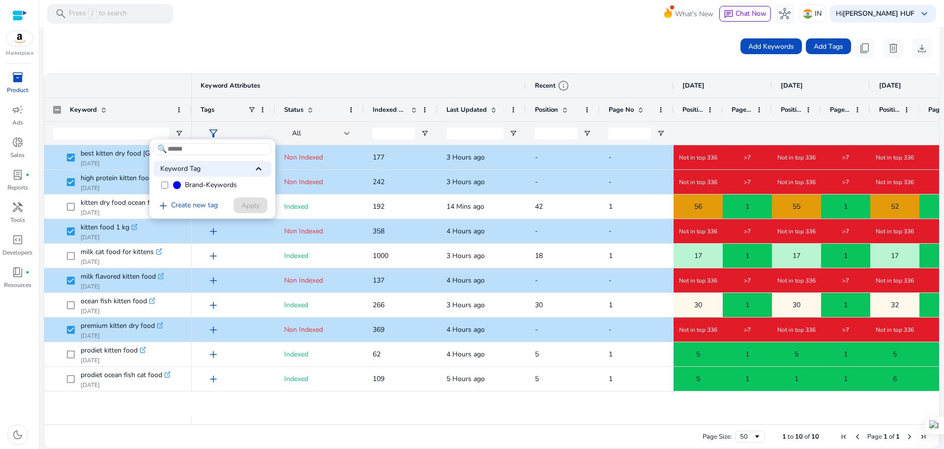
click at [277, 27] on div at bounding box center [472, 224] width 944 height 449
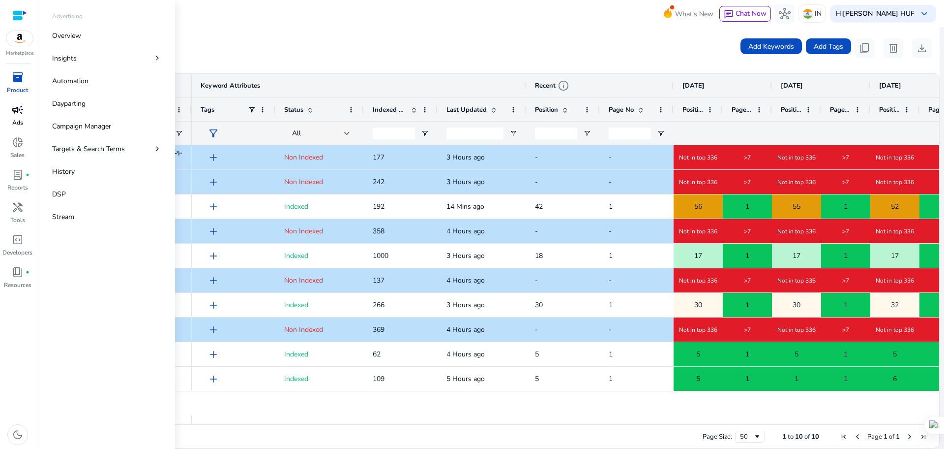
click at [19, 117] on div "campaign" at bounding box center [18, 110] width 28 height 16
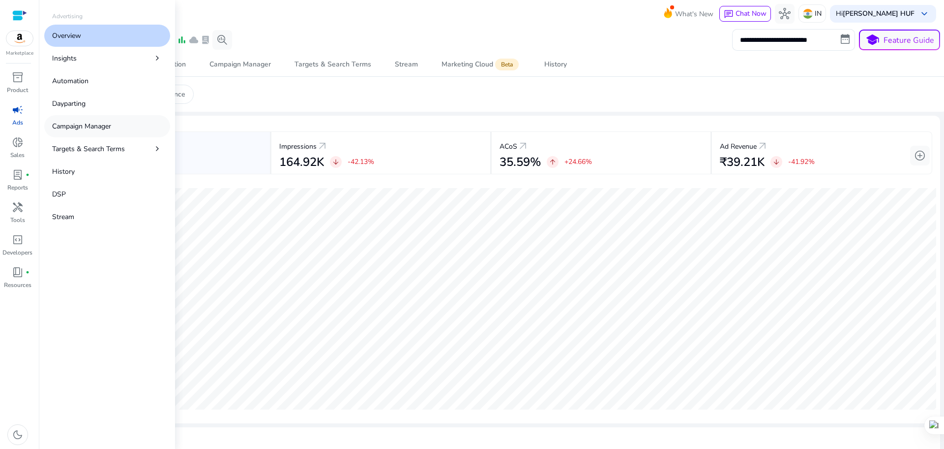
click at [89, 126] on p "Campaign Manager" at bounding box center [81, 126] width 59 height 10
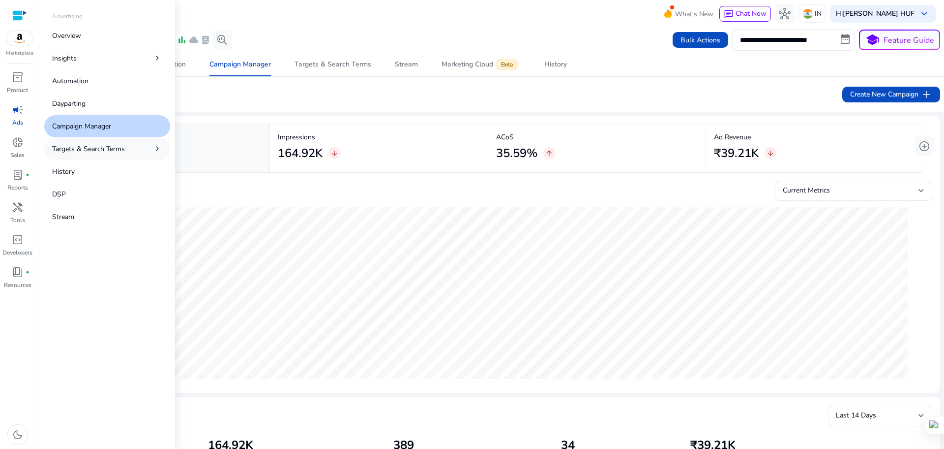
click at [91, 152] on p "Targets & Search Terms" at bounding box center [88, 149] width 73 height 10
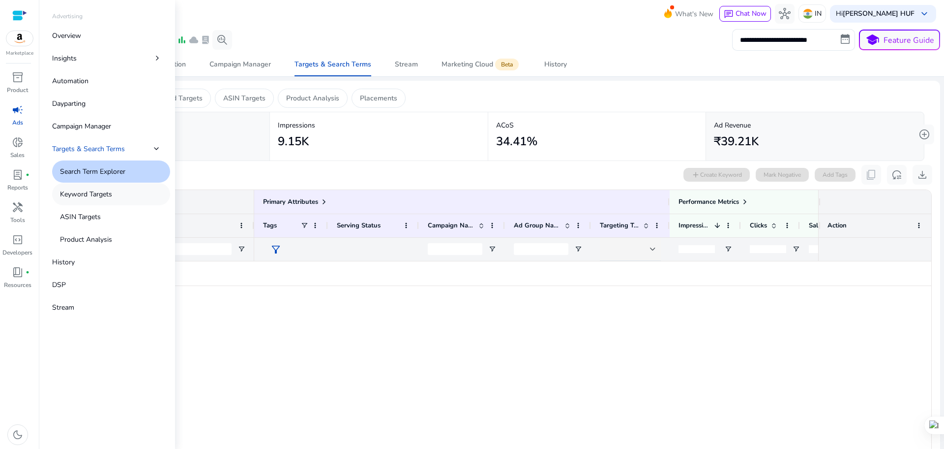
click at [92, 194] on p "Keyword Targets" at bounding box center [86, 194] width 52 height 10
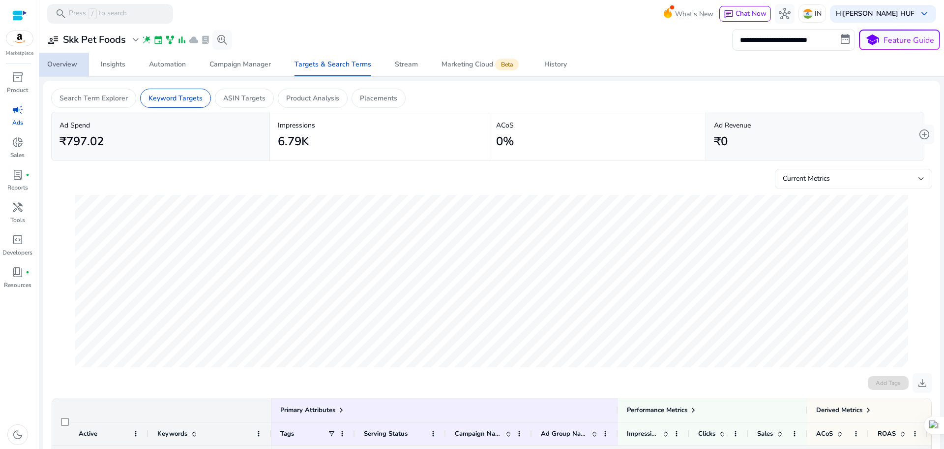
click at [58, 65] on div "Overview" at bounding box center [62, 64] width 30 height 7
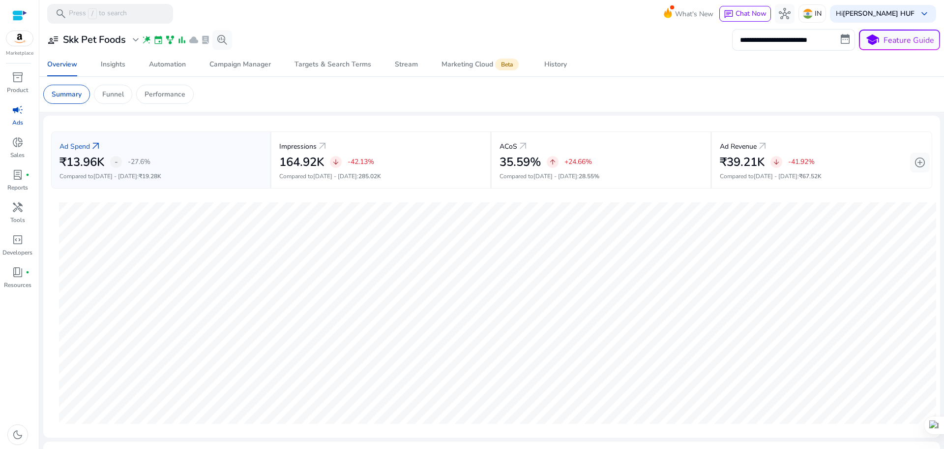
click at [20, 15] on div at bounding box center [19, 15] width 15 height 11
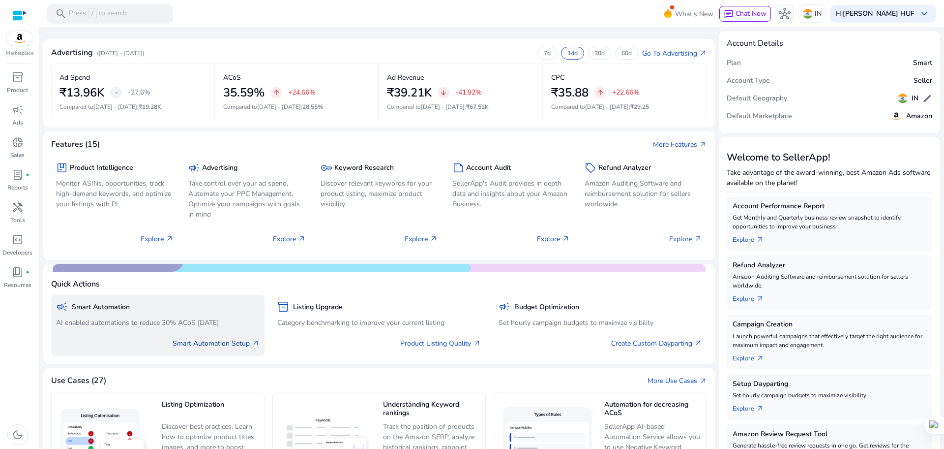
click at [222, 342] on link "Smart Automation Setup arrow_outward" at bounding box center [216, 343] width 87 height 10
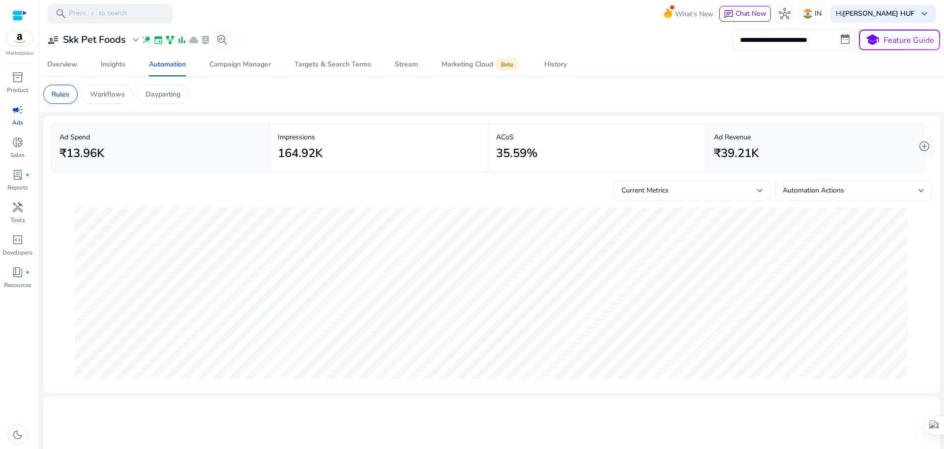
click at [20, 36] on img at bounding box center [19, 38] width 27 height 15
click at [17, 39] on img at bounding box center [19, 38] width 27 height 15
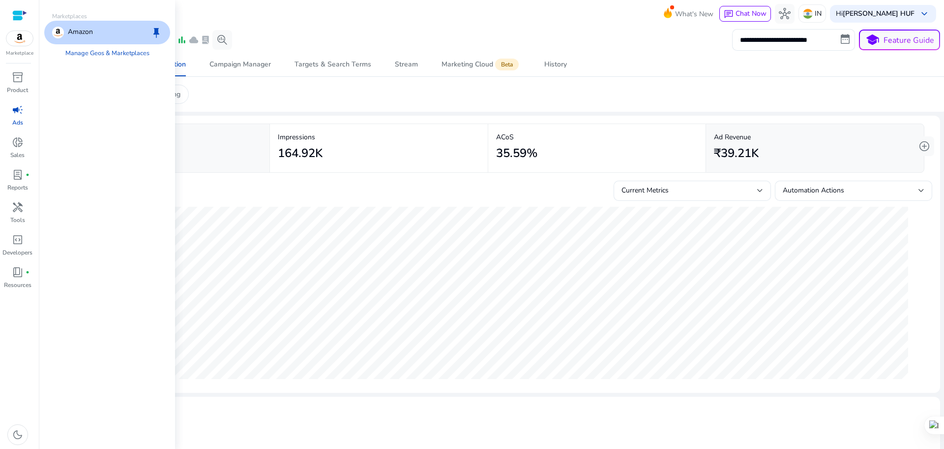
click at [17, 16] on div at bounding box center [19, 15] width 15 height 11
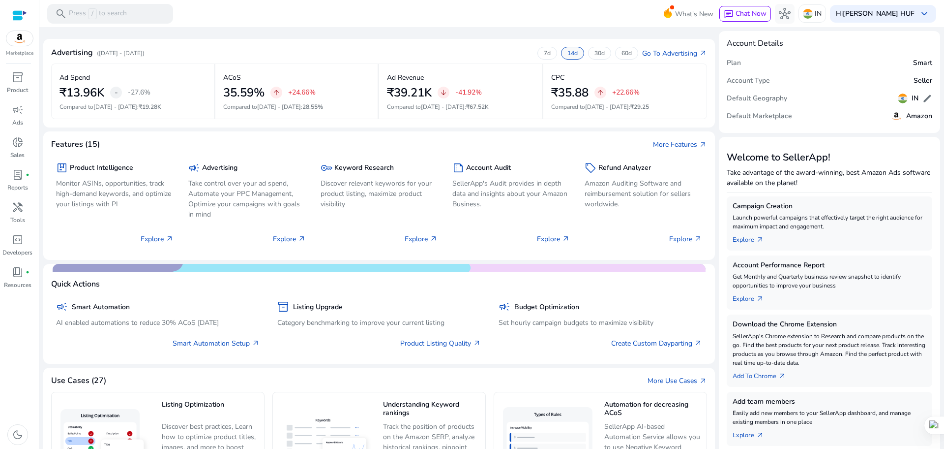
click at [570, 53] on p "14d" at bounding box center [573, 53] width 10 height 8
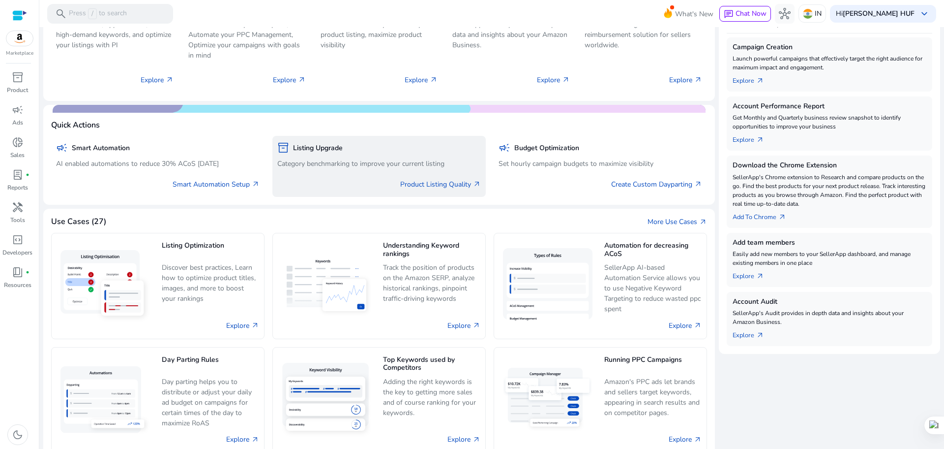
scroll to position [175, 0]
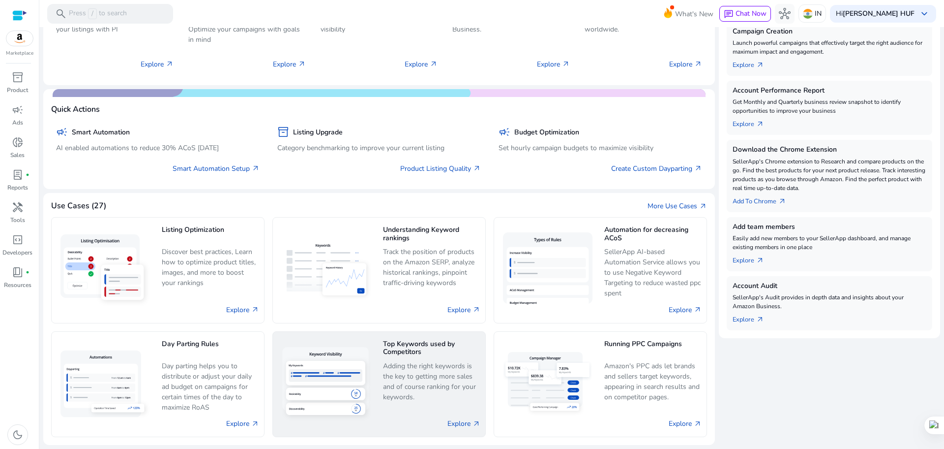
click at [403, 361] on p "Adding the right keywords is the key to getting more sales and of course rankin…" at bounding box center [431, 382] width 97 height 42
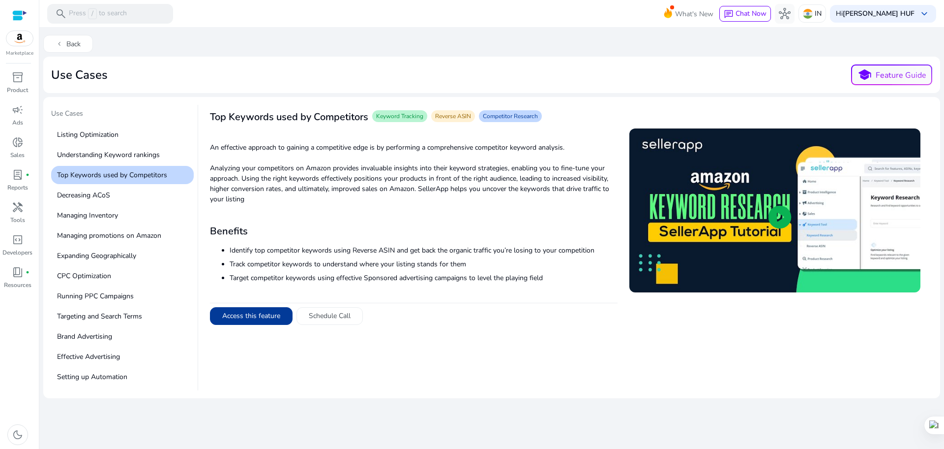
click at [250, 316] on button "Access this feature" at bounding box center [251, 316] width 83 height 18
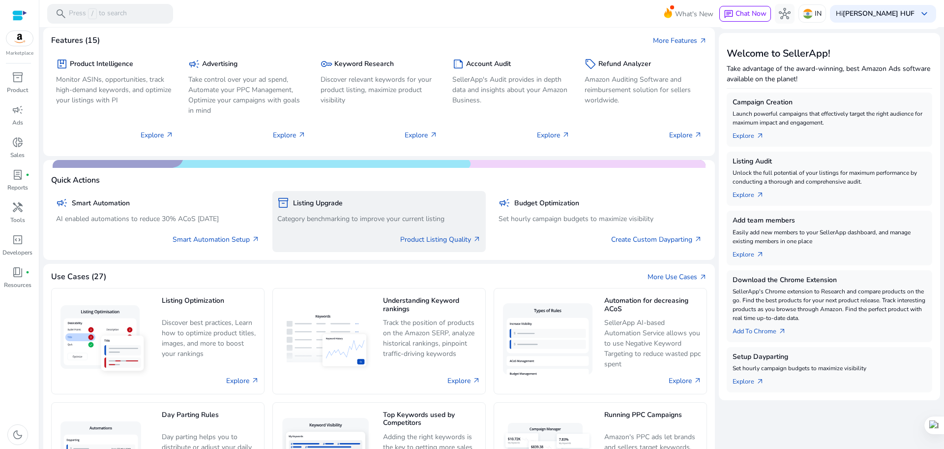
scroll to position [123, 0]
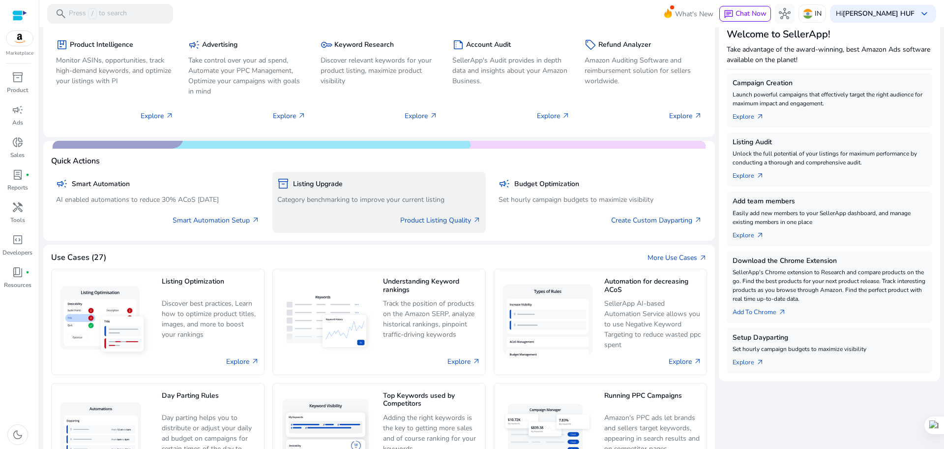
click at [320, 195] on p "Category benchmarking to improve your current listing" at bounding box center [379, 199] width 204 height 10
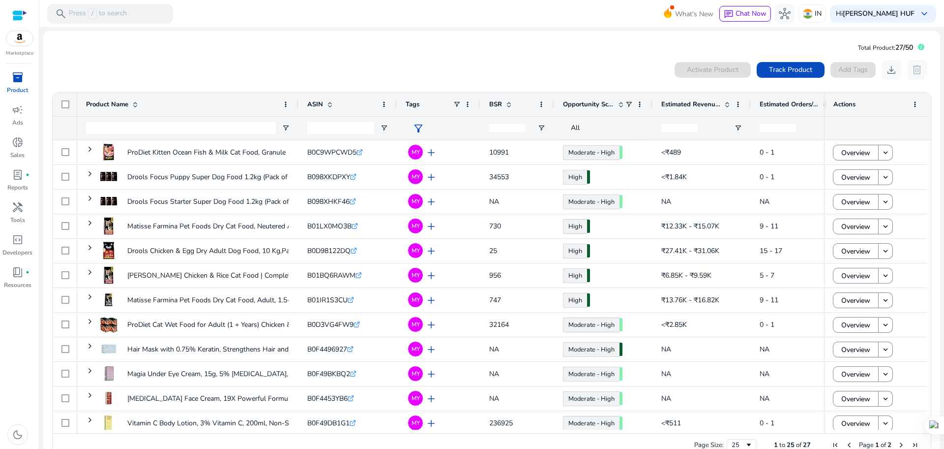
click at [577, 126] on span "All" at bounding box center [575, 127] width 9 height 9
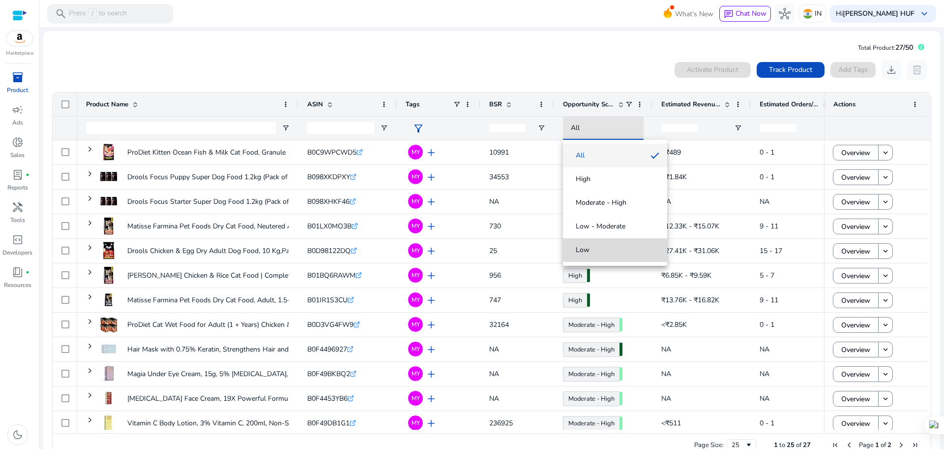
click at [584, 247] on span "Low" at bounding box center [583, 250] width 14 height 10
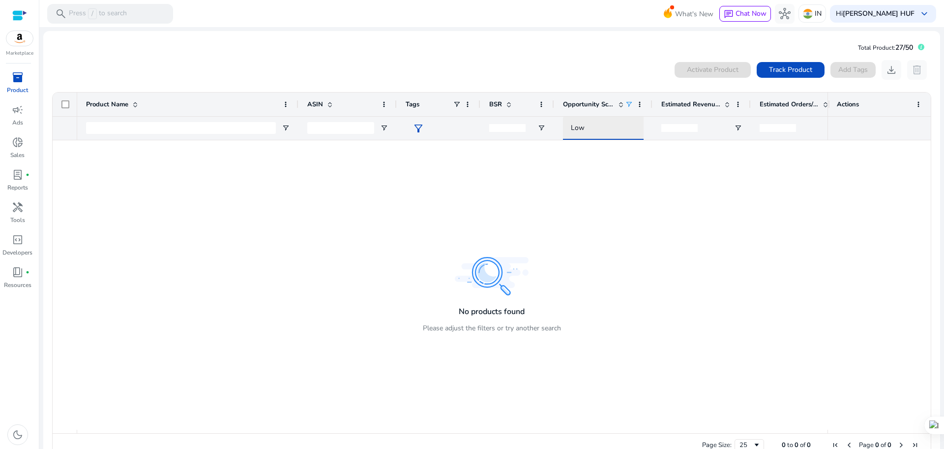
click at [620, 126] on div "Low" at bounding box center [612, 127] width 83 height 11
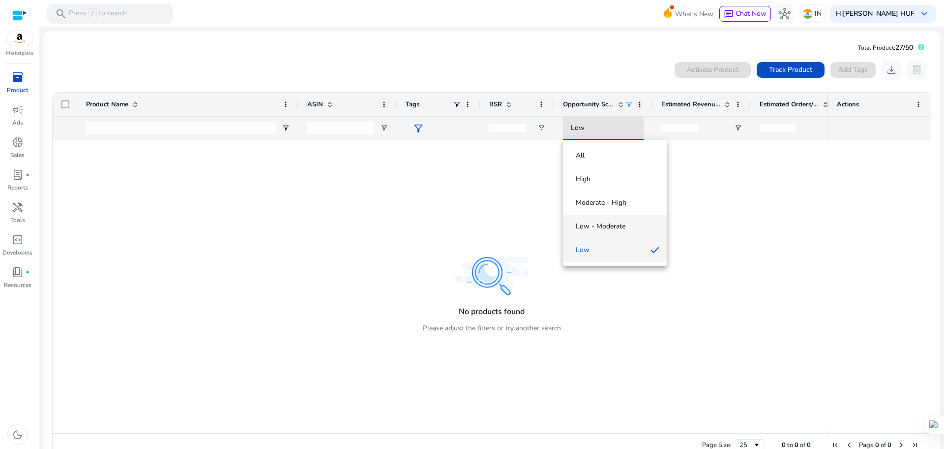
click at [589, 223] on span "Low - Moderate" at bounding box center [601, 226] width 50 height 10
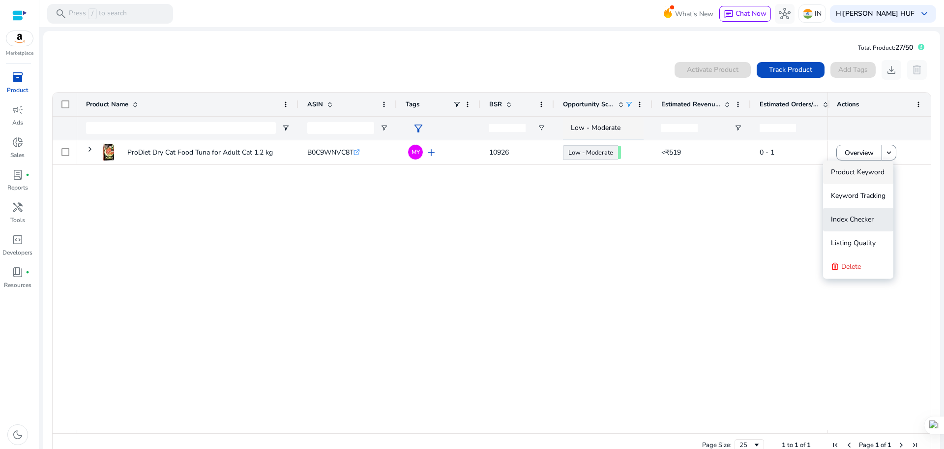
click at [853, 222] on span "Index Checker" at bounding box center [852, 218] width 43 height 9
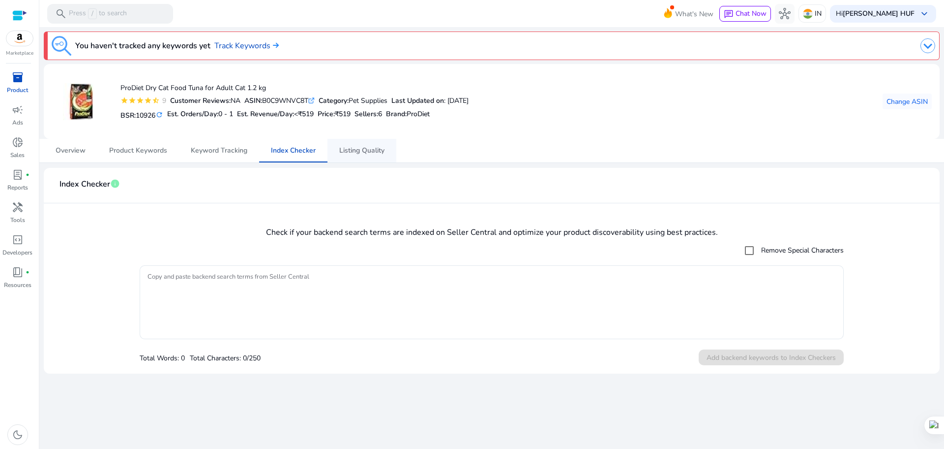
click at [369, 150] on span "Listing Quality" at bounding box center [361, 150] width 45 height 7
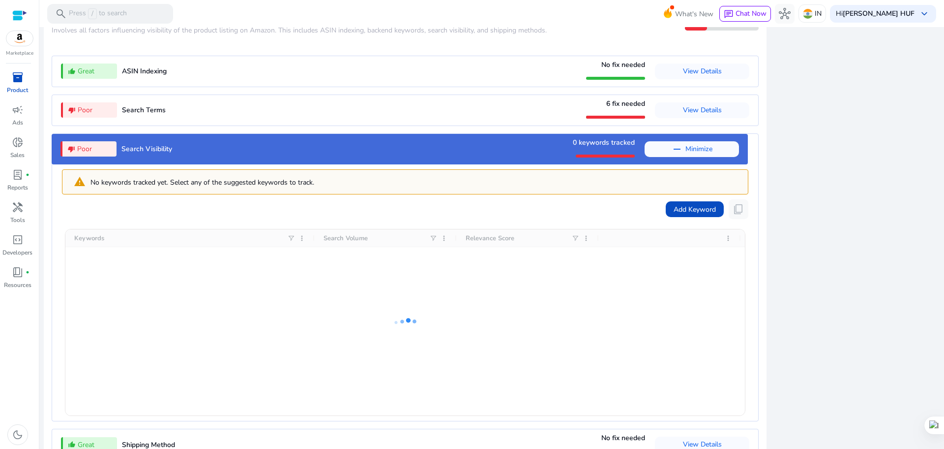
scroll to position [1142, 0]
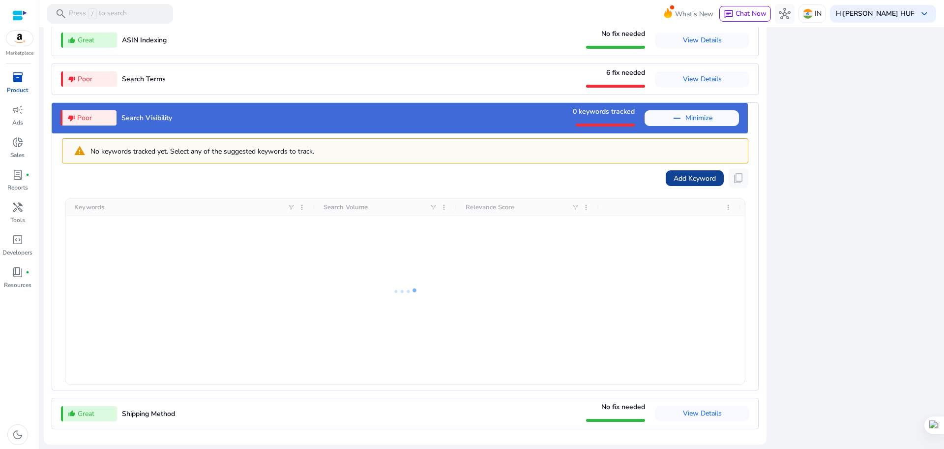
click at [677, 176] on span "Add Keyword" at bounding box center [695, 178] width 42 height 10
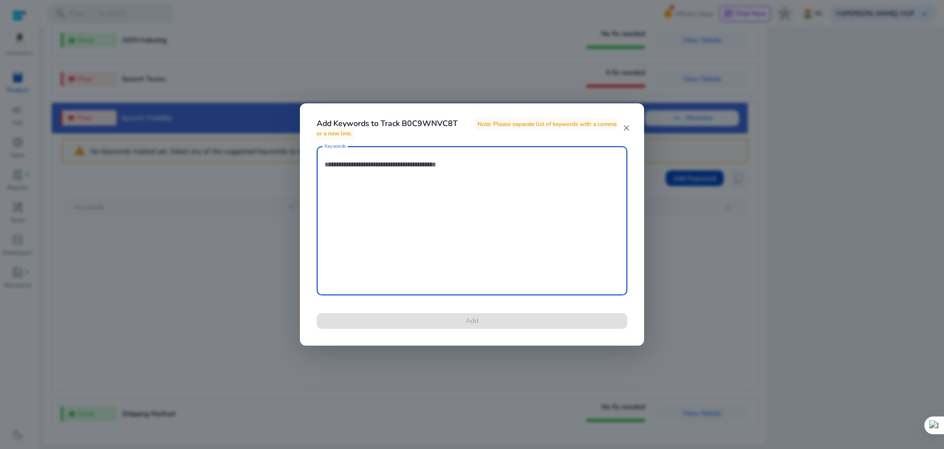
paste textarea "**********"
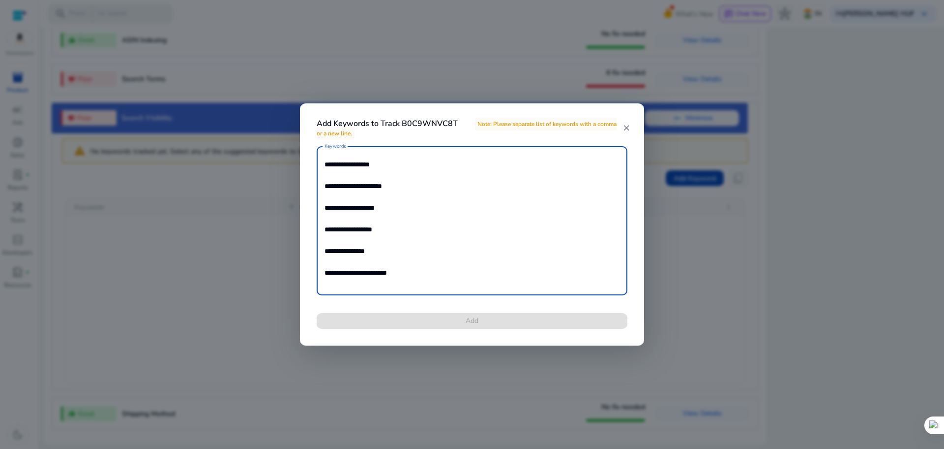
scroll to position [62, 0]
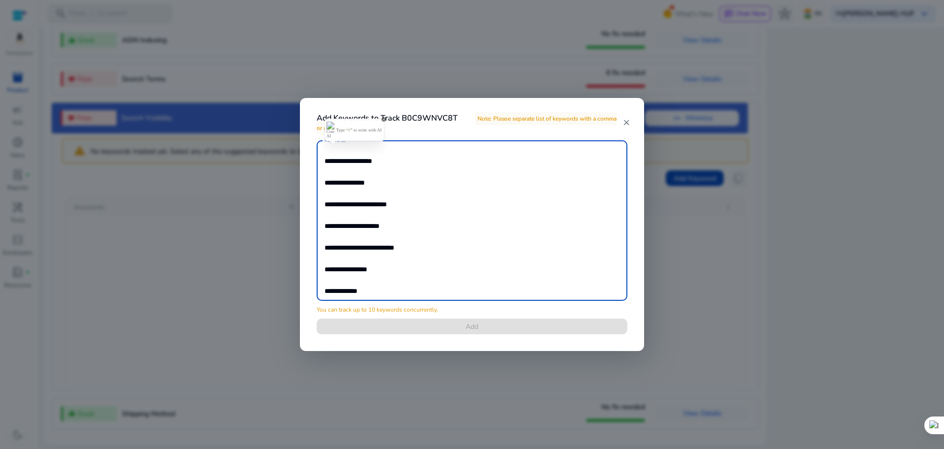
click at [529, 262] on textarea "**********" at bounding box center [472, 220] width 295 height 150
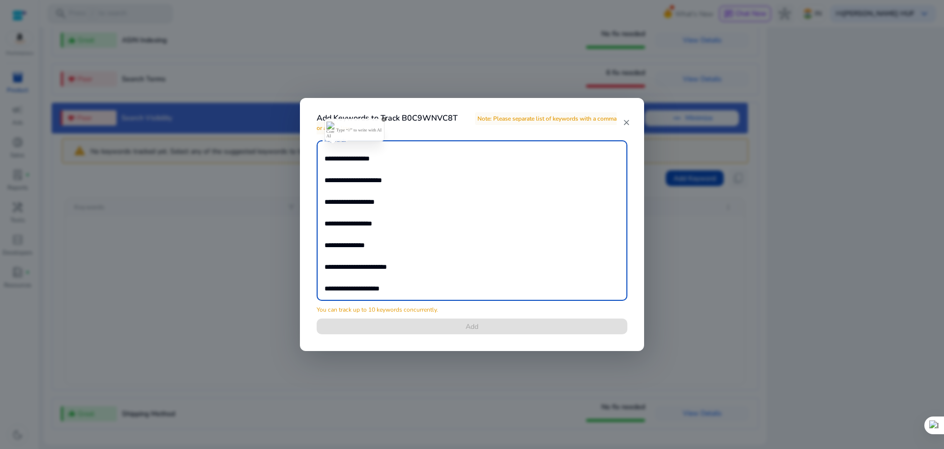
click at [367, 172] on textarea "**********" at bounding box center [472, 220] width 295 height 150
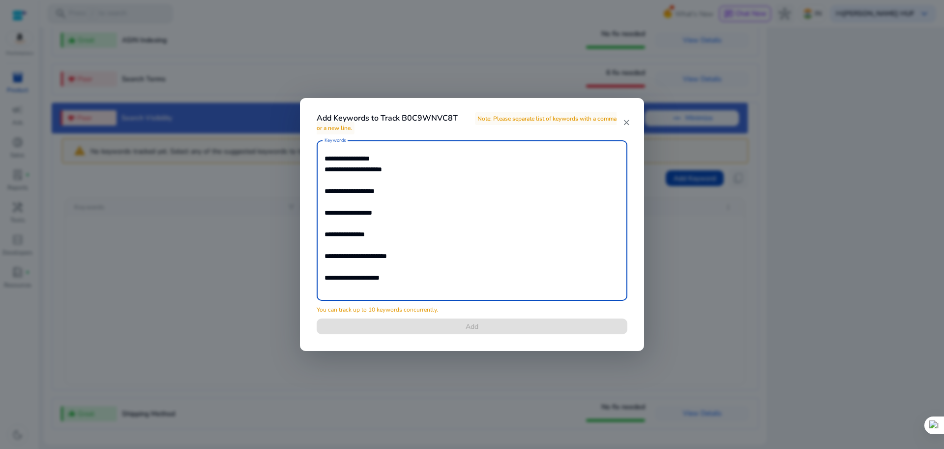
click at [351, 183] on textarea "**********" at bounding box center [472, 220] width 295 height 150
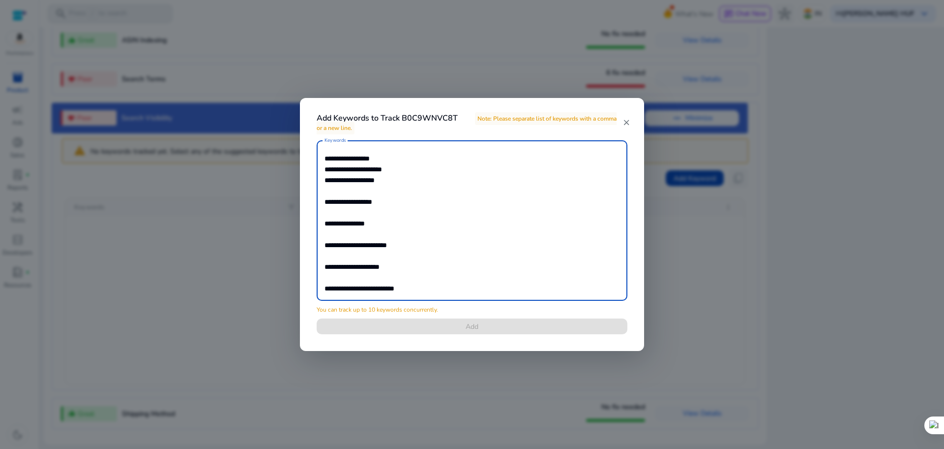
click at [345, 198] on textarea "**********" at bounding box center [472, 220] width 295 height 150
click at [334, 192] on textarea "**********" at bounding box center [472, 220] width 295 height 150
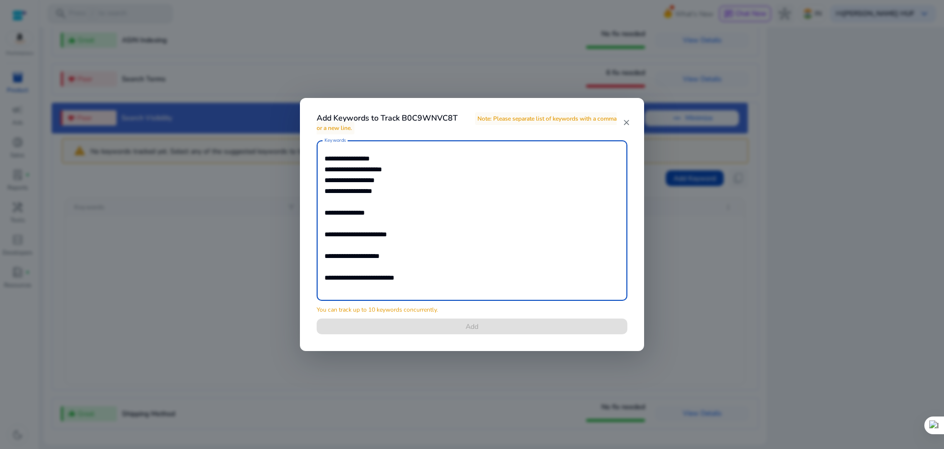
click at [335, 203] on textarea "**********" at bounding box center [472, 220] width 295 height 150
click at [329, 211] on textarea "**********" at bounding box center [472, 220] width 295 height 150
click at [331, 222] on textarea "**********" at bounding box center [472, 220] width 295 height 150
click at [328, 229] on textarea "**********" at bounding box center [472, 220] width 295 height 150
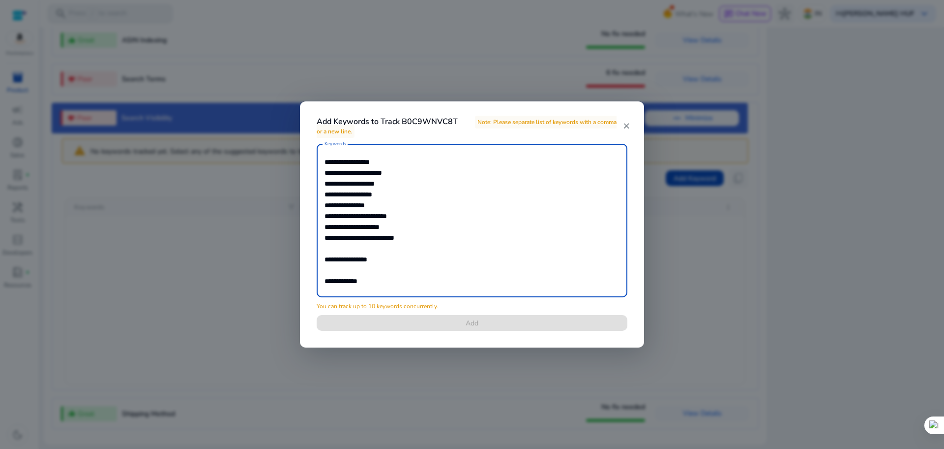
click at [343, 248] on textarea "**********" at bounding box center [472, 221] width 295 height 144
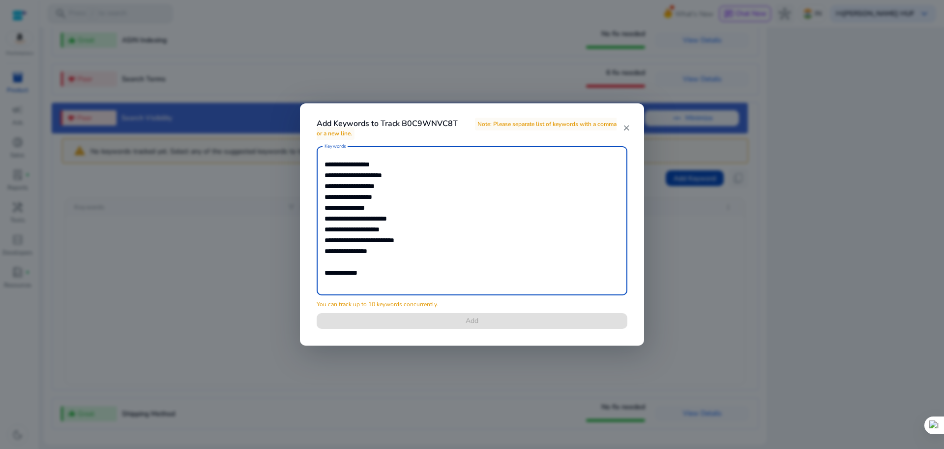
click at [338, 261] on textarea "**********" at bounding box center [472, 220] width 295 height 139
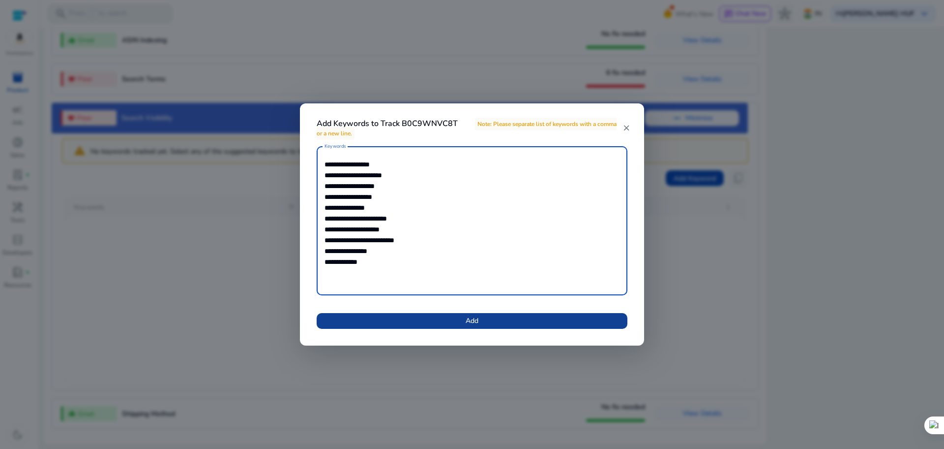
type textarea "**********"
click at [484, 320] on span at bounding box center [472, 321] width 311 height 24
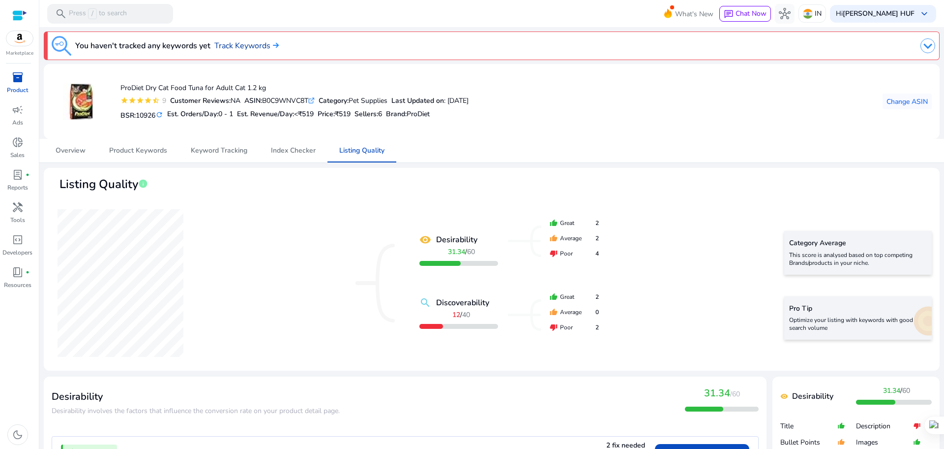
click at [238, 45] on link "Track Keywords" at bounding box center [246, 46] width 64 height 12
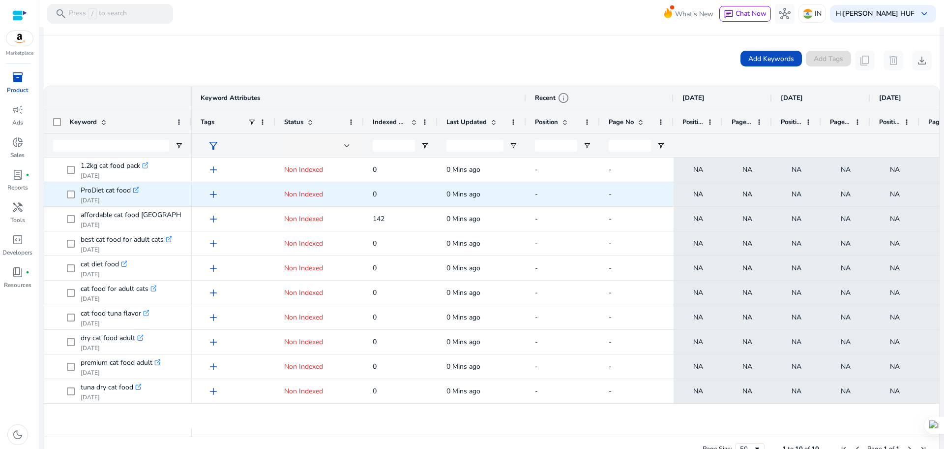
scroll to position [180, 0]
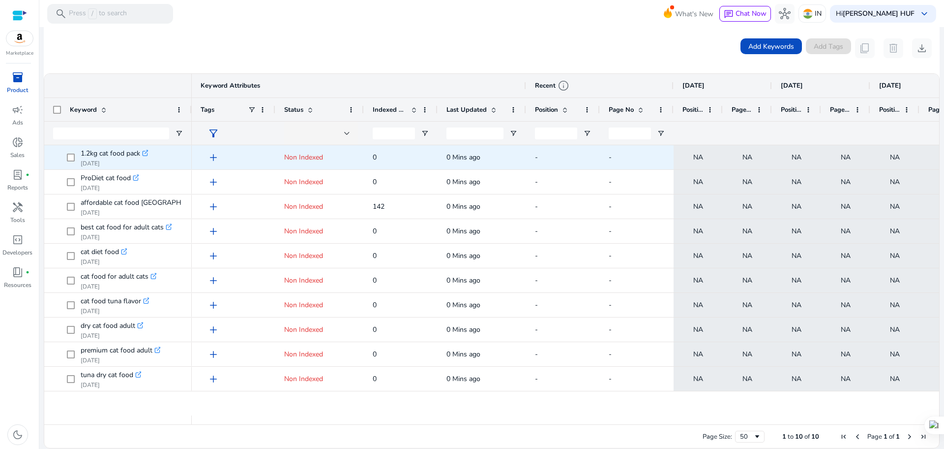
click at [298, 159] on span "Non Indexed" at bounding box center [303, 156] width 39 height 9
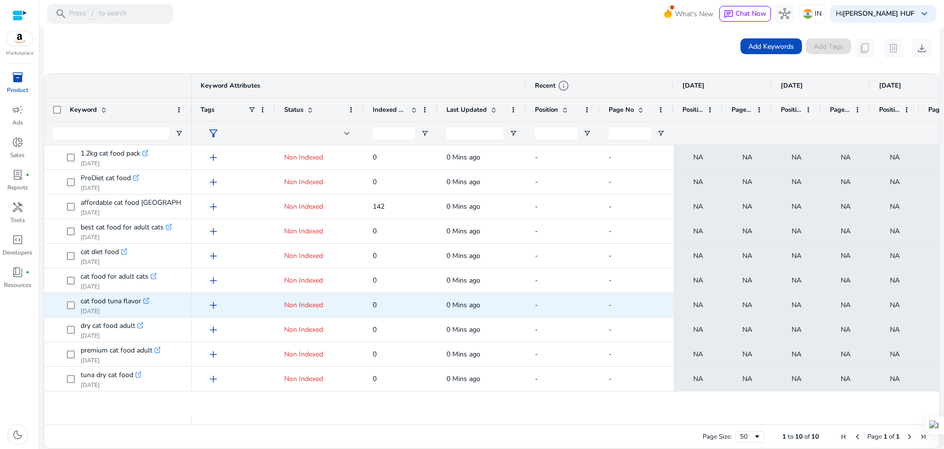
click at [647, 299] on span "-" at bounding box center [637, 305] width 56 height 20
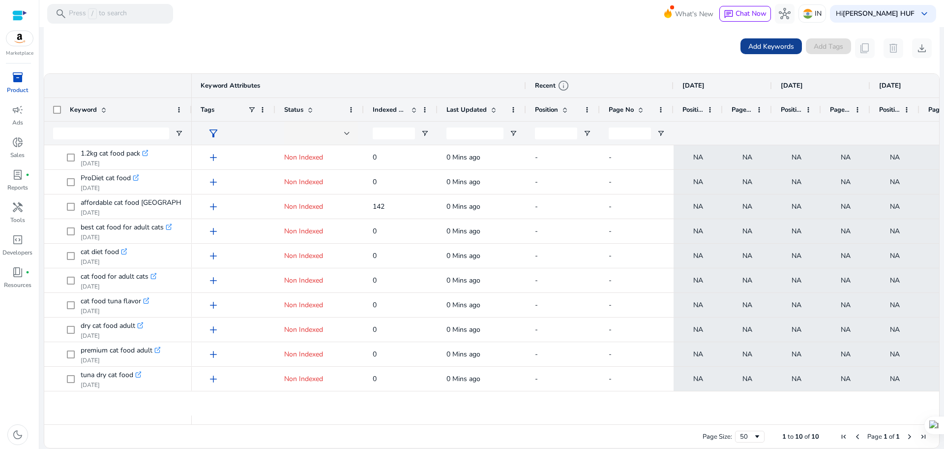
click at [759, 46] on span "Add Keywords" at bounding box center [772, 46] width 46 height 10
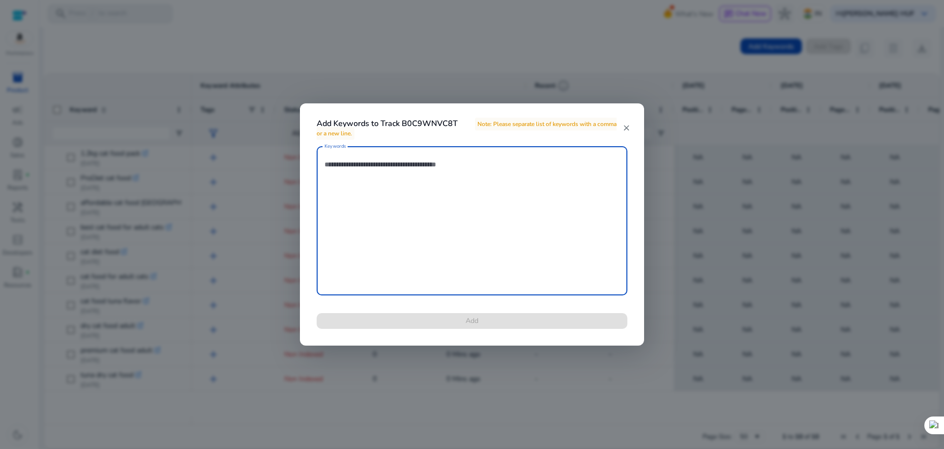
paste textarea "**********"
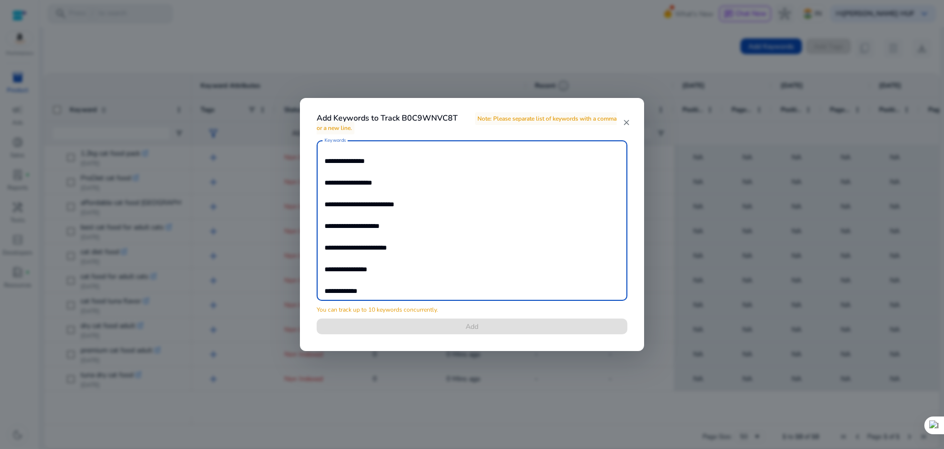
scroll to position [0, 0]
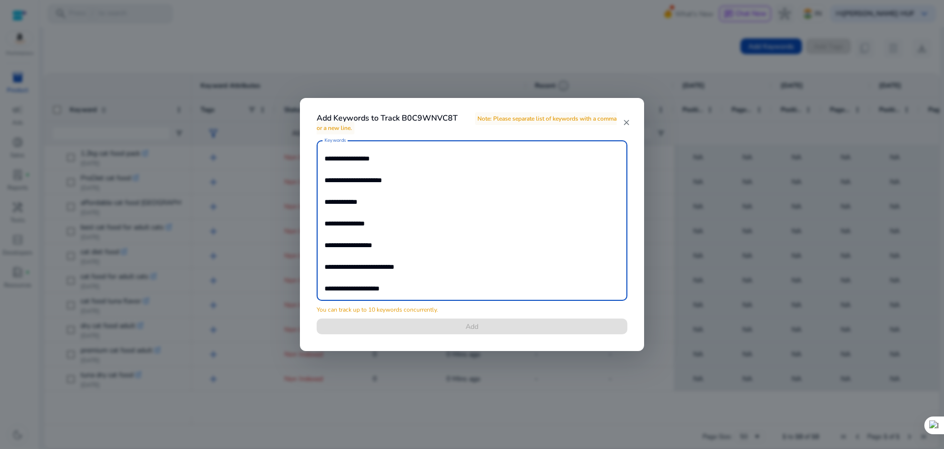
click at [337, 171] on textarea "**********" at bounding box center [472, 220] width 295 height 150
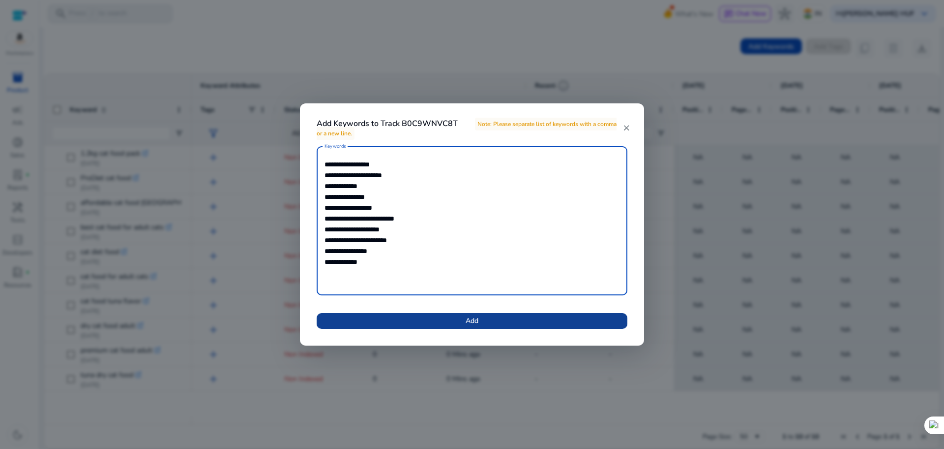
type textarea "**********"
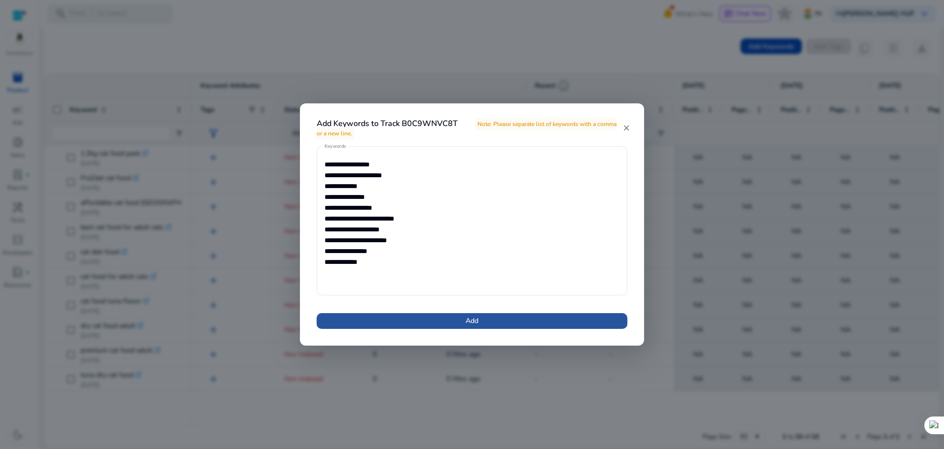
click at [433, 323] on span at bounding box center [472, 321] width 311 height 24
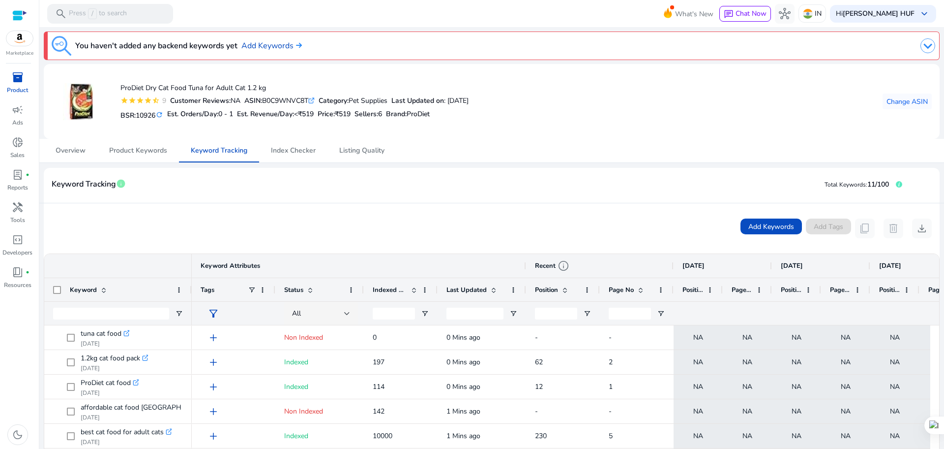
scroll to position [123, 0]
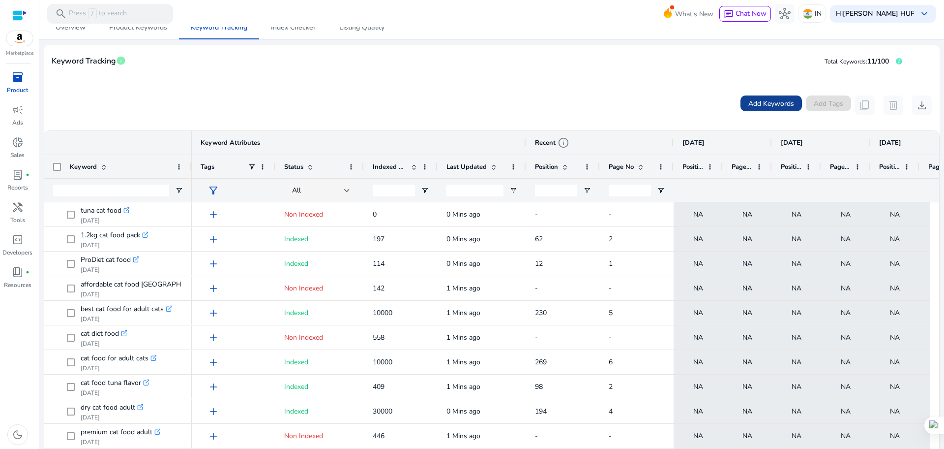
click at [760, 105] on span "Add Keywords" at bounding box center [772, 103] width 46 height 10
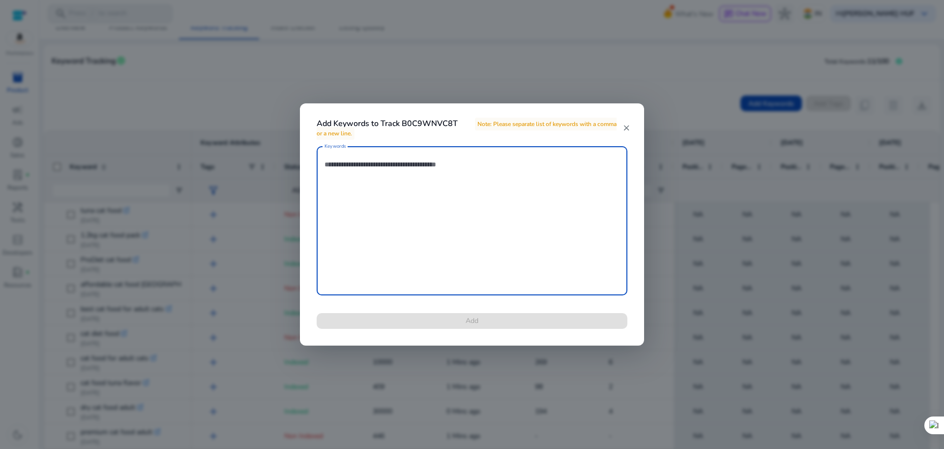
paste textarea "**********"
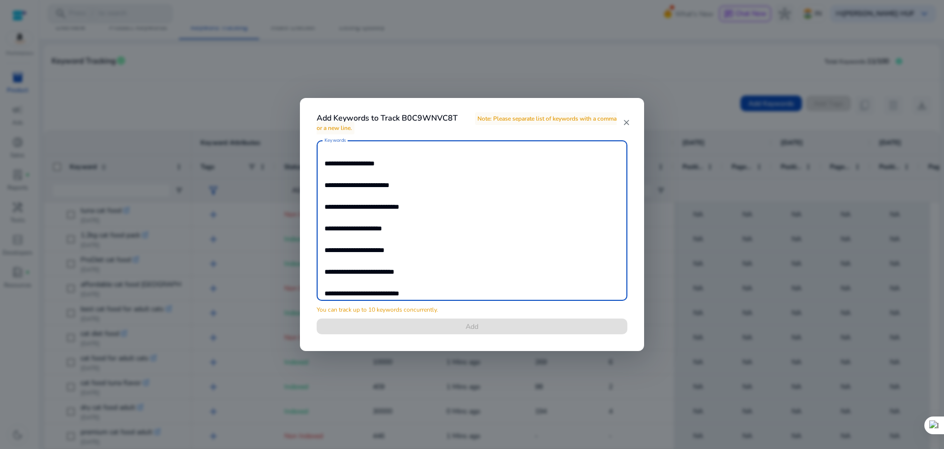
scroll to position [0, 0]
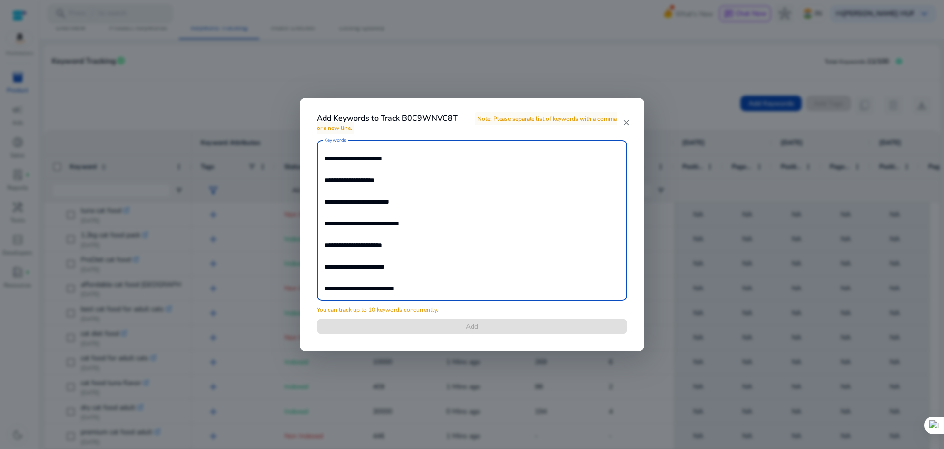
click at [331, 164] on textarea "**********" at bounding box center [472, 220] width 295 height 150
click at [356, 169] on textarea "**********" at bounding box center [472, 220] width 295 height 150
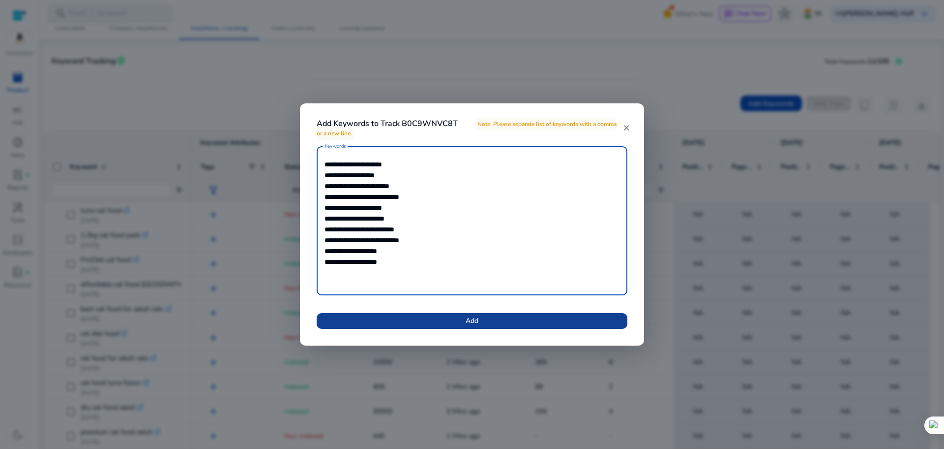
type textarea "**********"
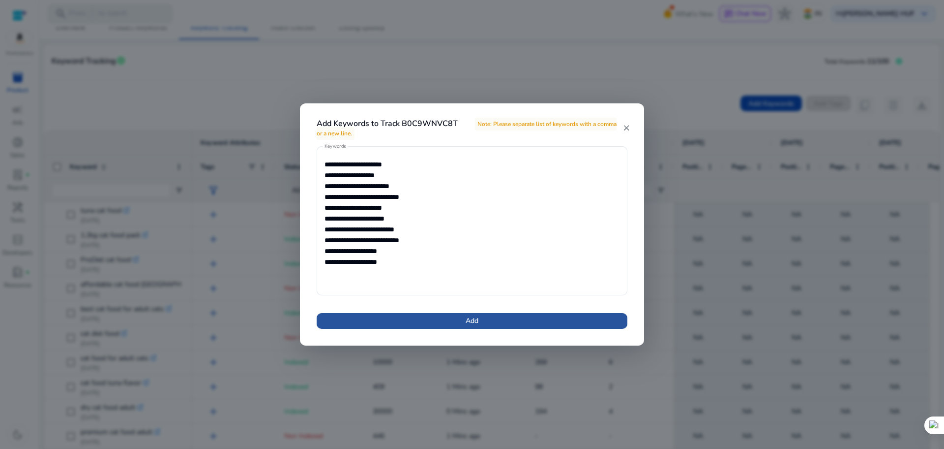
click at [439, 324] on span at bounding box center [472, 321] width 311 height 24
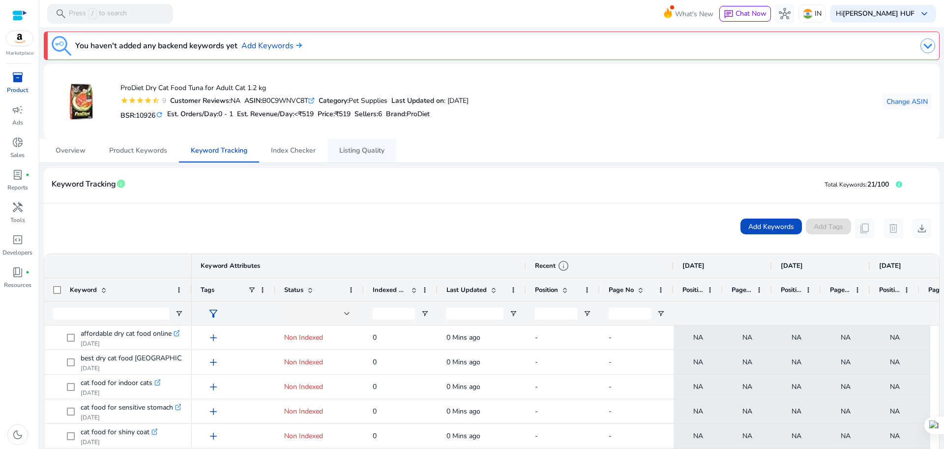
click at [373, 154] on span "Listing Quality" at bounding box center [361, 150] width 45 height 7
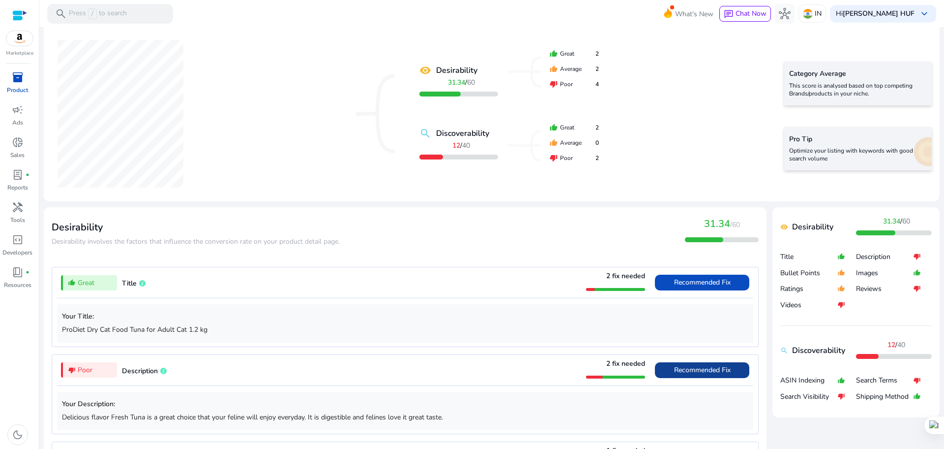
scroll to position [246, 0]
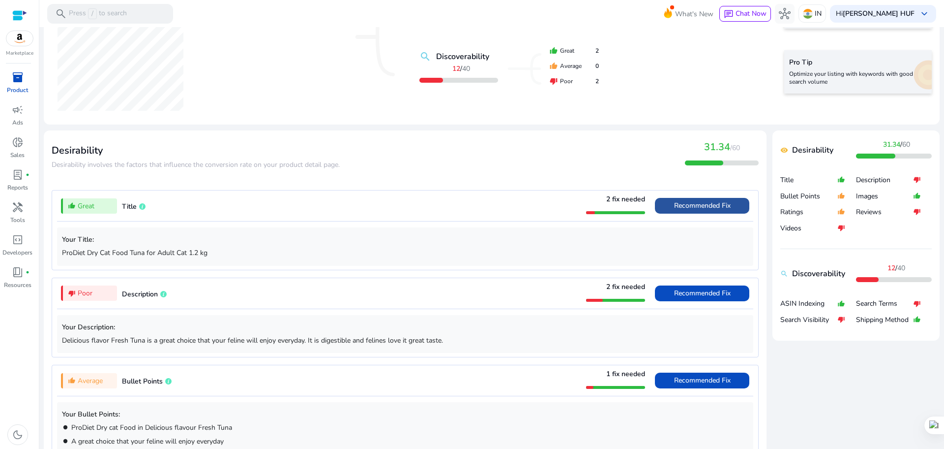
click at [696, 206] on span "Recommended Fix" at bounding box center [702, 205] width 57 height 9
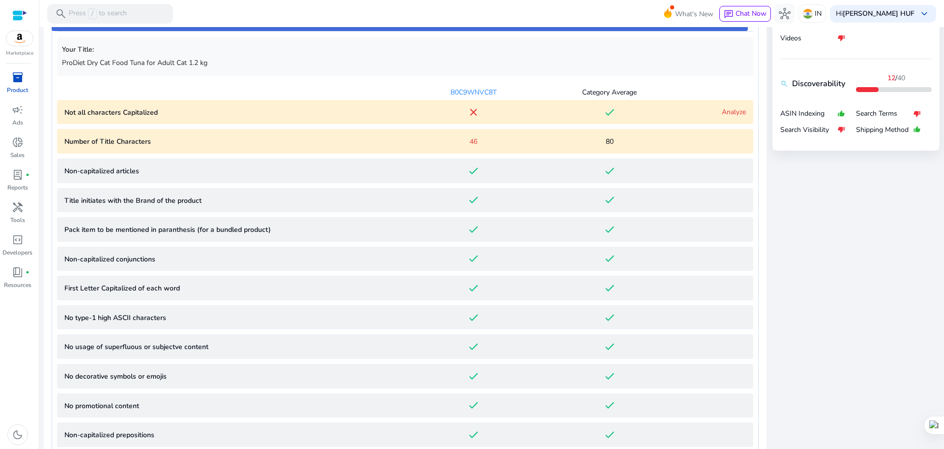
scroll to position [313, 0]
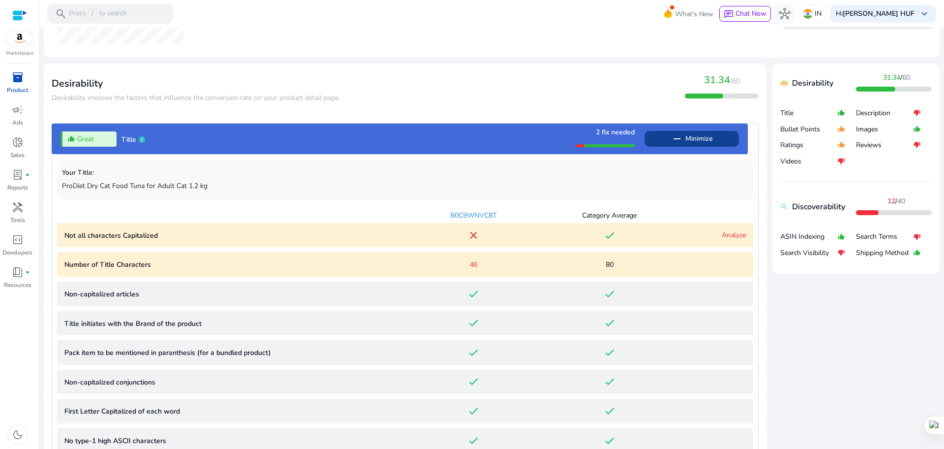
click at [128, 138] on span "Title" at bounding box center [128, 139] width 15 height 9
